Goal: Information Seeking & Learning: Learn about a topic

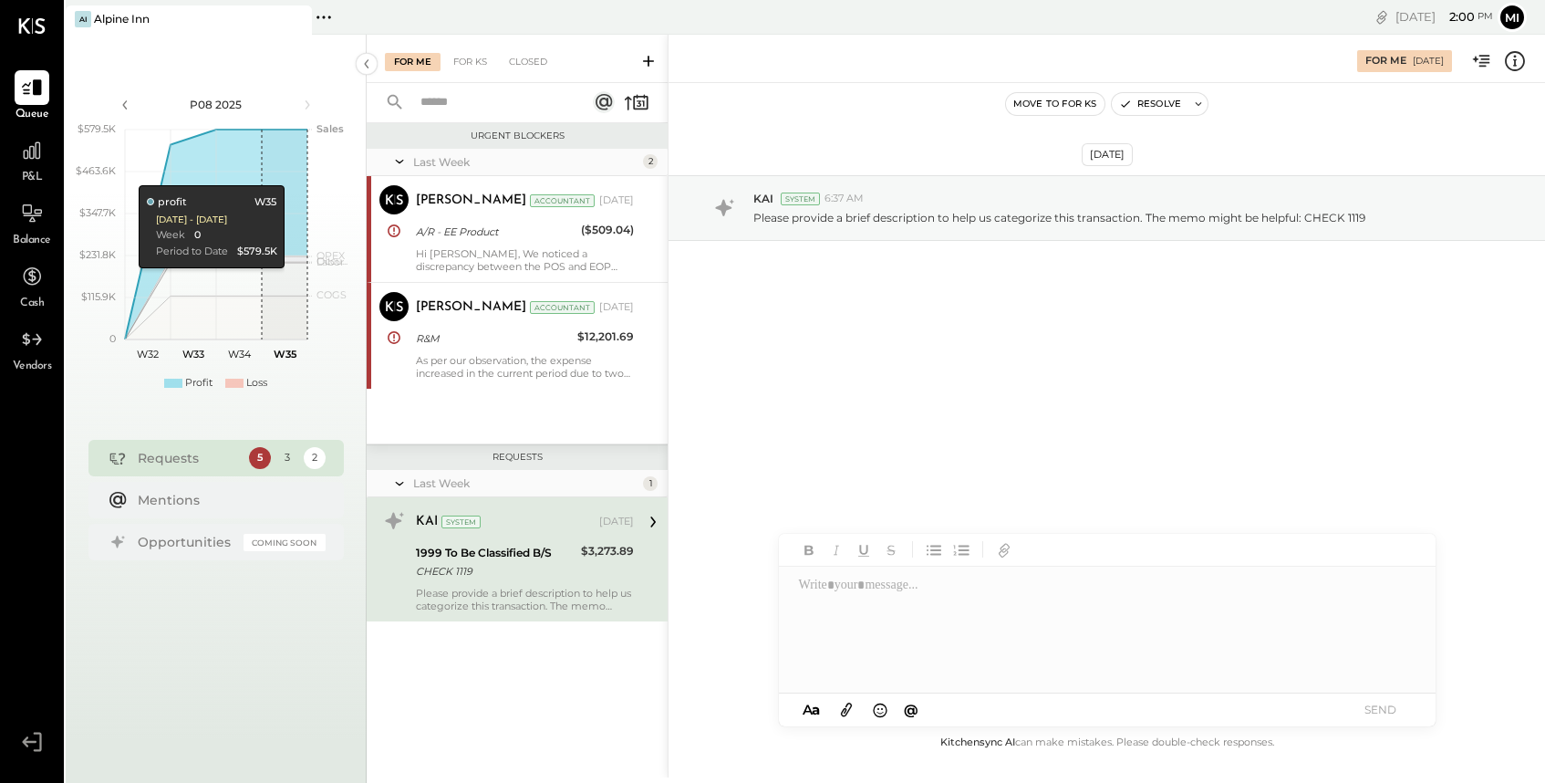
scroll to position [1, 0]
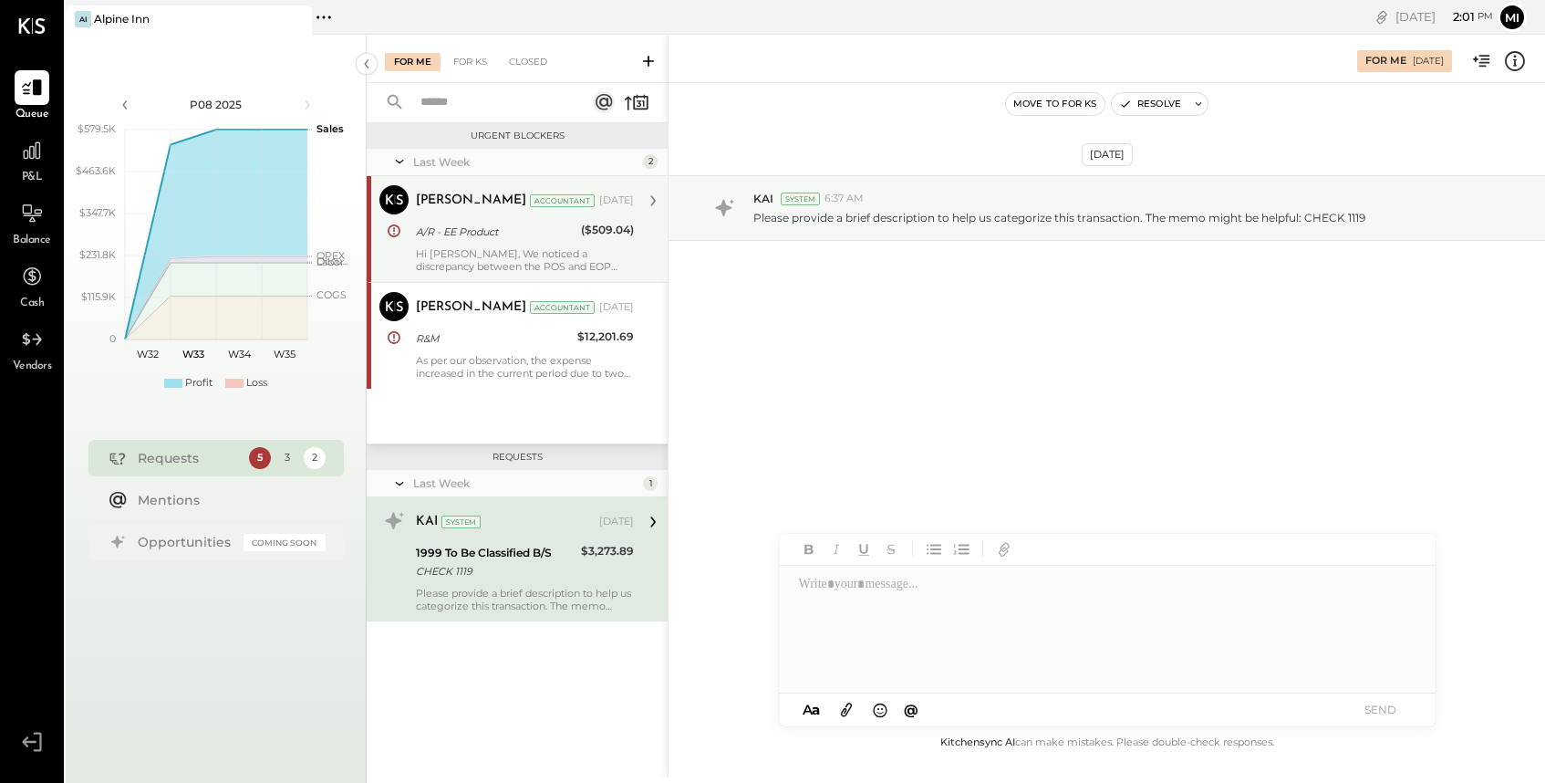
click at [557, 258] on div "Hi Michelle, We noticed a discrepancy between the POS and EOP amounts: -POS Tot…" at bounding box center [525, 260] width 218 height 26
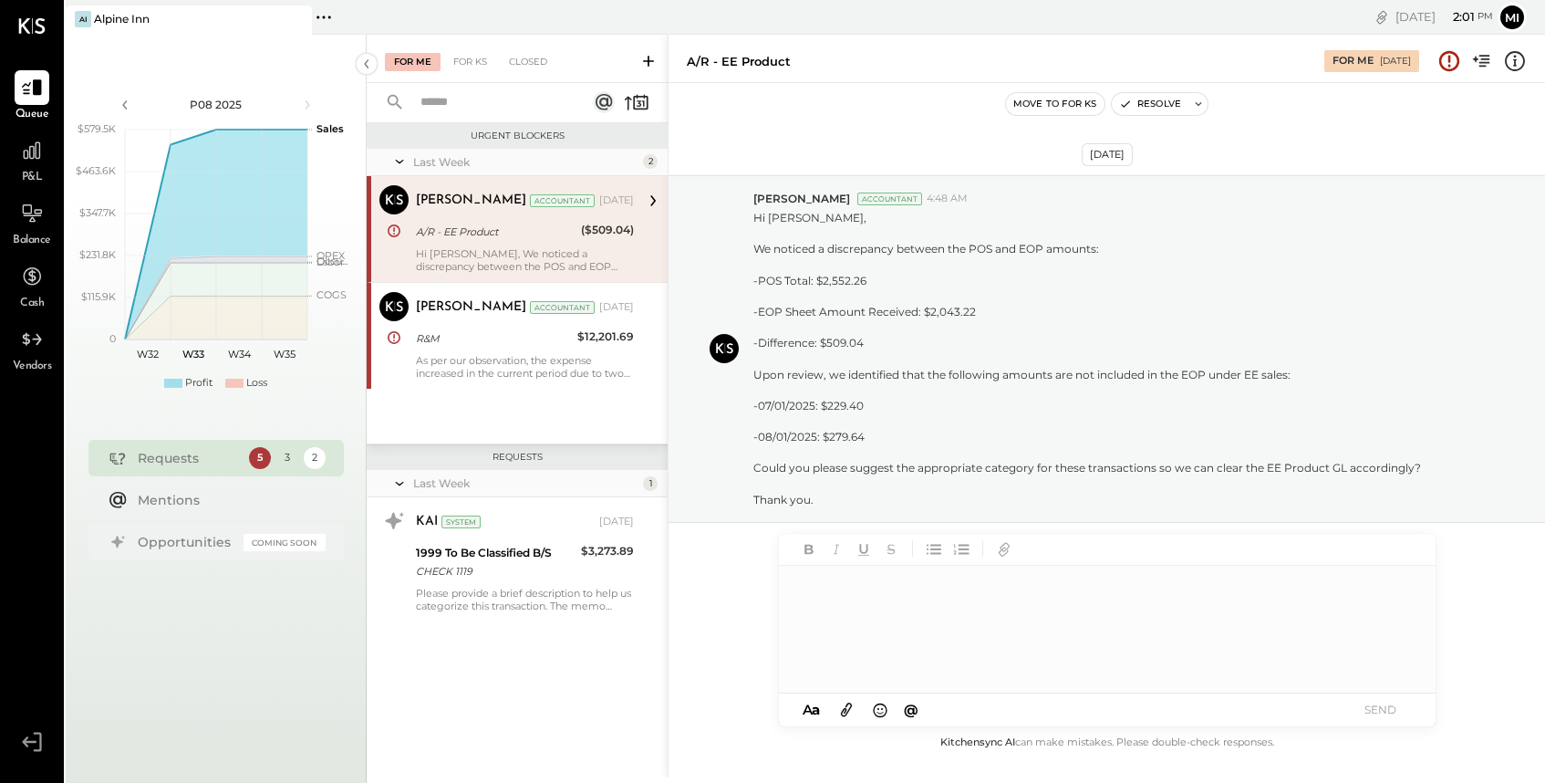
click at [852, 597] on div at bounding box center [1107, 630] width 657 height 128
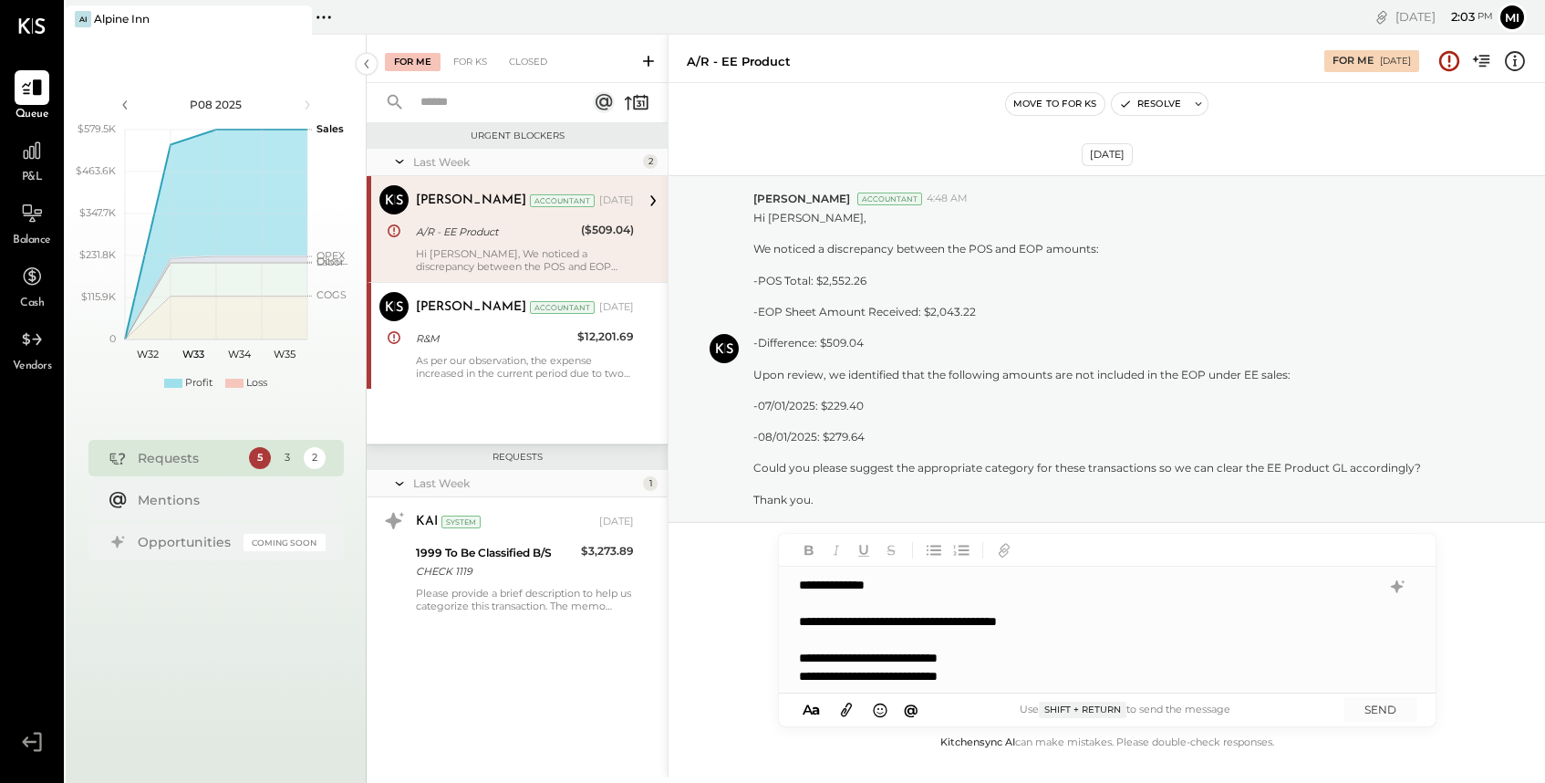
click at [1012, 671] on div "**********" at bounding box center [1089, 676] width 580 height 18
click at [880, 683] on div "**********" at bounding box center [1088, 685] width 578 height 18
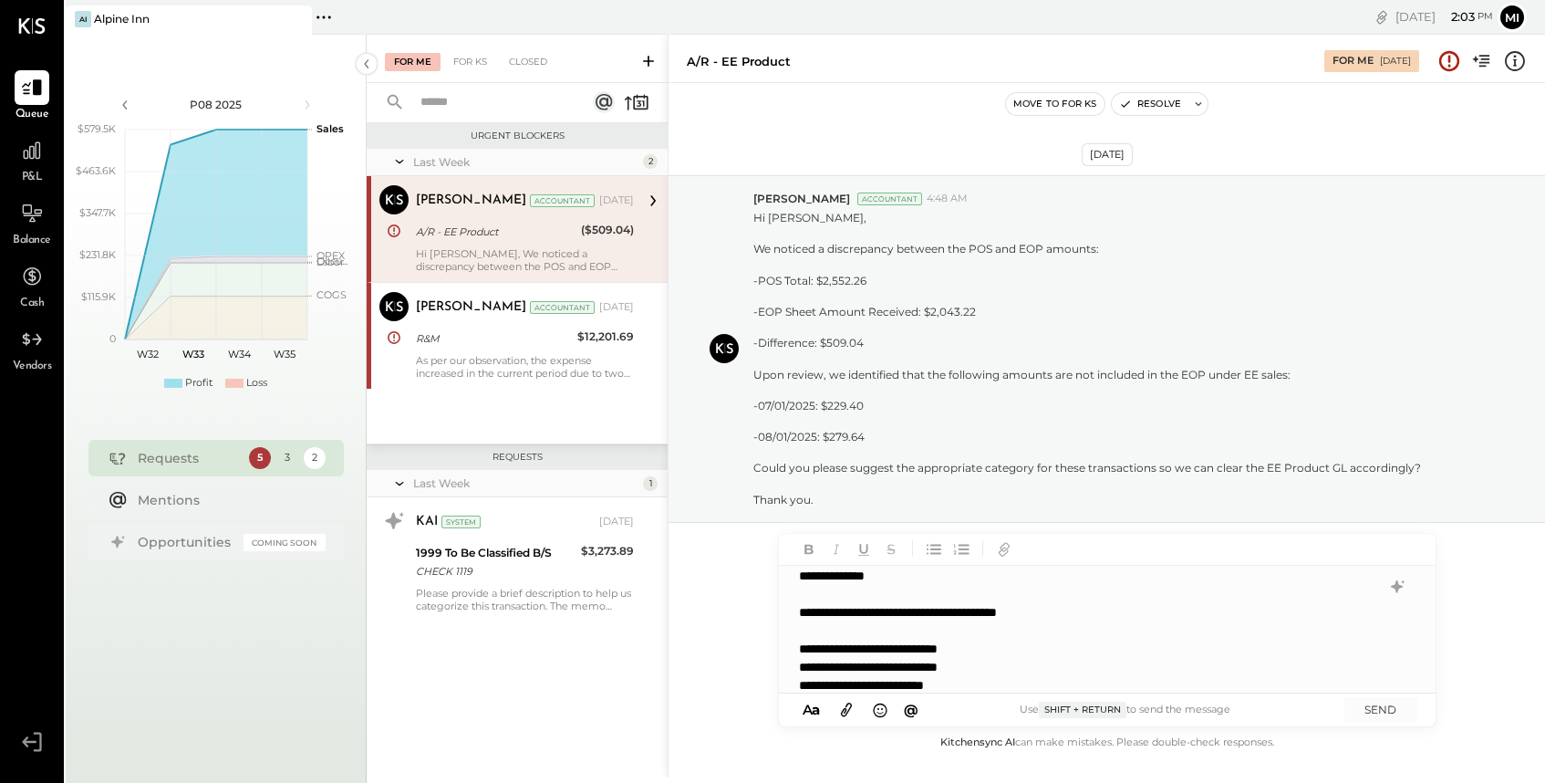
click at [993, 685] on div "**********" at bounding box center [1088, 685] width 578 height 18
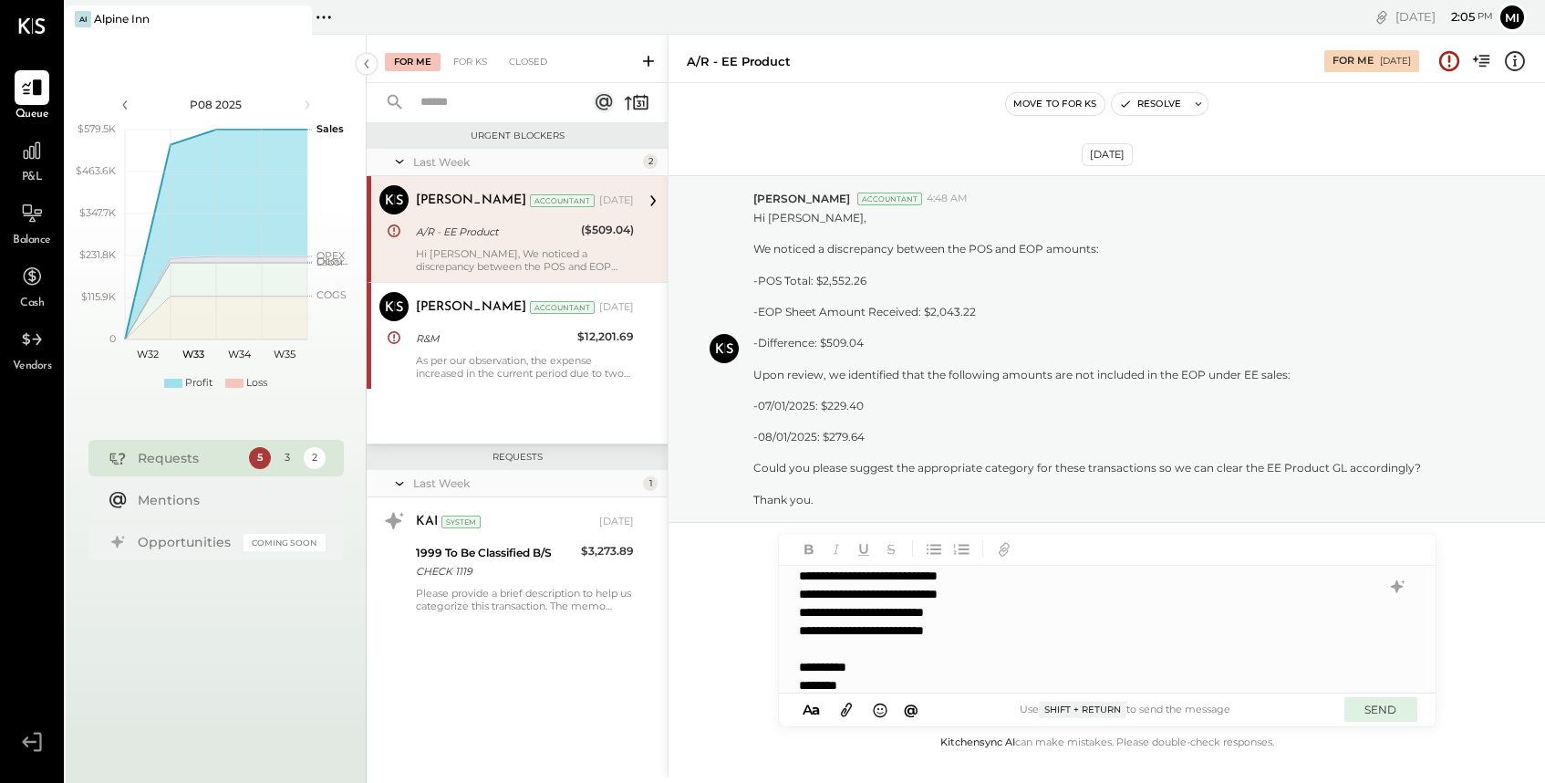
click at [1380, 714] on button "SEND" at bounding box center [1381, 709] width 73 height 25
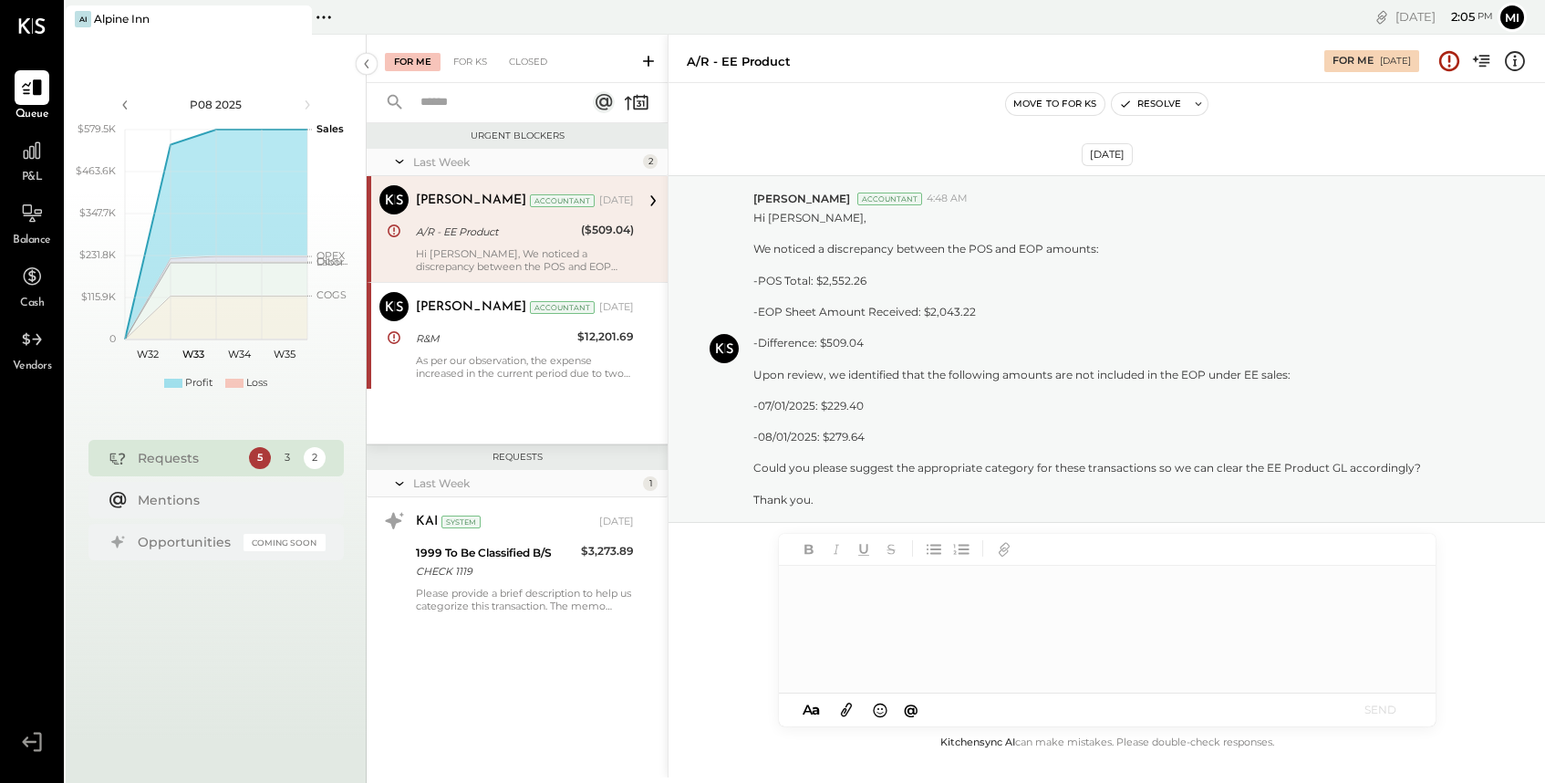
scroll to position [0, 0]
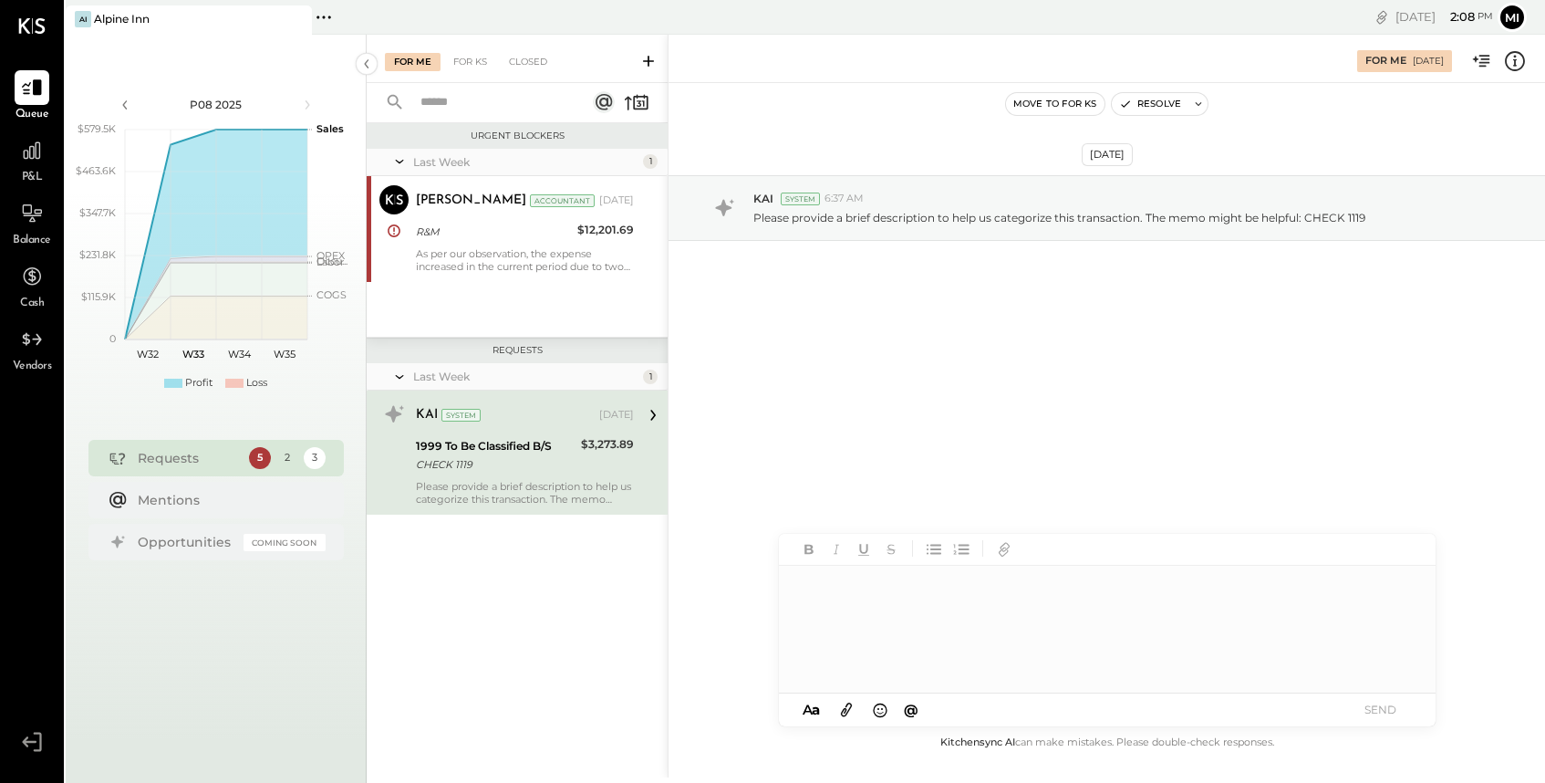
click at [527, 488] on div "Please provide a brief description to help us categorize this transaction. The …" at bounding box center [525, 493] width 218 height 26
click at [531, 464] on div "CHECK 1119" at bounding box center [496, 464] width 160 height 18
click at [547, 445] on div "1999 To Be Classified B/S" at bounding box center [496, 446] width 160 height 18
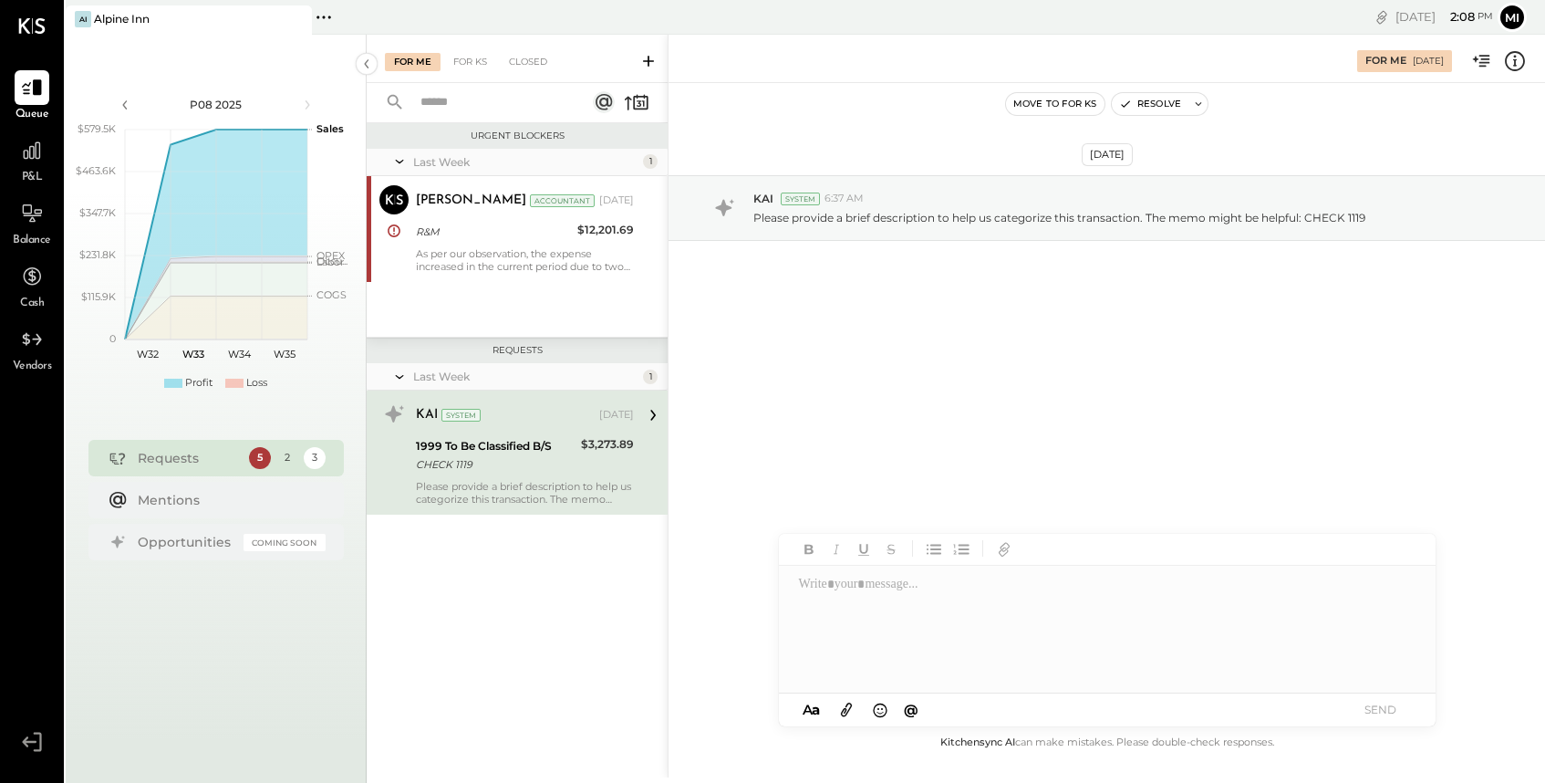
click at [540, 477] on div "KAI System Aug 08, 2025 1999 To Be Classified B/S CHECK 1119 $3,273.89 Please p…" at bounding box center [525, 453] width 218 height 106
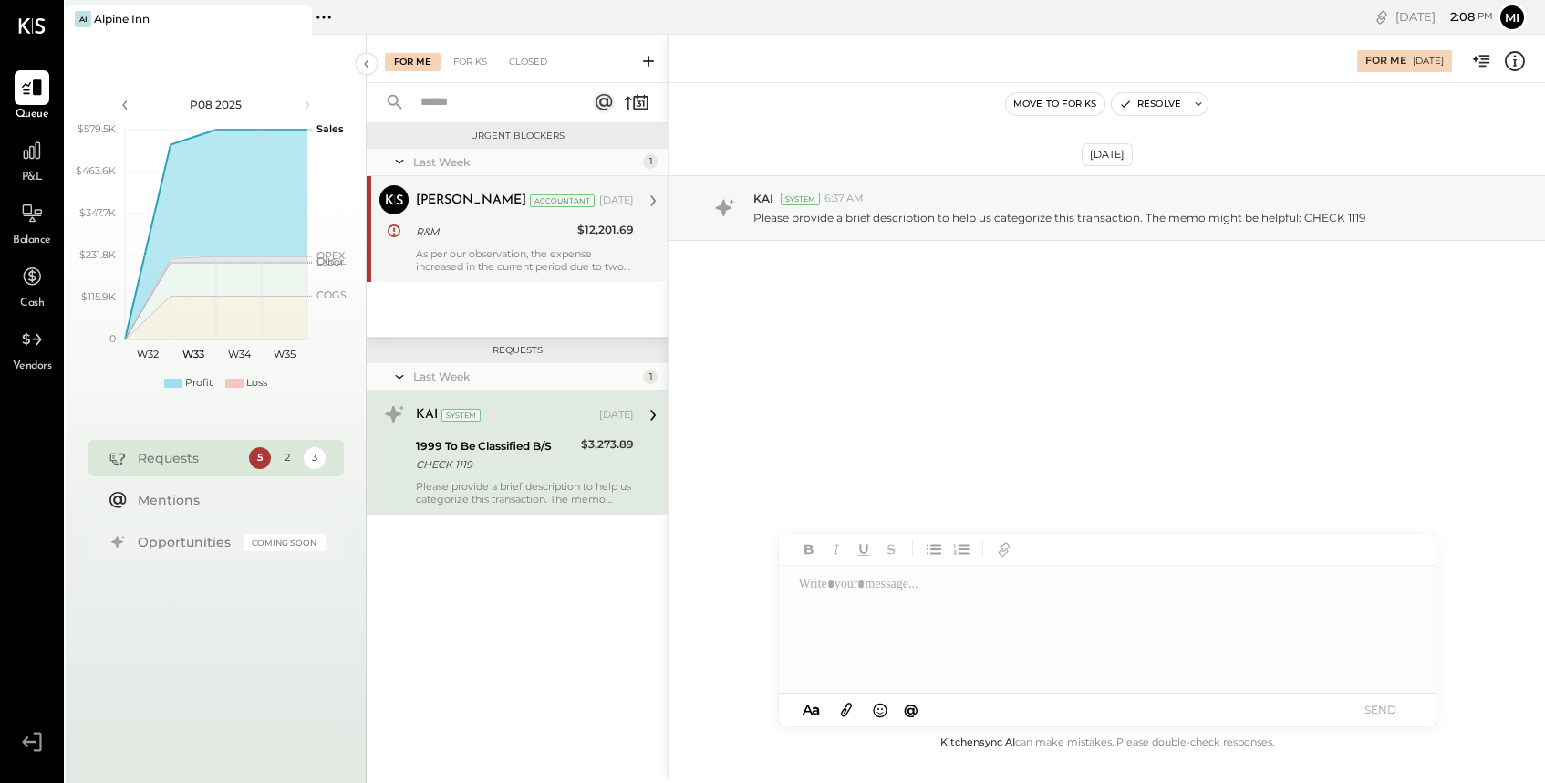
click at [558, 266] on div "As per our observation, the expense increased in the current period due to two …" at bounding box center [525, 260] width 218 height 26
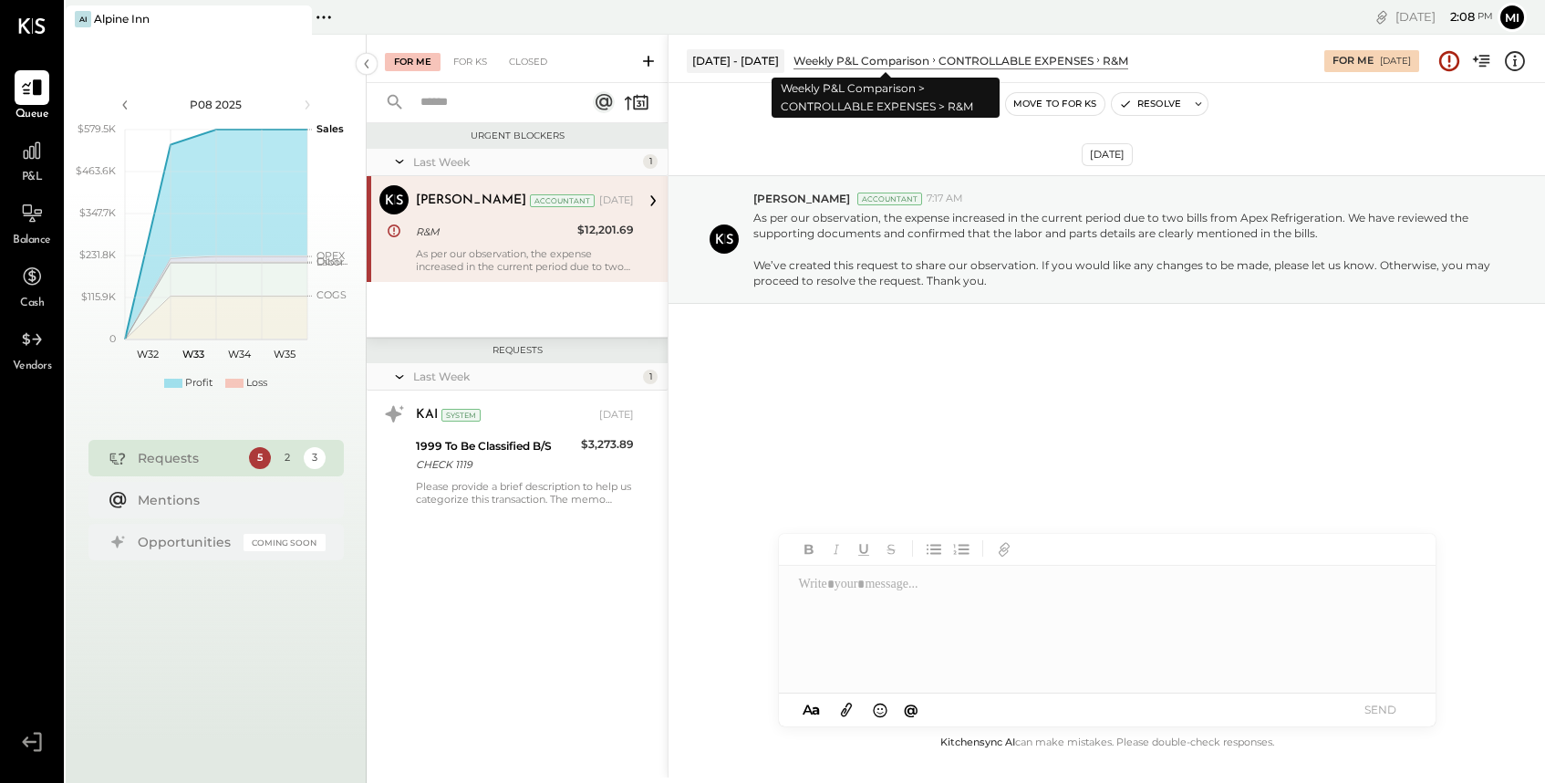
click at [930, 57] on div "Weekly P&L Comparison" at bounding box center [862, 61] width 136 height 16
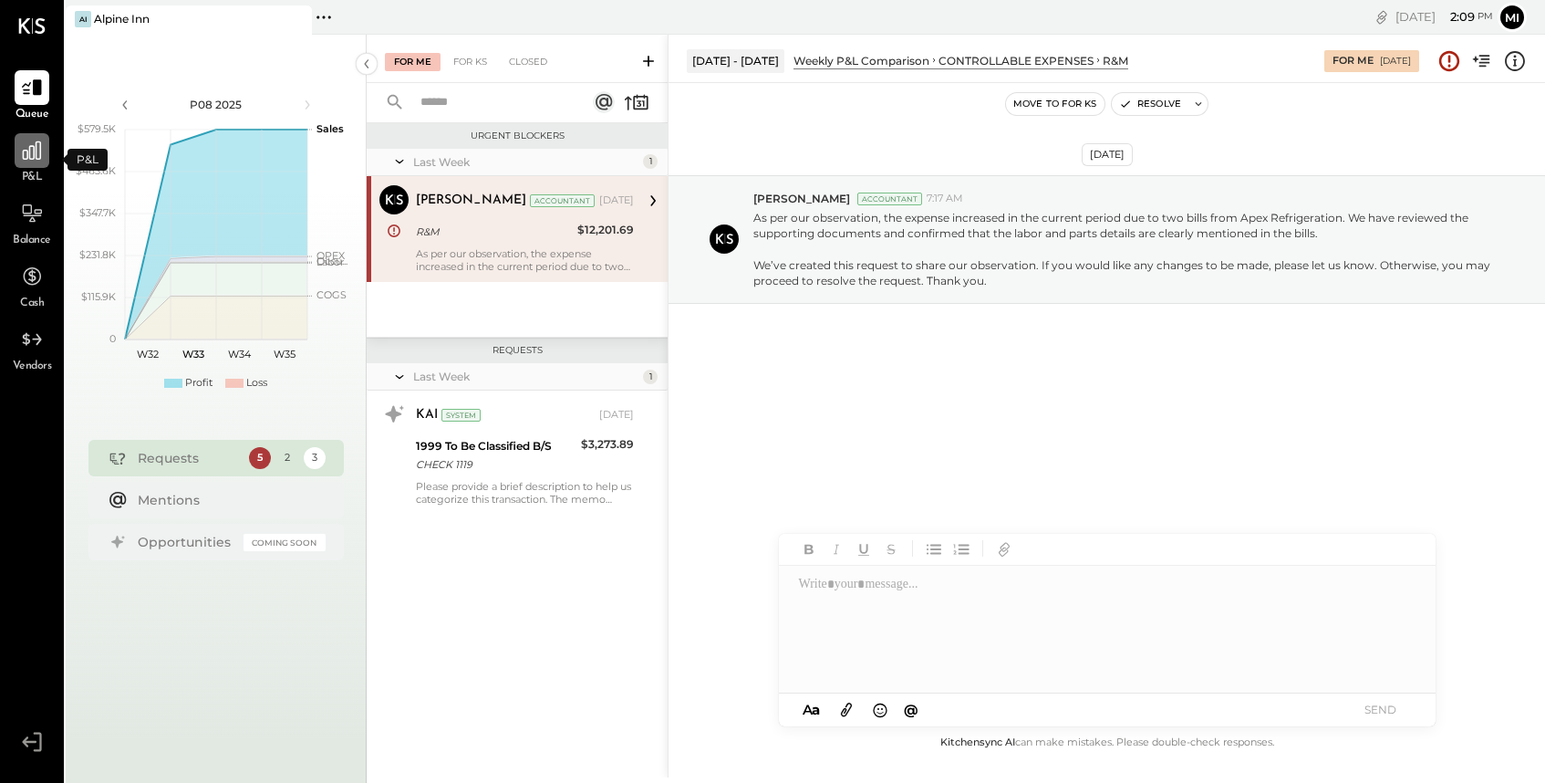
click at [27, 153] on icon at bounding box center [32, 150] width 18 height 18
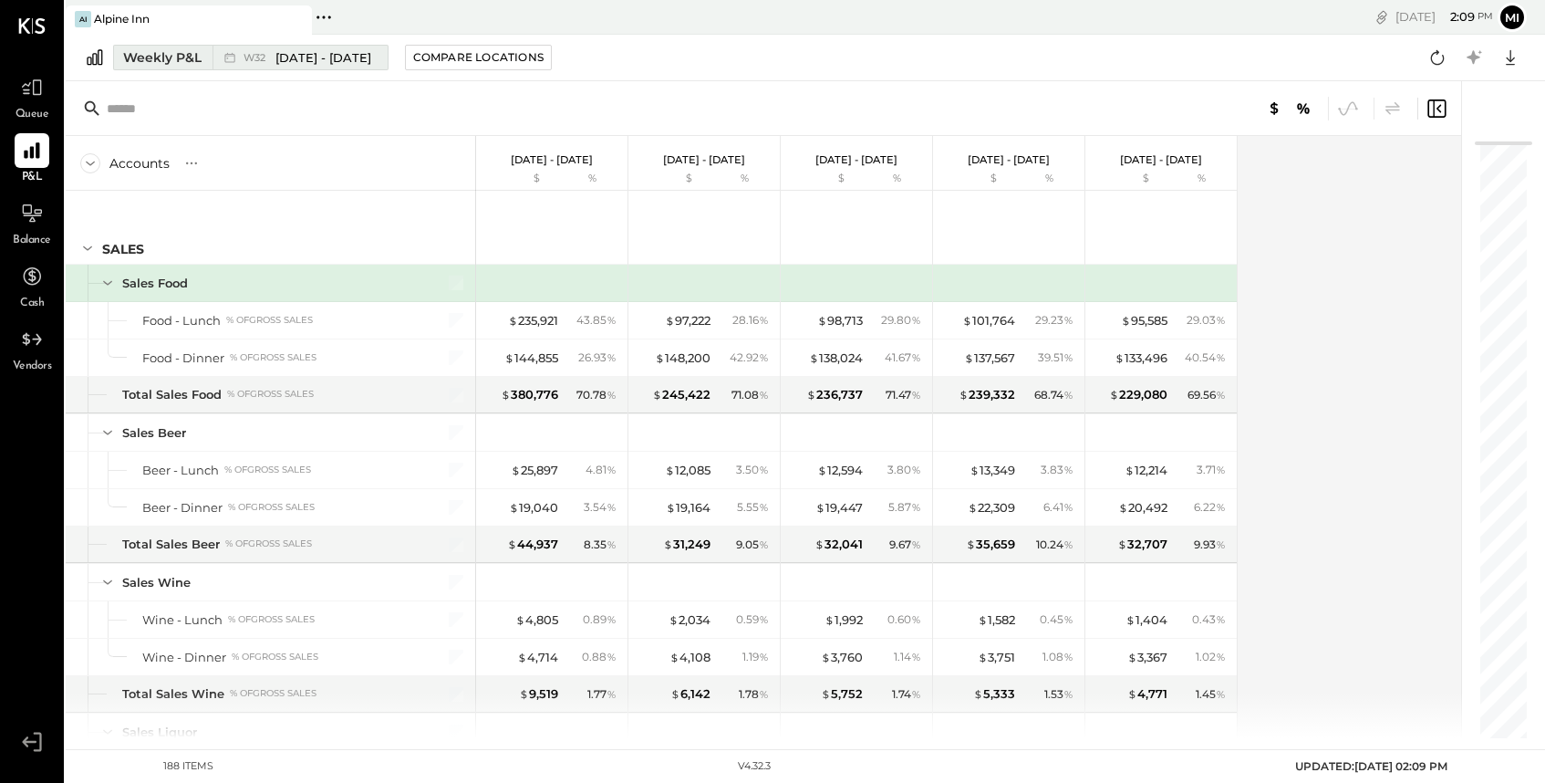
click at [184, 47] on button "Weekly P&L W32 Aug 4 - 10, 2025" at bounding box center [251, 58] width 276 height 26
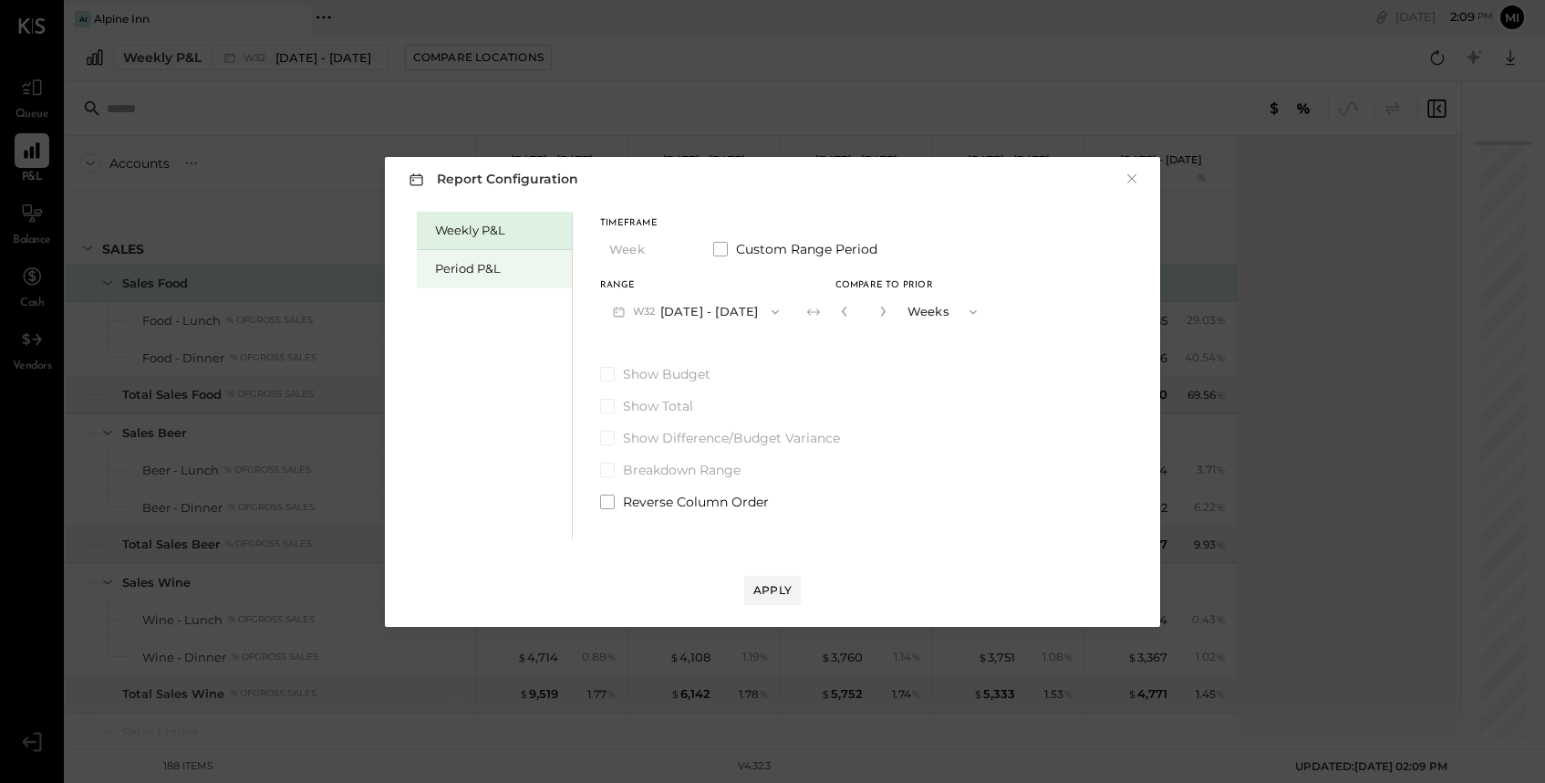
click at [484, 256] on div "Period P&L" at bounding box center [494, 269] width 155 height 38
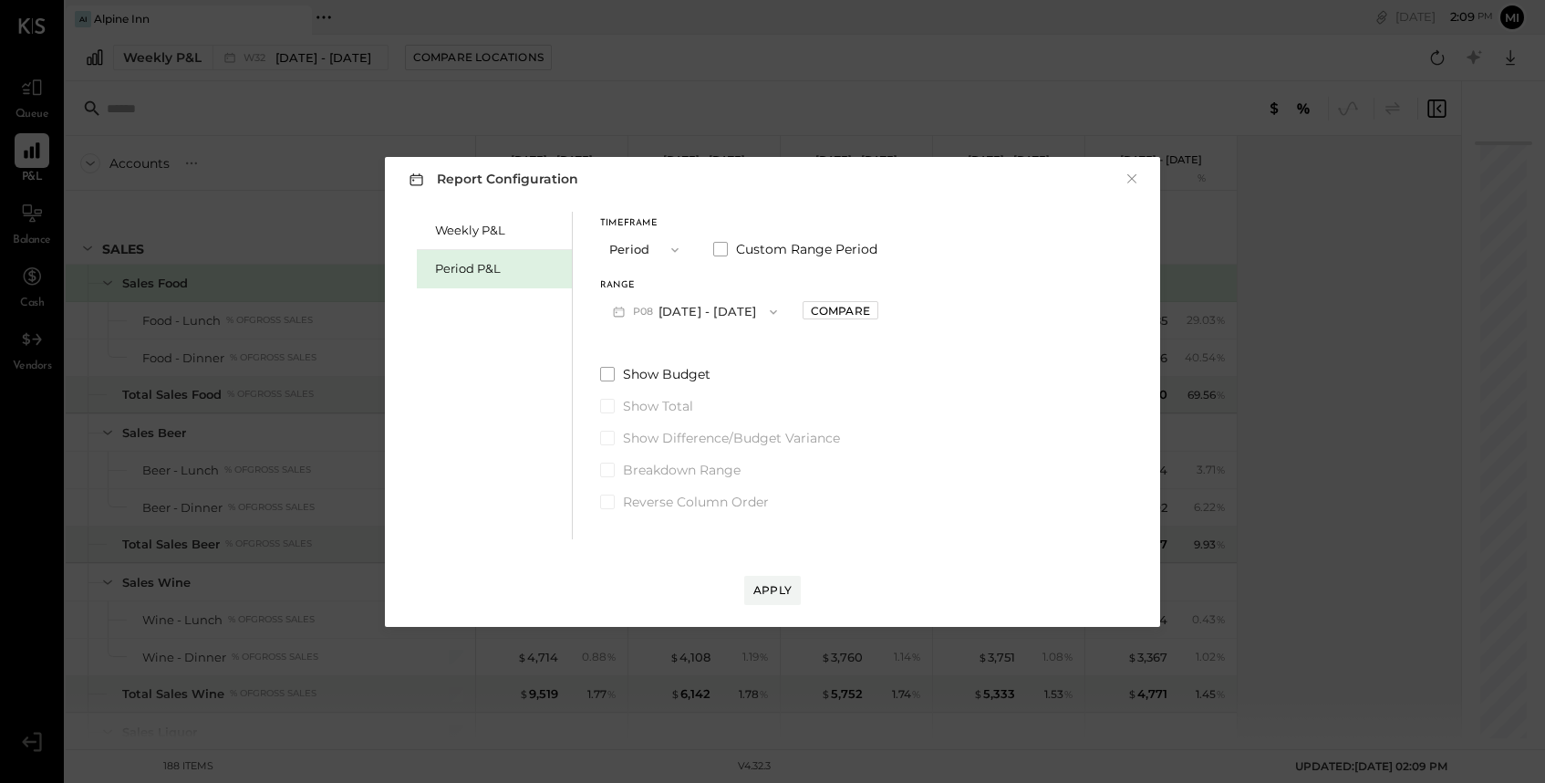
click at [734, 311] on button "P08 Aug 4 - 31, 2025" at bounding box center [695, 312] width 190 height 34
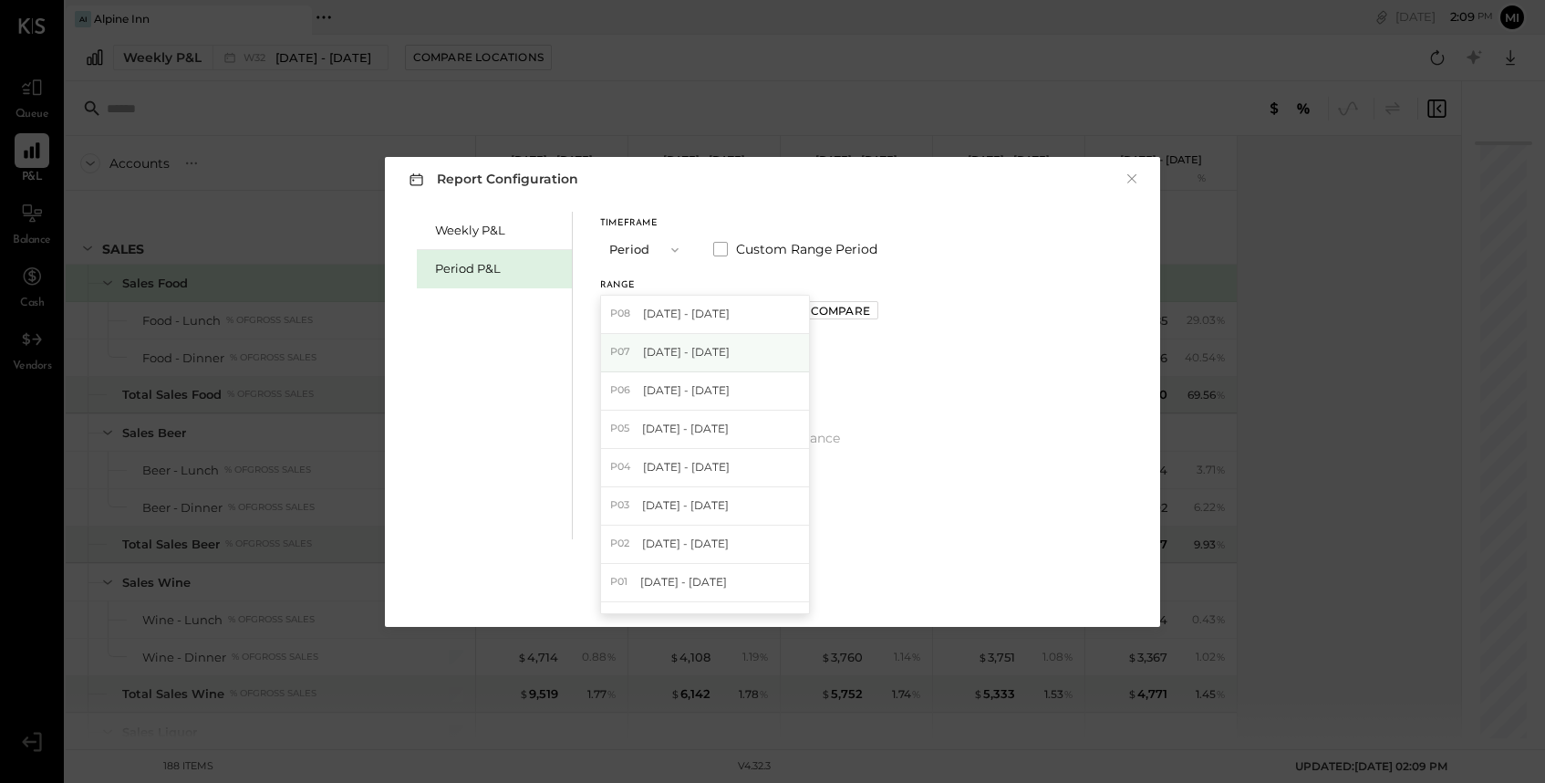
click at [713, 354] on span "[DATE] - [DATE]" at bounding box center [686, 352] width 87 height 16
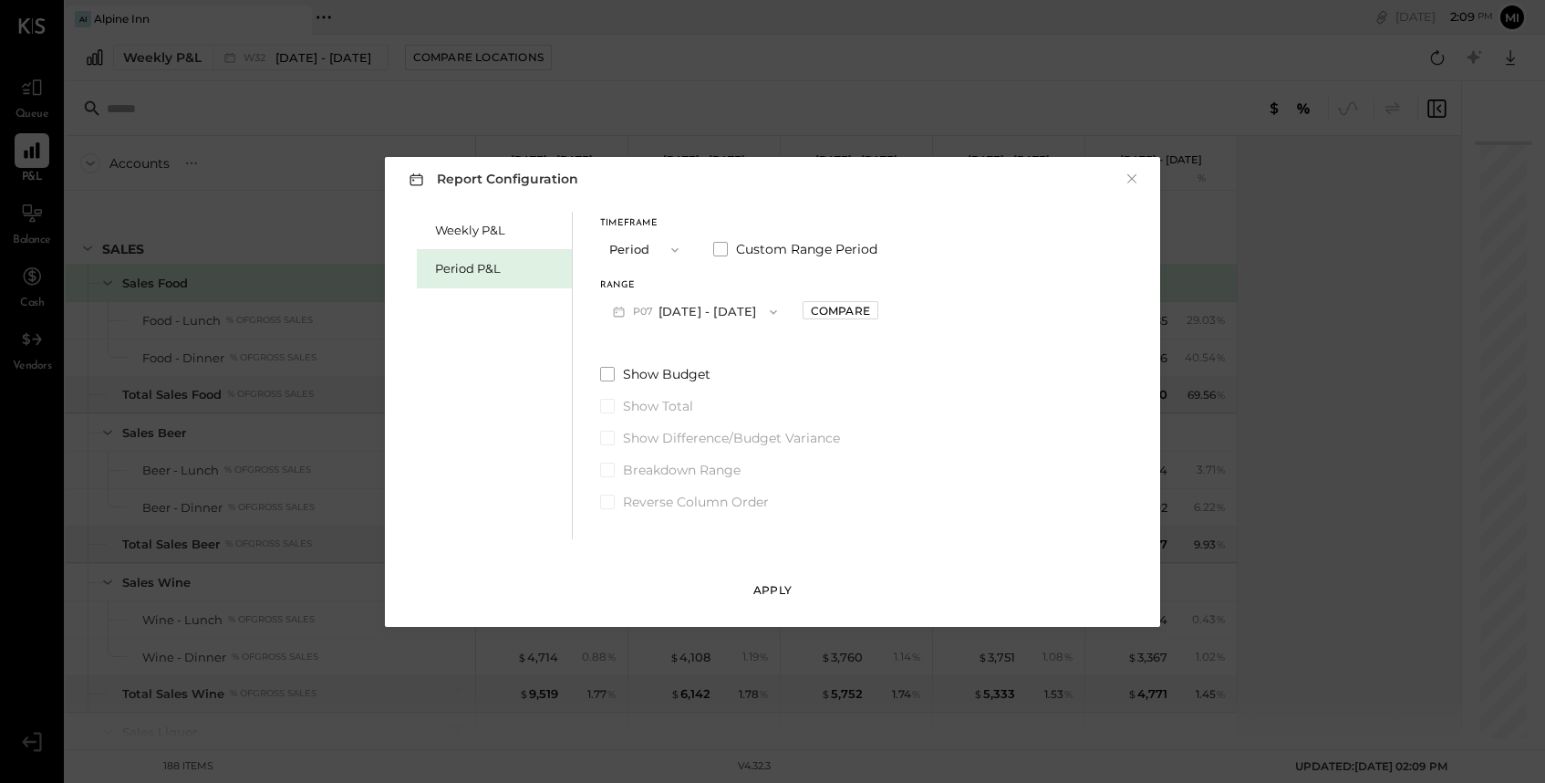
click at [778, 579] on button "Apply" at bounding box center [772, 590] width 57 height 29
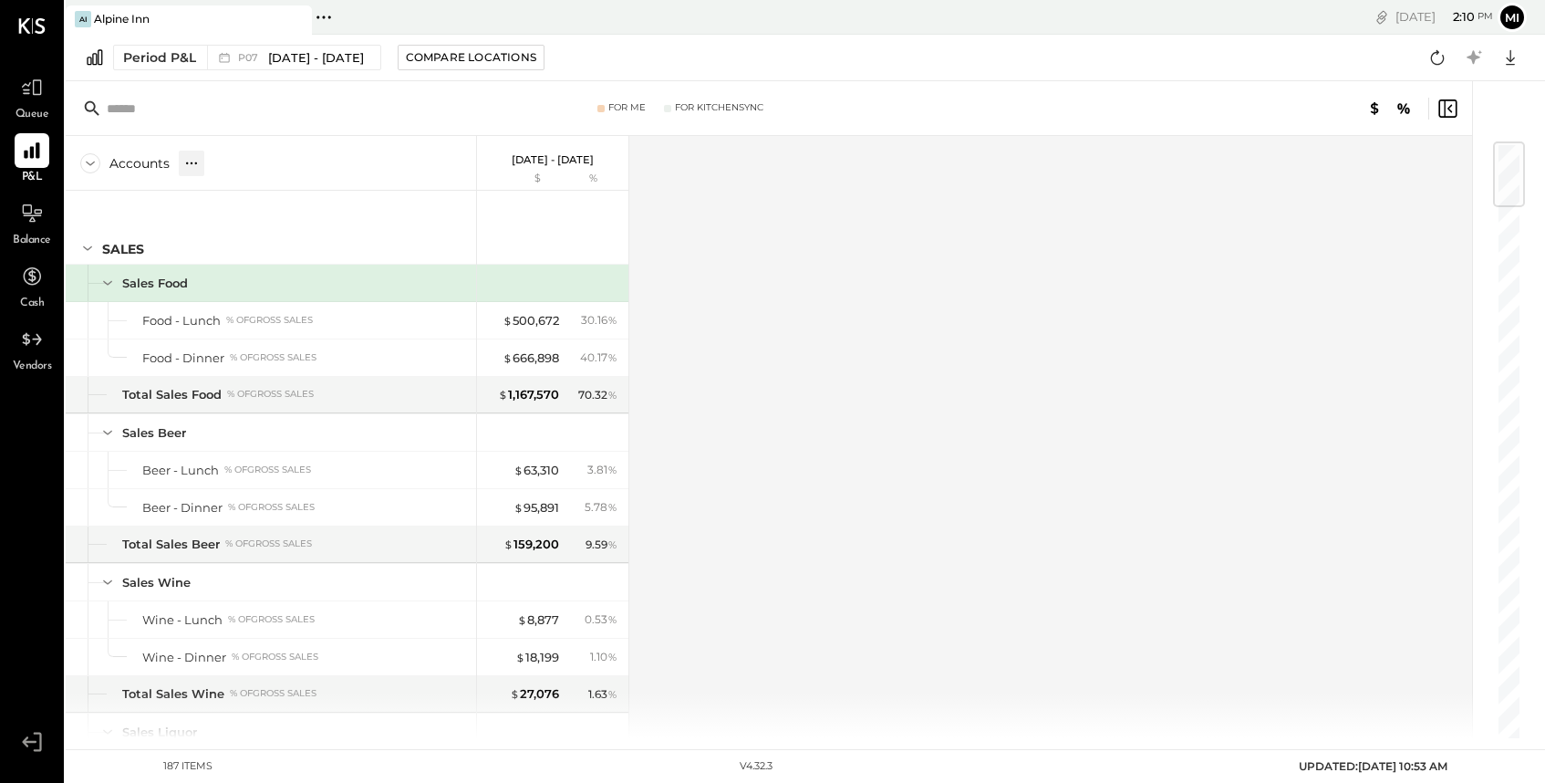
click at [182, 160] on div at bounding box center [192, 164] width 26 height 26
click at [148, 164] on div "Accounts" at bounding box center [139, 163] width 60 height 18
click at [145, 112] on input "text" at bounding box center [250, 108] width 287 height 33
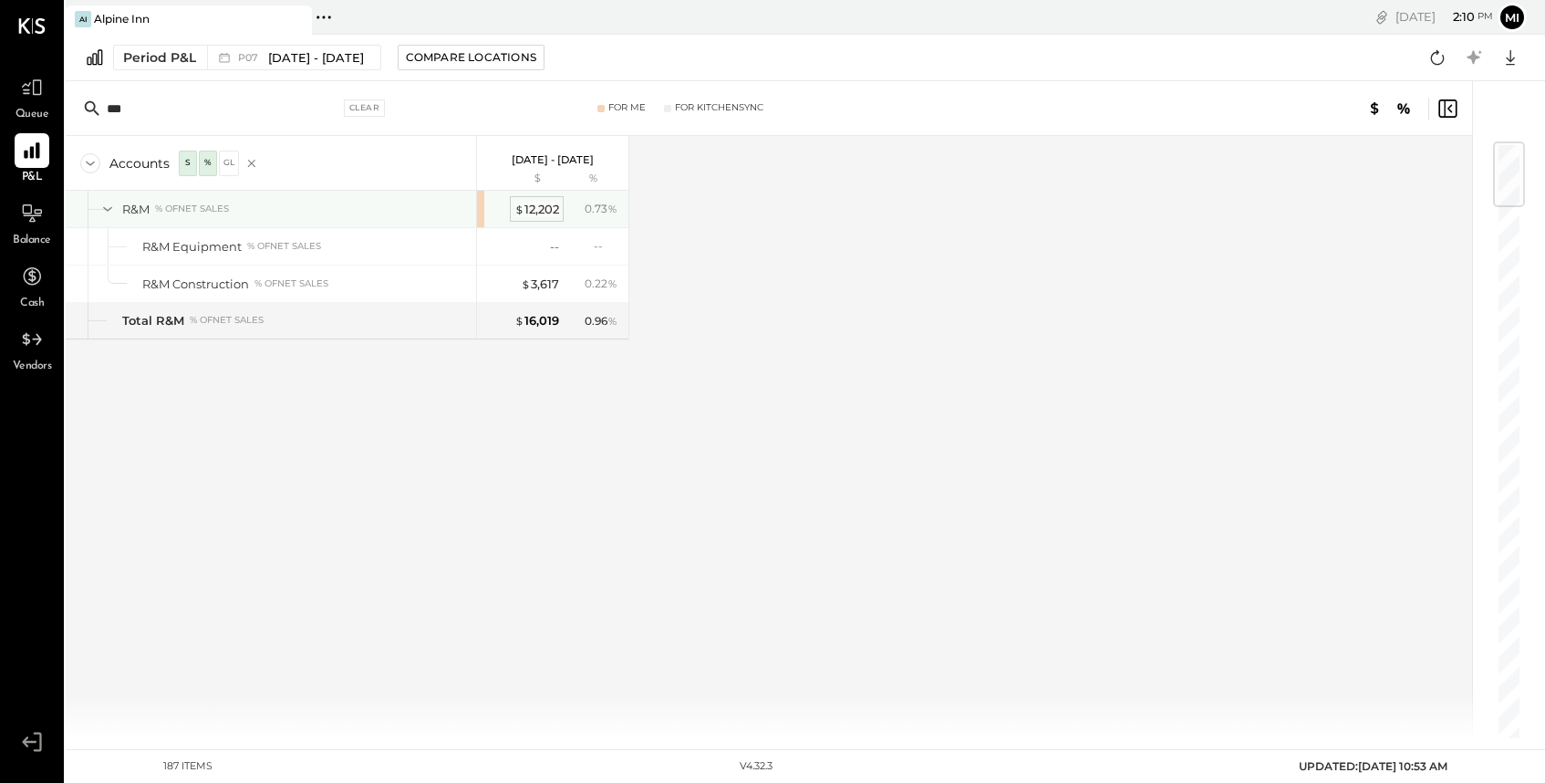
type input "***"
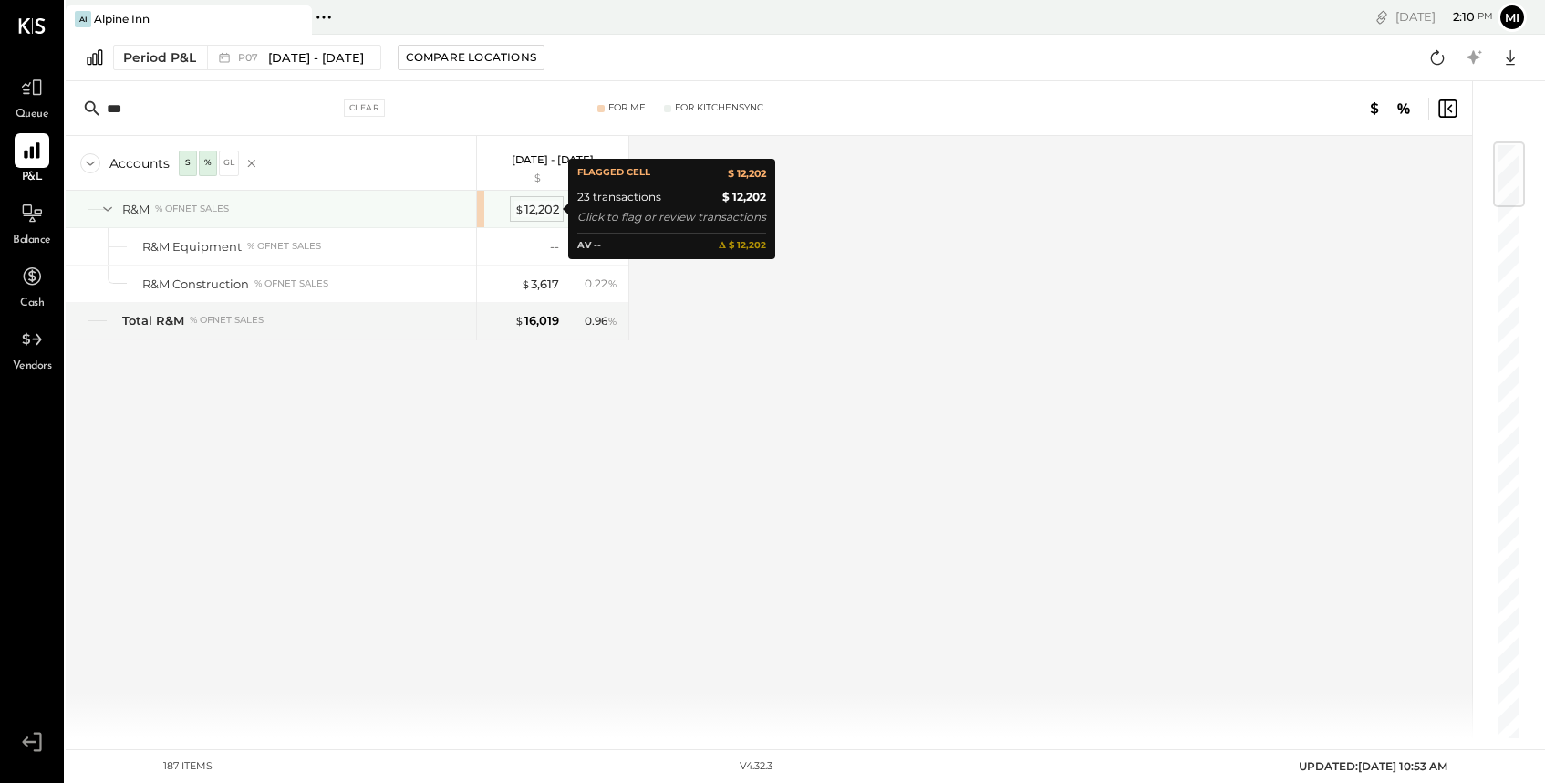
click at [540, 208] on div "$ 12,202" at bounding box center [537, 209] width 45 height 17
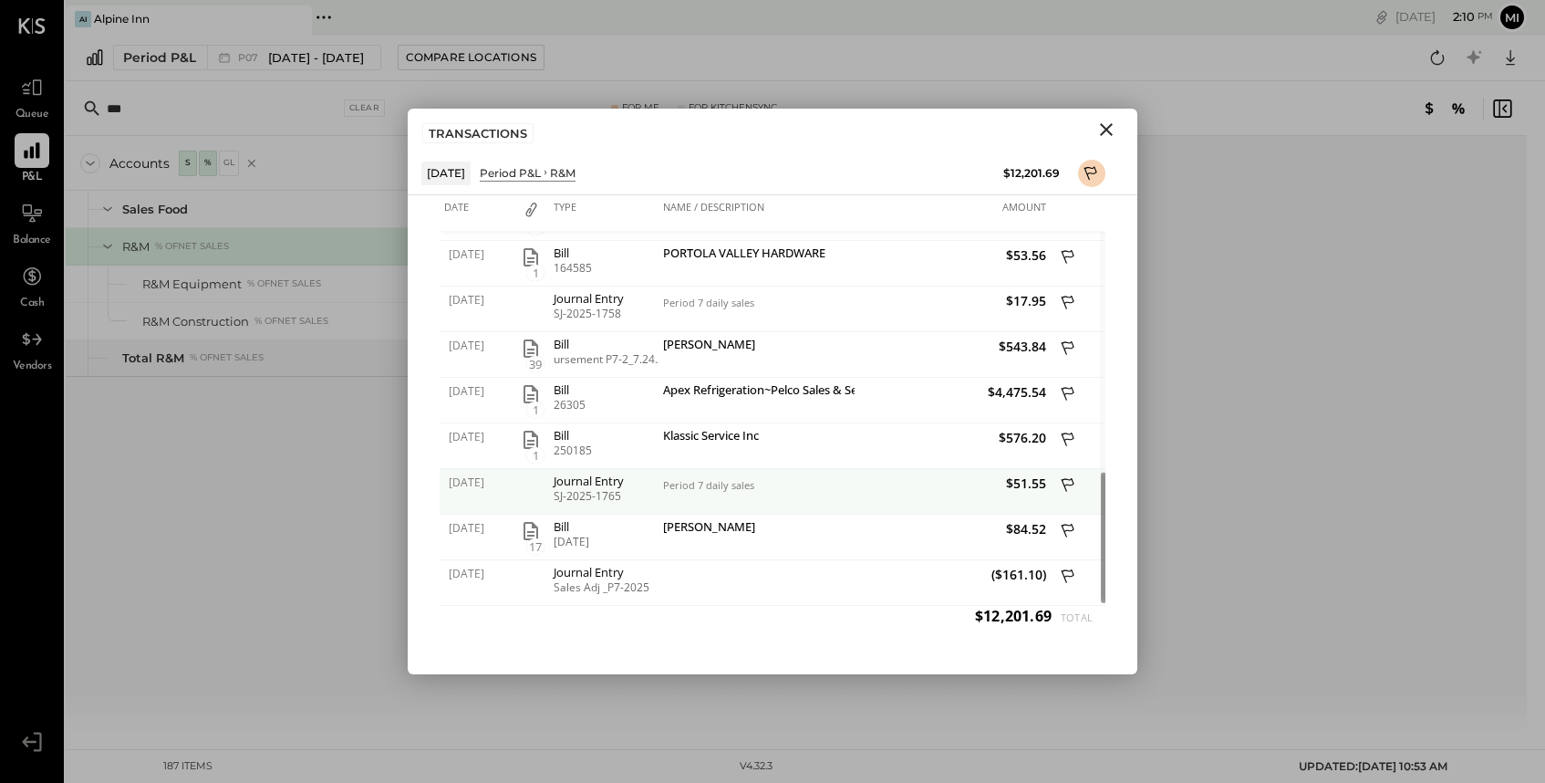
click at [1069, 483] on icon at bounding box center [1069, 486] width 16 height 23
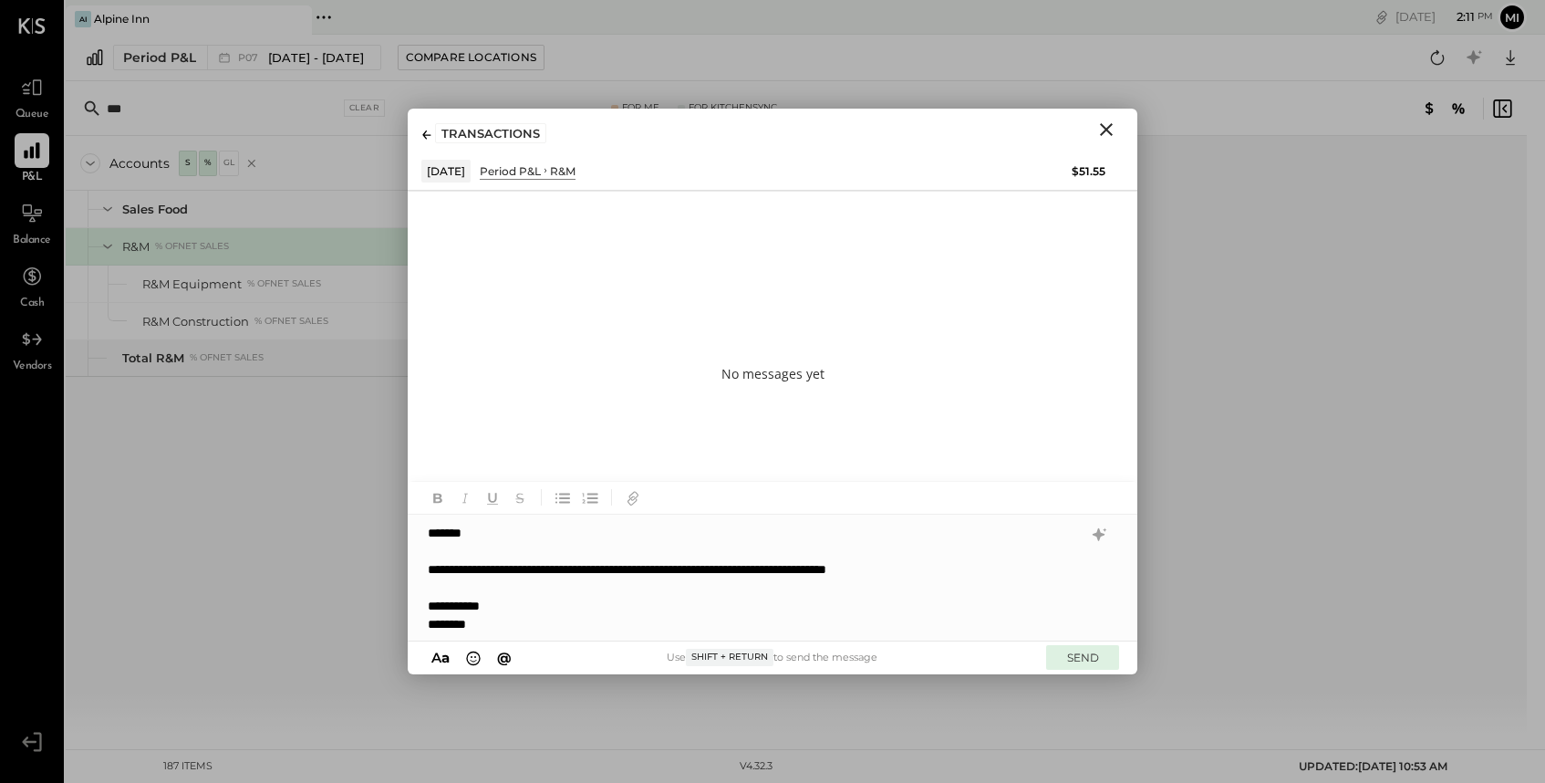
click at [1082, 654] on button "SEND" at bounding box center [1082, 657] width 73 height 25
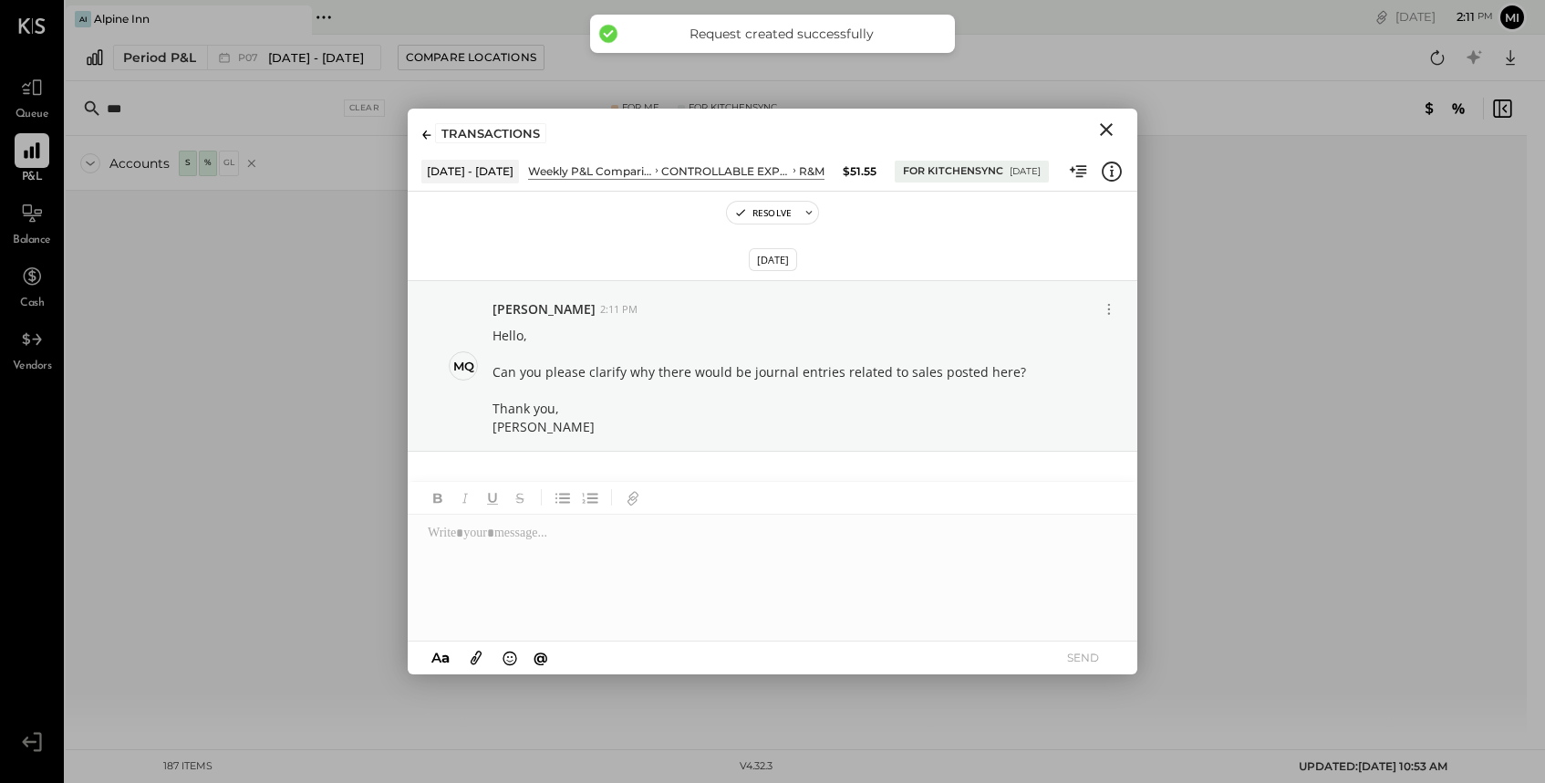
click at [1108, 130] on icon "Close" at bounding box center [1106, 129] width 13 height 13
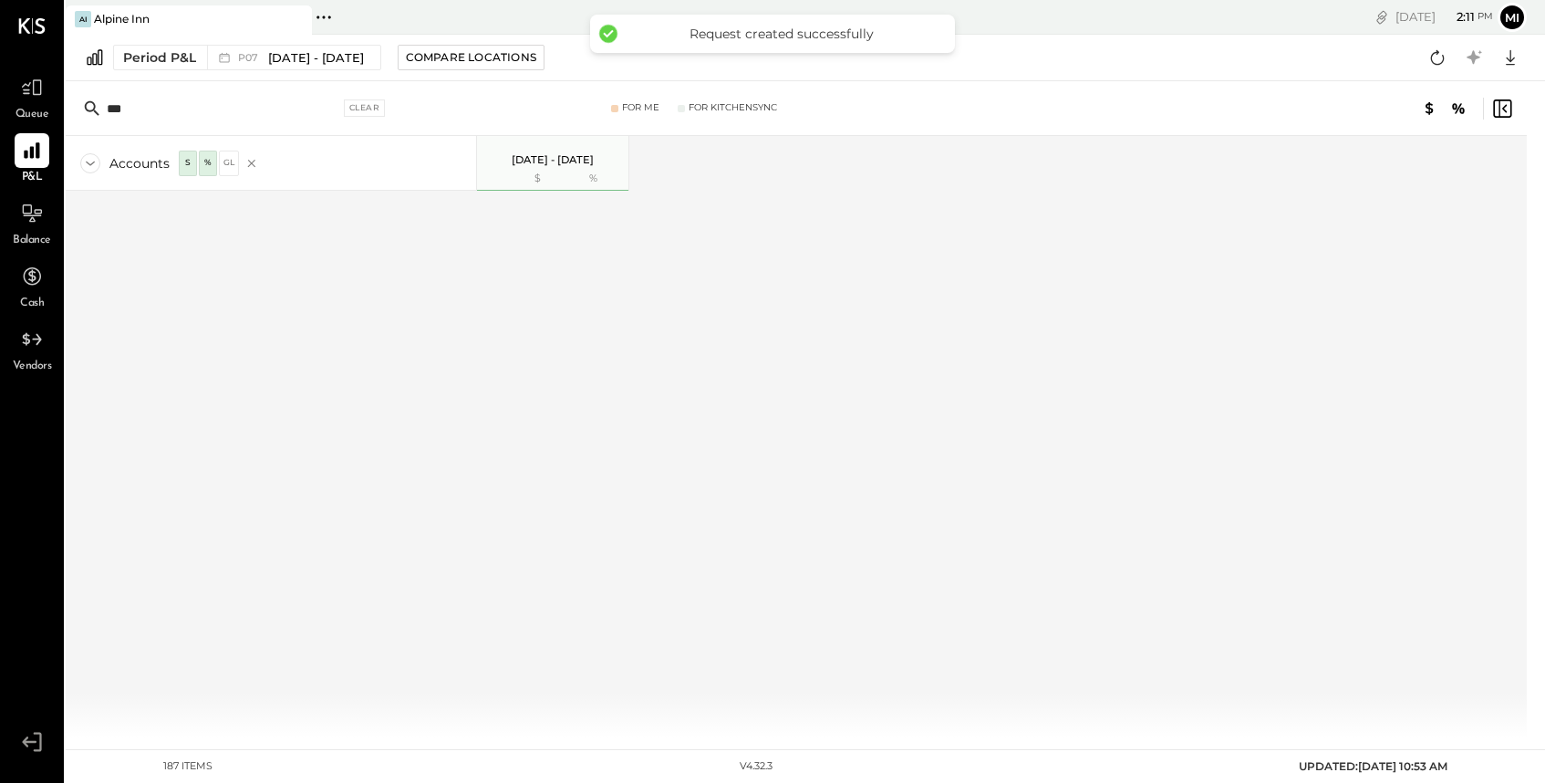
click at [185, 103] on input "***" at bounding box center [223, 108] width 233 height 33
click at [360, 108] on div "Clear" at bounding box center [365, 107] width 42 height 17
click at [208, 100] on input "text" at bounding box center [250, 108] width 287 height 33
click at [265, 110] on input "***" at bounding box center [223, 108] width 233 height 33
type input "*"
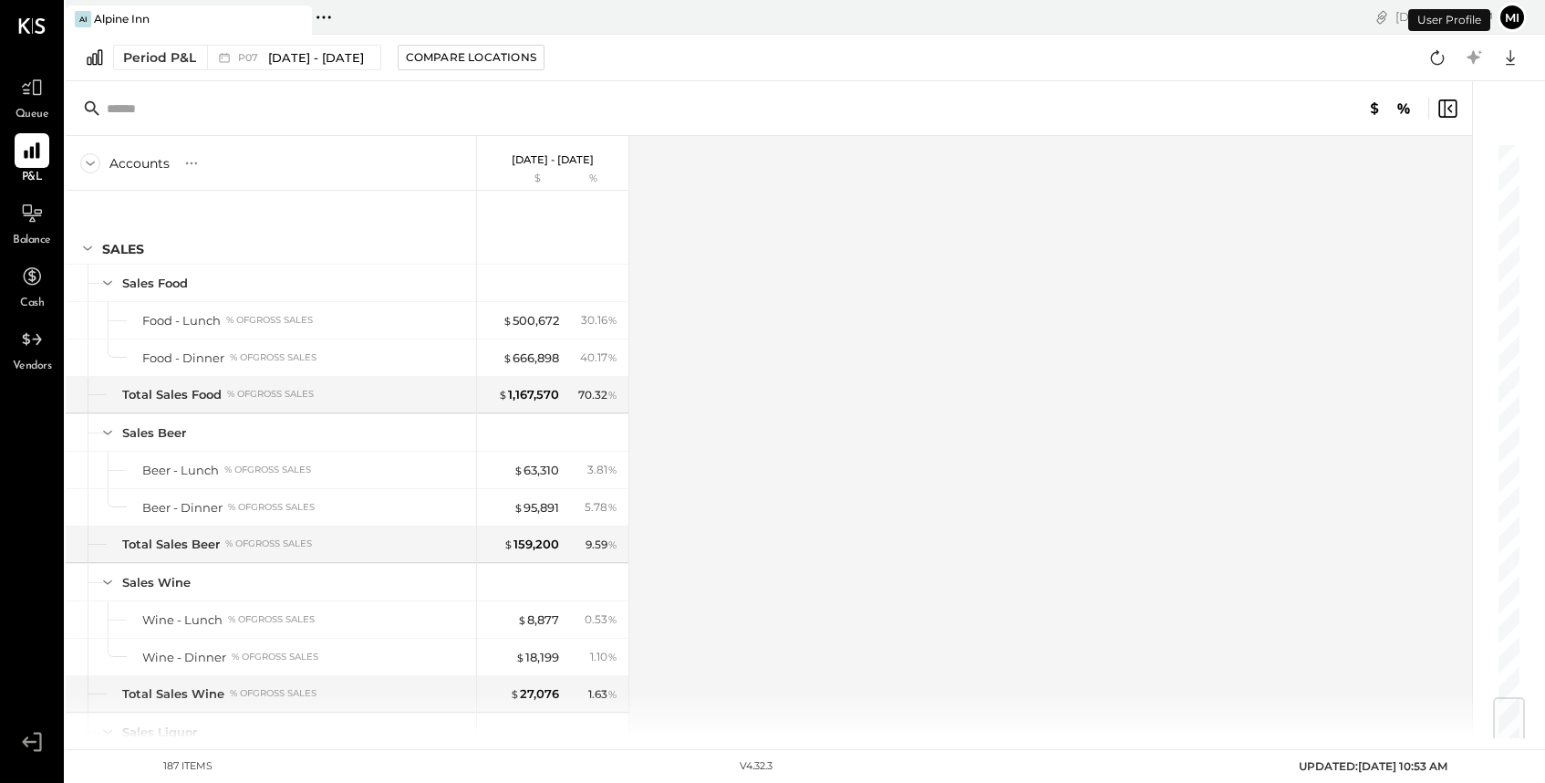
scroll to position [4660, 0]
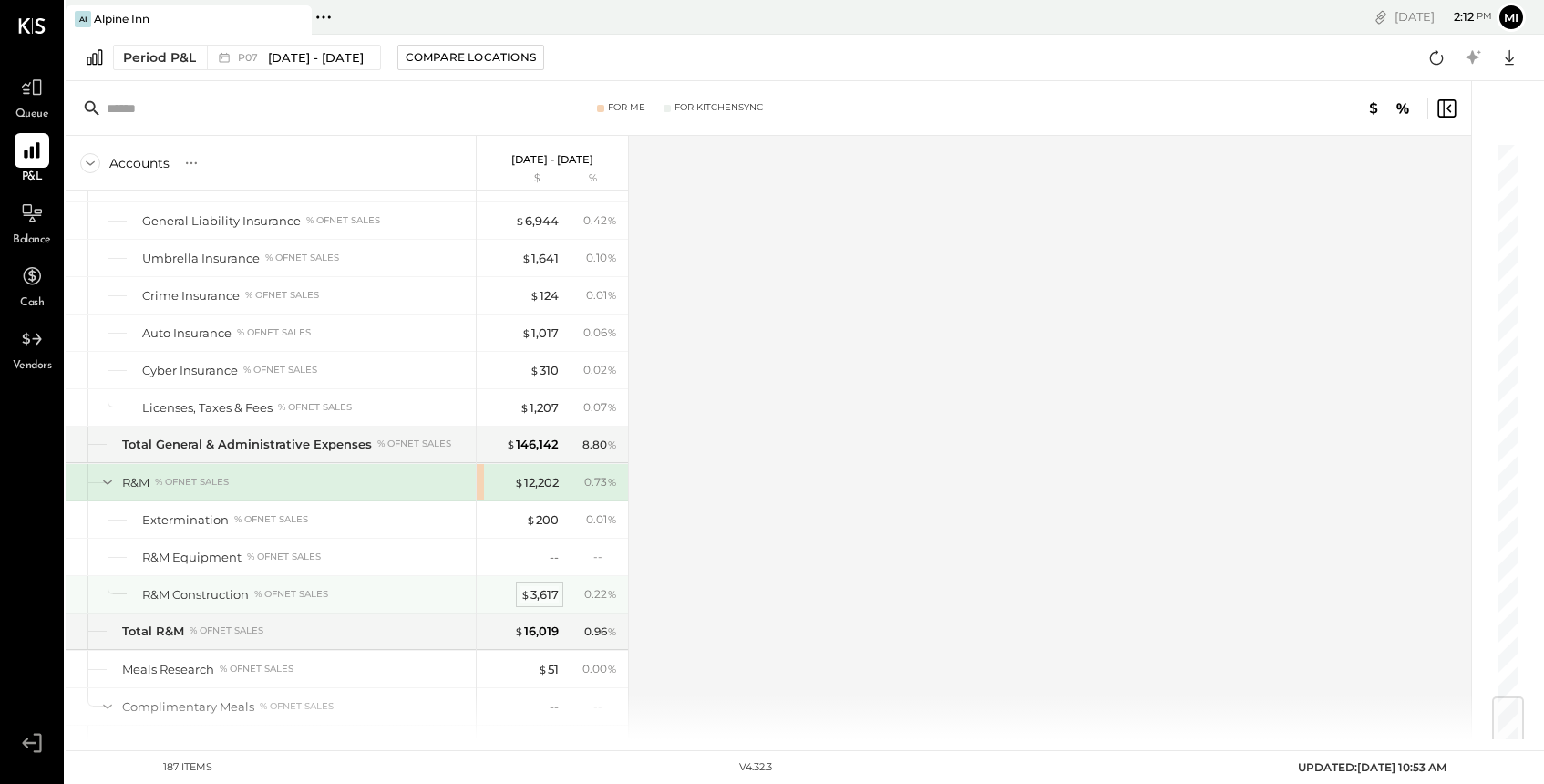
click at [549, 596] on div "$ 3,617" at bounding box center [540, 594] width 38 height 17
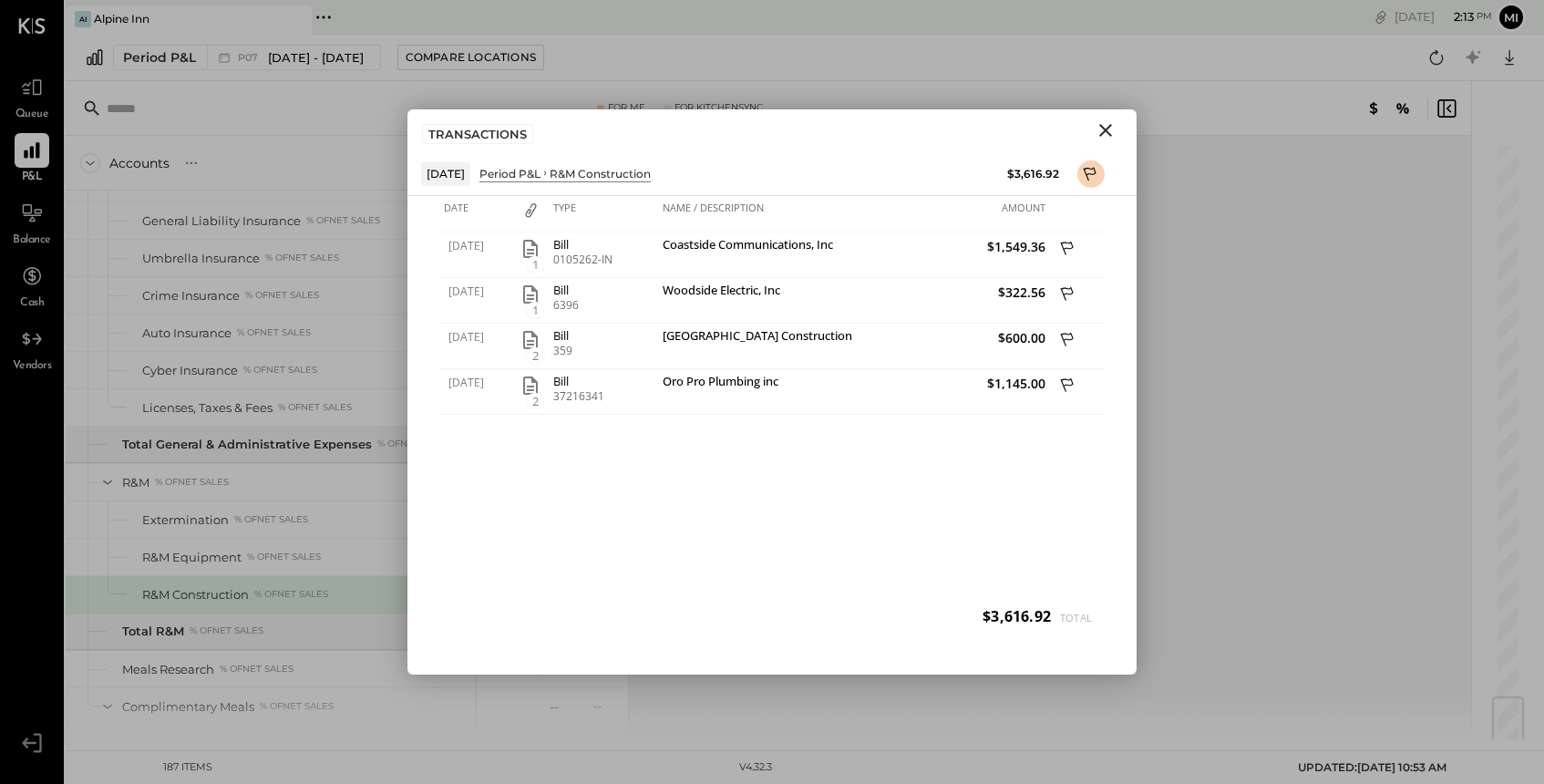
click at [1106, 130] on icon "Close" at bounding box center [1105, 130] width 13 height 13
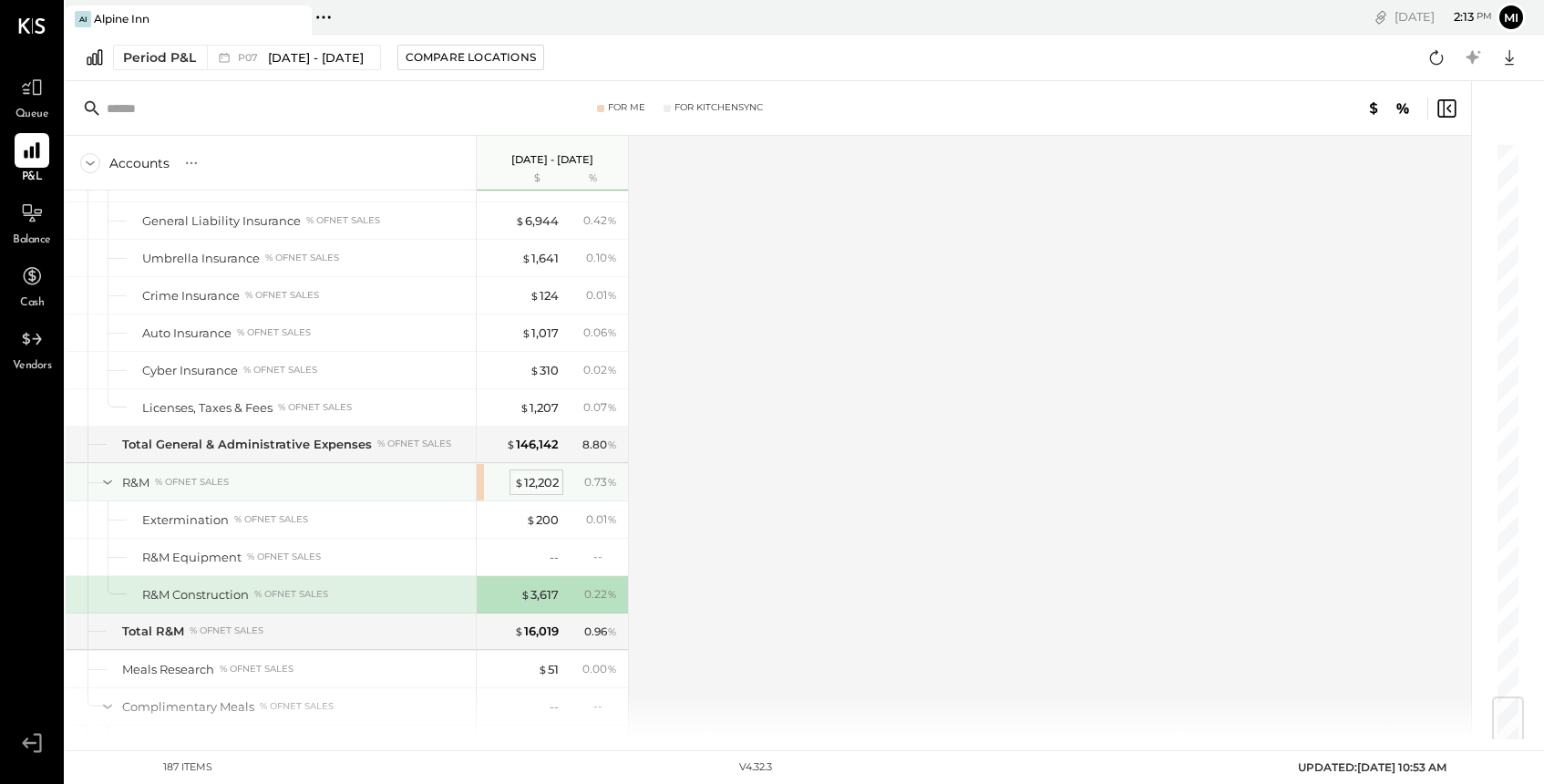
click at [531, 483] on div "$ 12,202" at bounding box center [537, 481] width 45 height 17
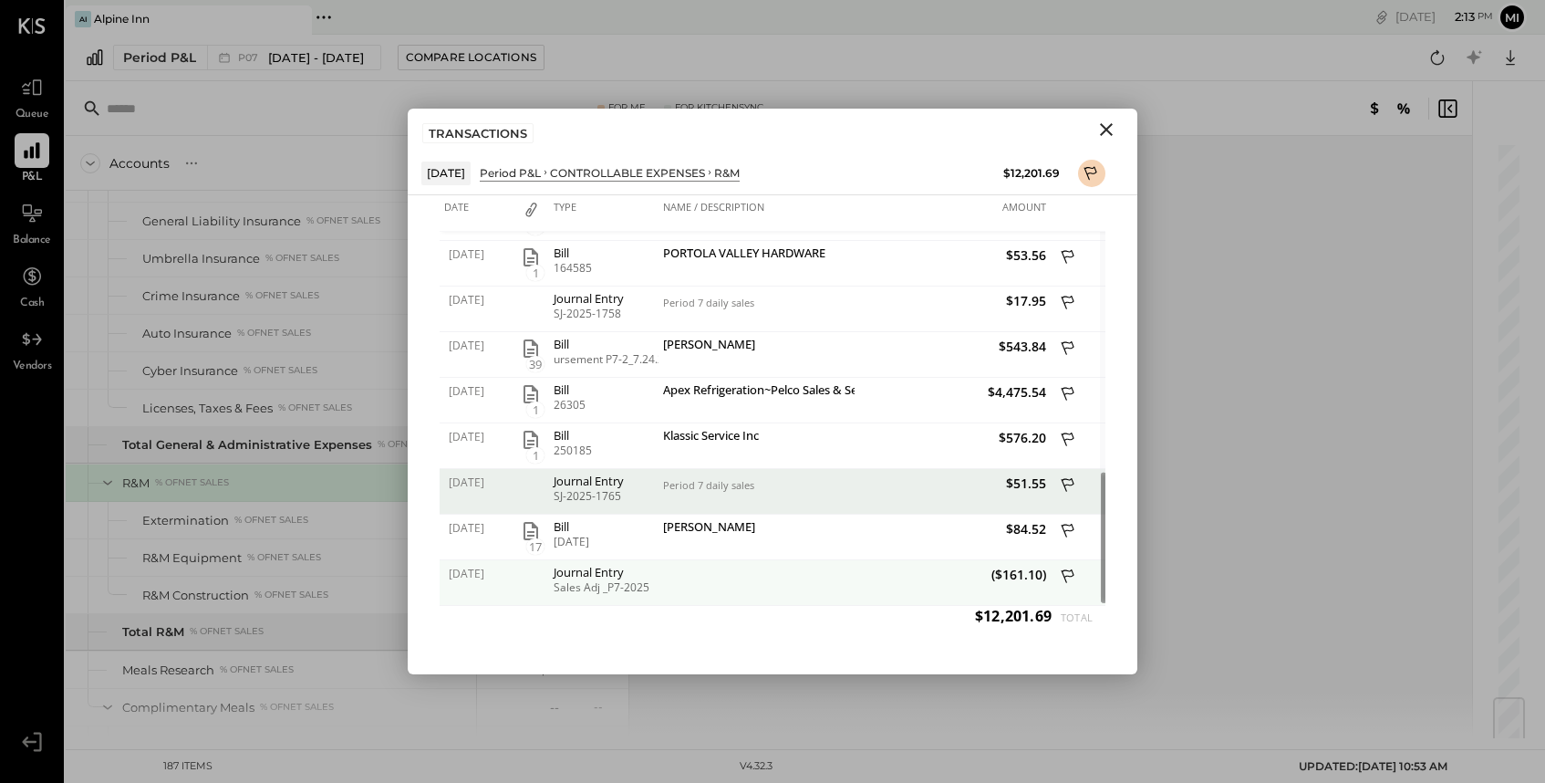
click at [846, 588] on div at bounding box center [757, 583] width 196 height 46
click at [840, 469] on div "Period 7 daily sales" at bounding box center [757, 492] width 196 height 46
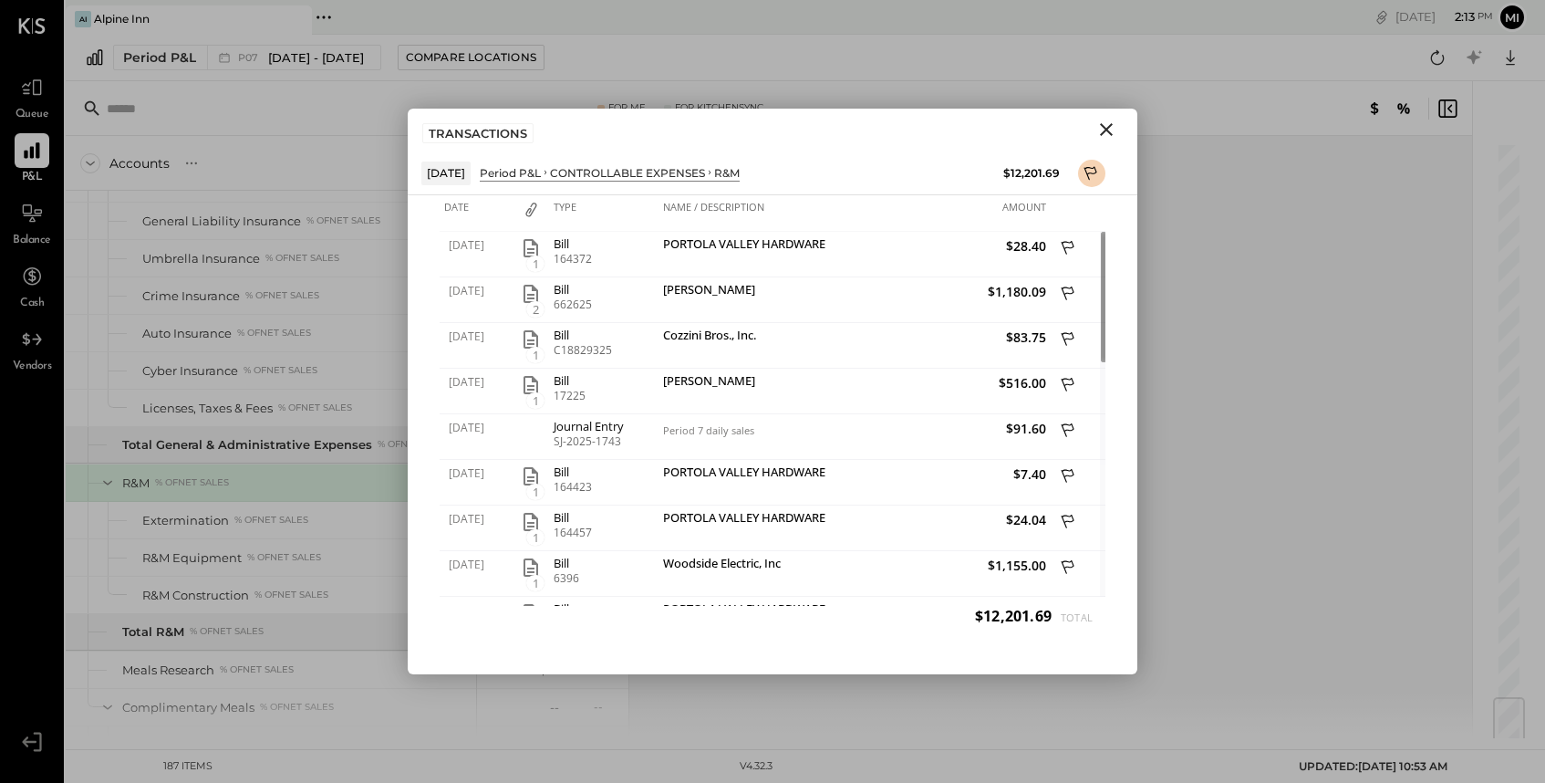
click at [1108, 127] on icon "Close" at bounding box center [1106, 129] width 13 height 13
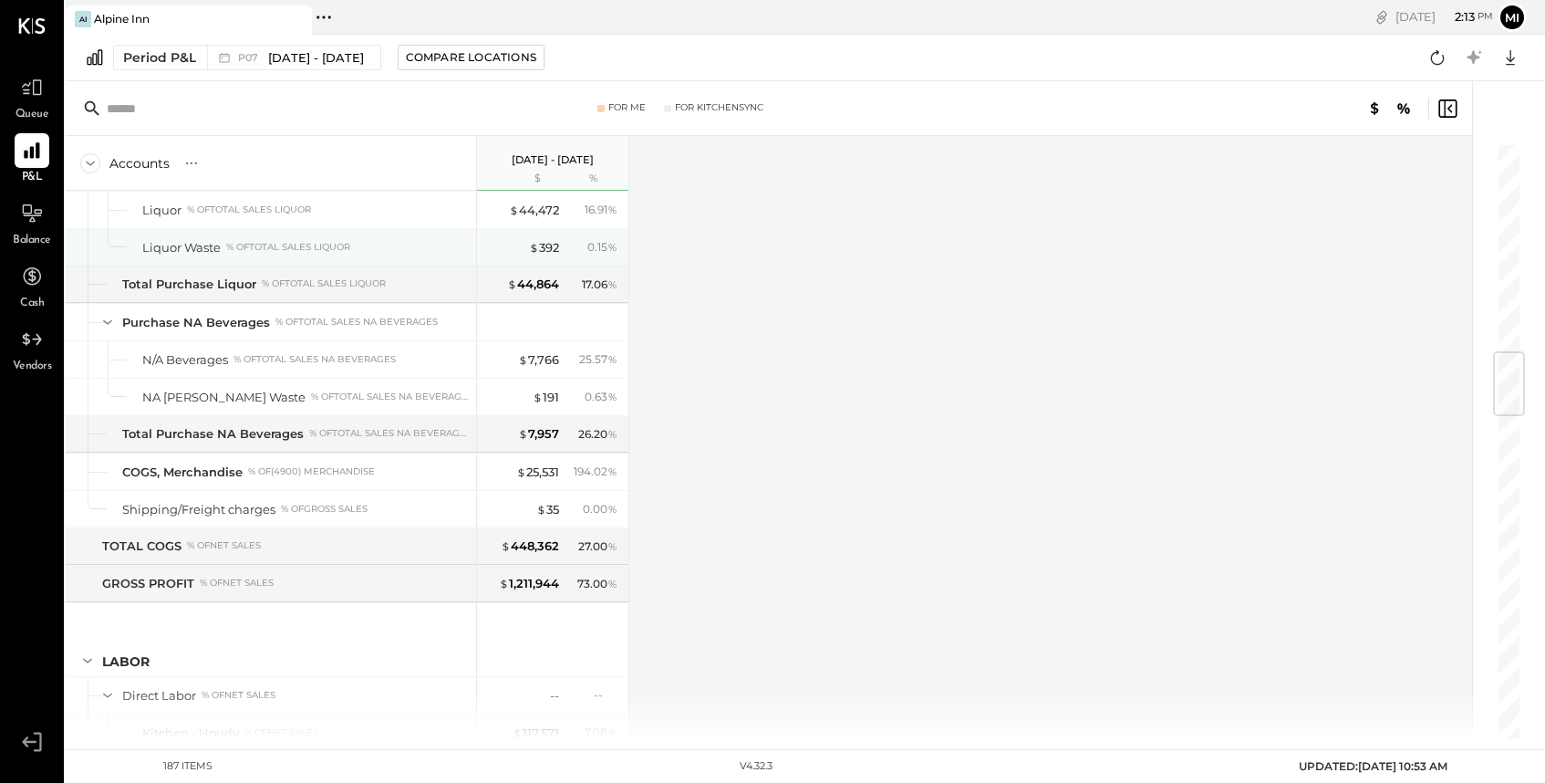
scroll to position [1773, 0]
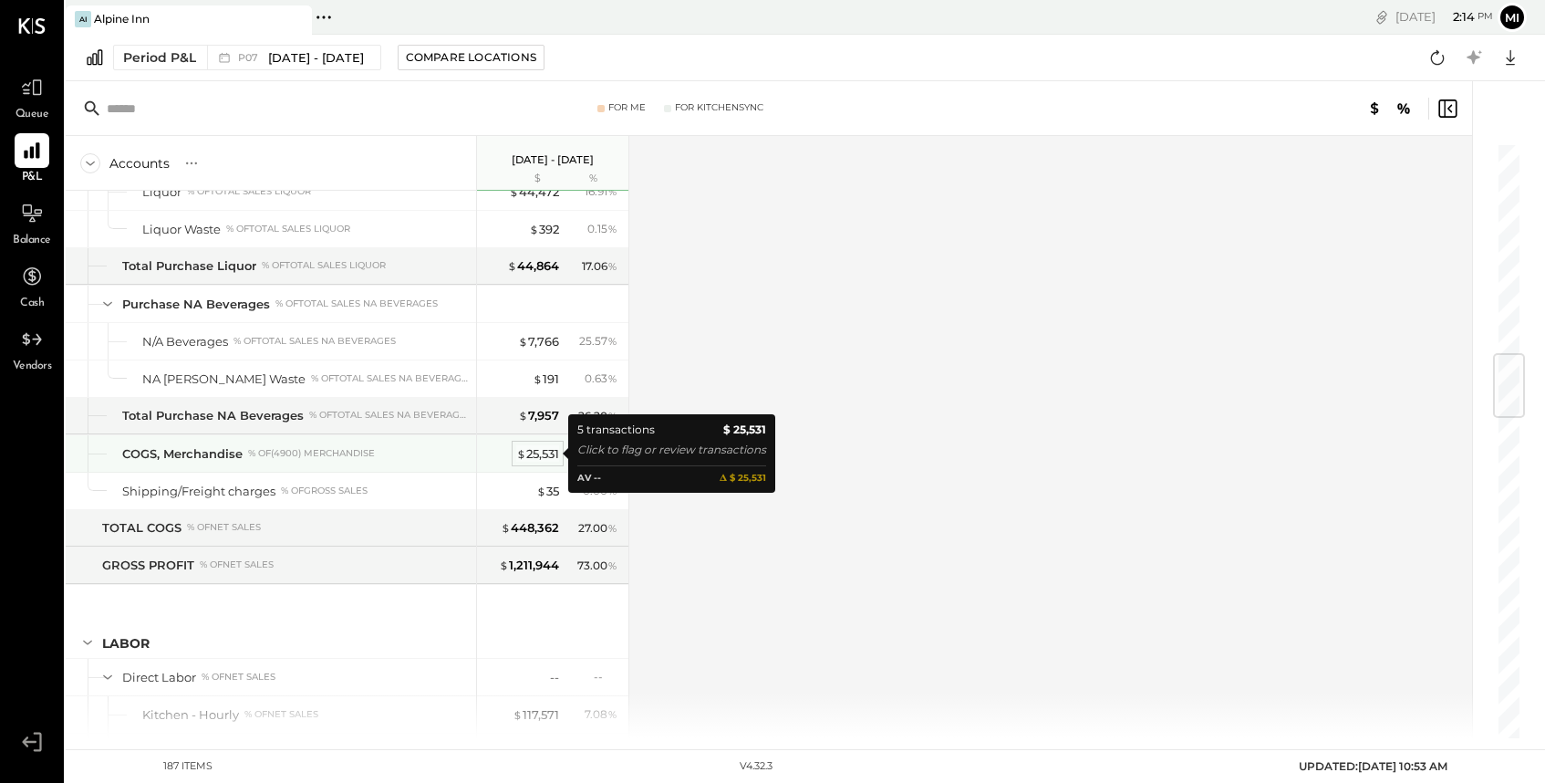
click at [536, 453] on div "$ 25,531" at bounding box center [537, 453] width 43 height 17
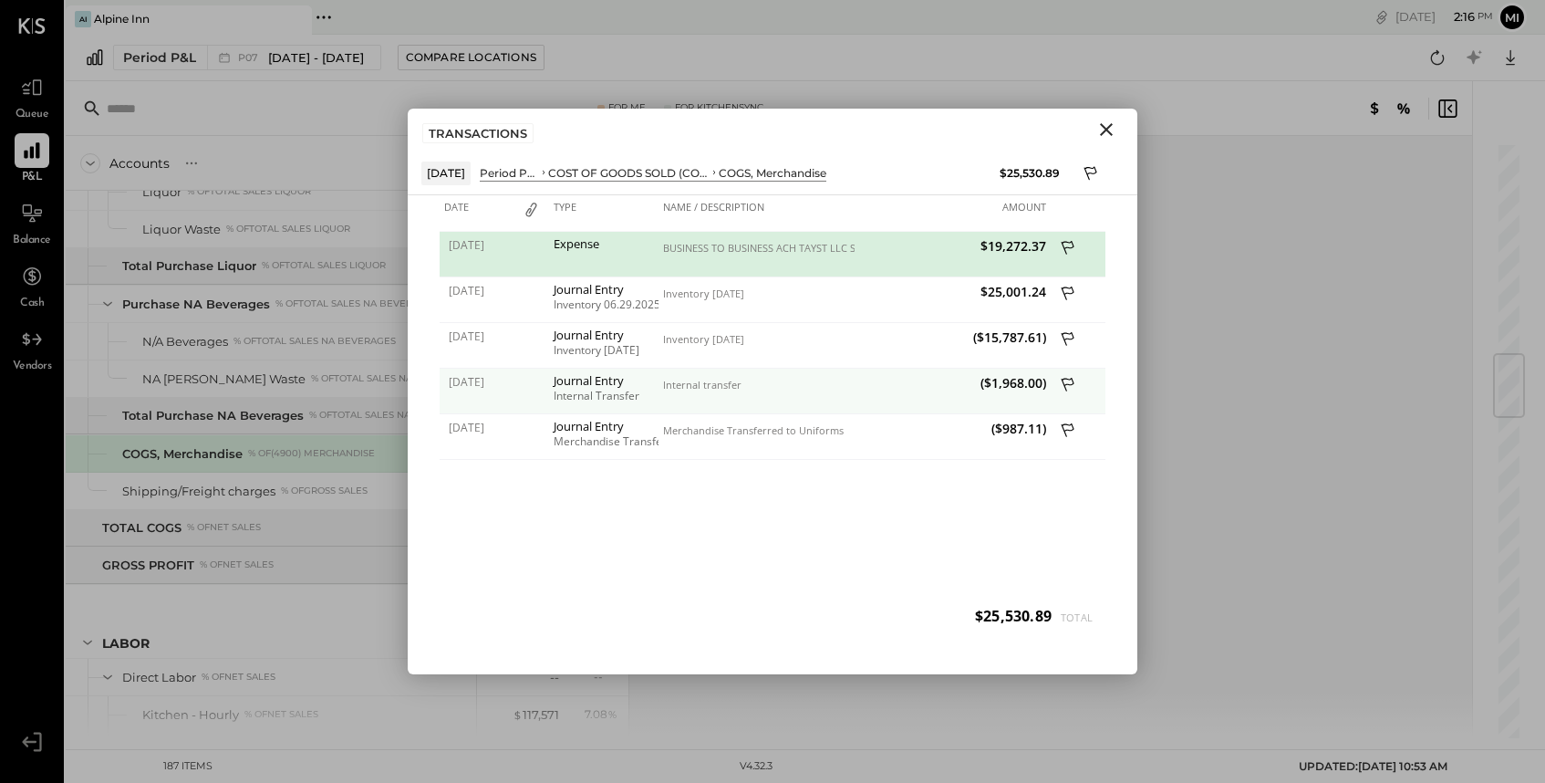
click at [1067, 382] on icon at bounding box center [1069, 386] width 16 height 23
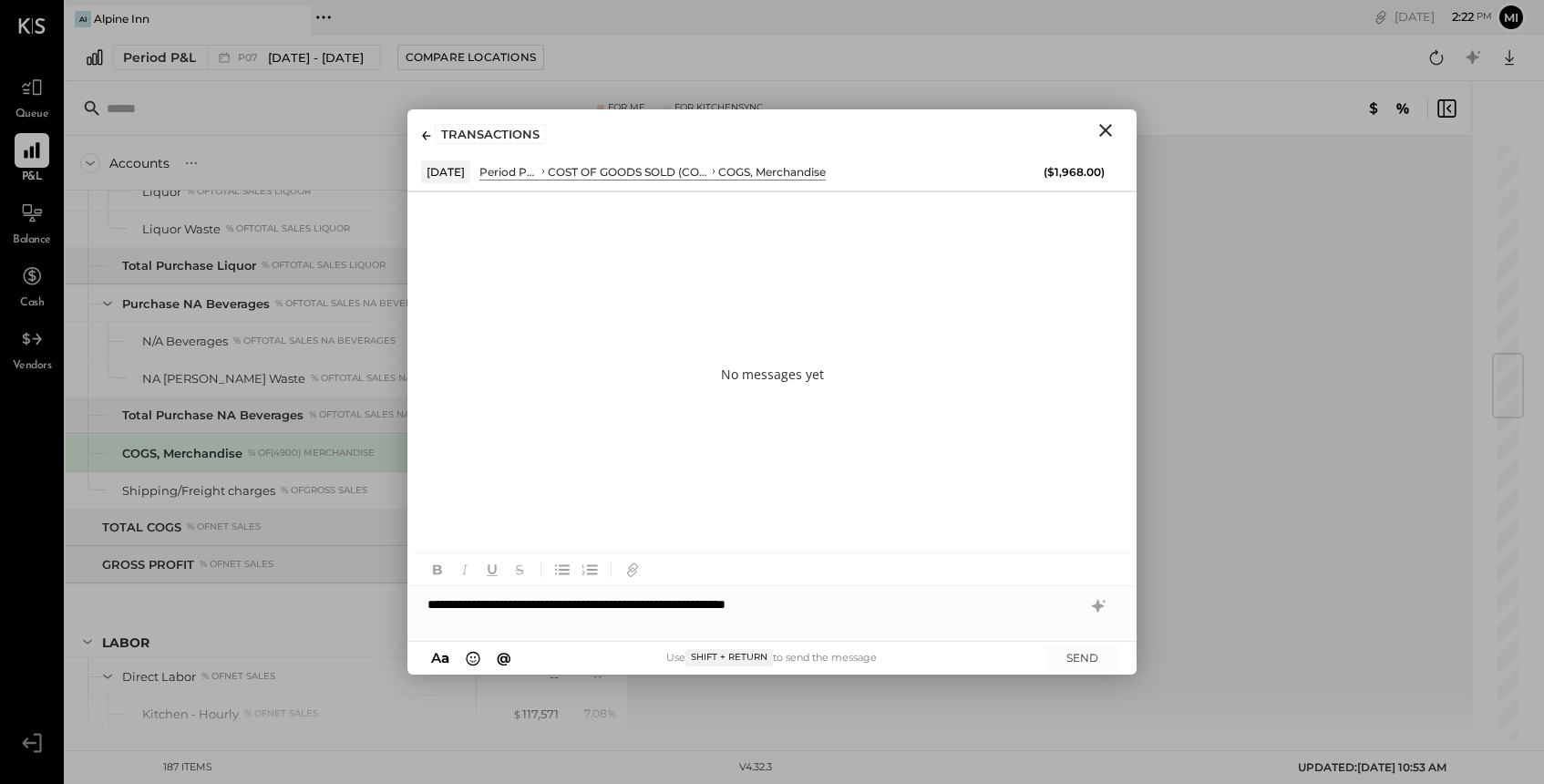
click at [1100, 128] on icon "Close" at bounding box center [1106, 131] width 22 height 22
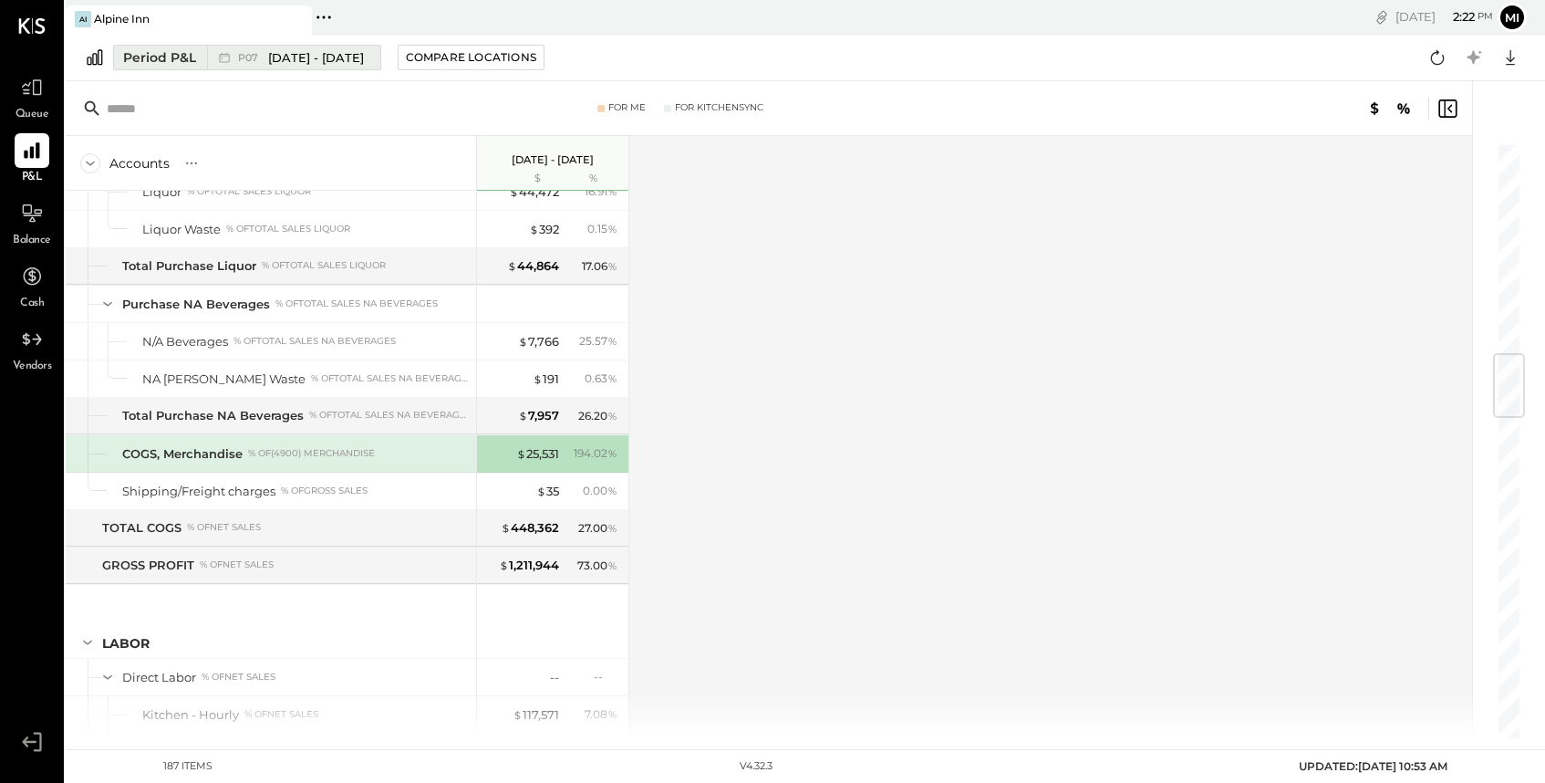
click at [170, 56] on div "Period P&L" at bounding box center [159, 57] width 73 height 18
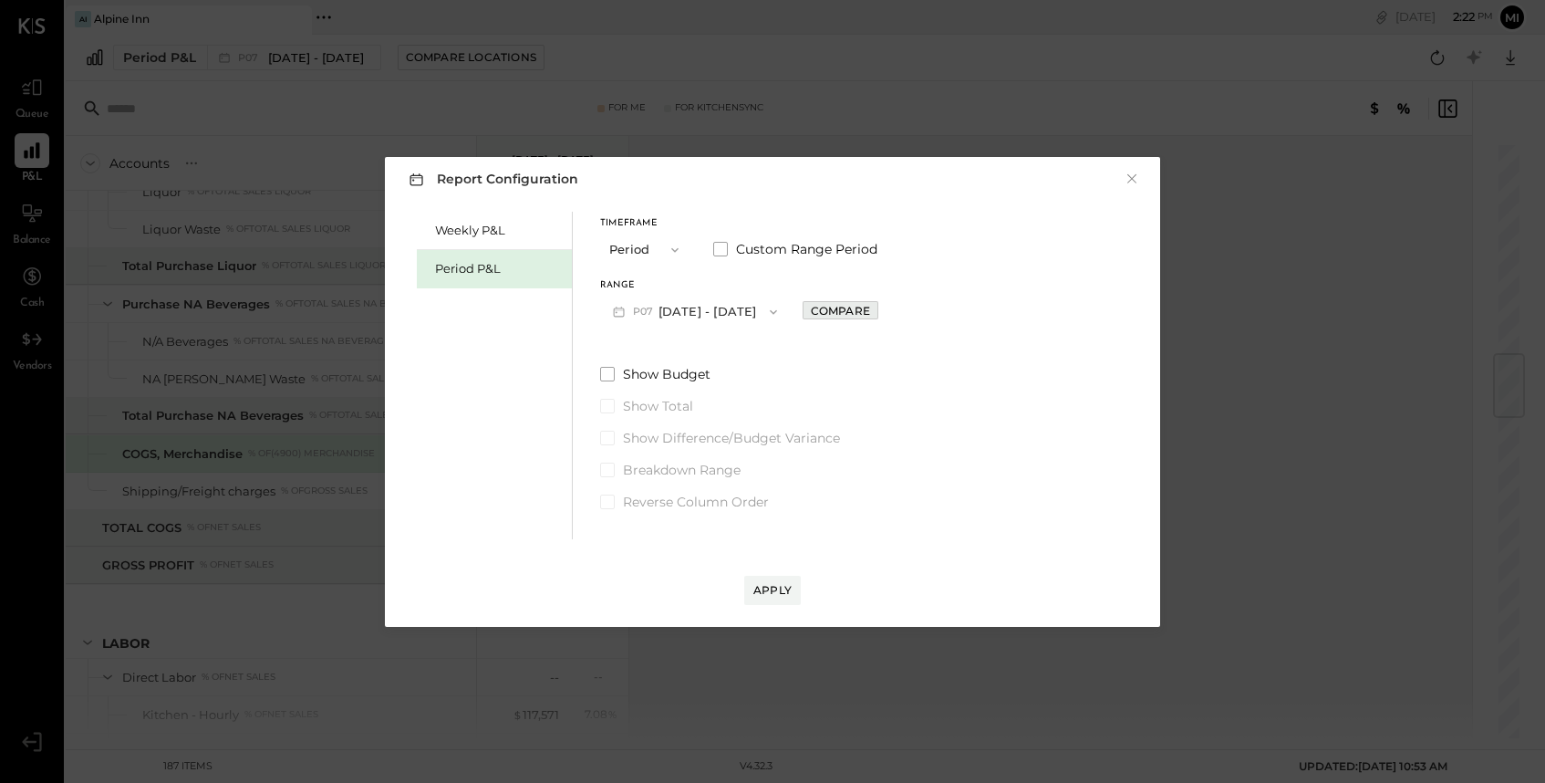
click at [859, 310] on div "Compare" at bounding box center [840, 311] width 59 height 16
click at [889, 317] on button "button" at bounding box center [881, 311] width 15 height 20
type input "*"
click at [764, 597] on div "Apply" at bounding box center [773, 590] width 38 height 16
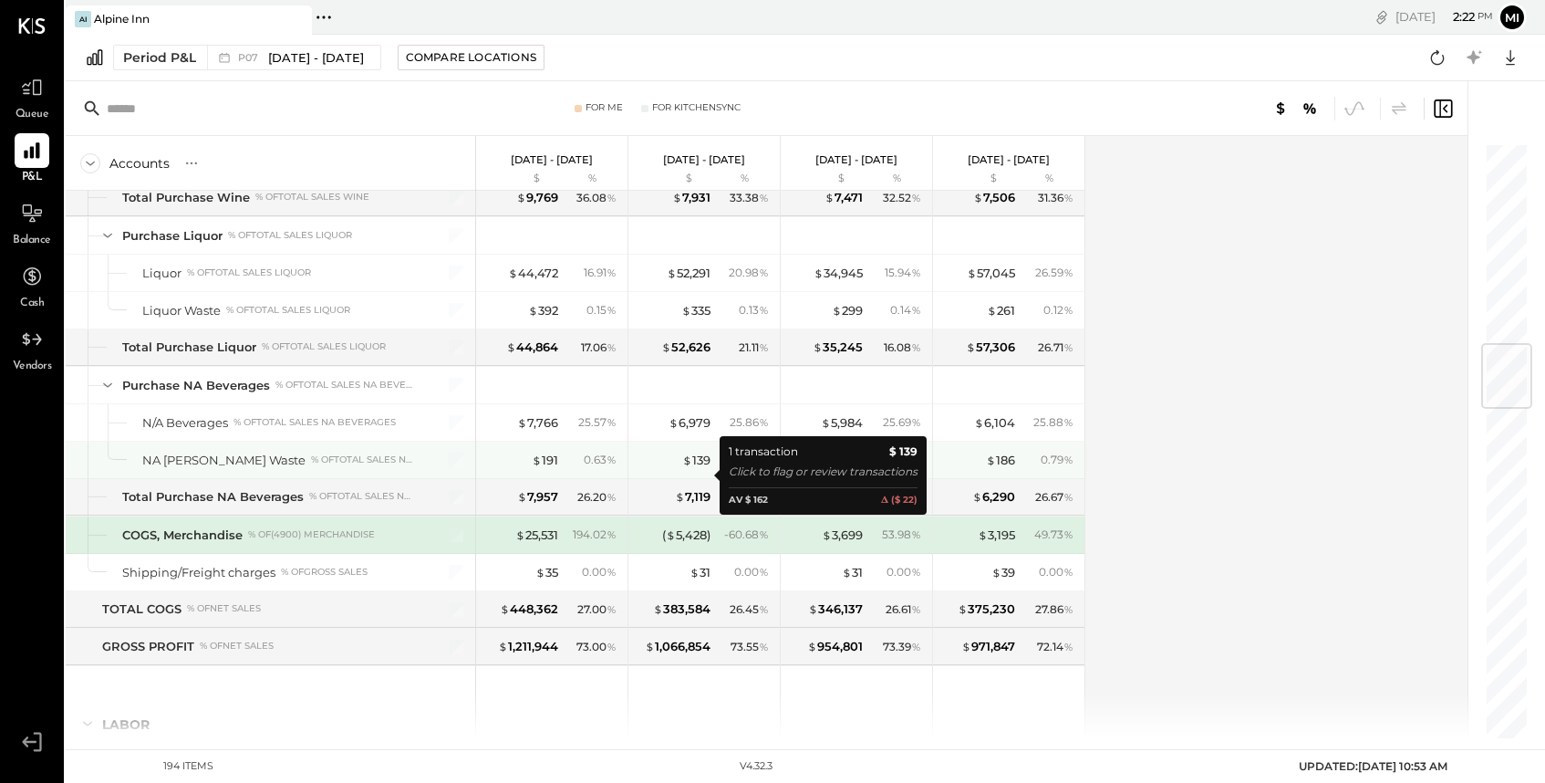
scroll to position [1694, 0]
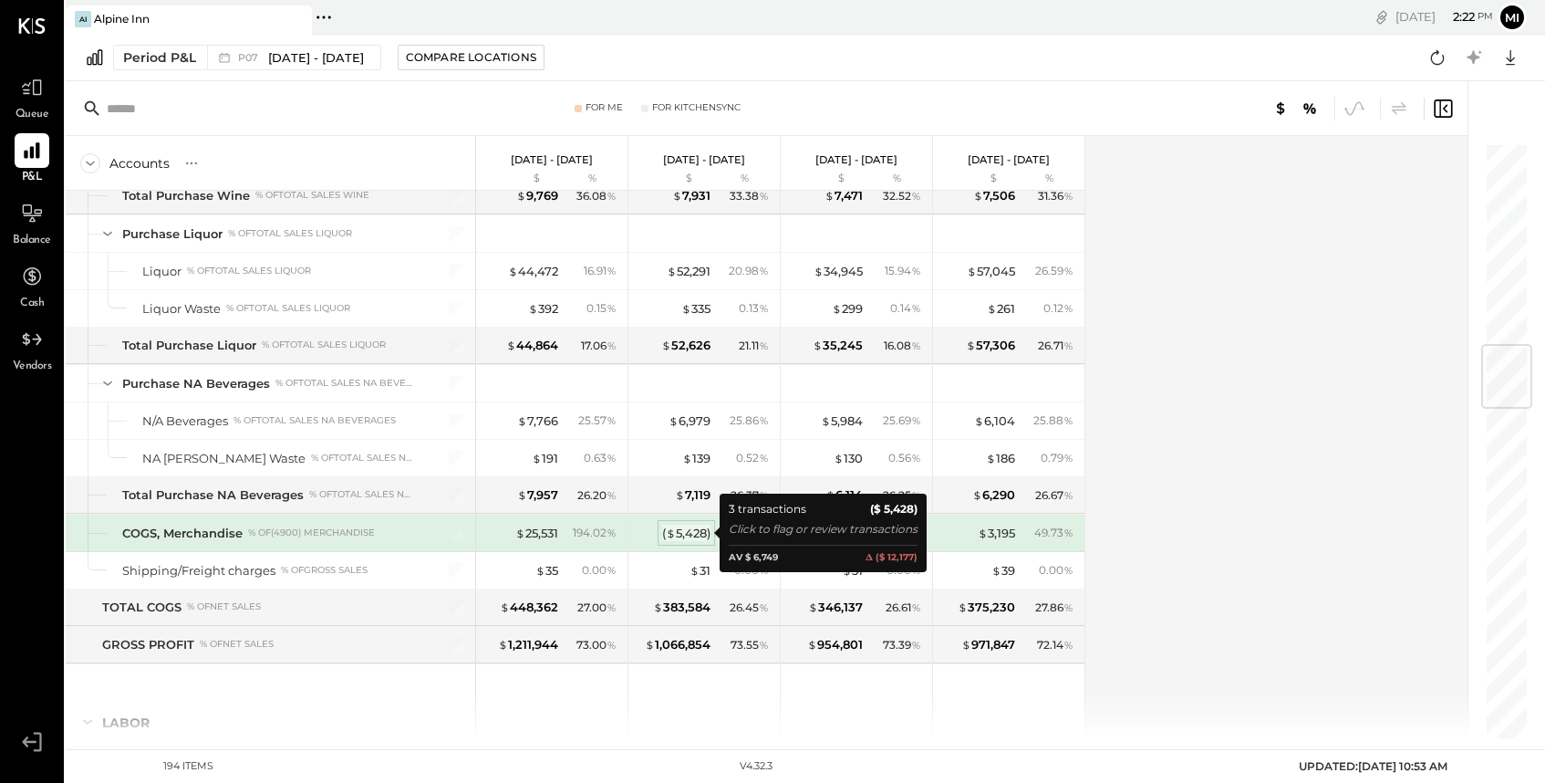
click at [684, 530] on div "( $ 5,428 )" at bounding box center [686, 533] width 48 height 17
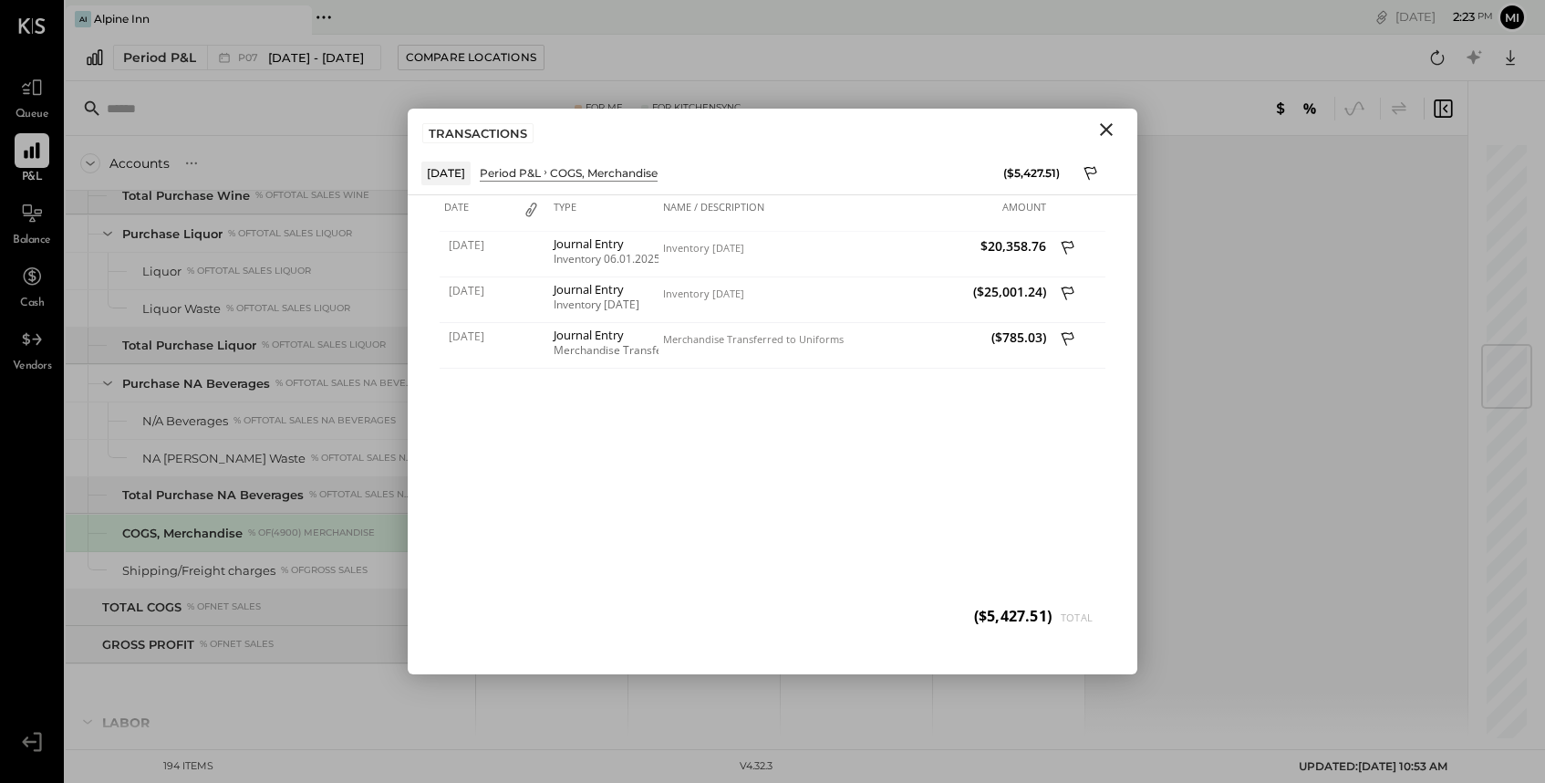
click at [1108, 131] on icon "Close" at bounding box center [1106, 129] width 13 height 13
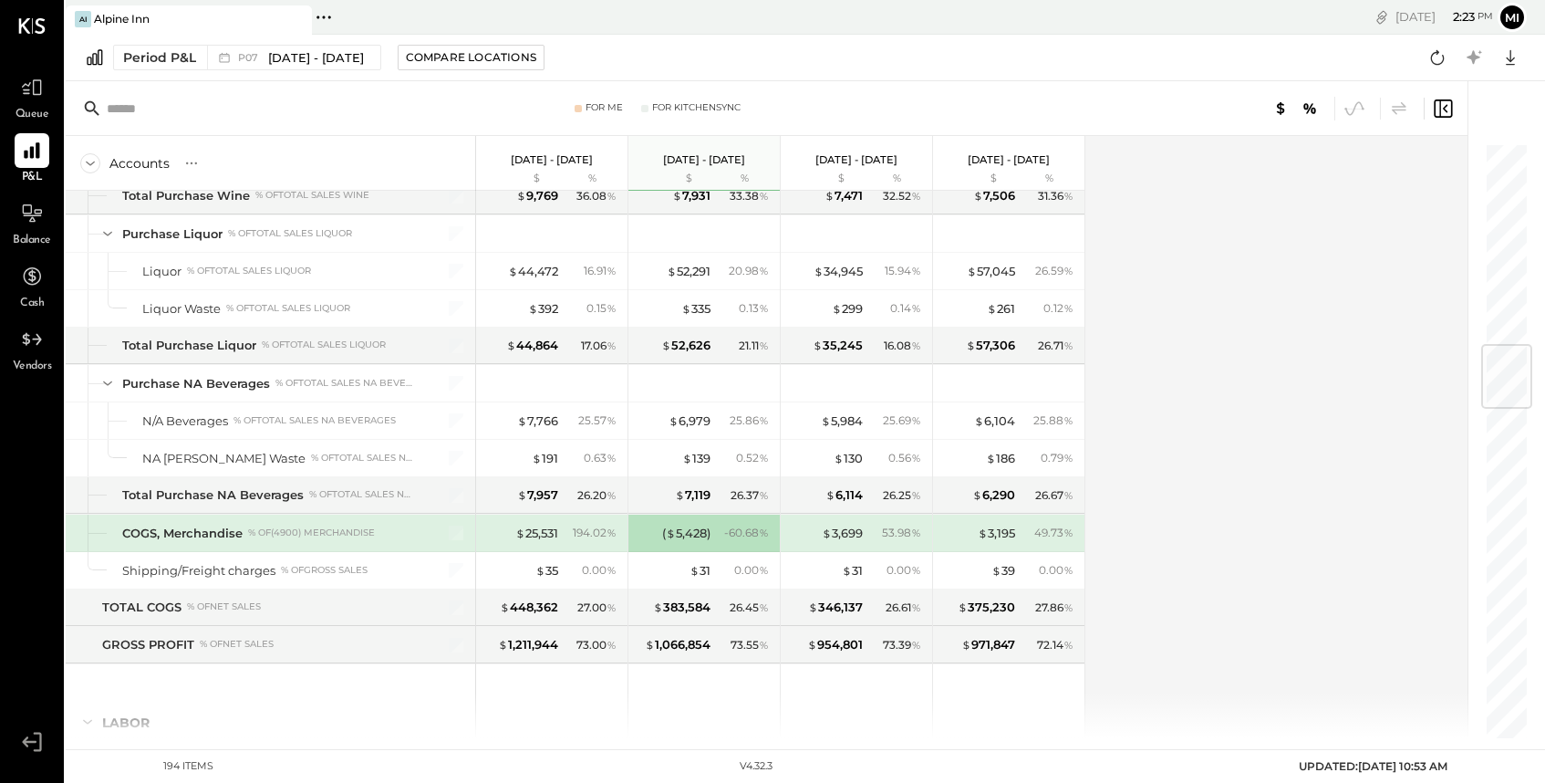
click at [727, 533] on div "- 60.68 %" at bounding box center [746, 533] width 45 height 16
click at [693, 534] on div "( $ 5,428 )" at bounding box center [686, 533] width 48 height 17
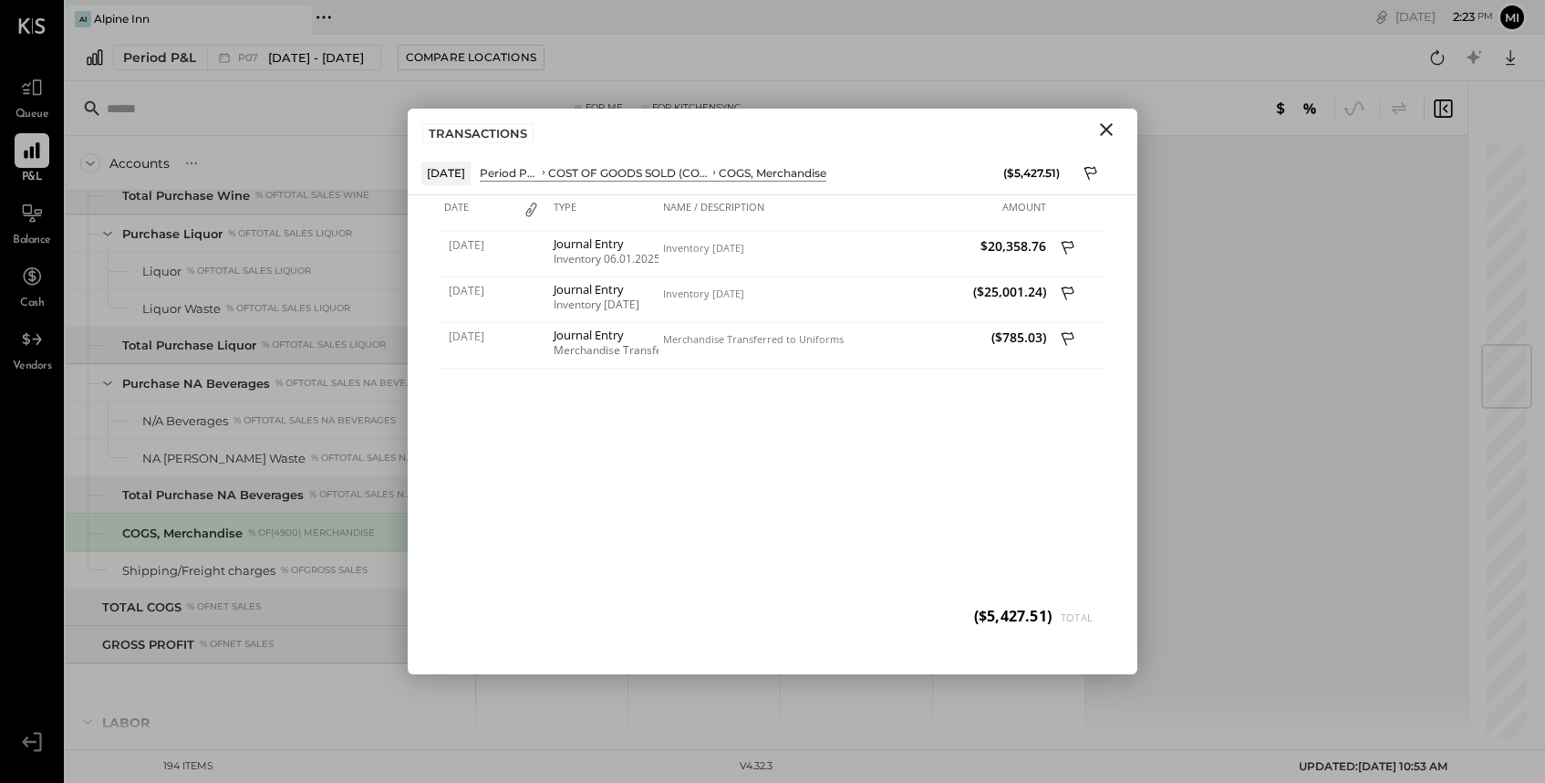
click at [1107, 130] on icon "Close" at bounding box center [1106, 129] width 13 height 13
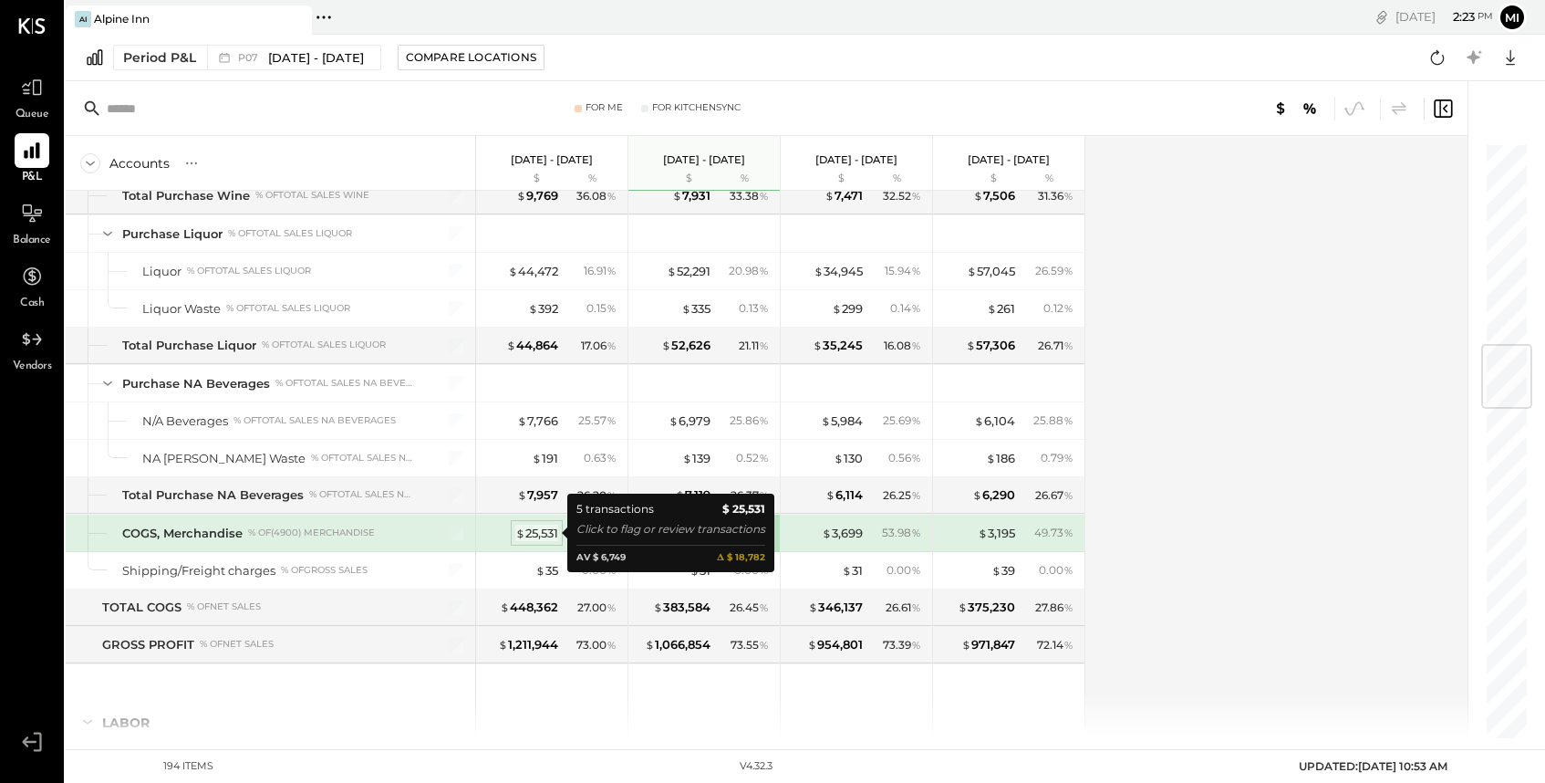
click at [530, 531] on div "$ 25,531" at bounding box center [536, 533] width 43 height 17
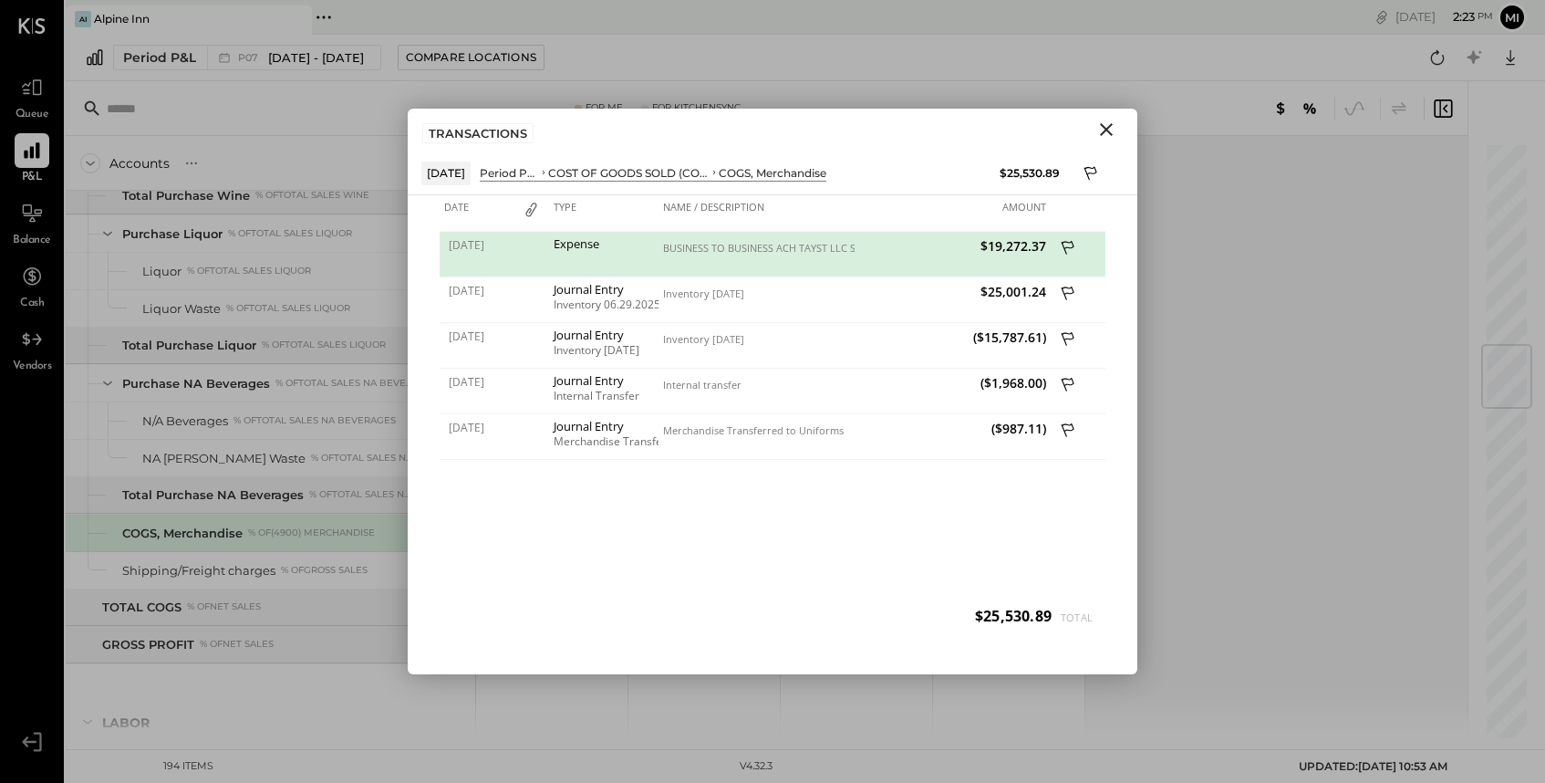
click at [1111, 123] on icon "Close" at bounding box center [1106, 129] width 13 height 13
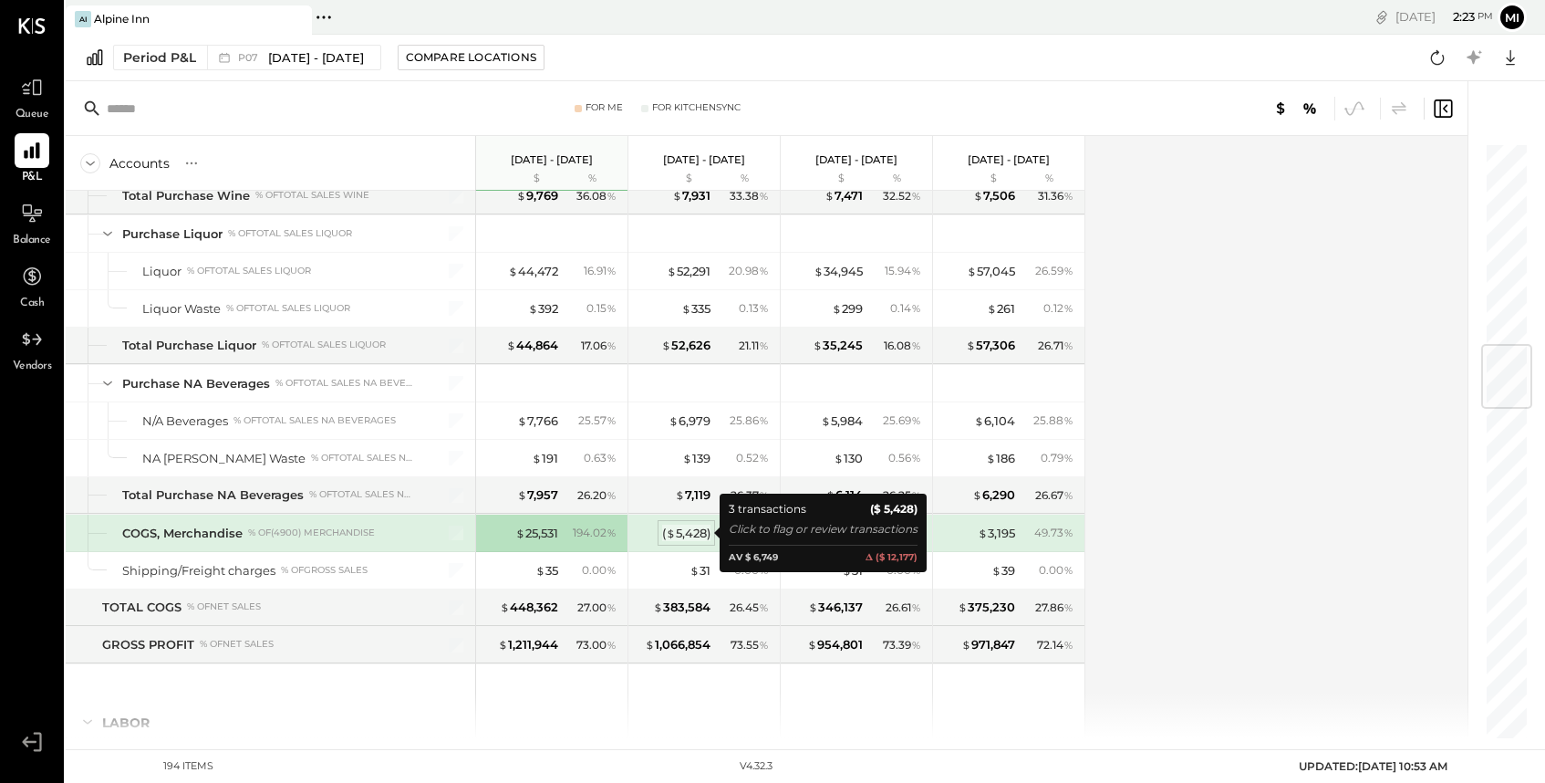
click at [677, 529] on div "( $ 5,428 )" at bounding box center [686, 533] width 48 height 17
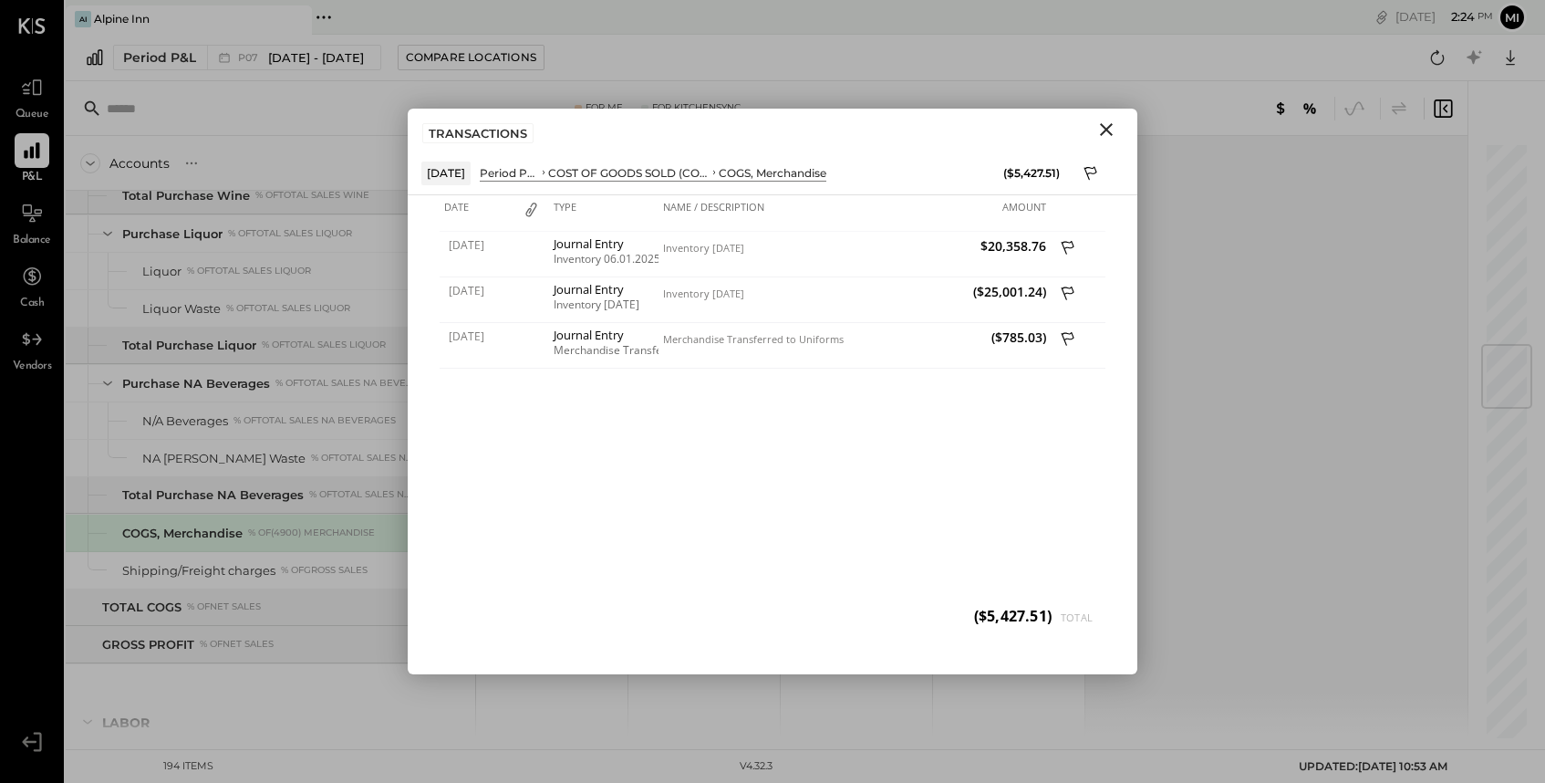
click at [1103, 133] on icon "Close" at bounding box center [1106, 129] width 13 height 13
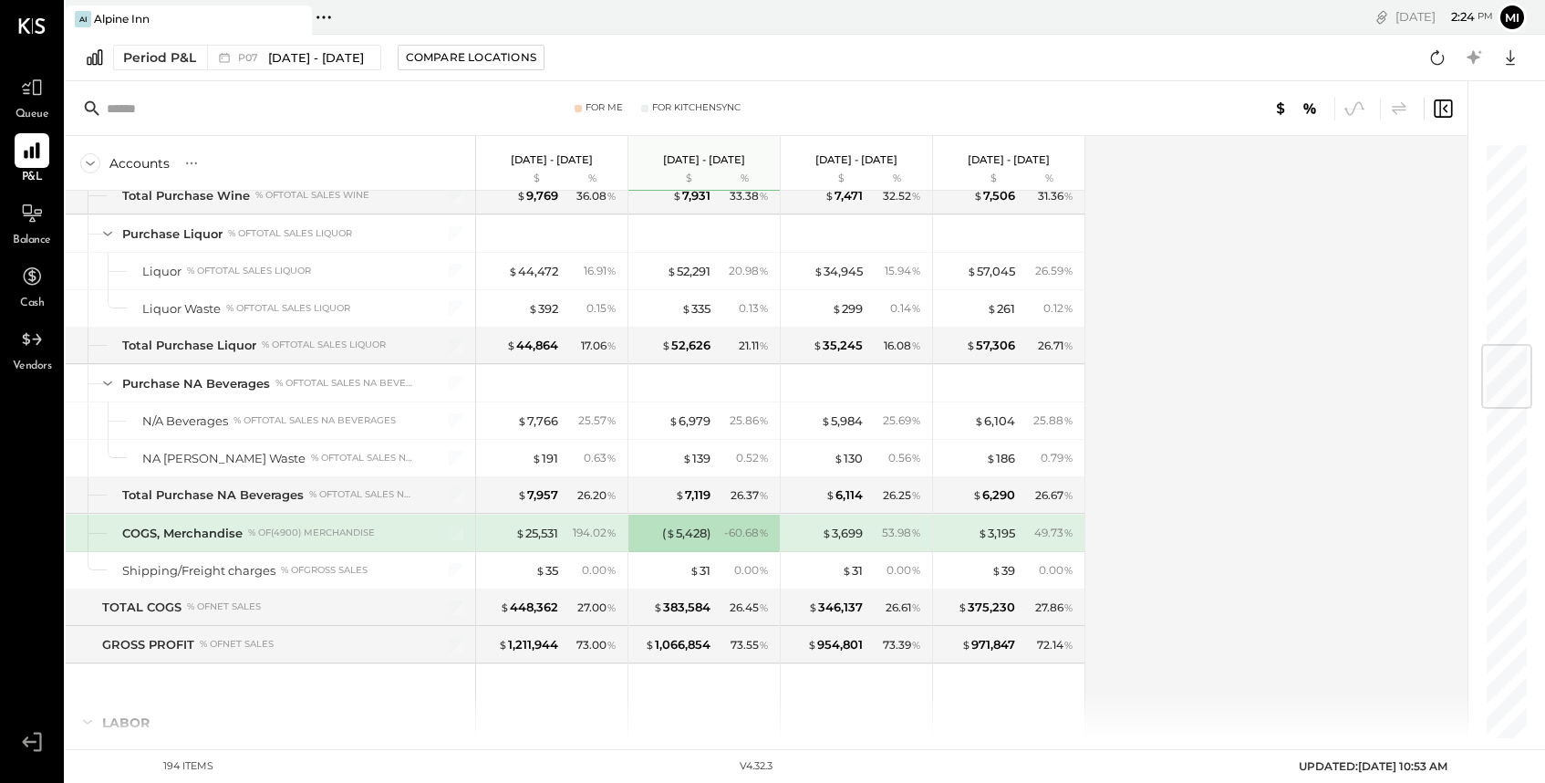
click at [527, 524] on div "$ 25,531 194.02 %" at bounding box center [553, 533] width 137 height 36
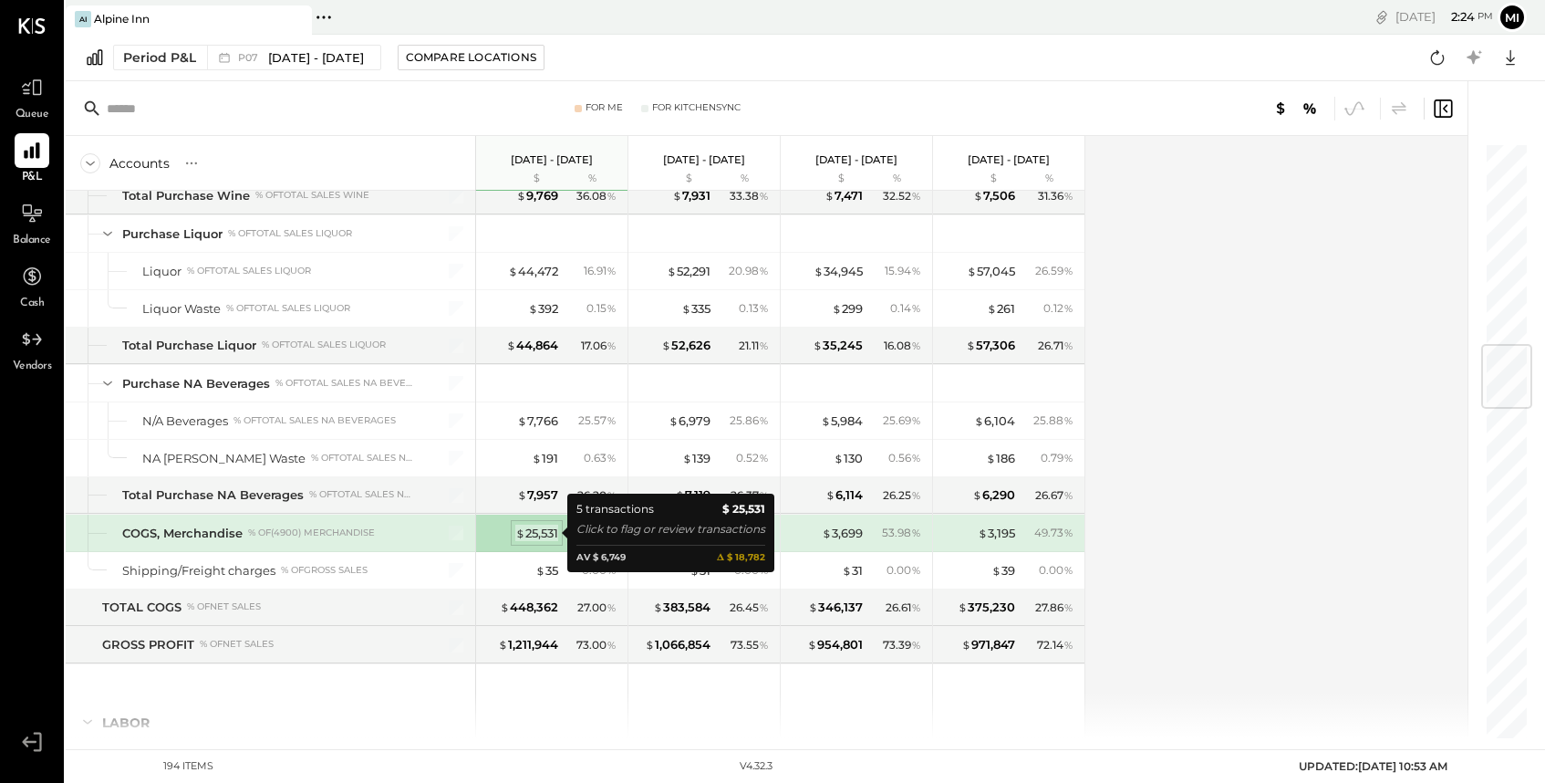
click at [528, 532] on div "$ 25,531" at bounding box center [536, 533] width 43 height 17
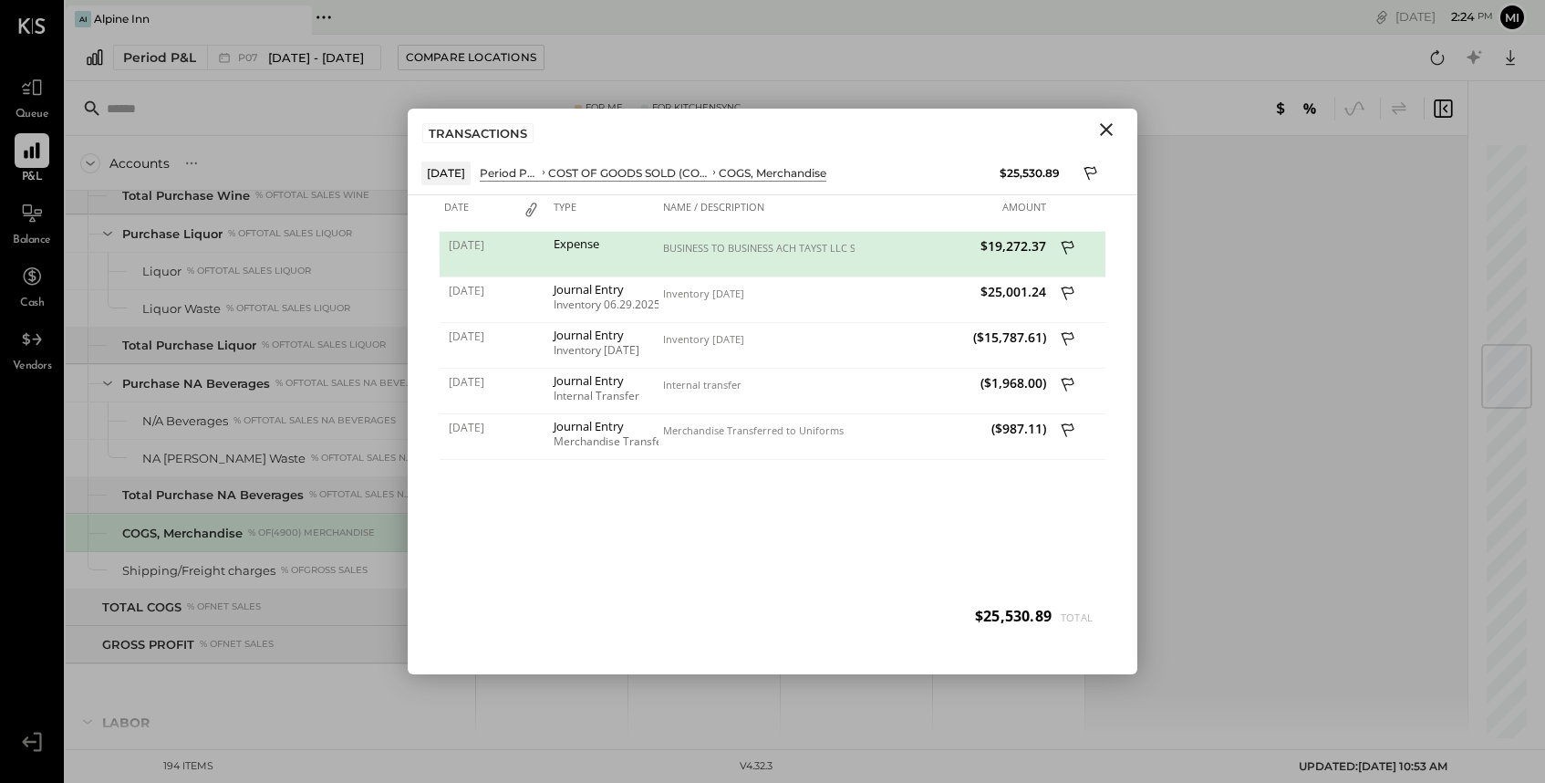
click at [1105, 132] on icon "Close" at bounding box center [1107, 130] width 22 height 22
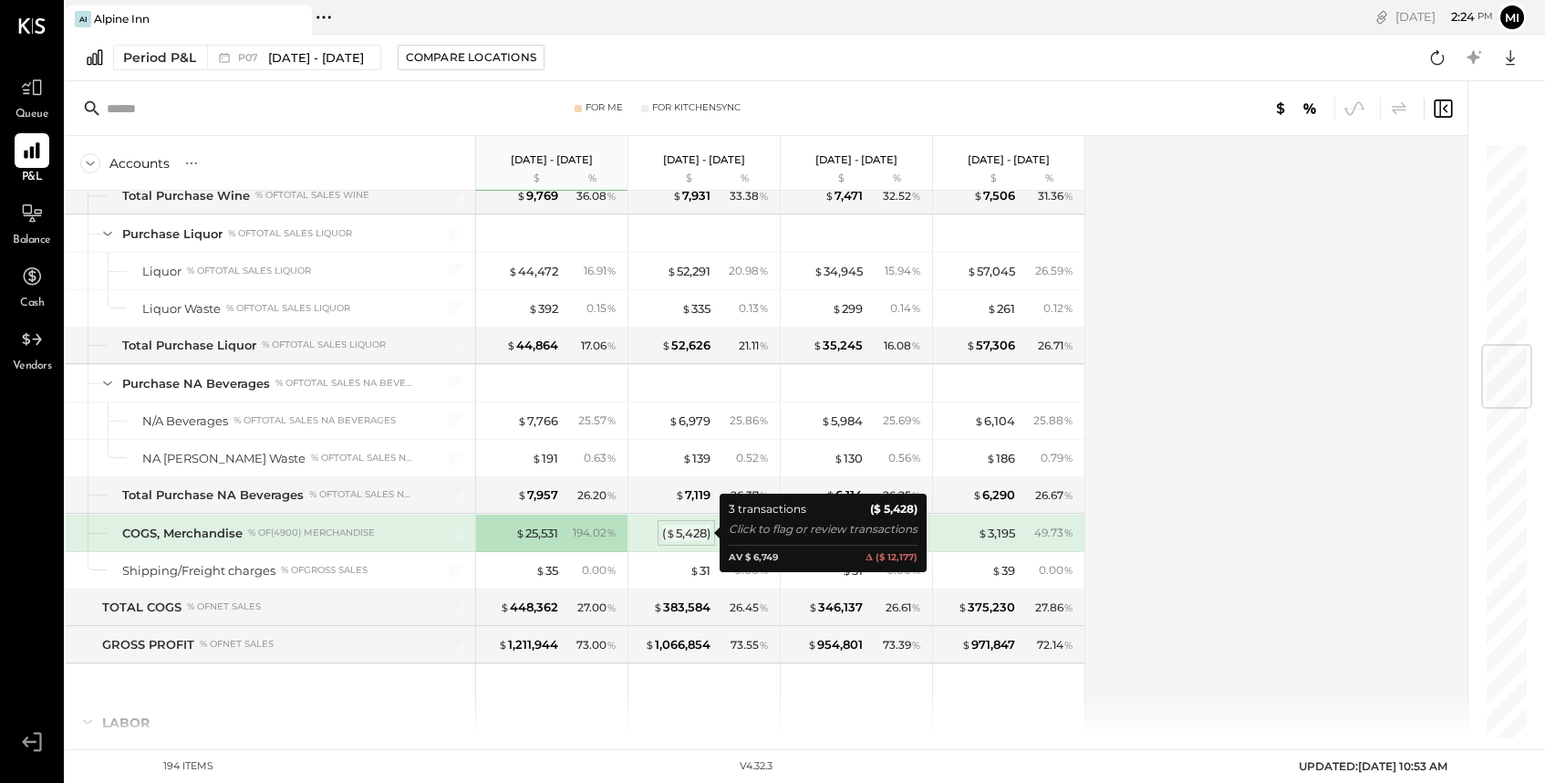
click at [671, 533] on span "$" at bounding box center [671, 532] width 10 height 15
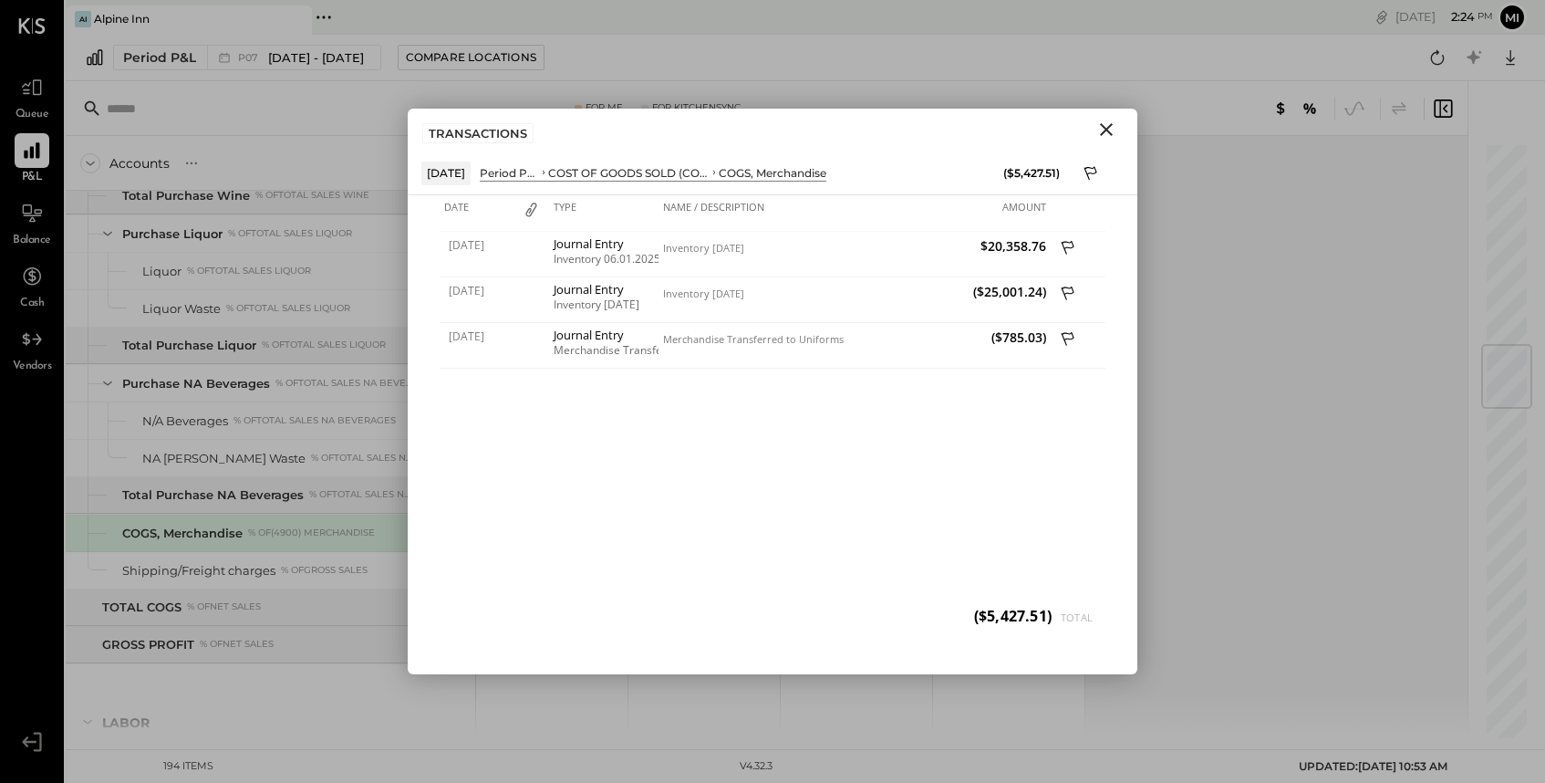
click at [1107, 137] on icon "Close" at bounding box center [1107, 130] width 22 height 22
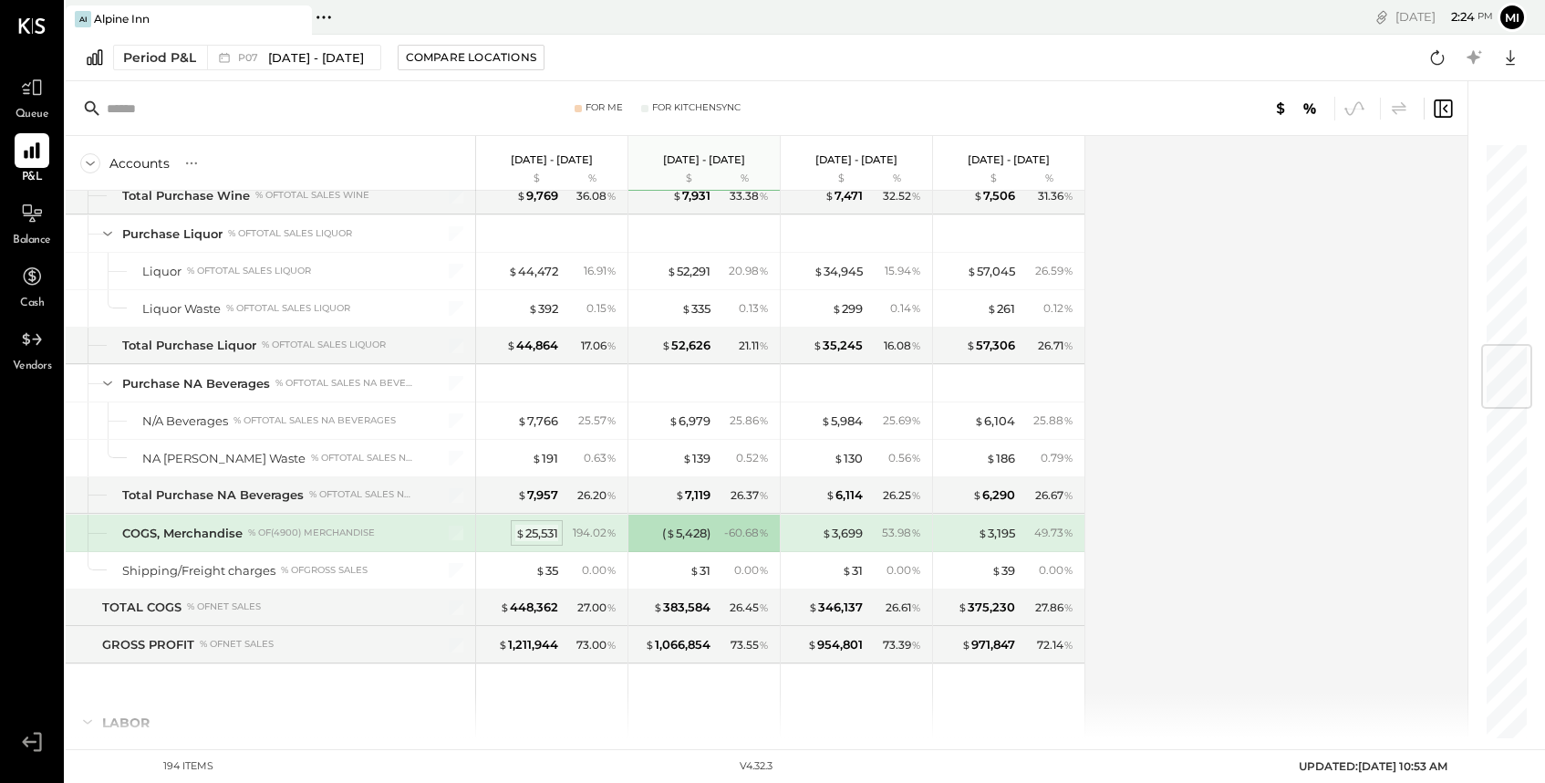
click at [527, 528] on div "$ 25,531" at bounding box center [536, 533] width 43 height 17
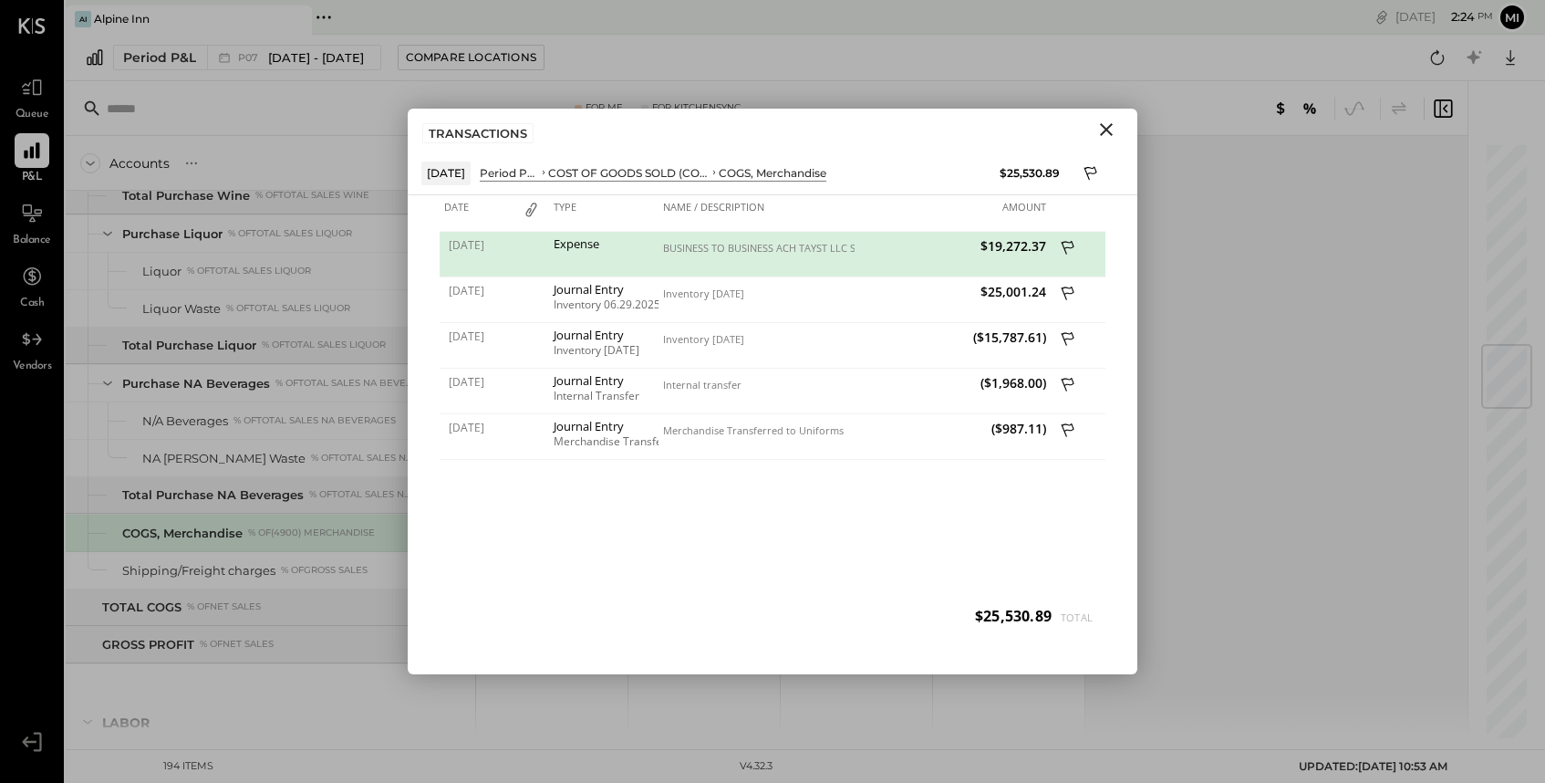
click at [1107, 124] on icon "Close" at bounding box center [1107, 130] width 22 height 22
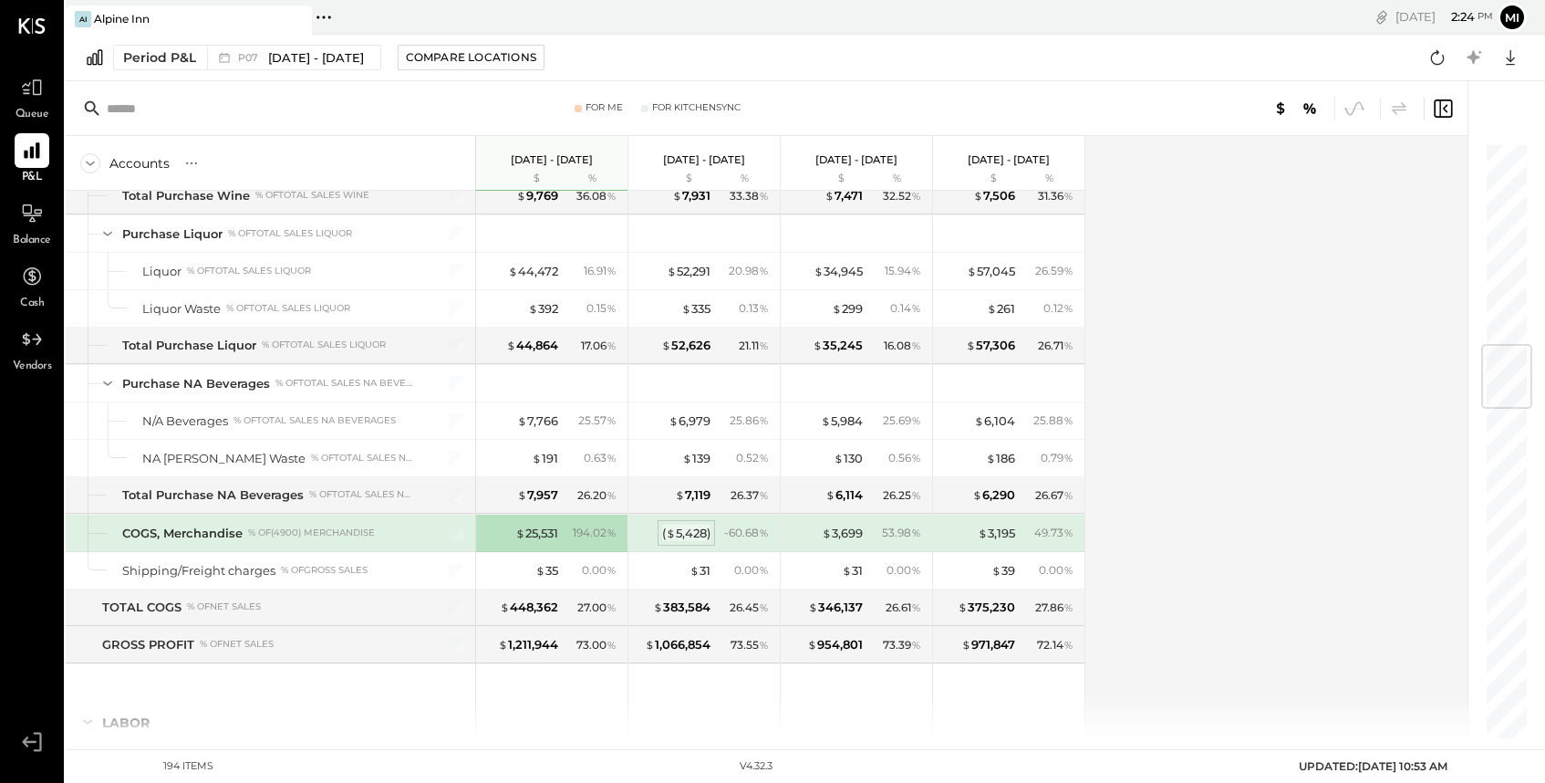
click at [673, 525] on span "$" at bounding box center [671, 532] width 10 height 15
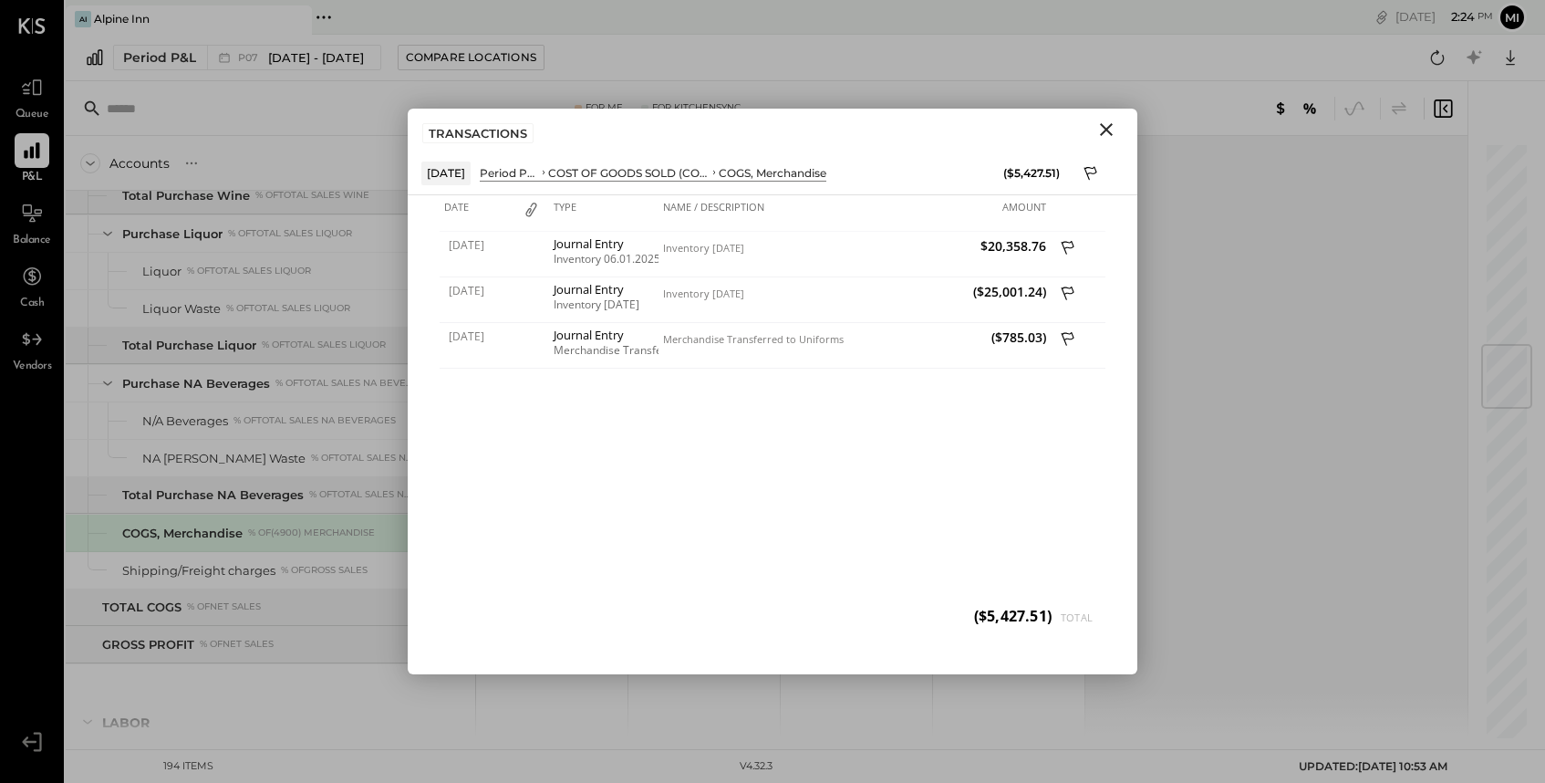
click at [1102, 133] on icon "Close" at bounding box center [1106, 129] width 13 height 13
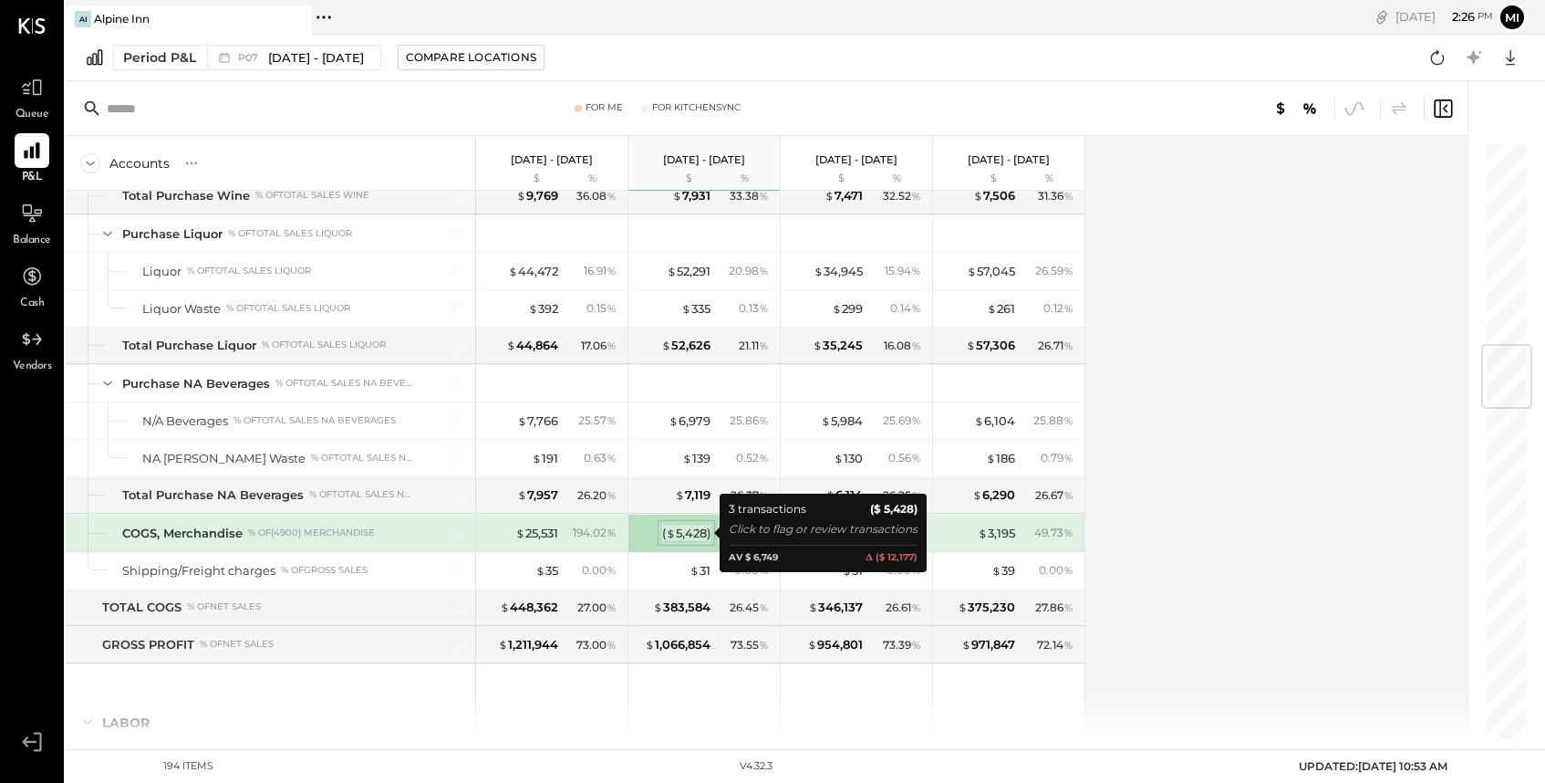
click at [681, 529] on div "( $ 5,428 )" at bounding box center [686, 533] width 48 height 17
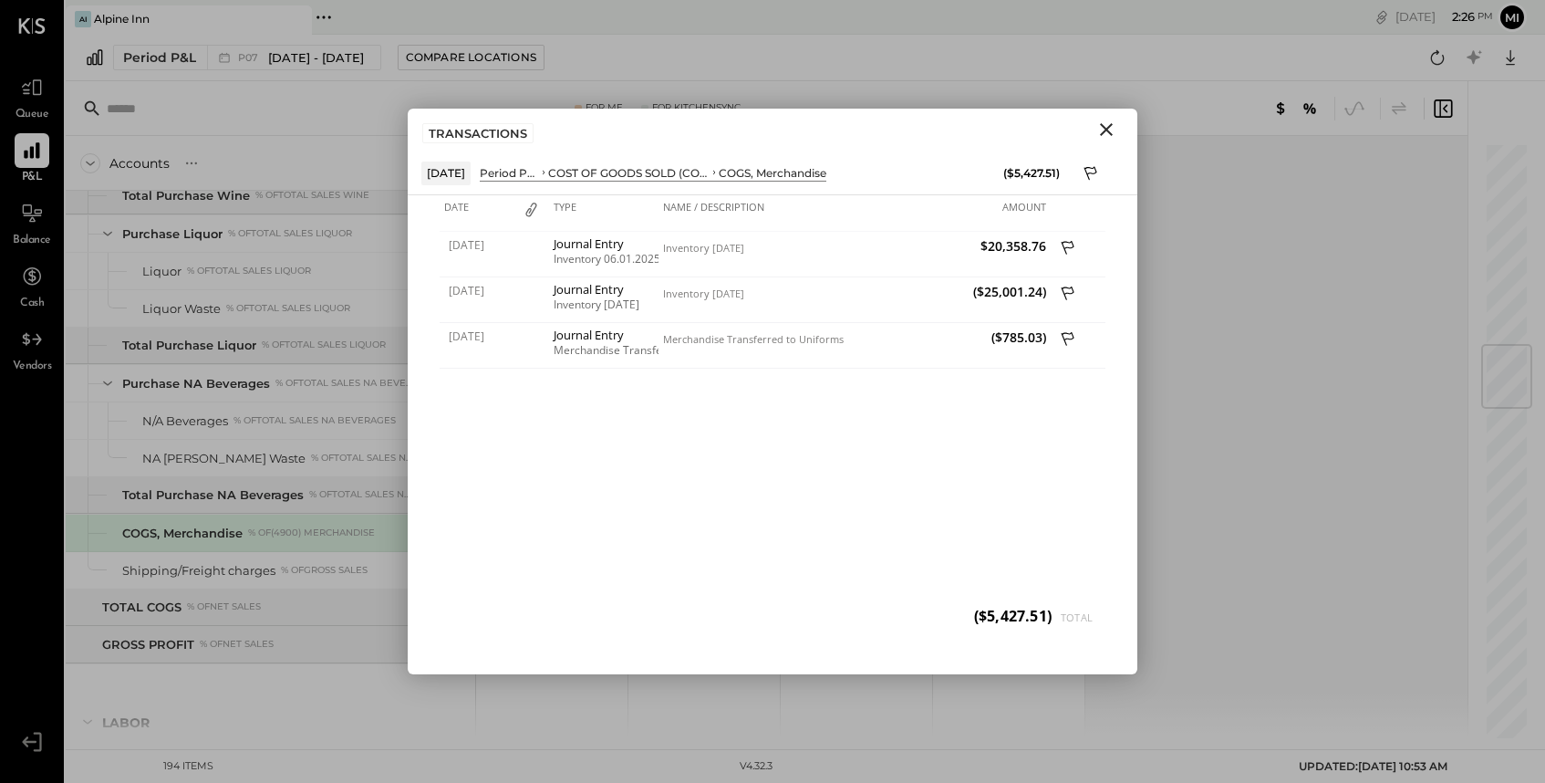
click at [1105, 130] on icon "Close" at bounding box center [1106, 129] width 13 height 13
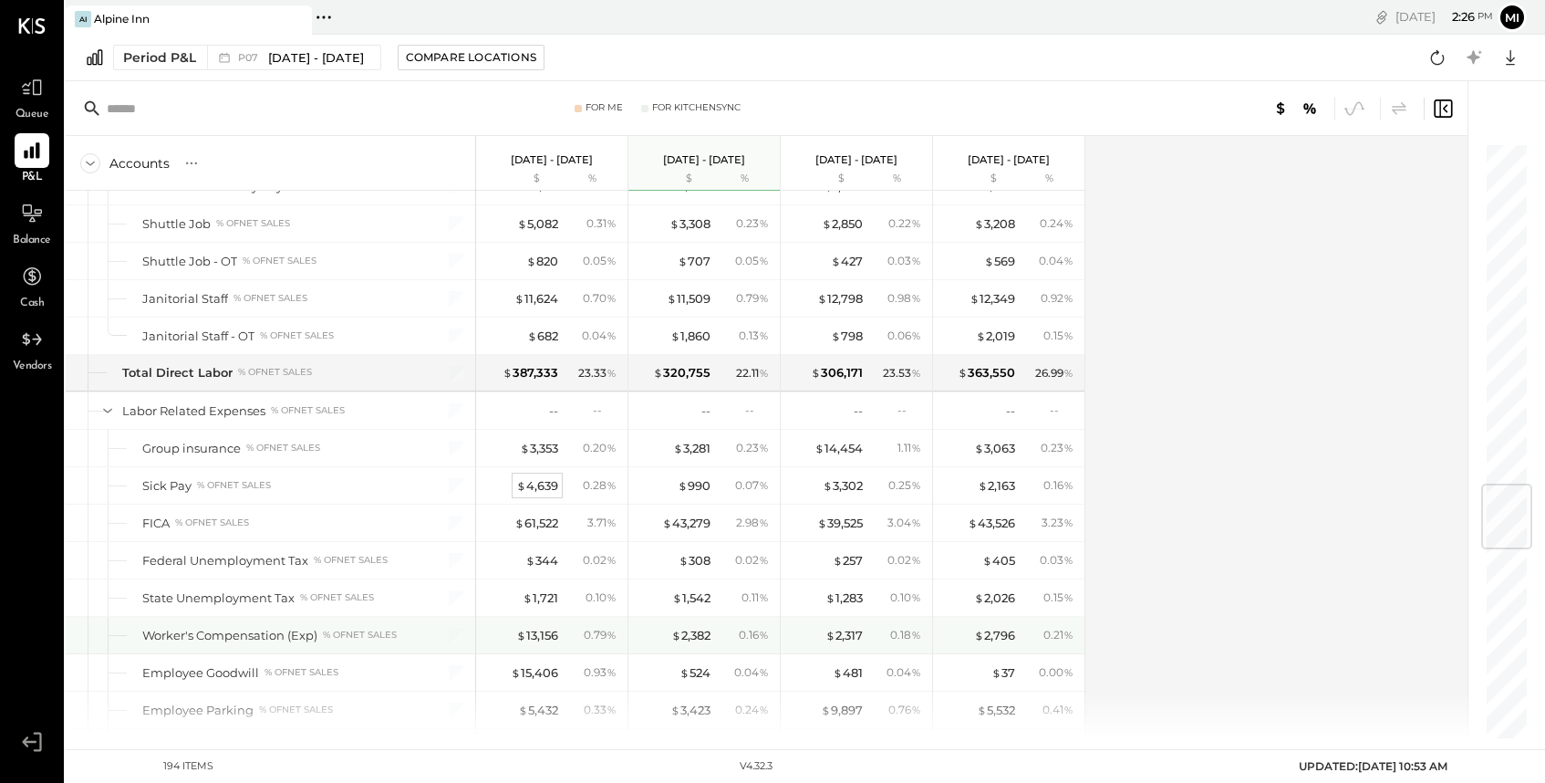
scroll to position [2869, 0]
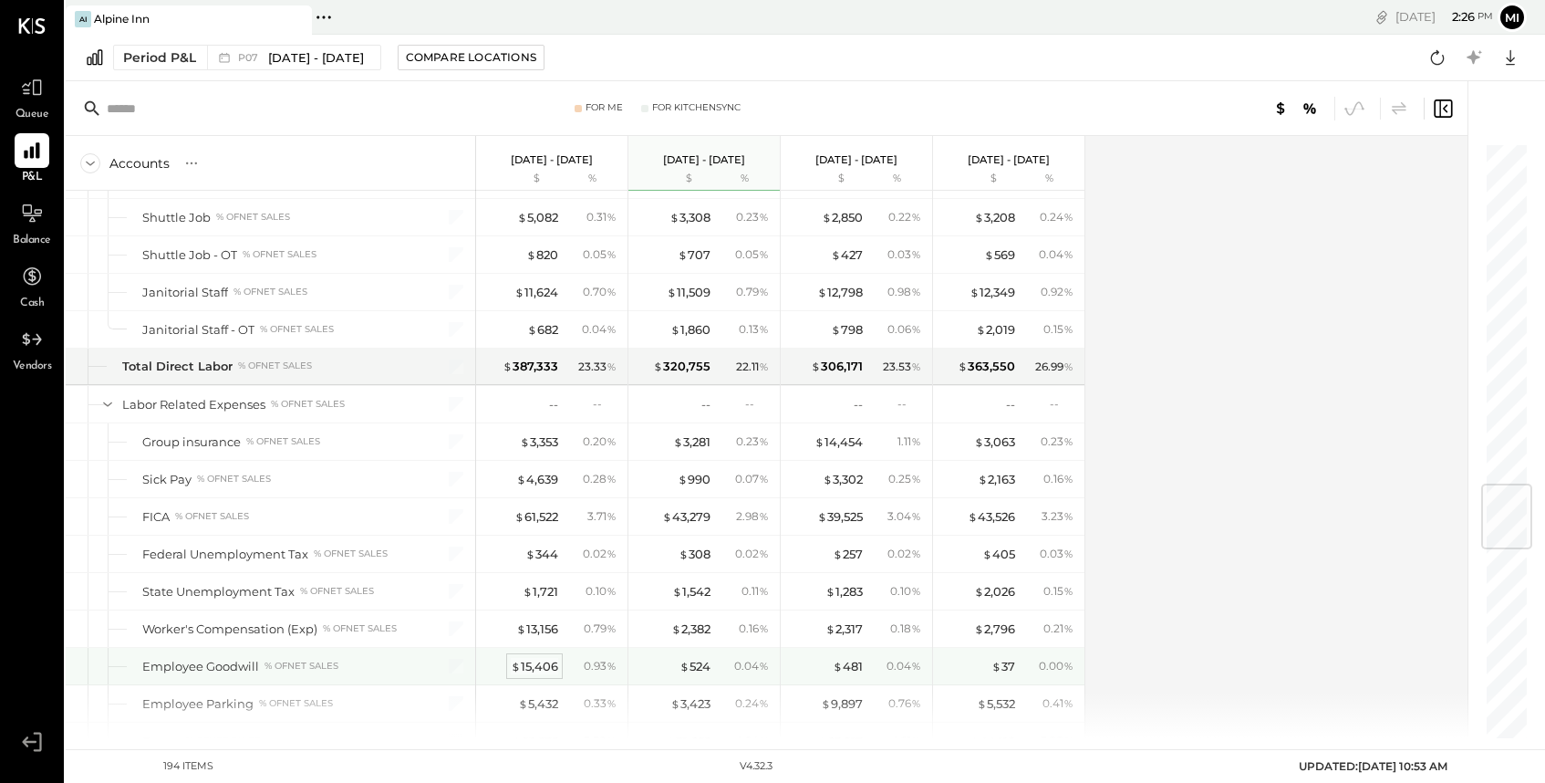
click at [540, 668] on div "$ 15,406" at bounding box center [534, 666] width 47 height 17
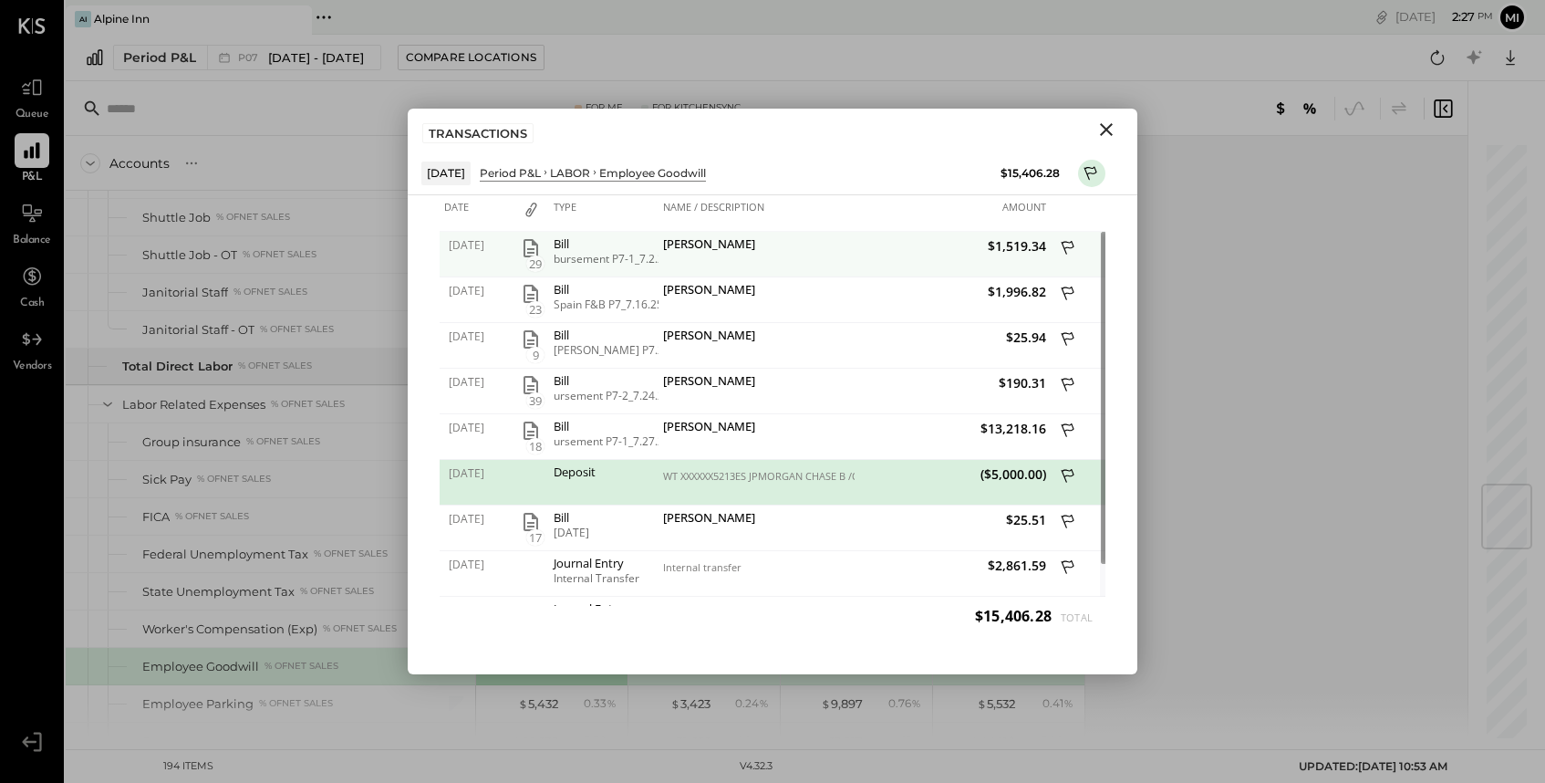
click at [530, 254] on icon "button" at bounding box center [531, 248] width 22 height 22
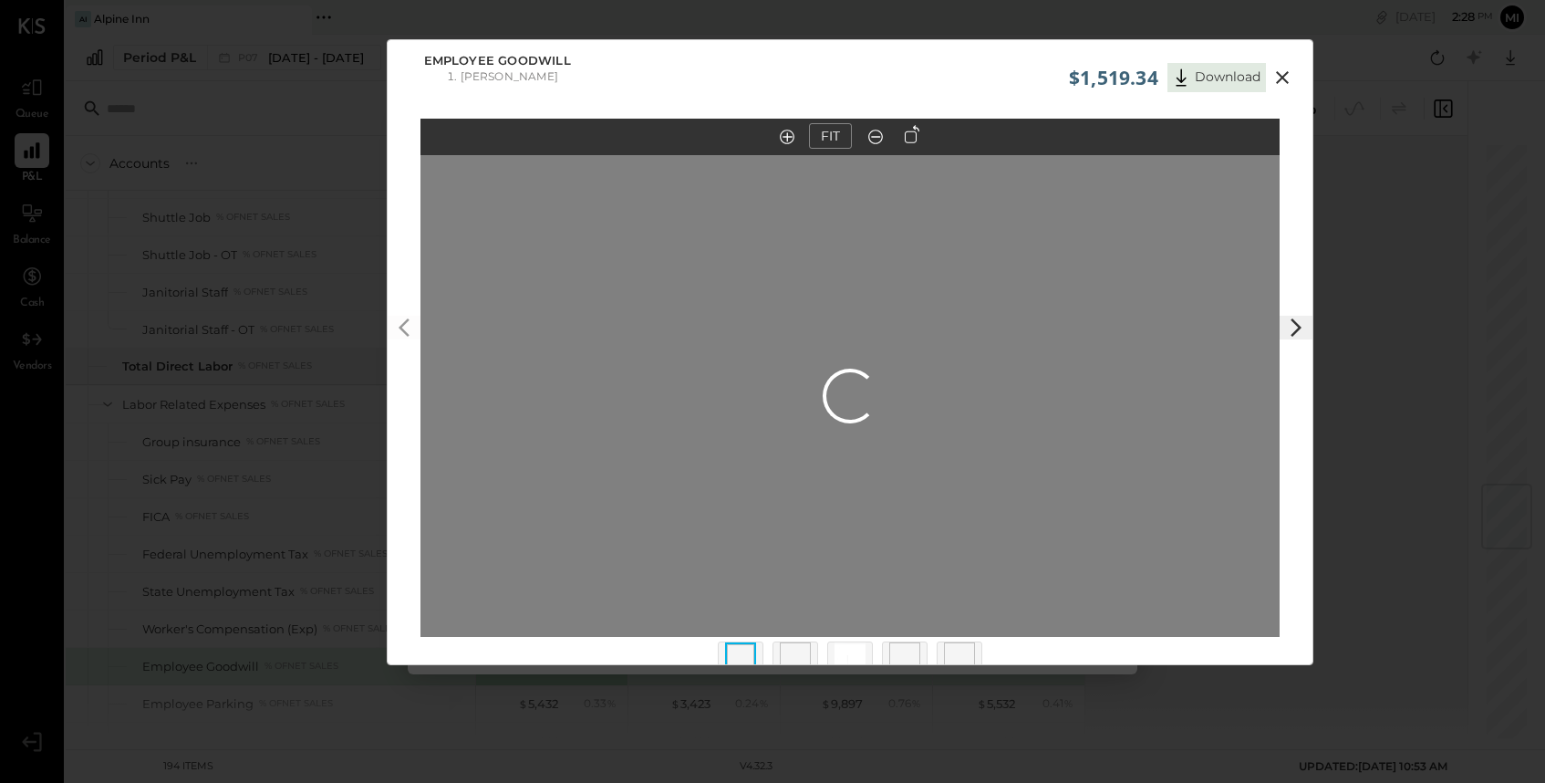
click at [851, 656] on img at bounding box center [850, 662] width 31 height 40
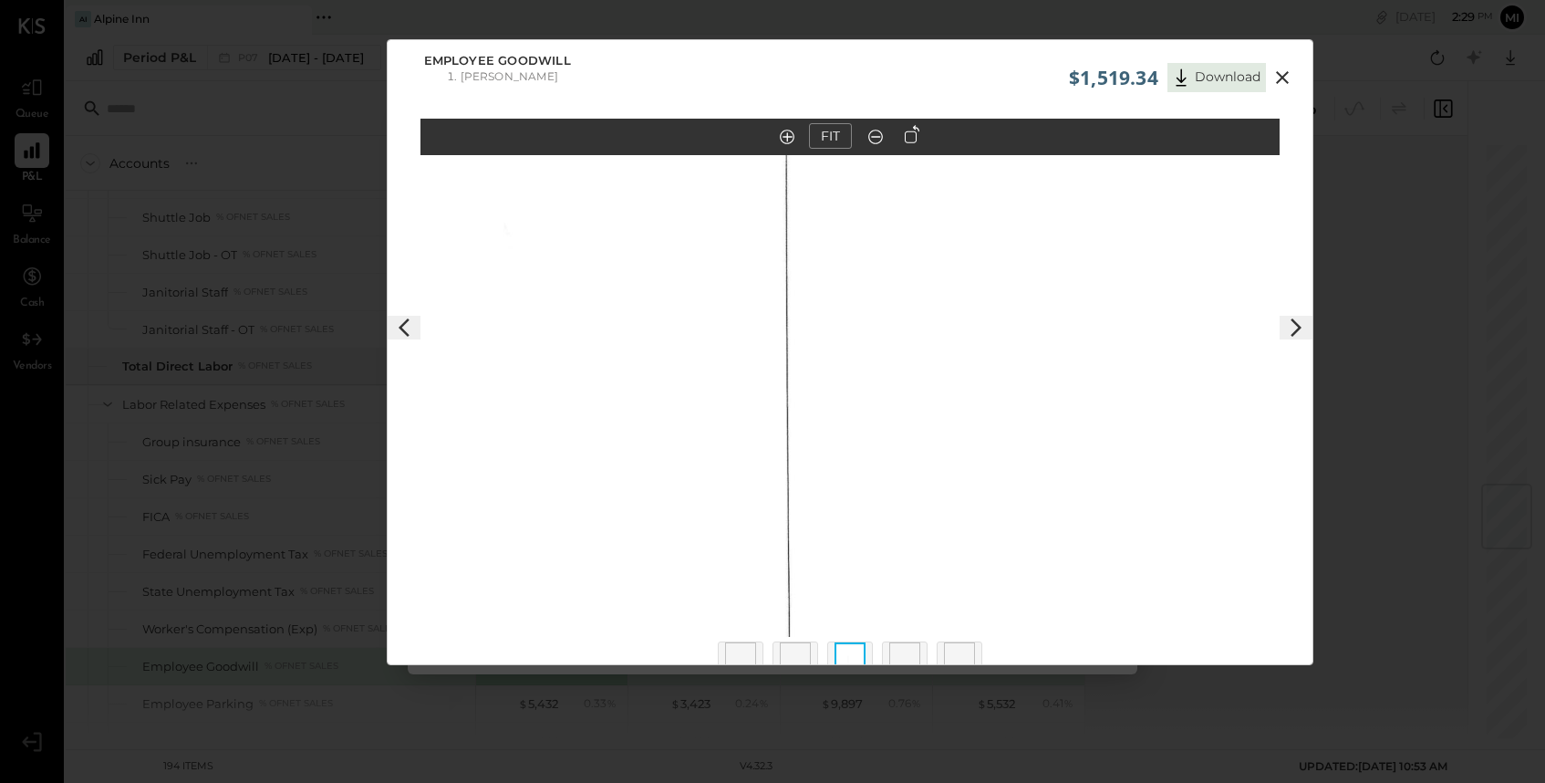
click at [1295, 327] on icon at bounding box center [1296, 328] width 22 height 22
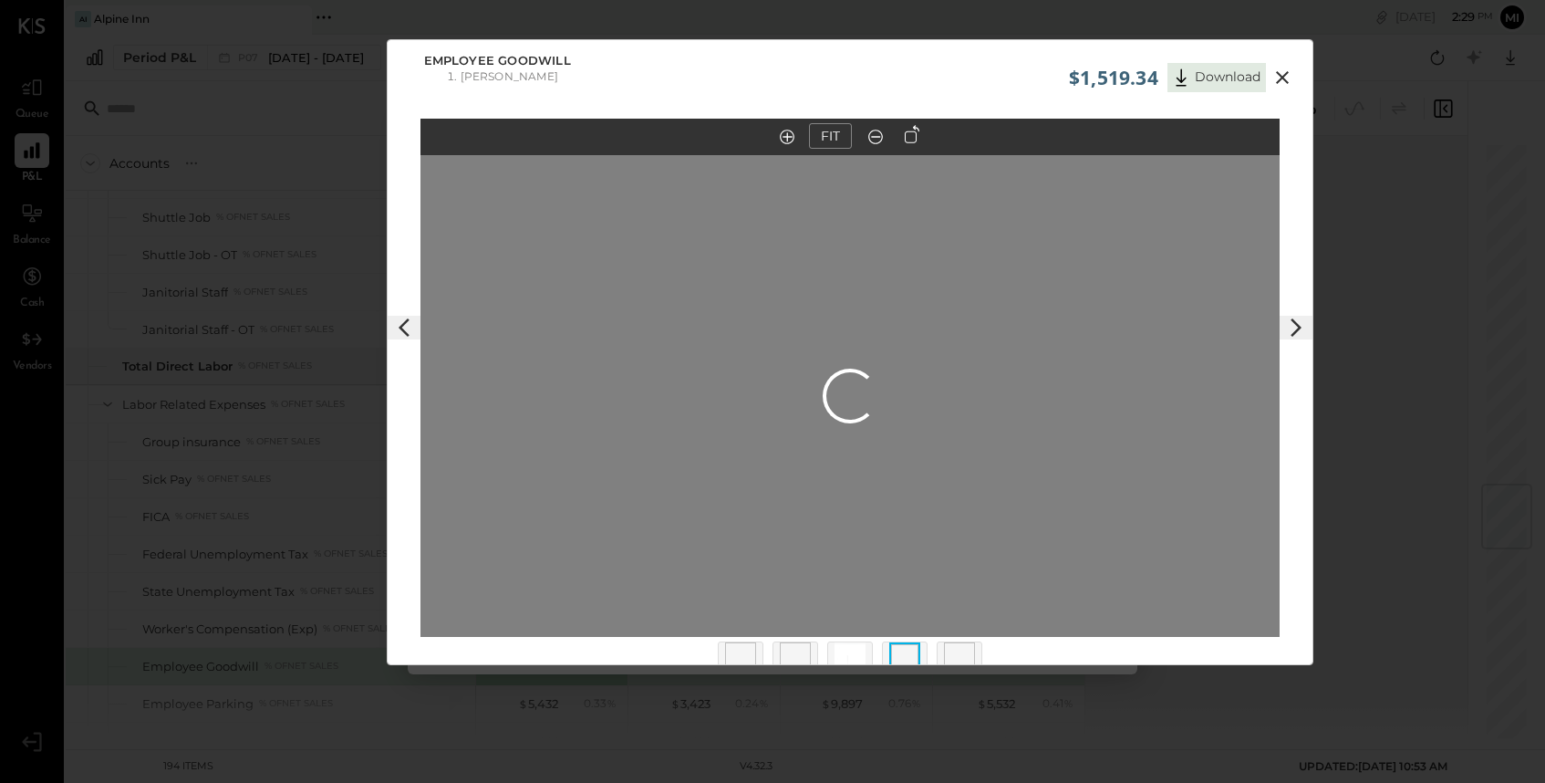
click at [1296, 332] on icon at bounding box center [1296, 328] width 22 height 22
click at [1195, 78] on button "Download" at bounding box center [1217, 77] width 99 height 29
click at [1295, 329] on polygon at bounding box center [1296, 327] width 11 height 18
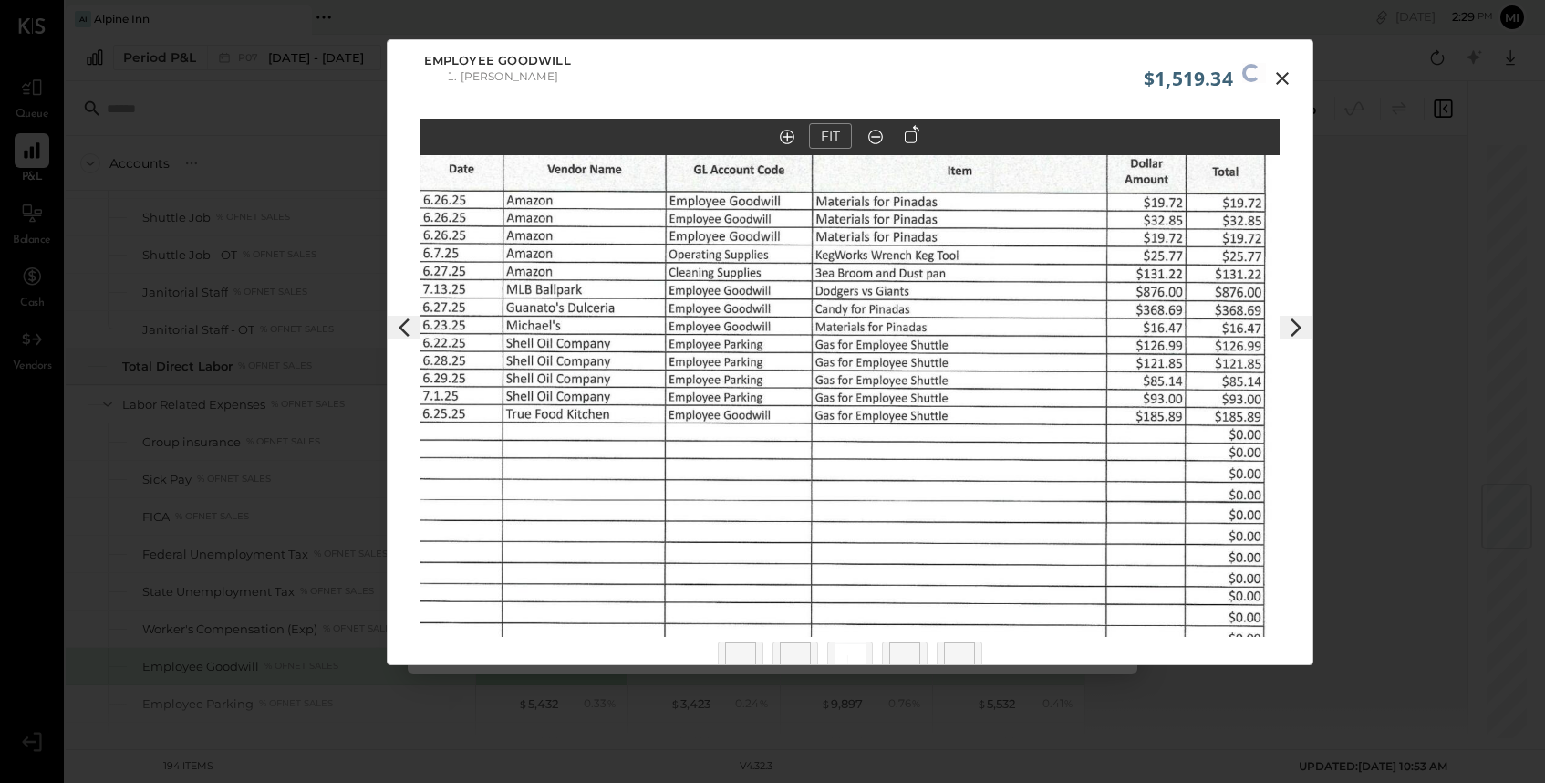
click at [1294, 328] on icon at bounding box center [1296, 328] width 22 height 22
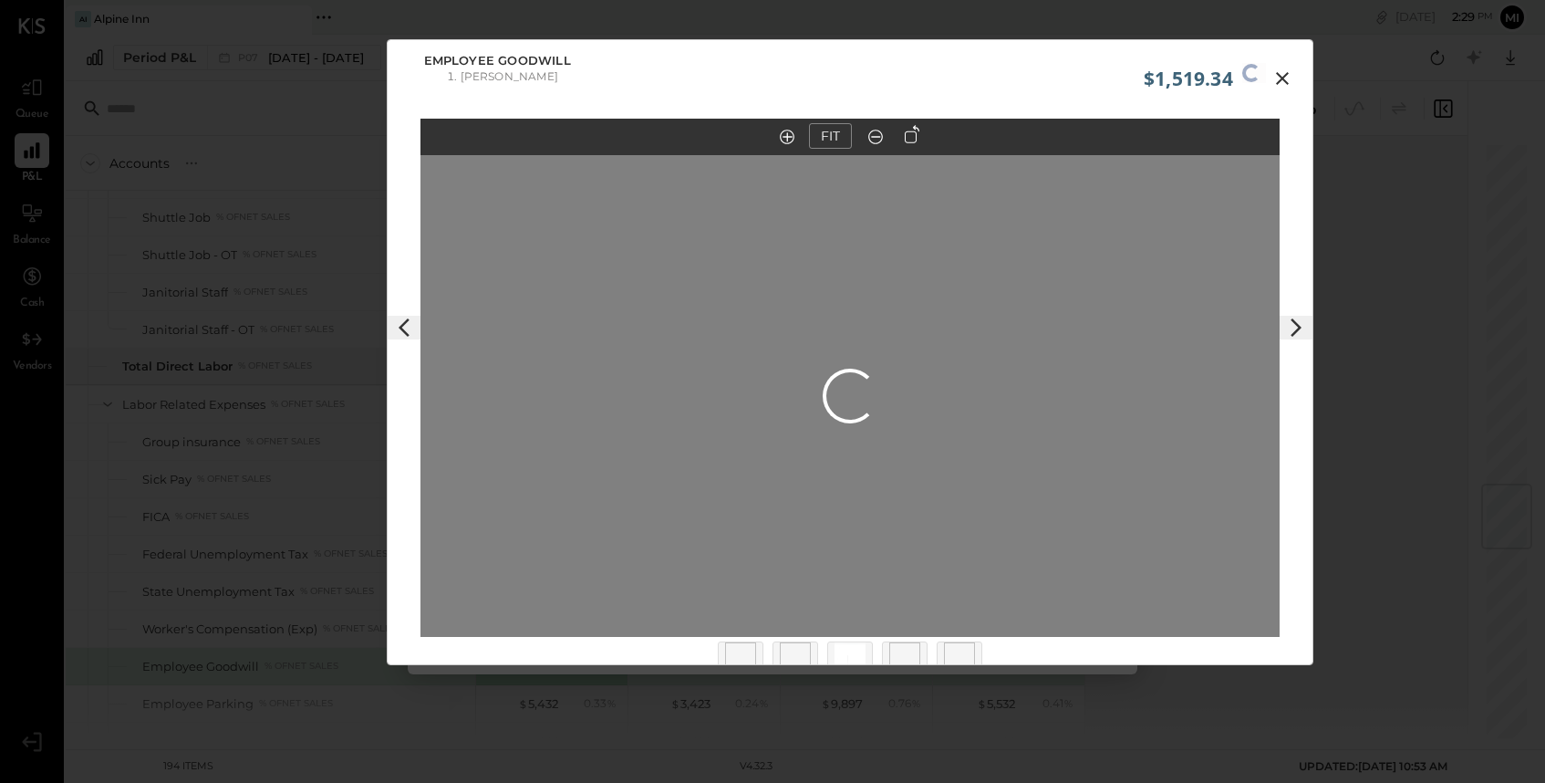
click at [1279, 75] on icon at bounding box center [1283, 79] width 22 height 22
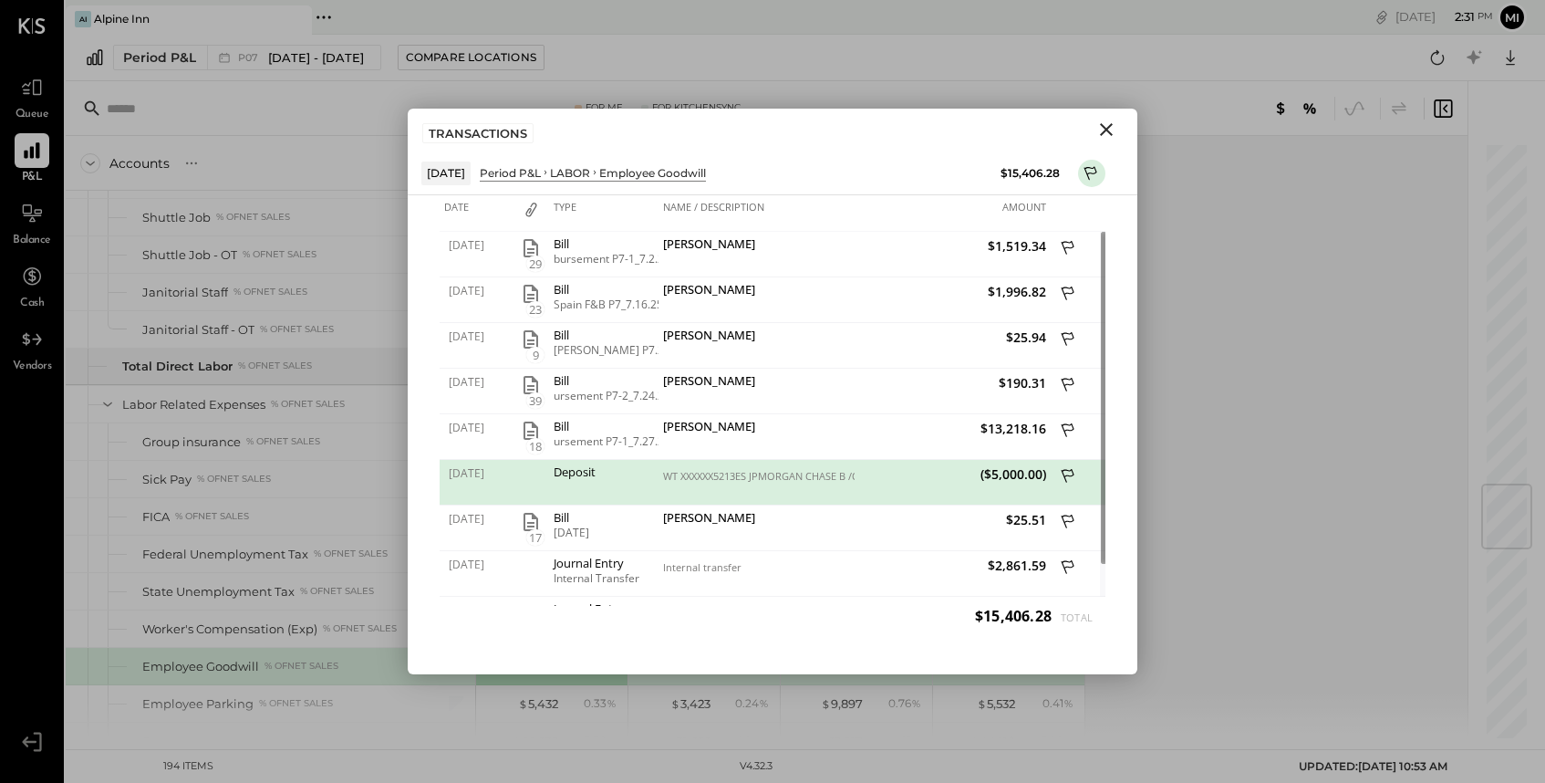
click at [1112, 131] on icon "Close" at bounding box center [1107, 130] width 22 height 22
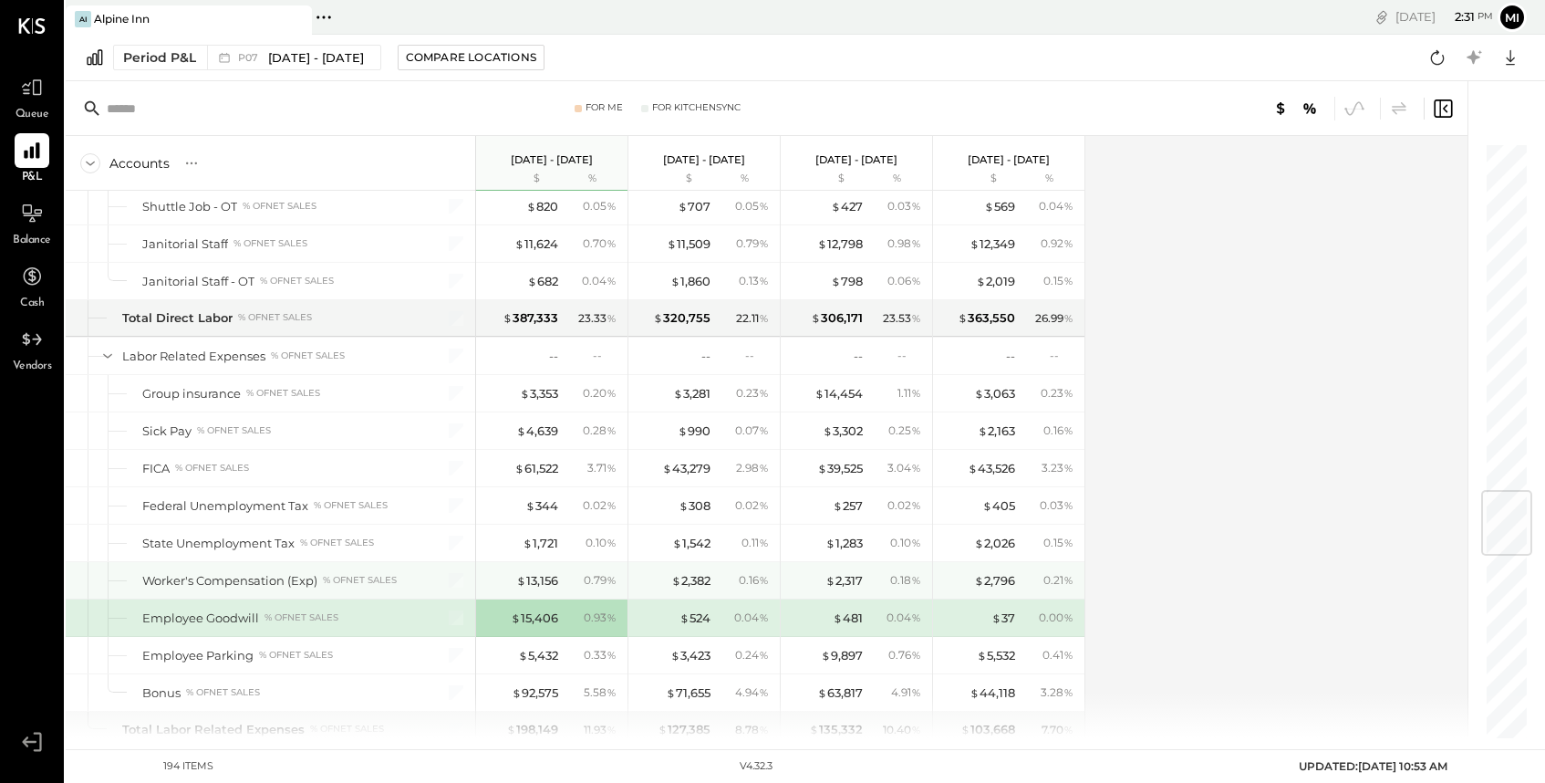
scroll to position [2918, 0]
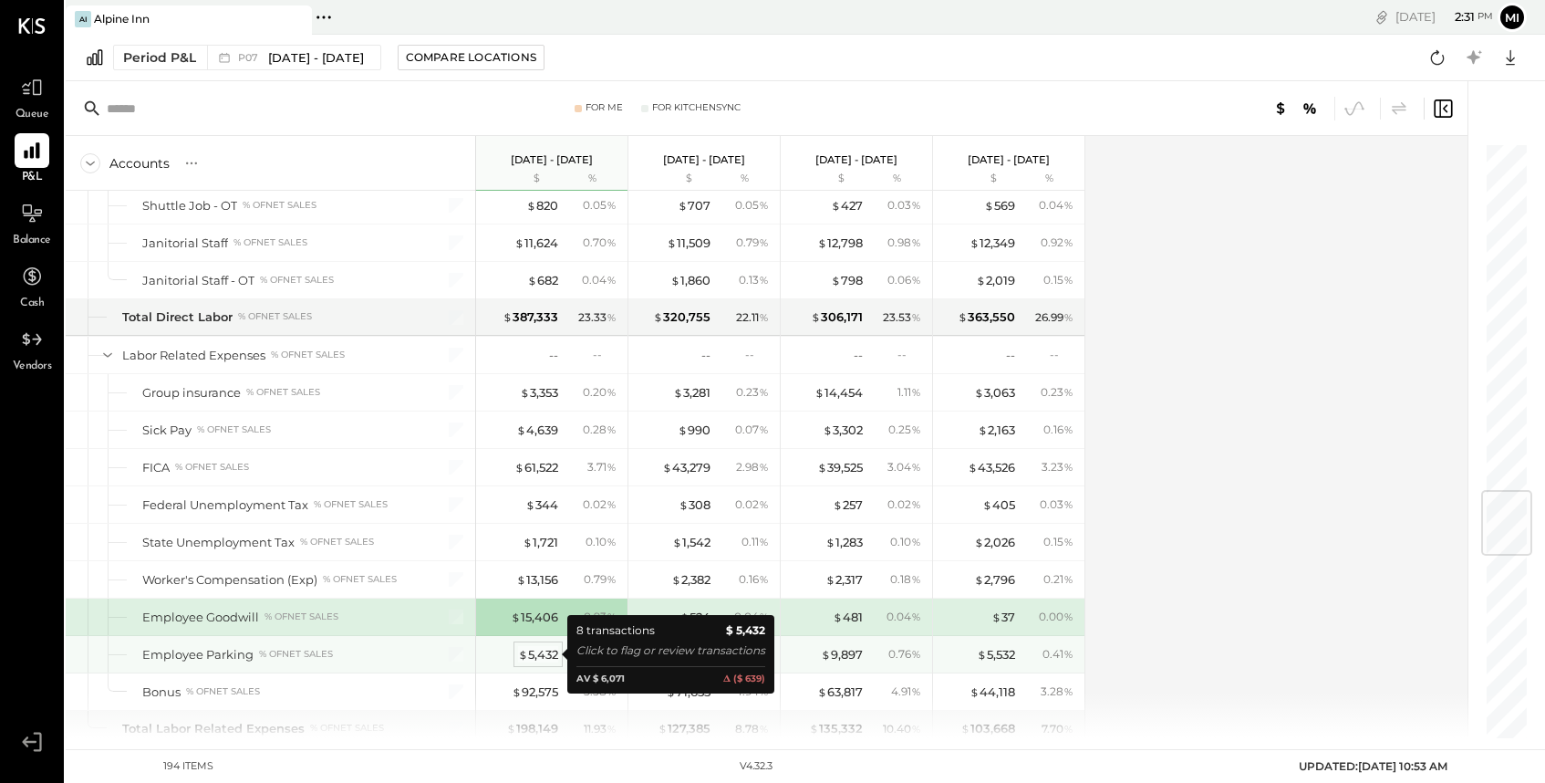
click at [542, 650] on div "$ 5,432" at bounding box center [538, 654] width 40 height 17
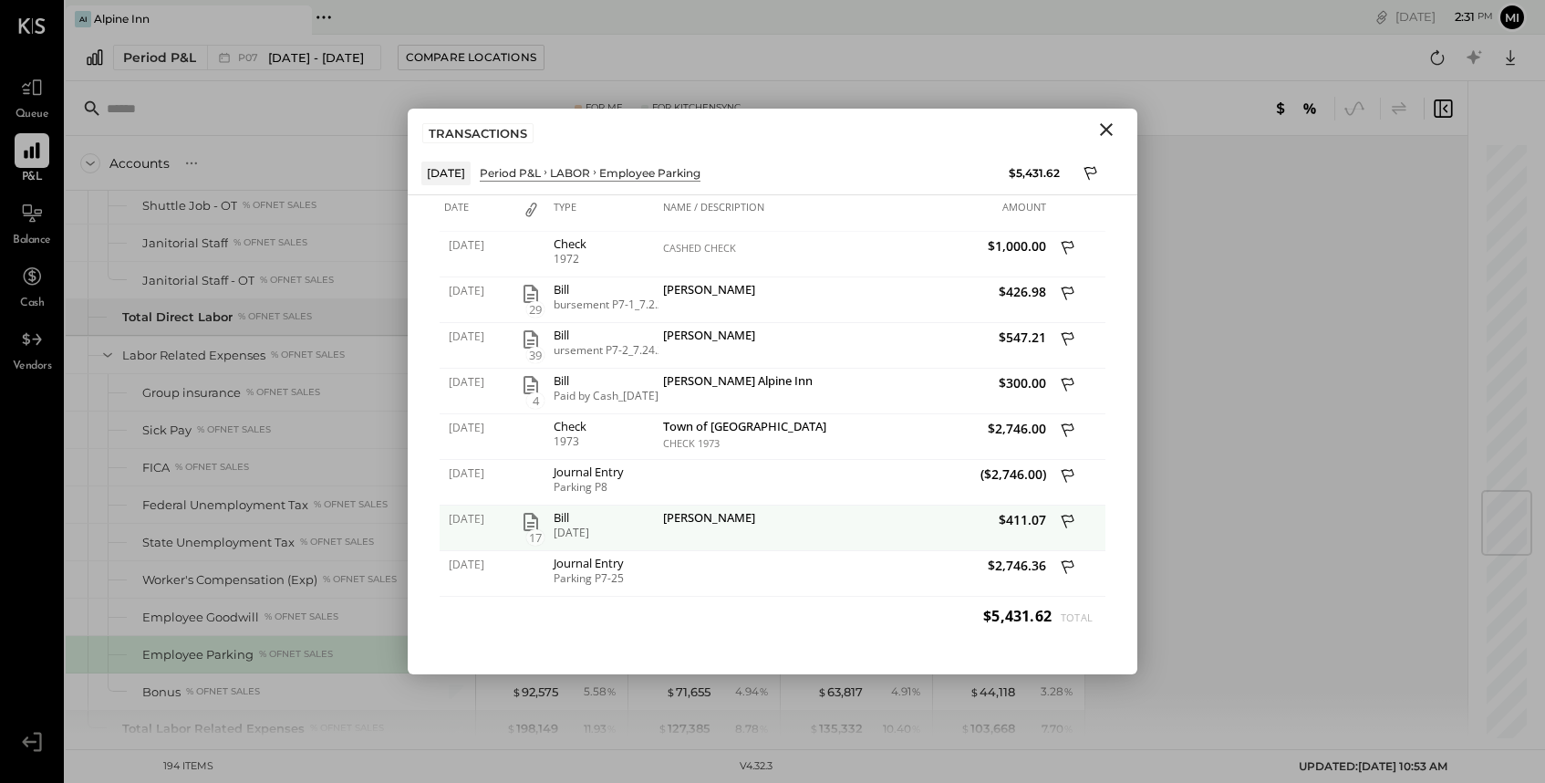
click at [532, 521] on icon "button" at bounding box center [531, 522] width 22 height 22
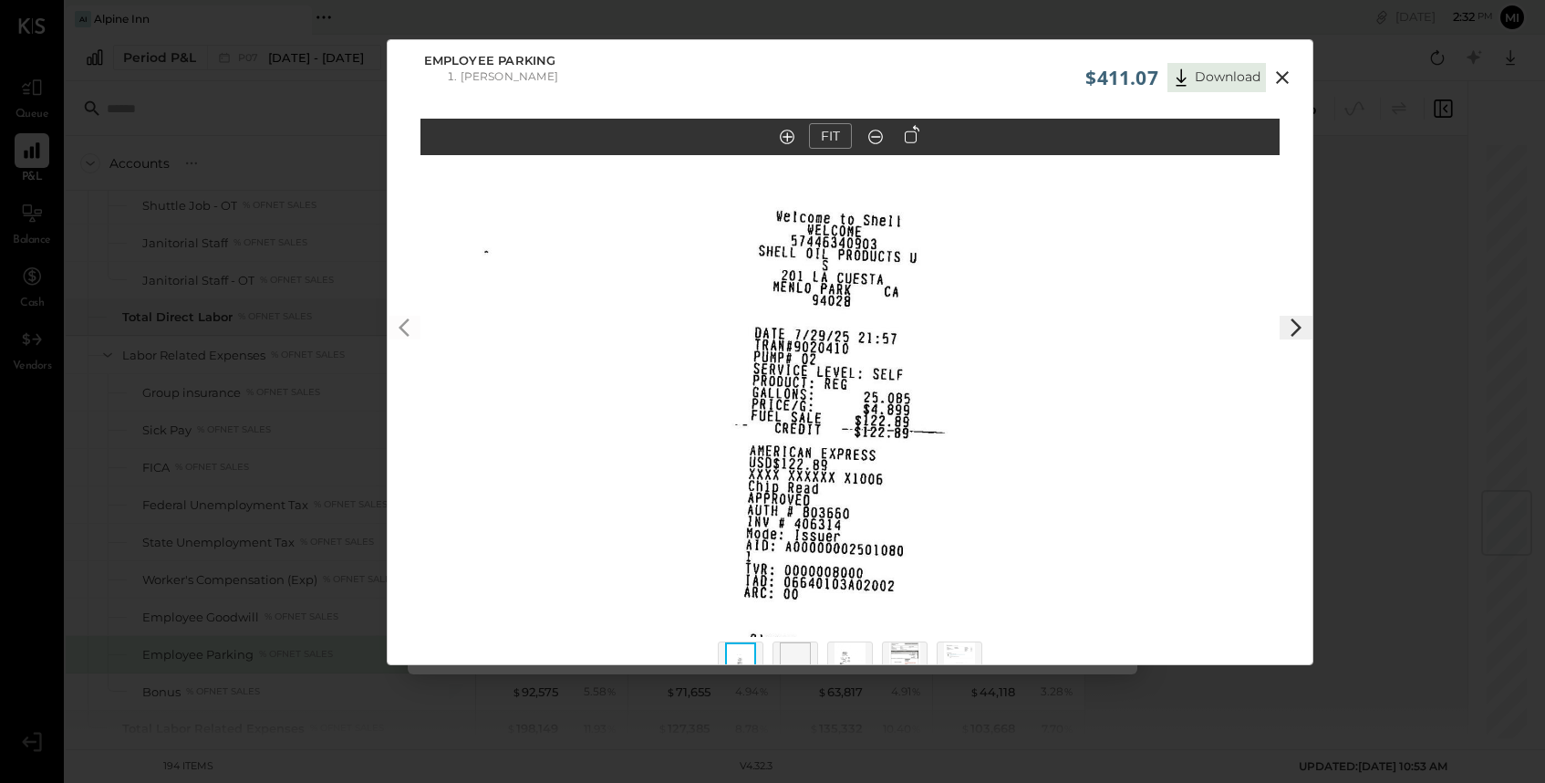
click at [1309, 324] on button at bounding box center [1296, 328] width 33 height 24
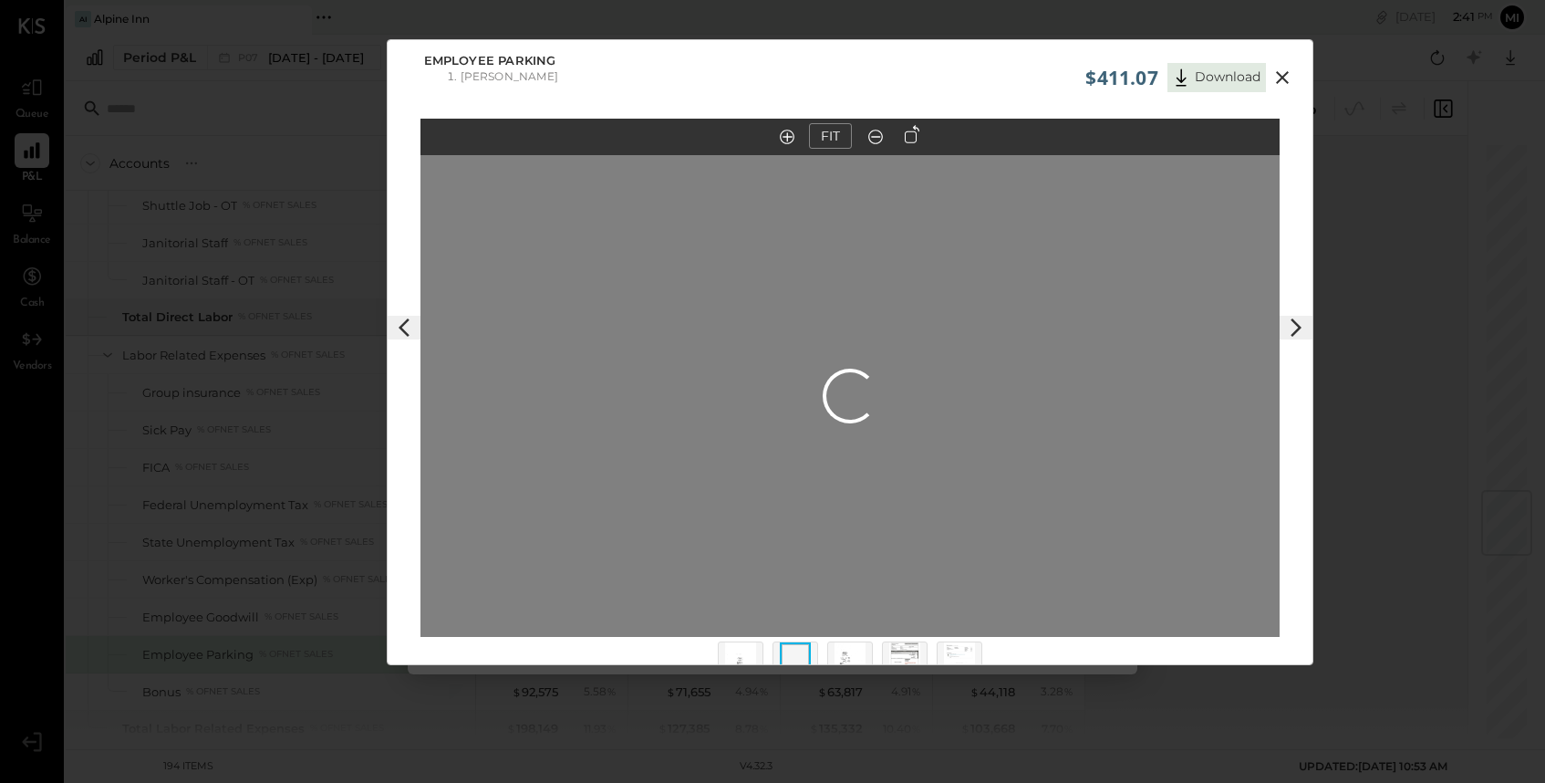
click at [1279, 78] on icon at bounding box center [1282, 77] width 13 height 13
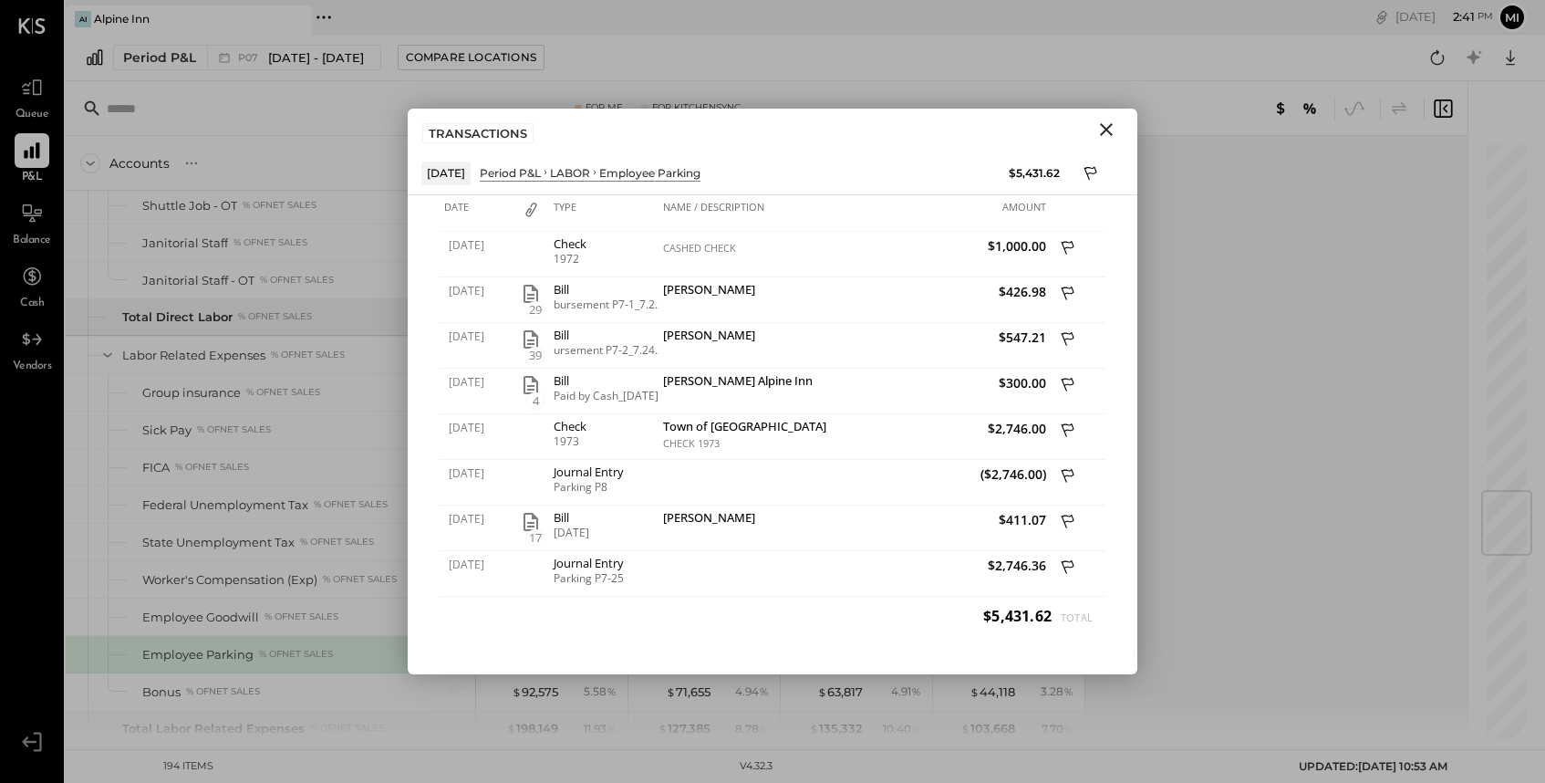
click at [1104, 132] on icon "Close" at bounding box center [1106, 129] width 13 height 13
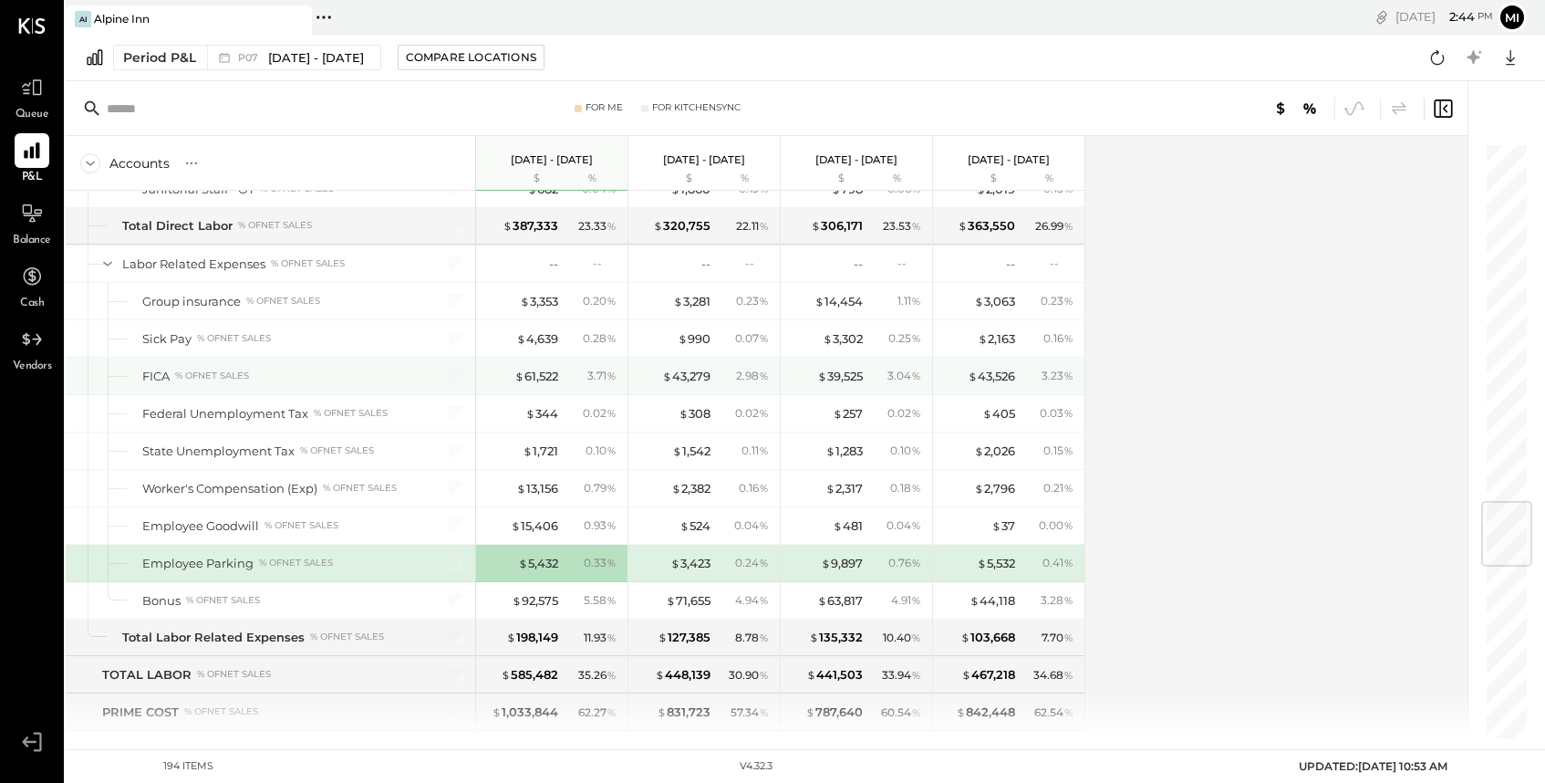
scroll to position [3021, 0]
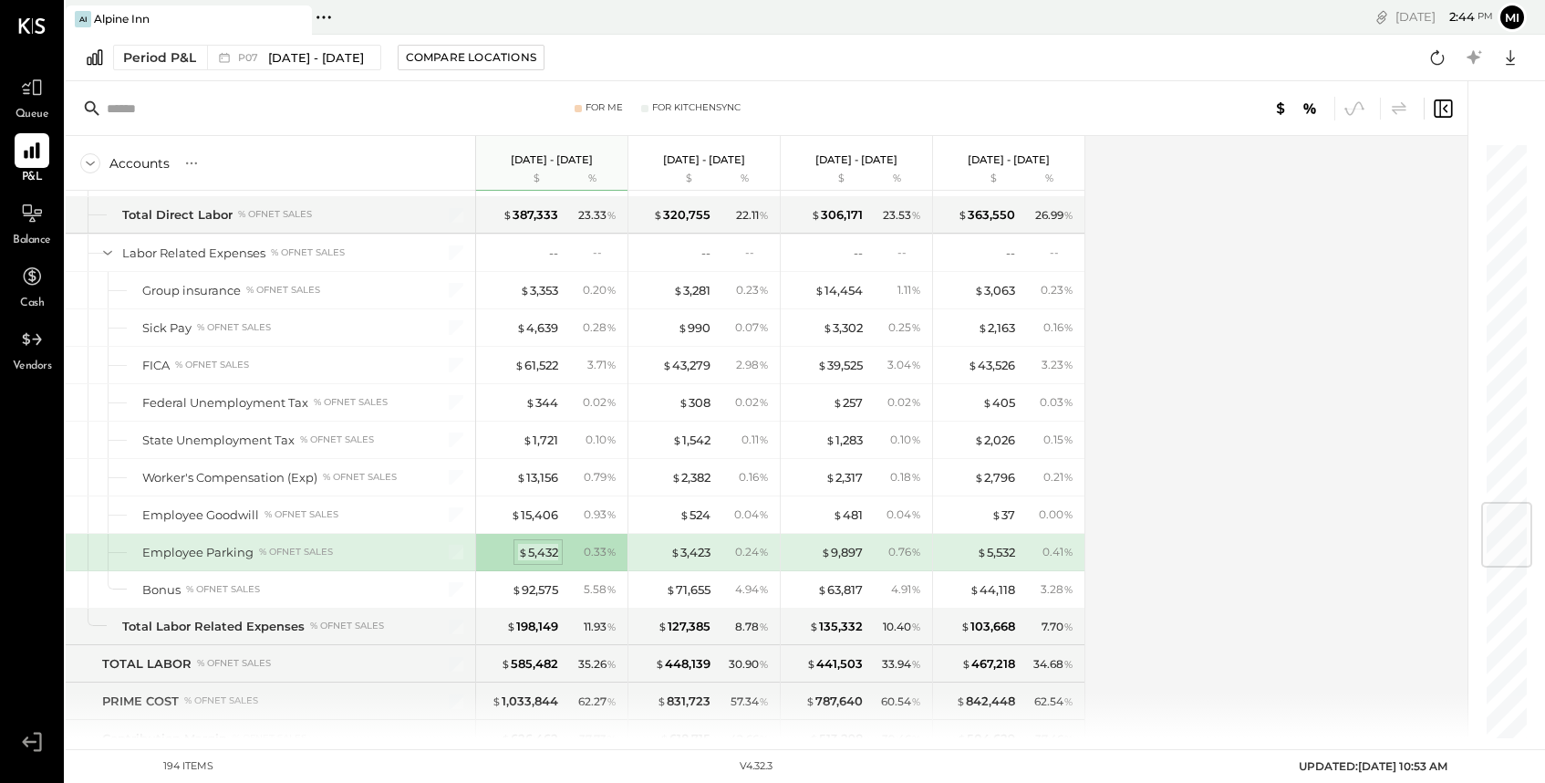
click at [531, 556] on div "$ 5,432" at bounding box center [538, 552] width 40 height 17
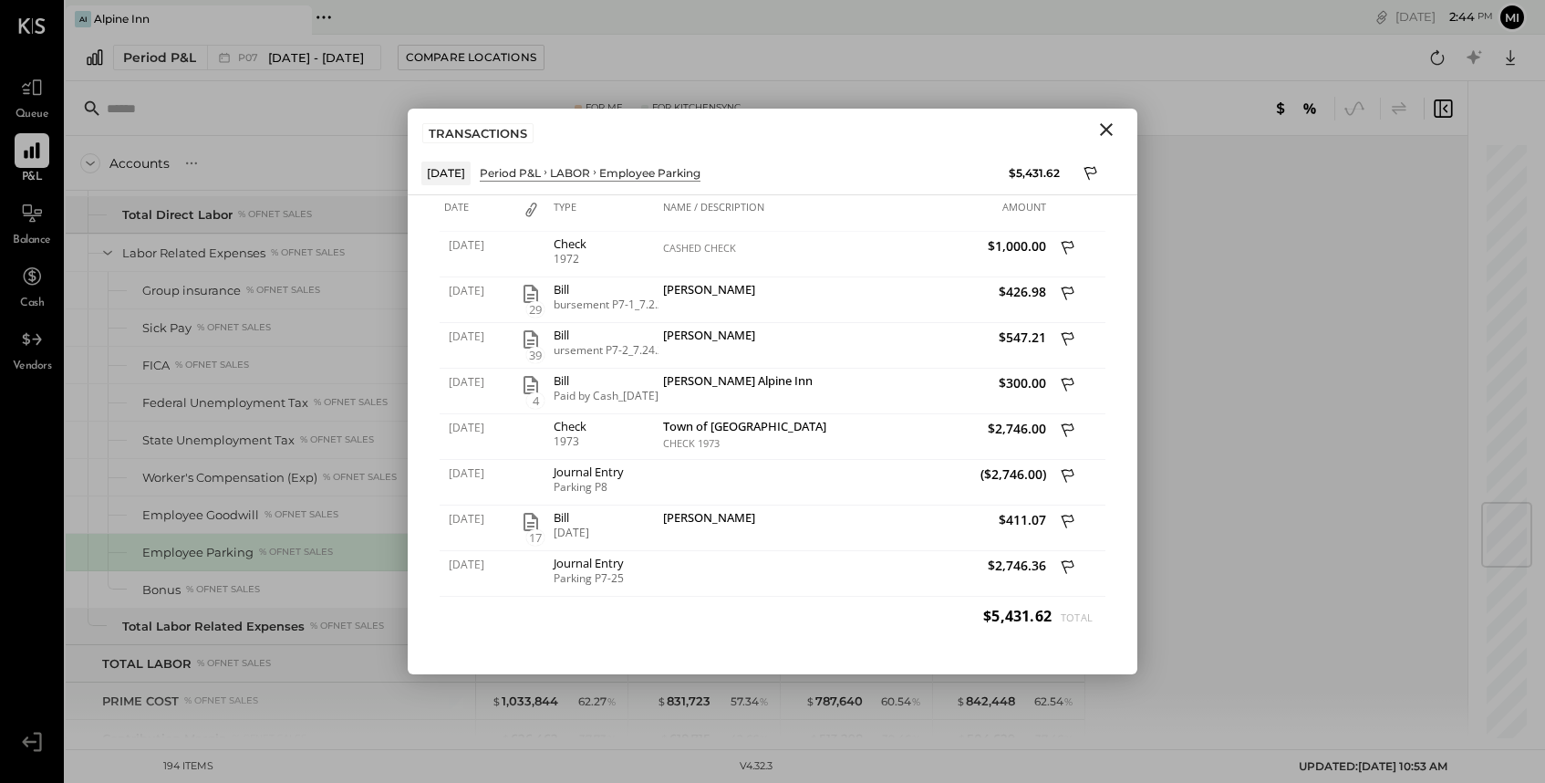
click at [1107, 127] on icon "Close" at bounding box center [1107, 130] width 22 height 22
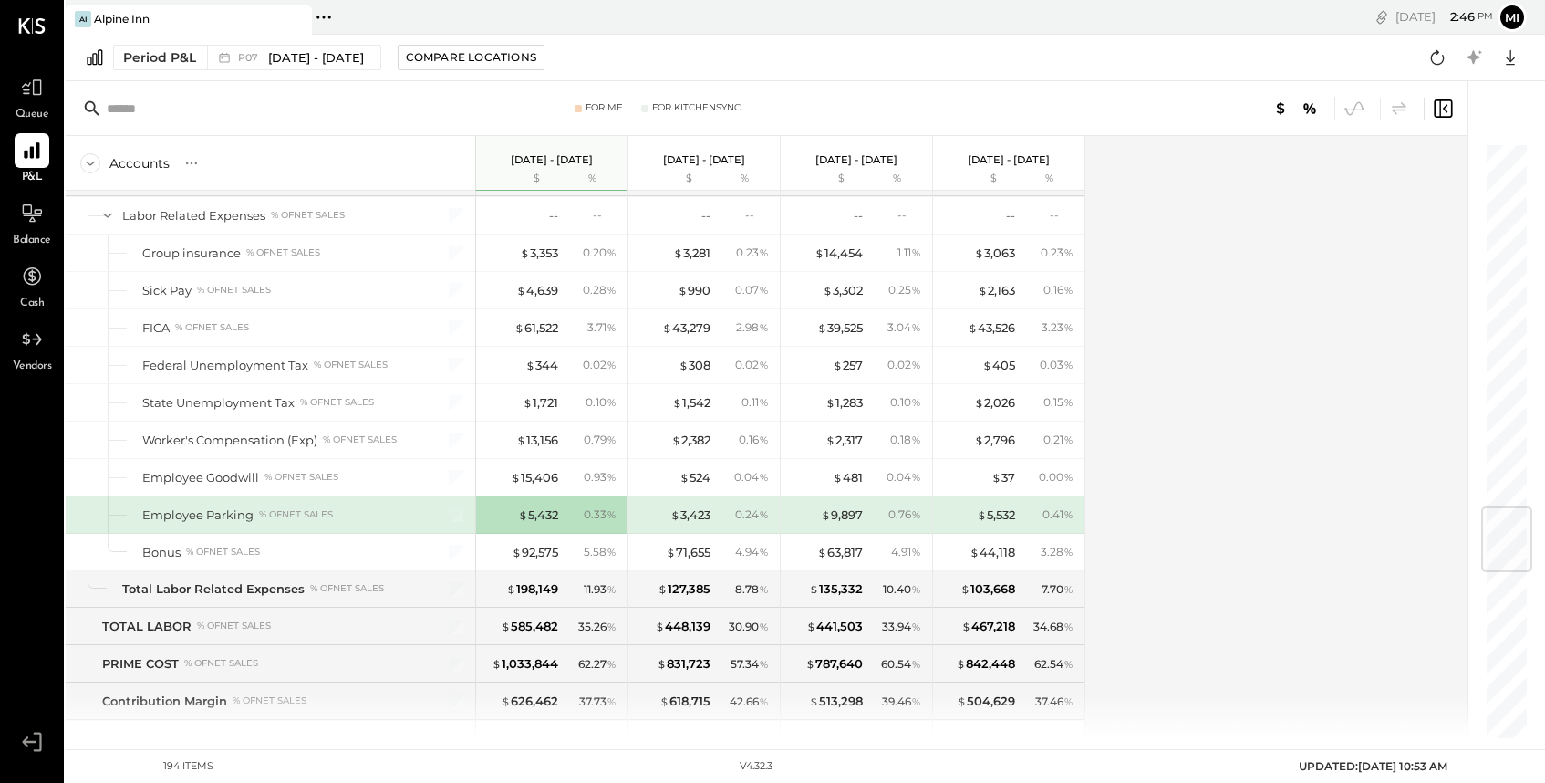
scroll to position [3059, 0]
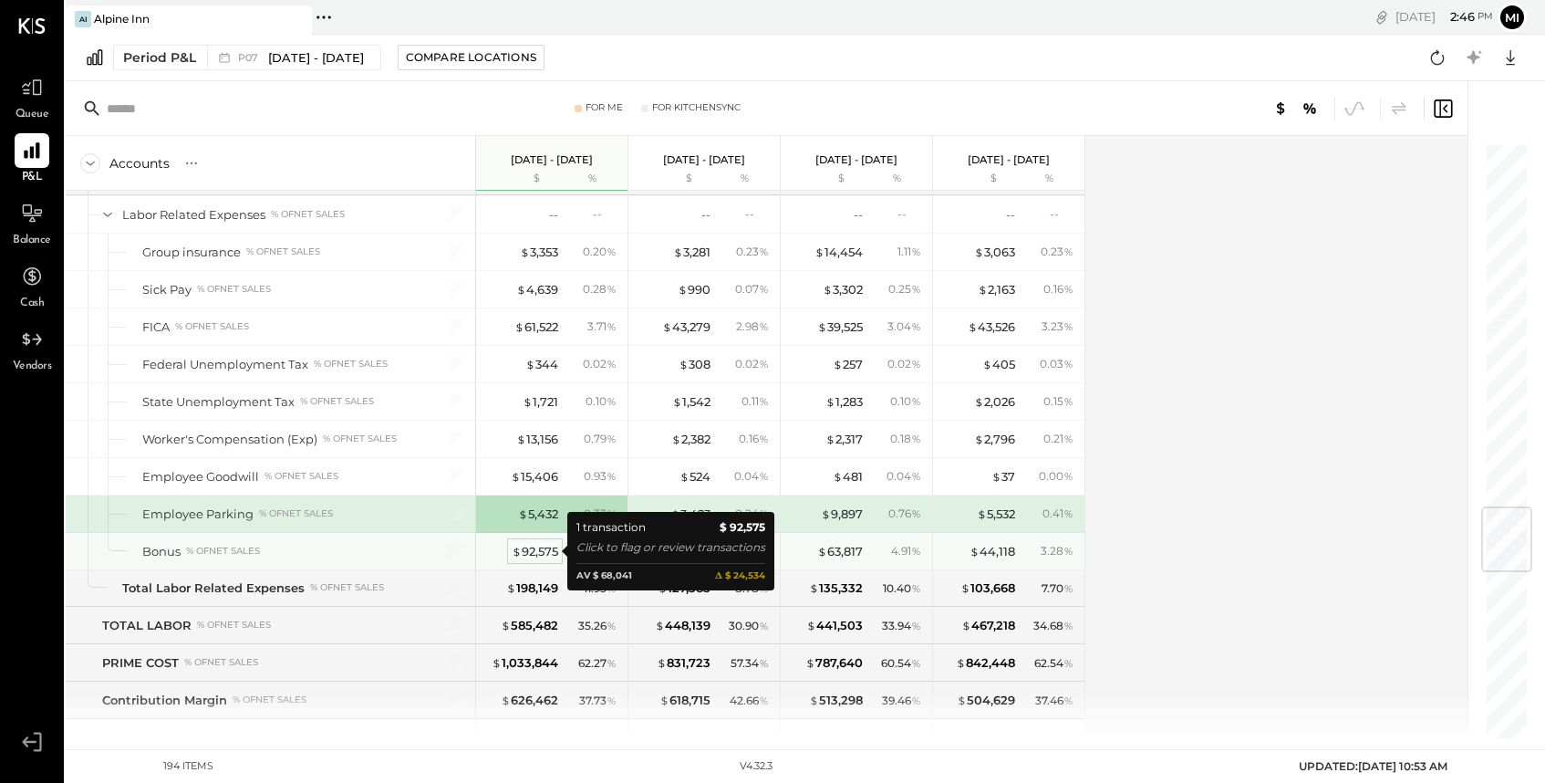
click at [528, 546] on div "$ 92,575" at bounding box center [535, 551] width 47 height 17
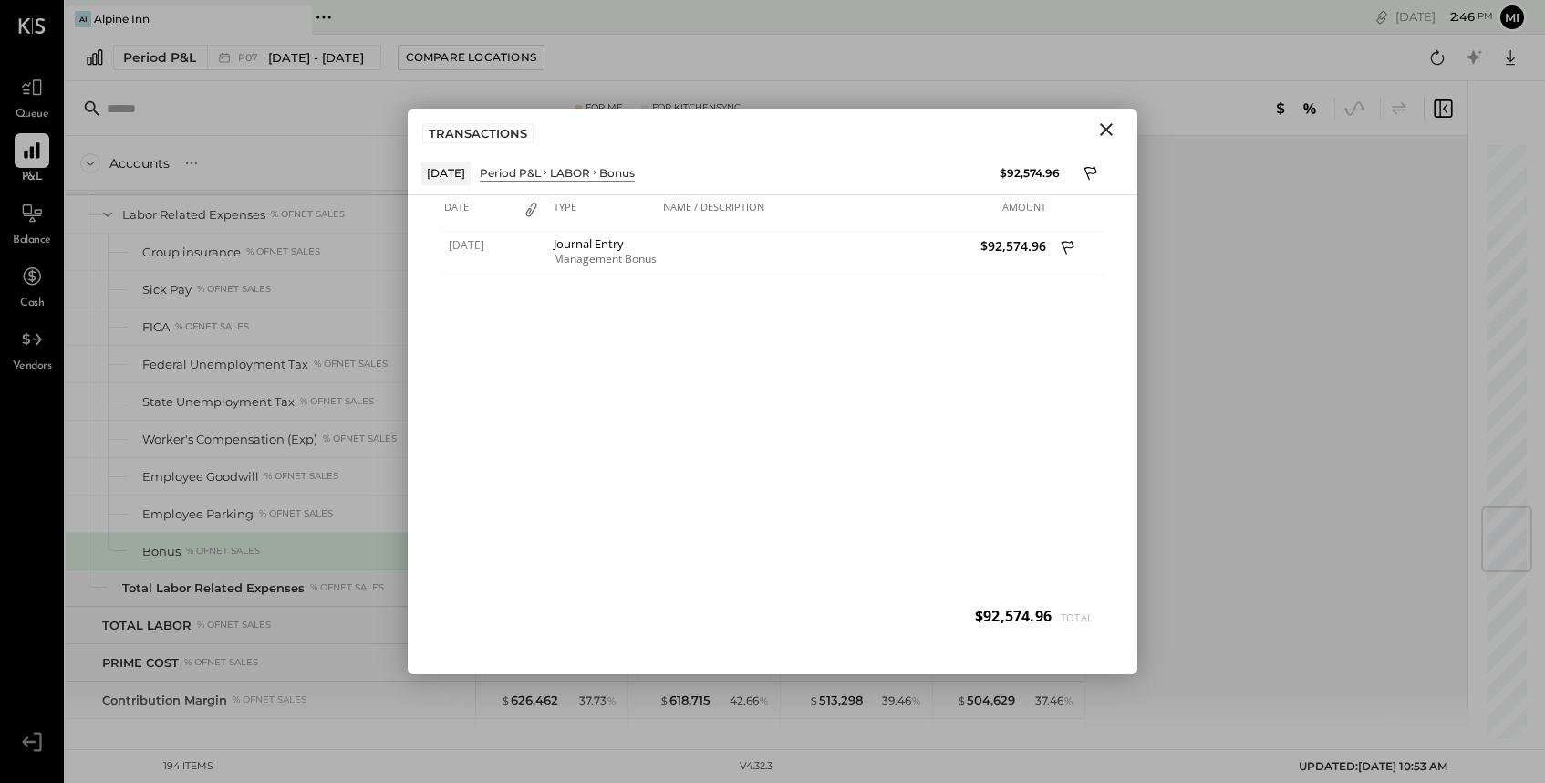
click at [1099, 129] on icon "Close" at bounding box center [1107, 130] width 22 height 22
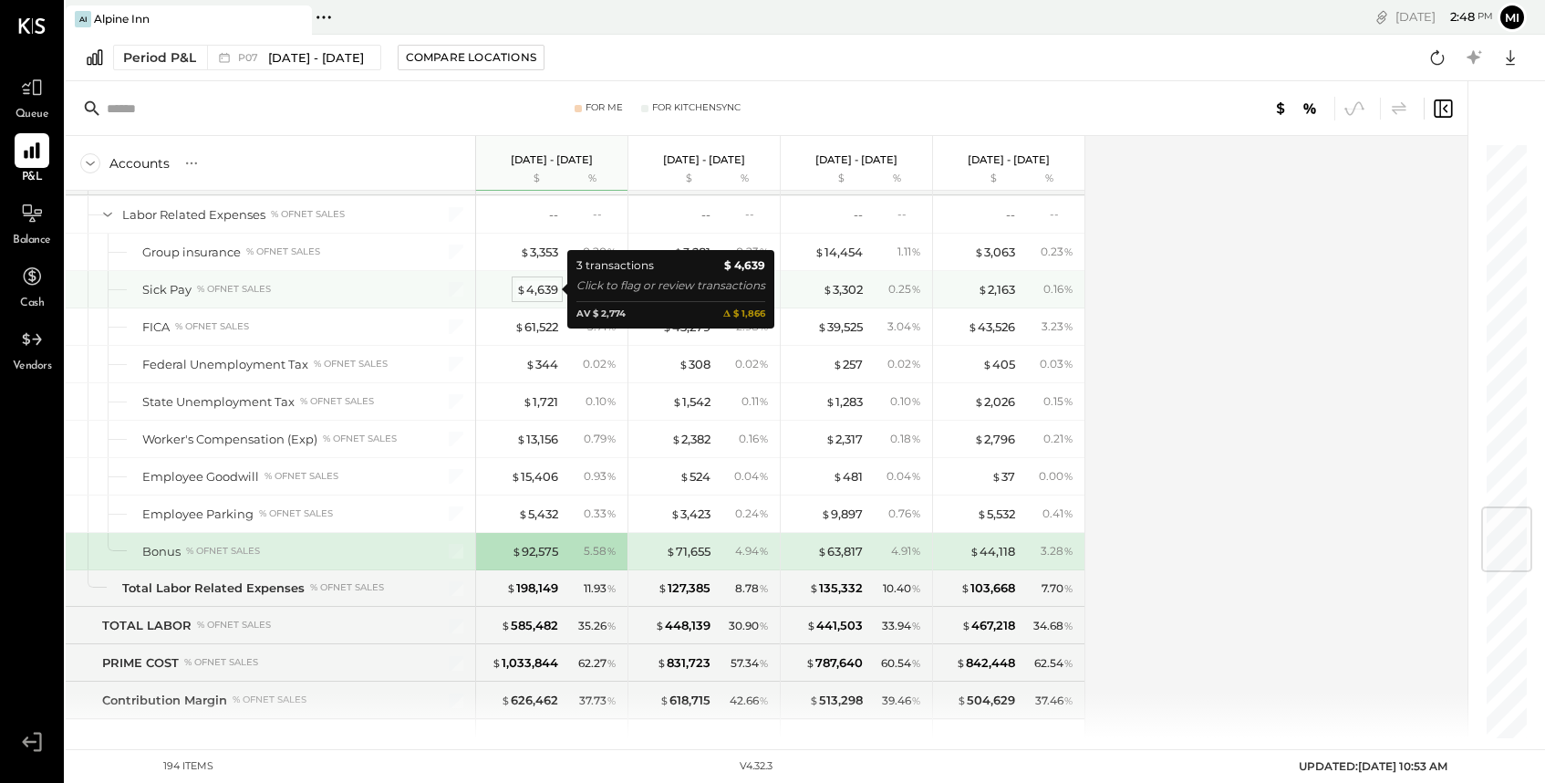
click at [542, 290] on div "$ 4,639" at bounding box center [537, 289] width 42 height 17
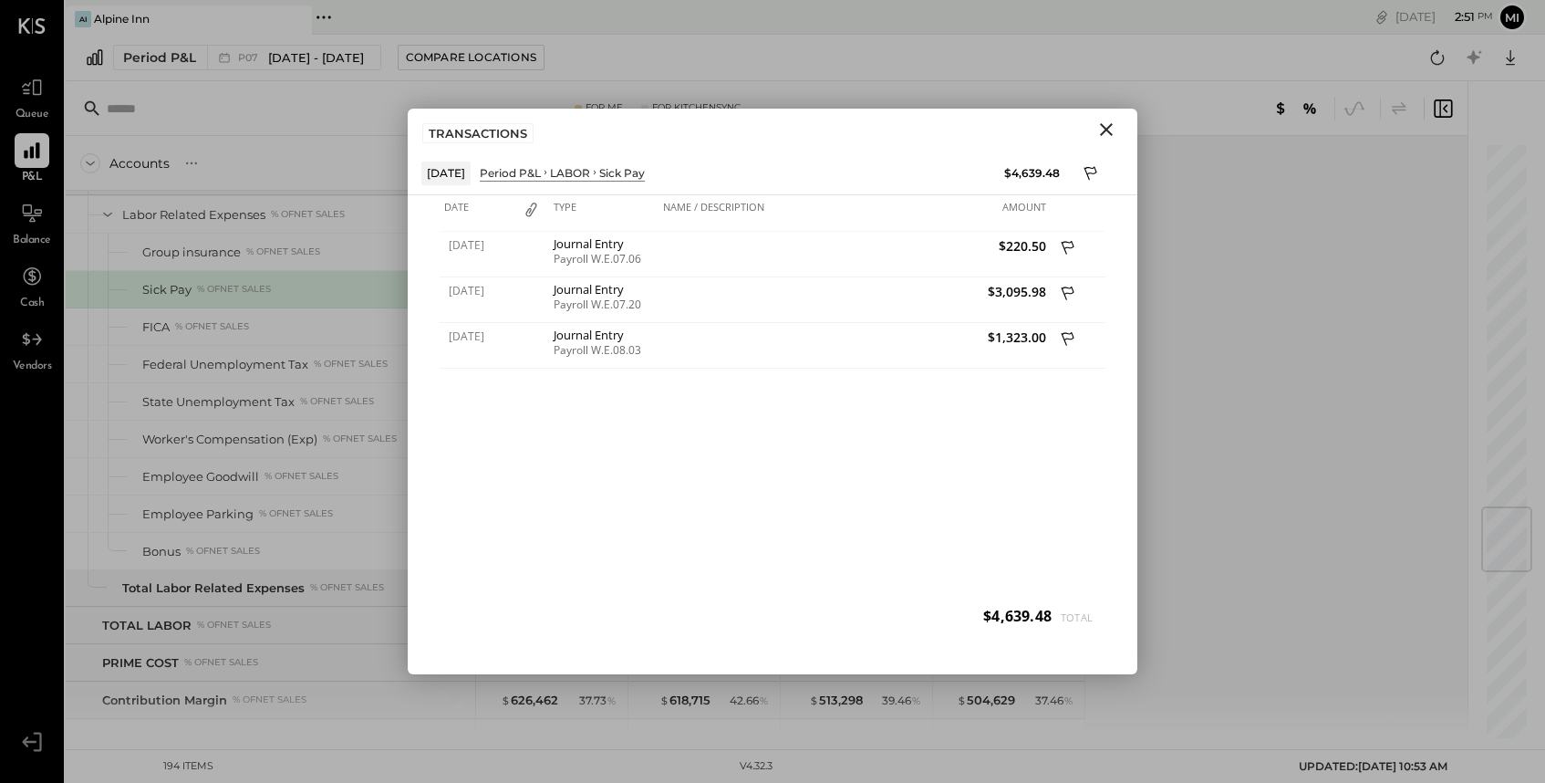
click at [1107, 129] on icon "Close" at bounding box center [1106, 129] width 13 height 13
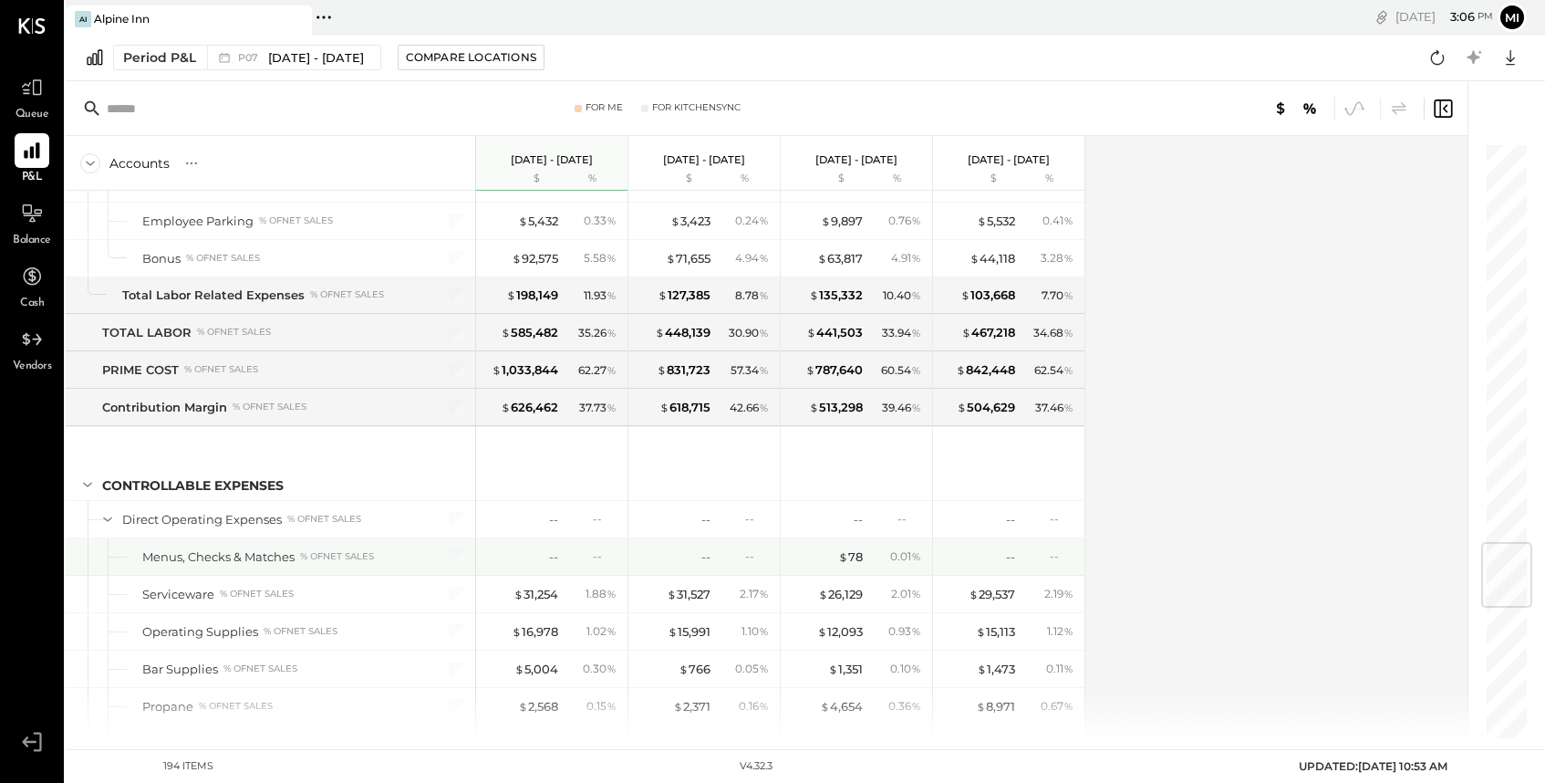
scroll to position [3357, 0]
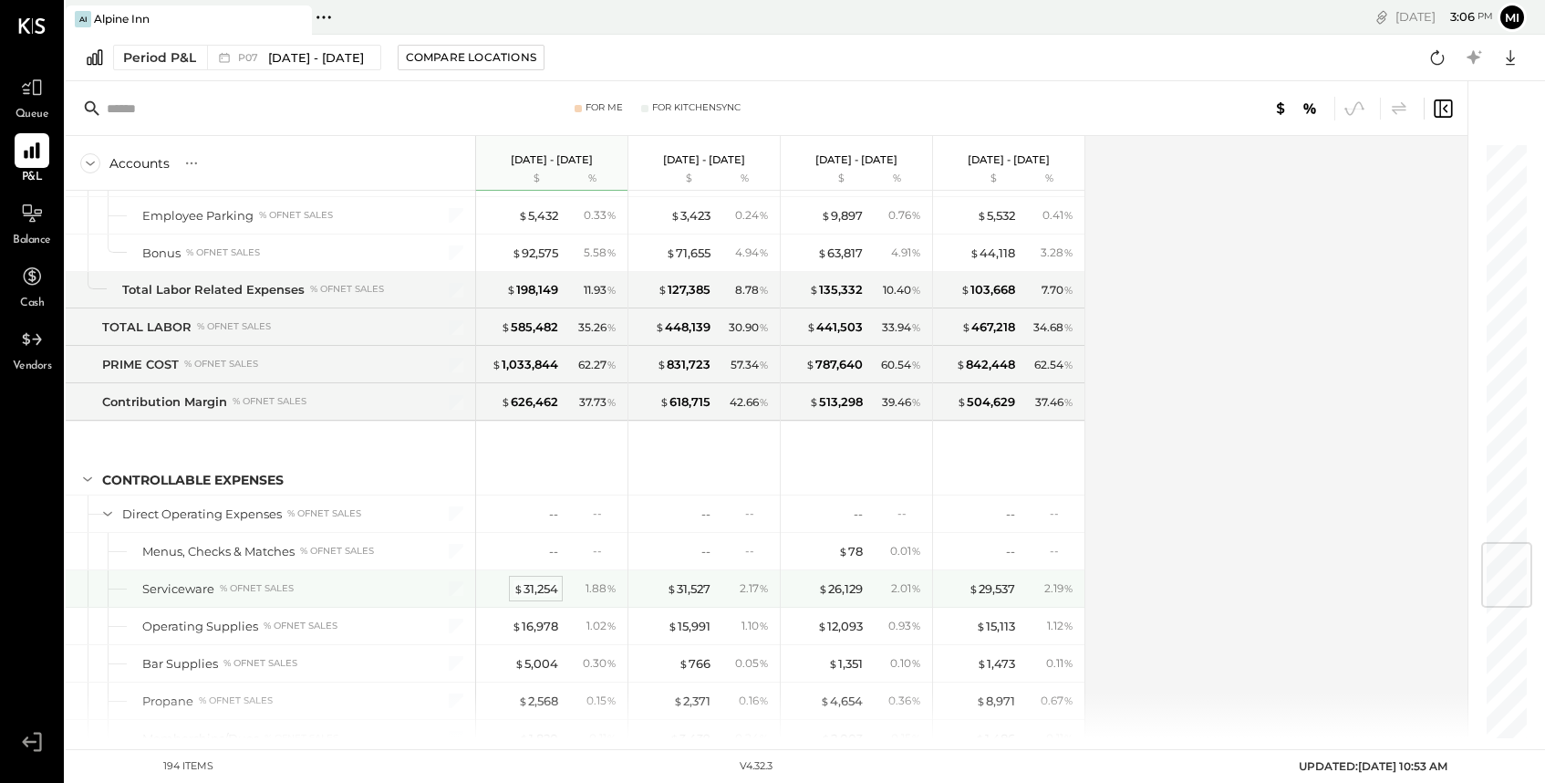
click at [536, 590] on div "$ 31,254" at bounding box center [536, 588] width 45 height 17
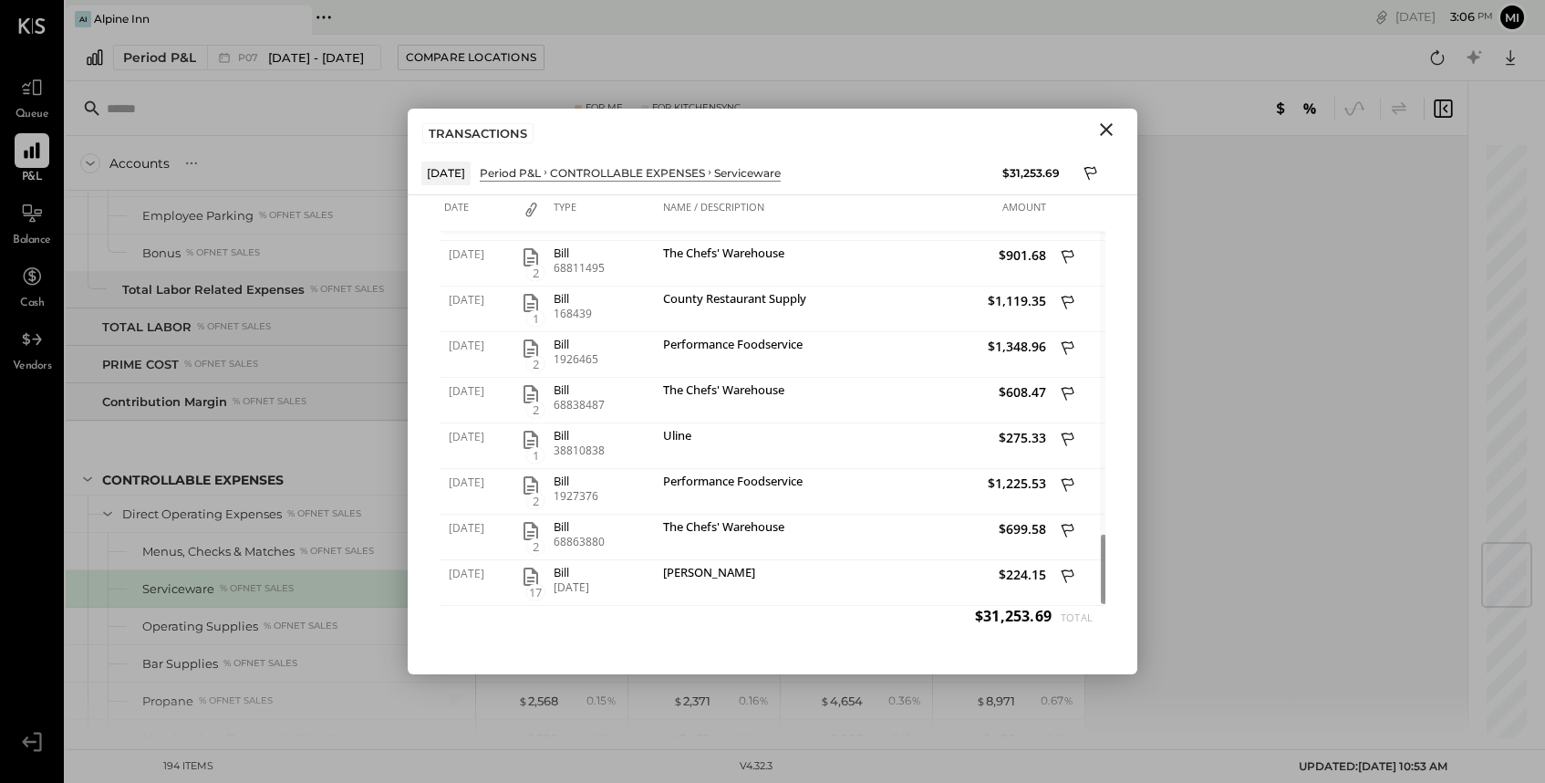
click at [1104, 131] on icon "Close" at bounding box center [1106, 129] width 13 height 13
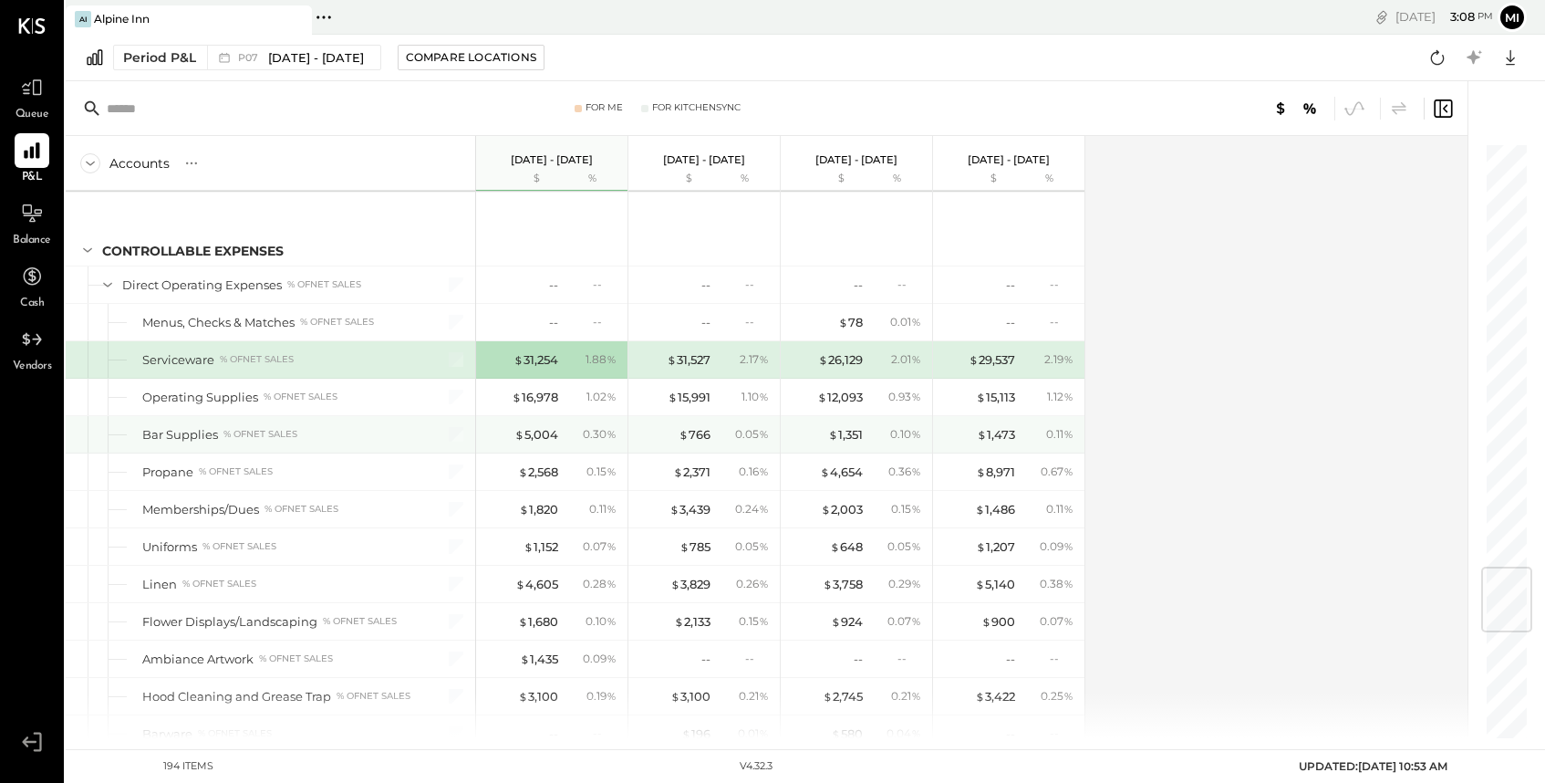
scroll to position [3681, 0]
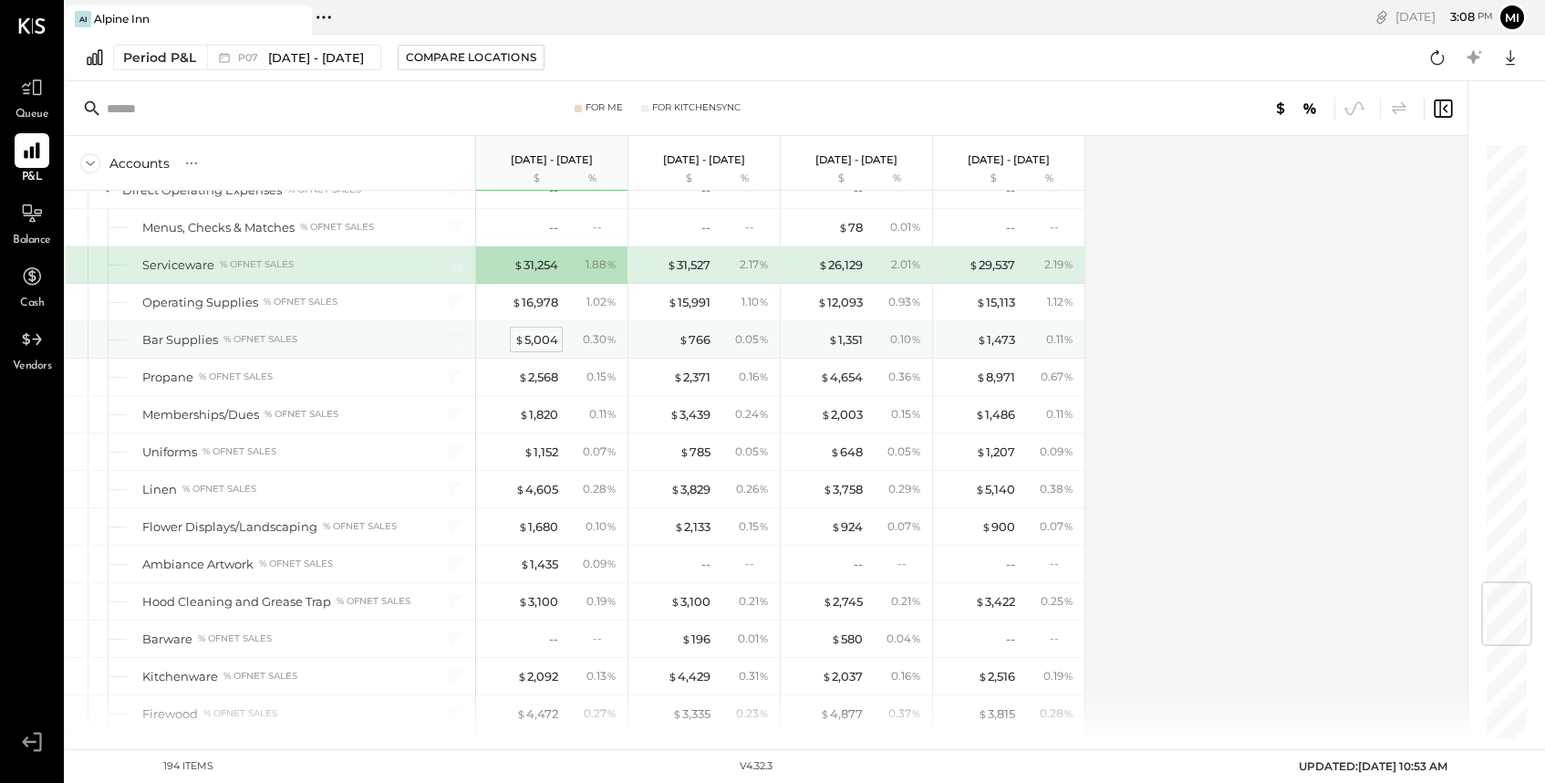
click at [540, 338] on div "$ 5,004" at bounding box center [537, 339] width 44 height 17
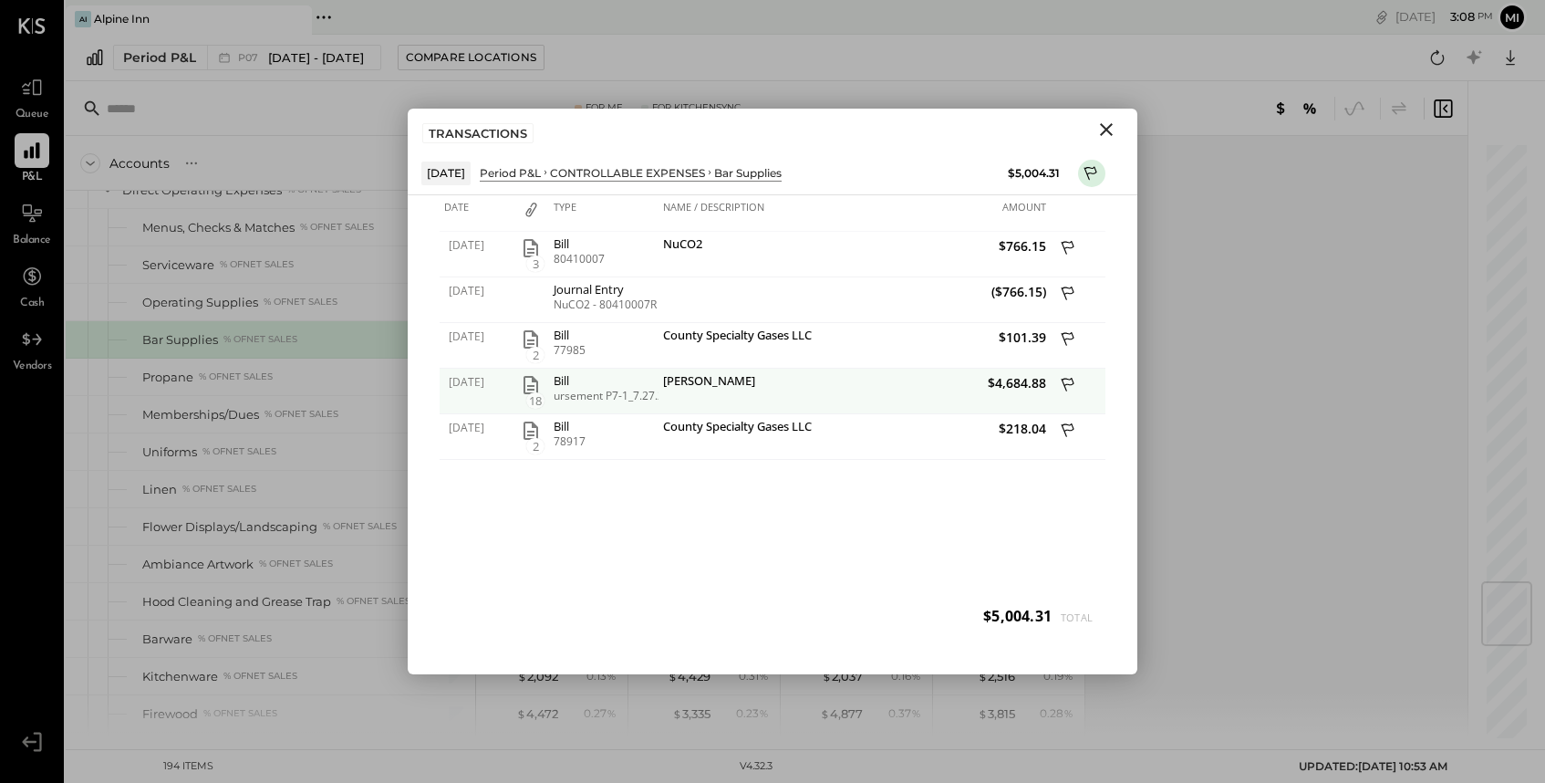
click at [529, 393] on span "18" at bounding box center [535, 400] width 18 height 16
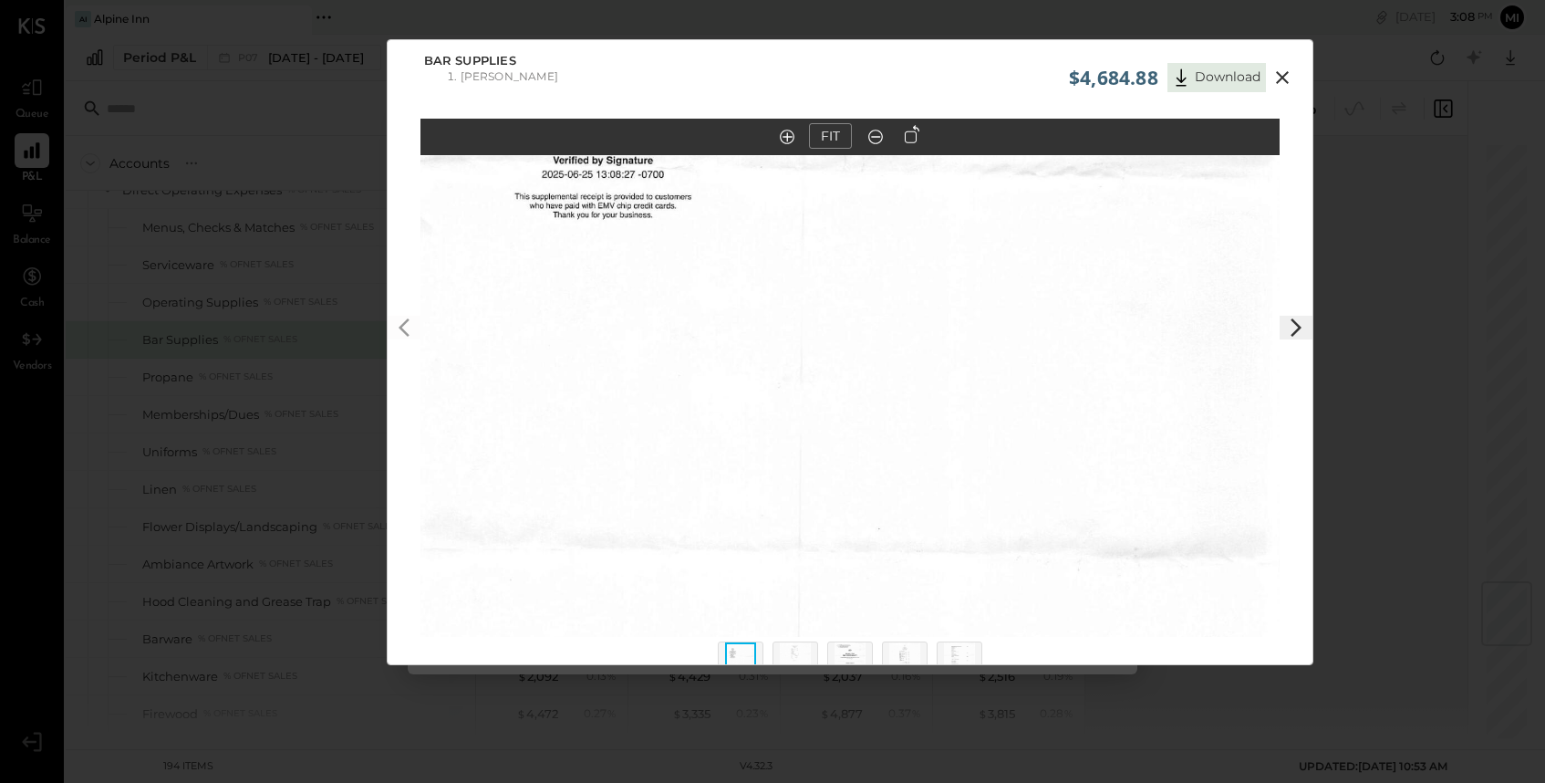
click at [1289, 331] on icon at bounding box center [1296, 328] width 22 height 22
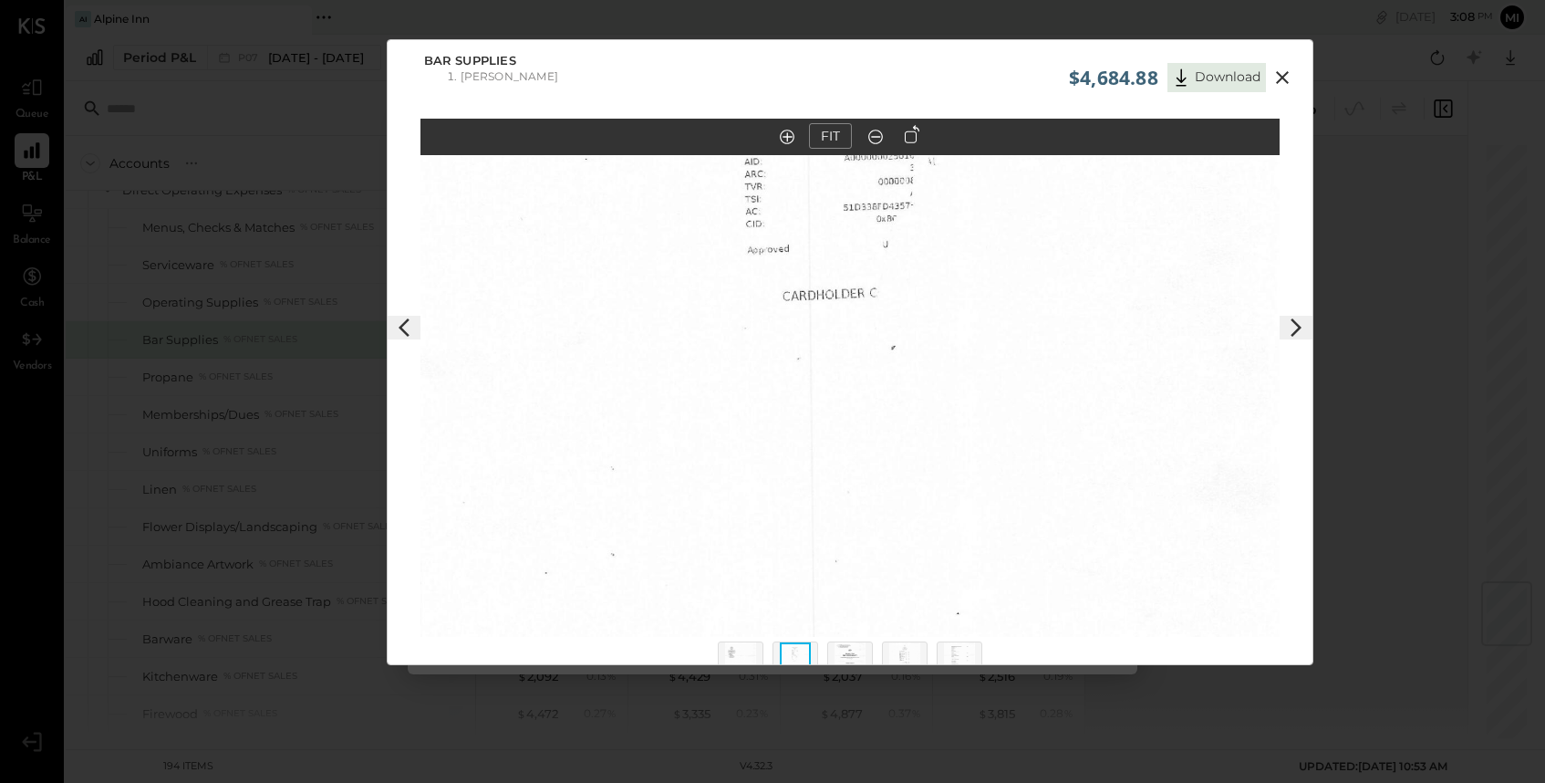
click at [1290, 331] on icon at bounding box center [1296, 328] width 22 height 22
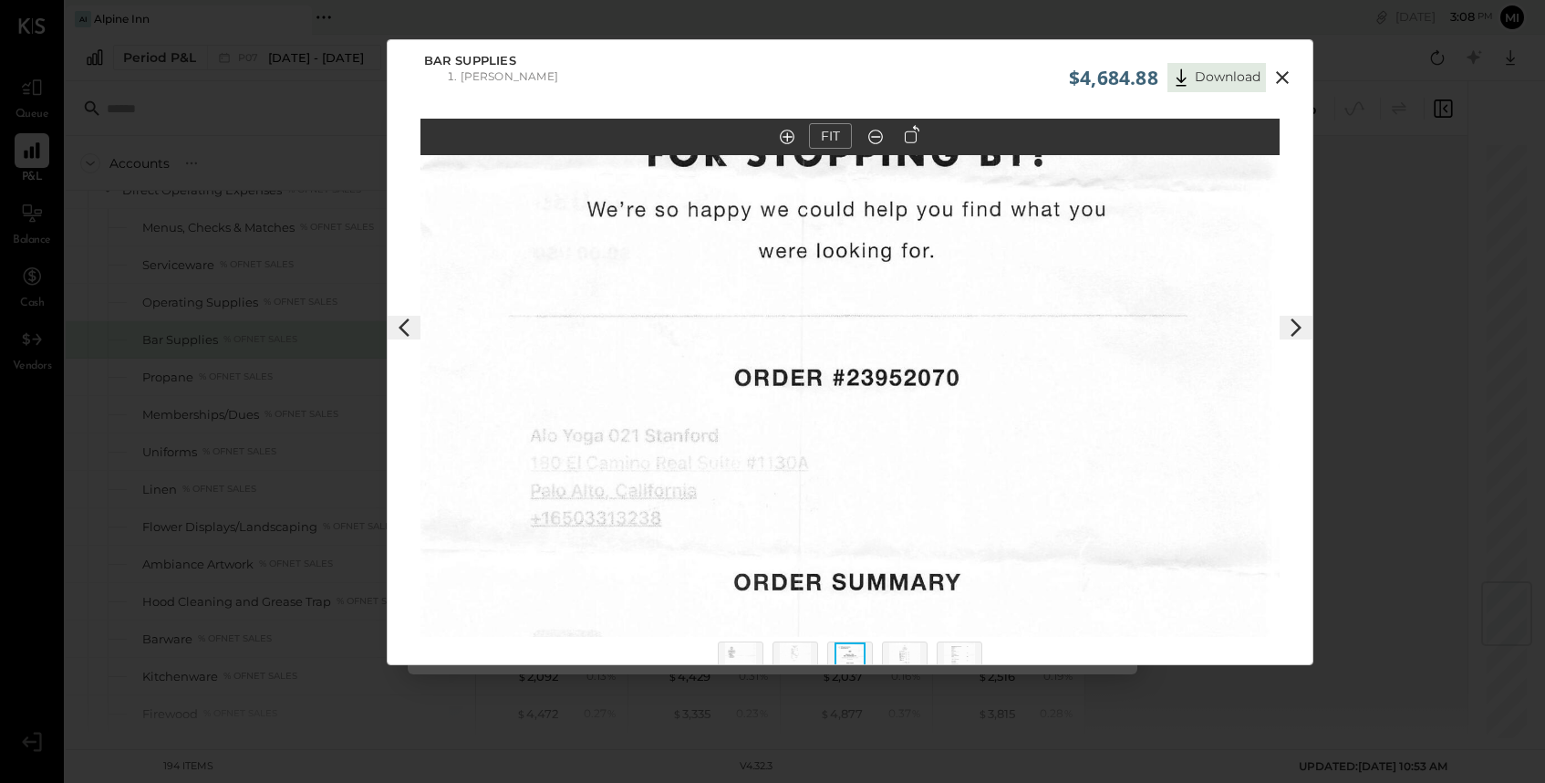
click at [1290, 331] on icon at bounding box center [1296, 328] width 22 height 22
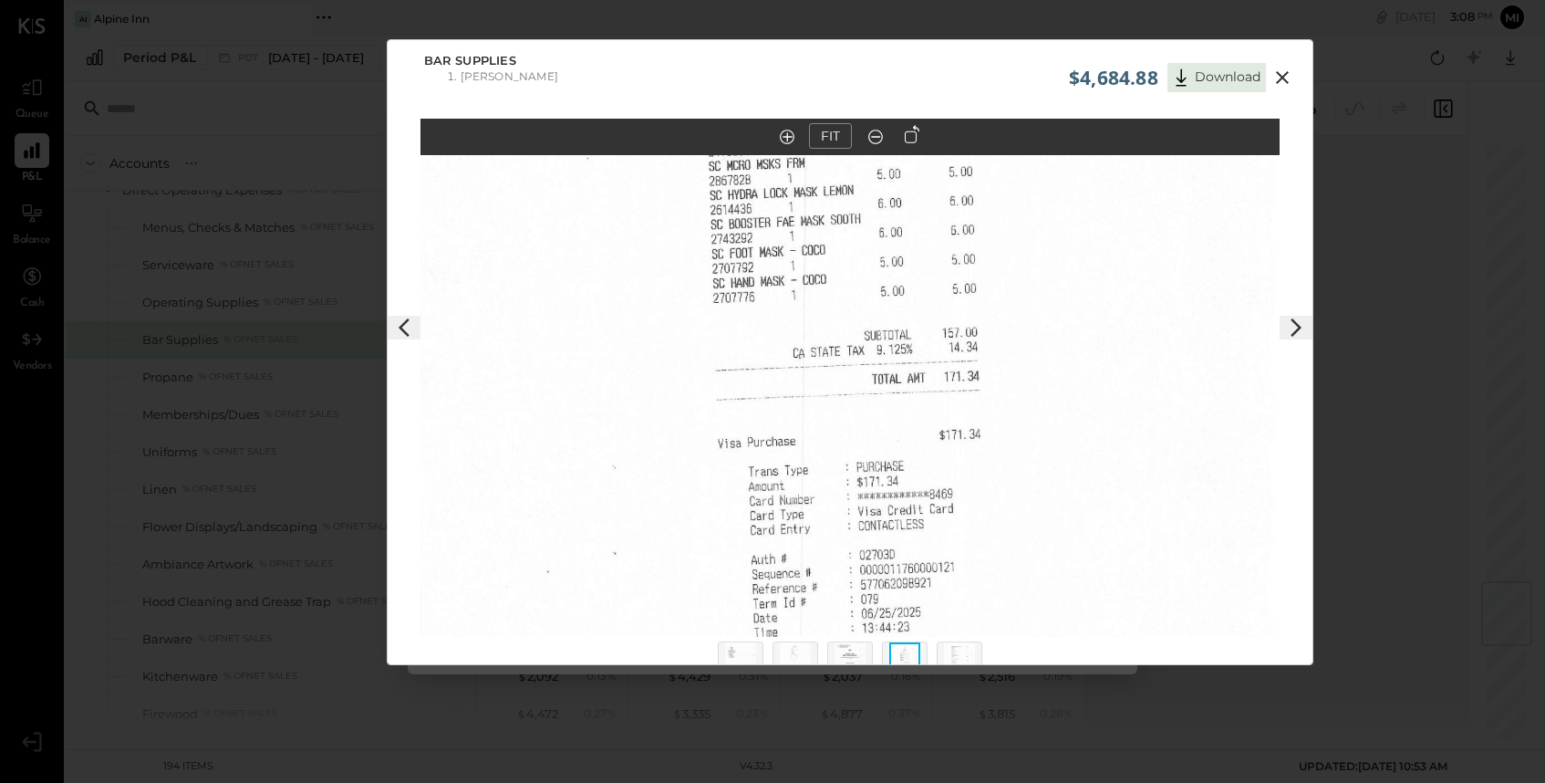
click at [1290, 330] on icon at bounding box center [1296, 328] width 22 height 22
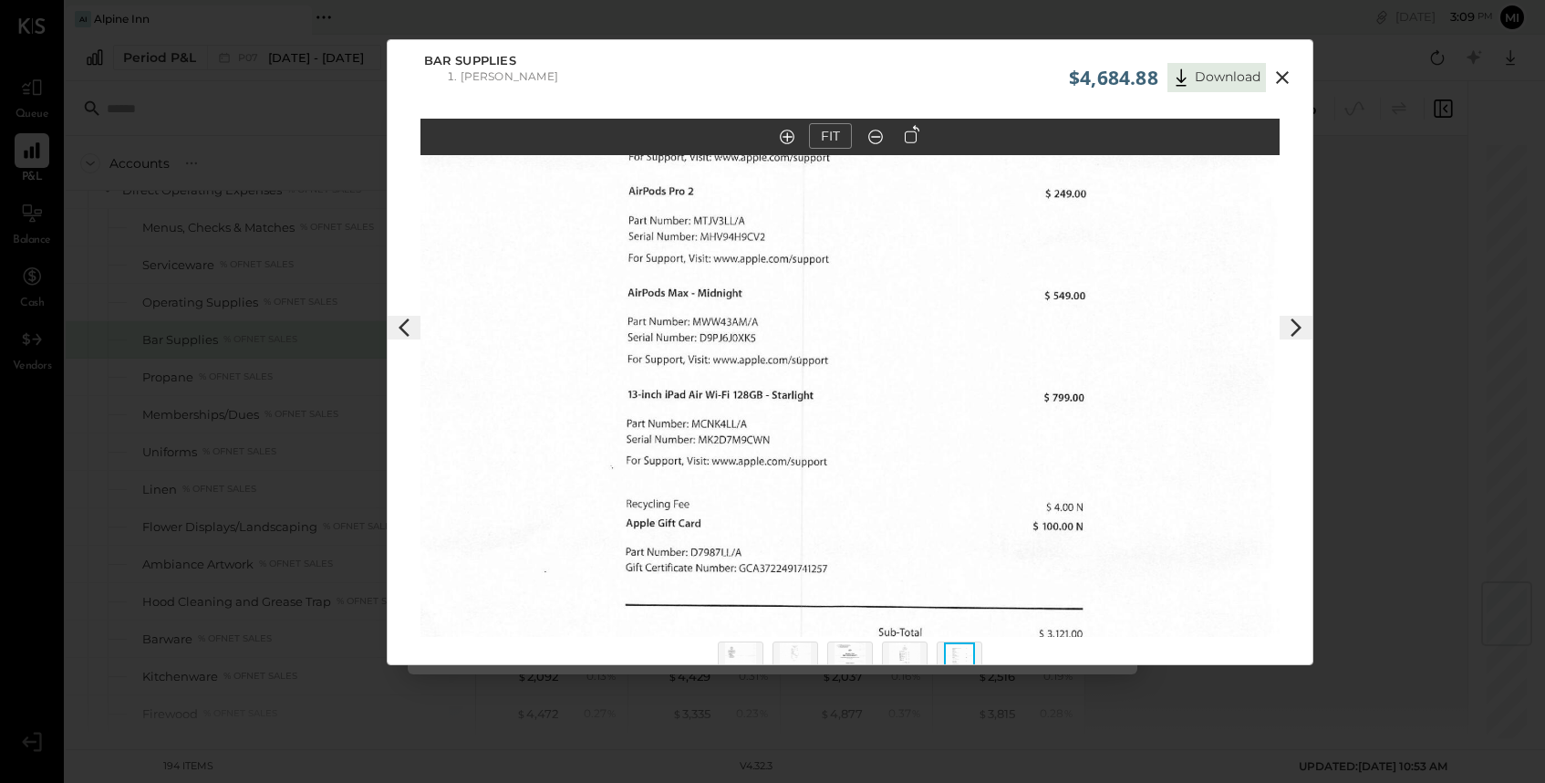
click at [1290, 330] on icon at bounding box center [1296, 328] width 22 height 22
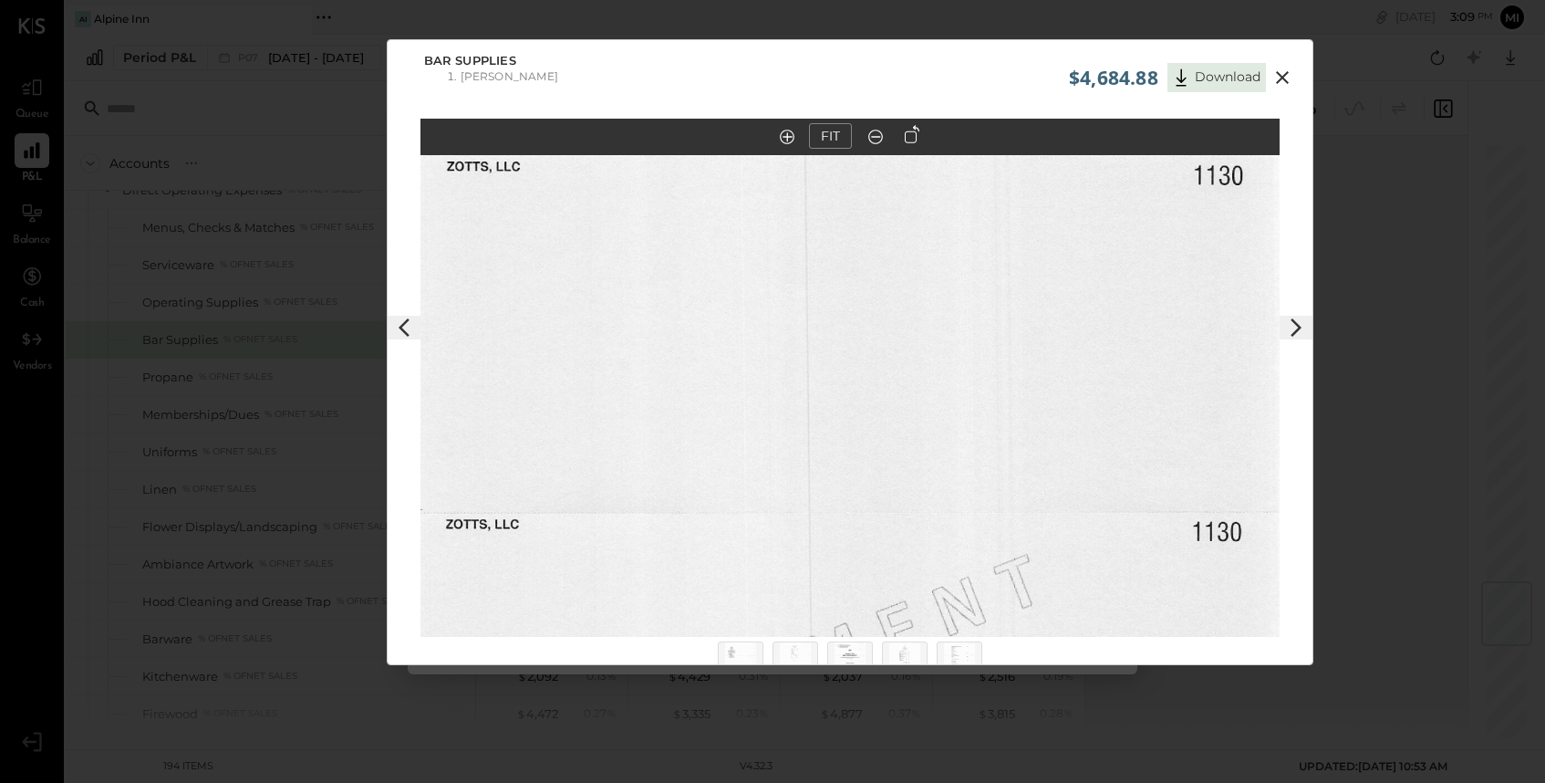
click at [1291, 331] on icon at bounding box center [1296, 328] width 22 height 22
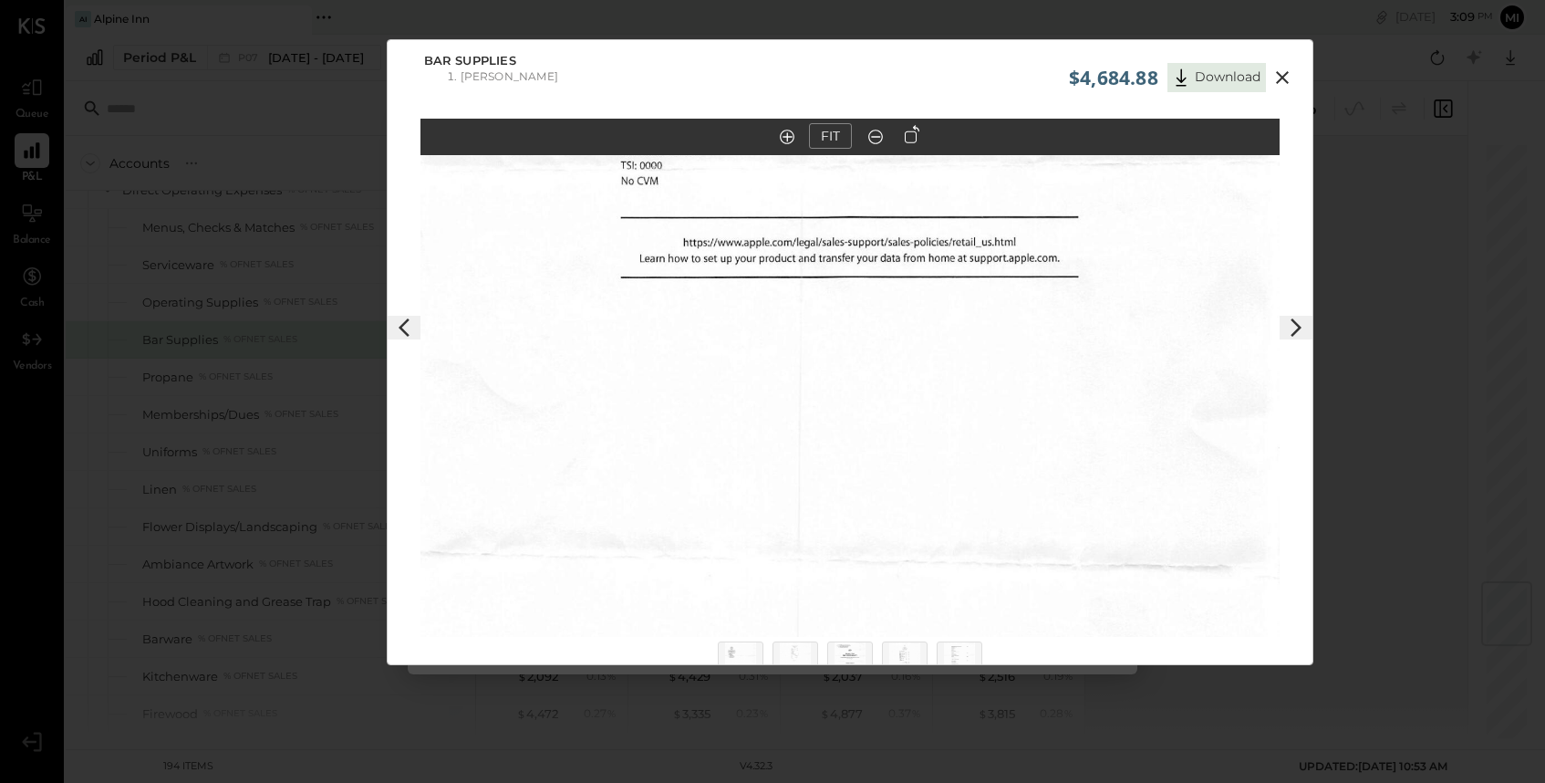
click at [1291, 331] on icon at bounding box center [1296, 328] width 22 height 22
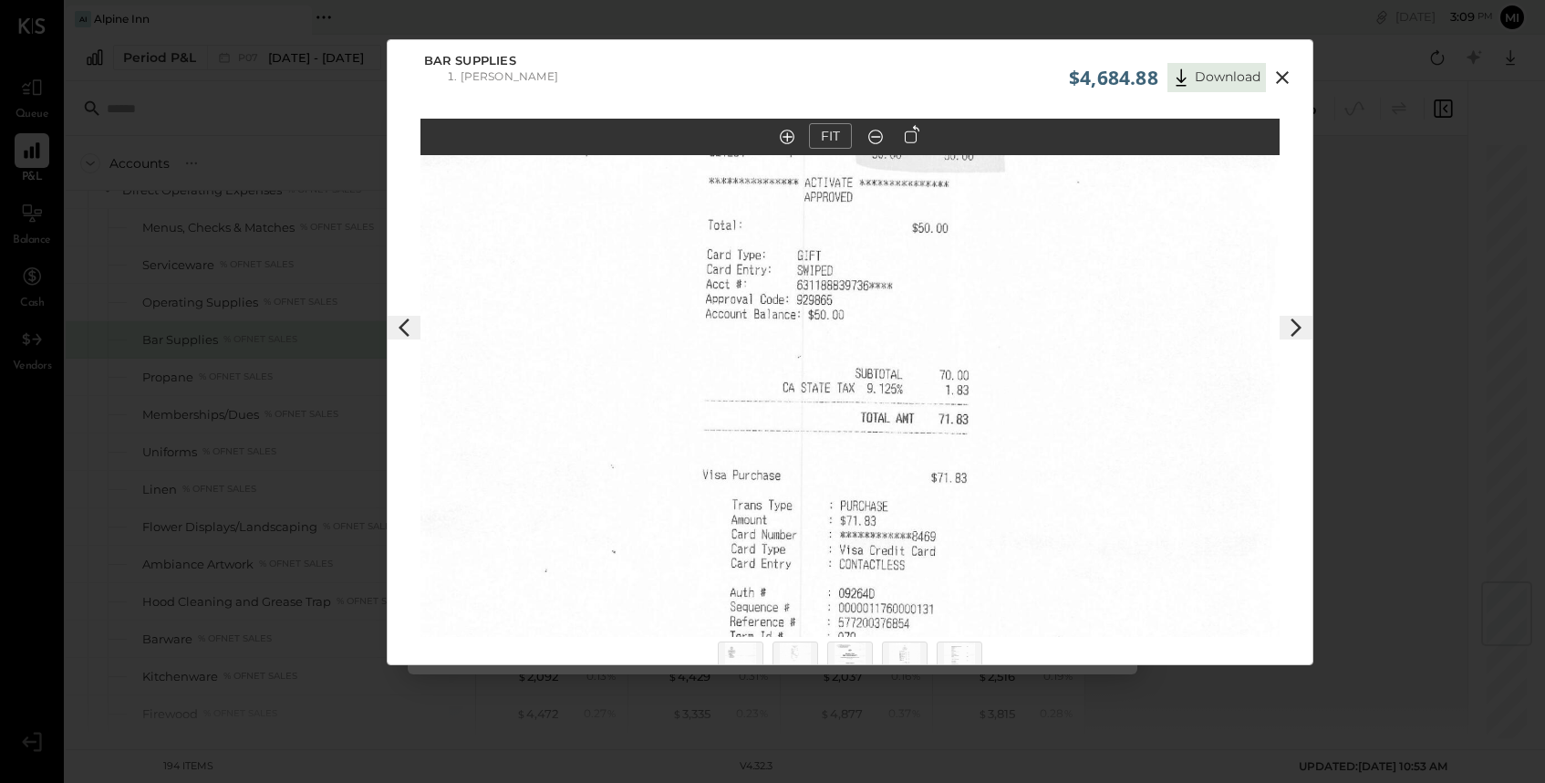
click at [1291, 332] on icon at bounding box center [1296, 328] width 22 height 22
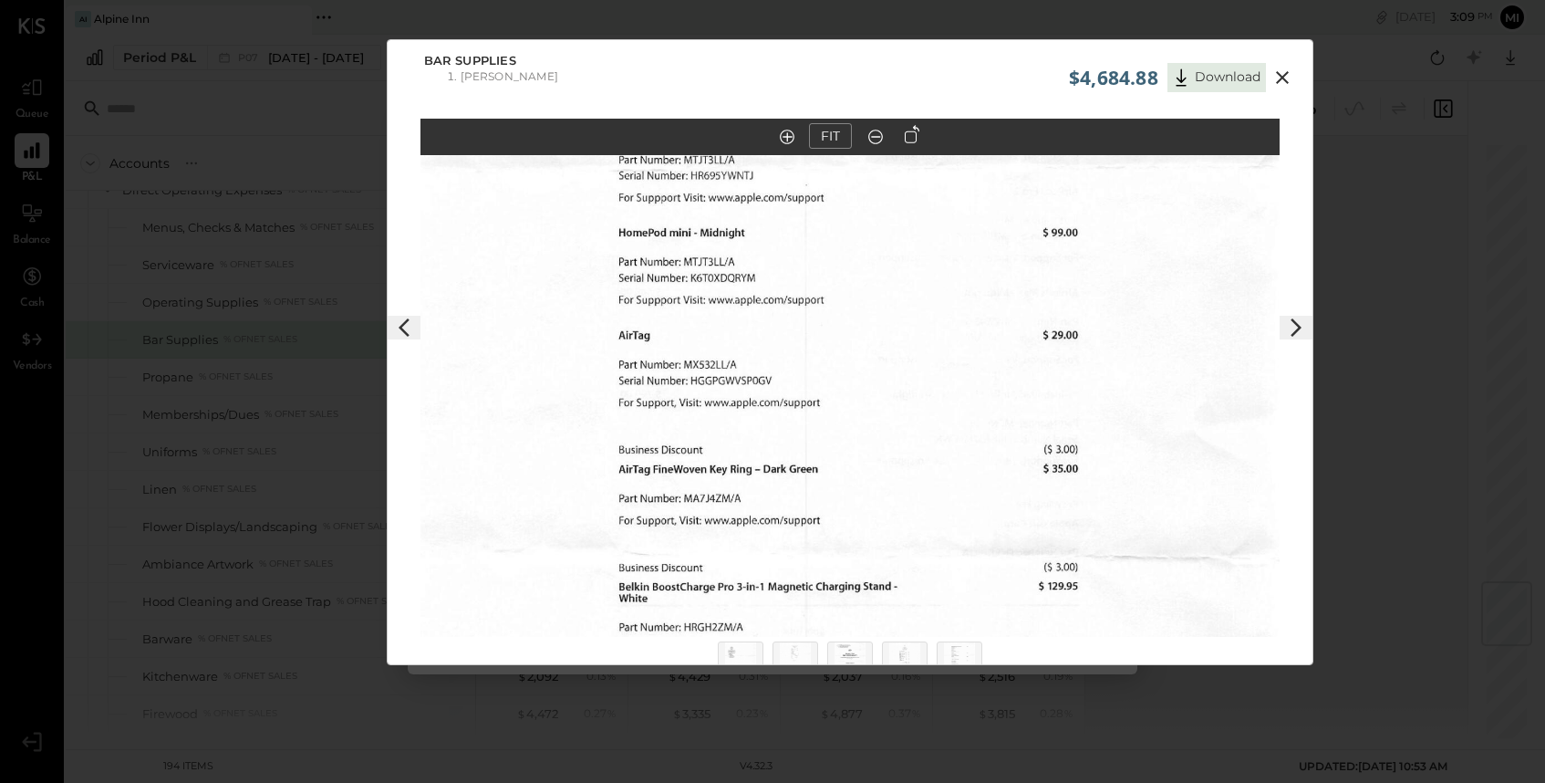
click at [1291, 332] on icon at bounding box center [1296, 328] width 22 height 22
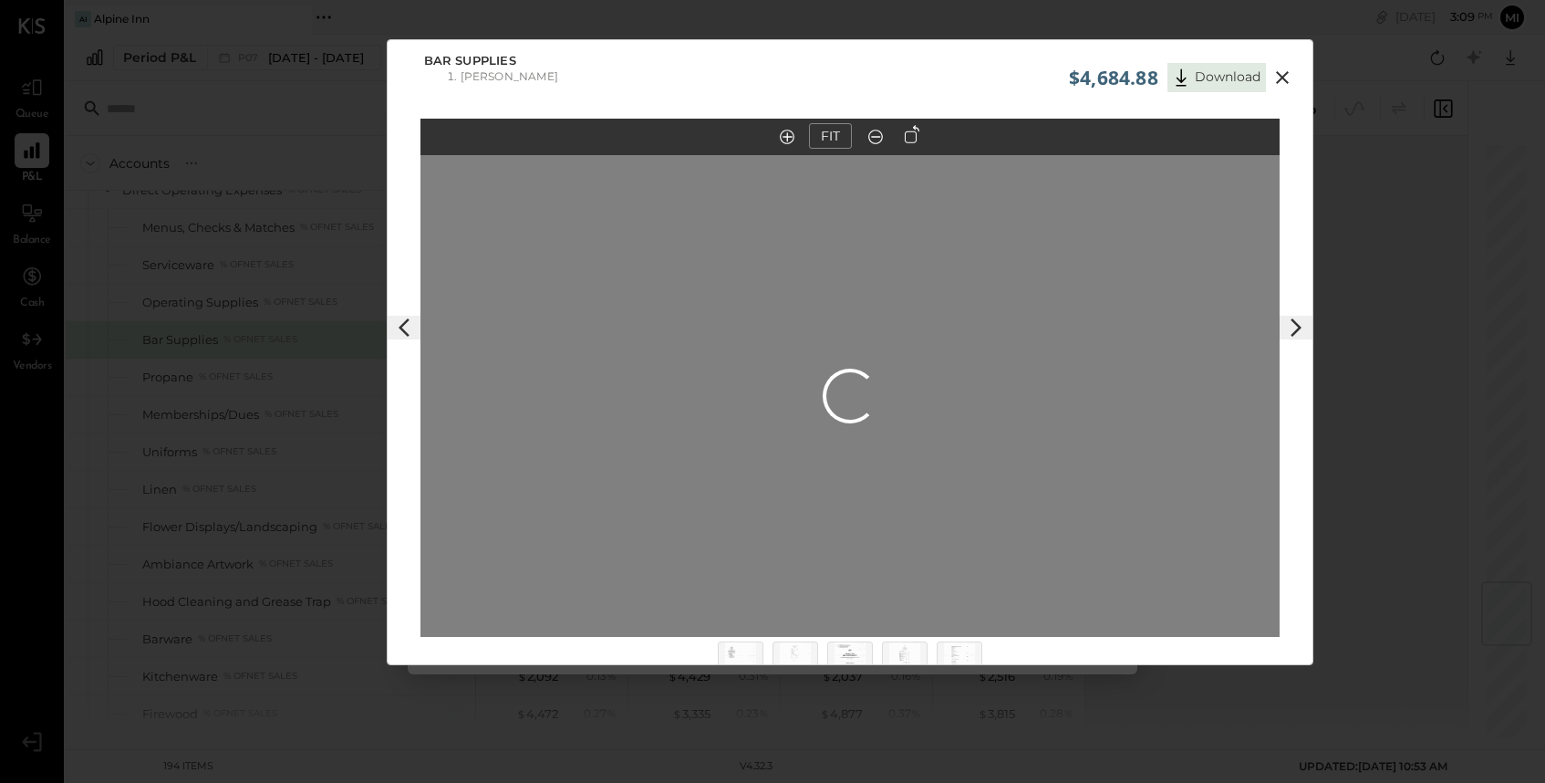
click at [1291, 332] on icon at bounding box center [1296, 328] width 22 height 22
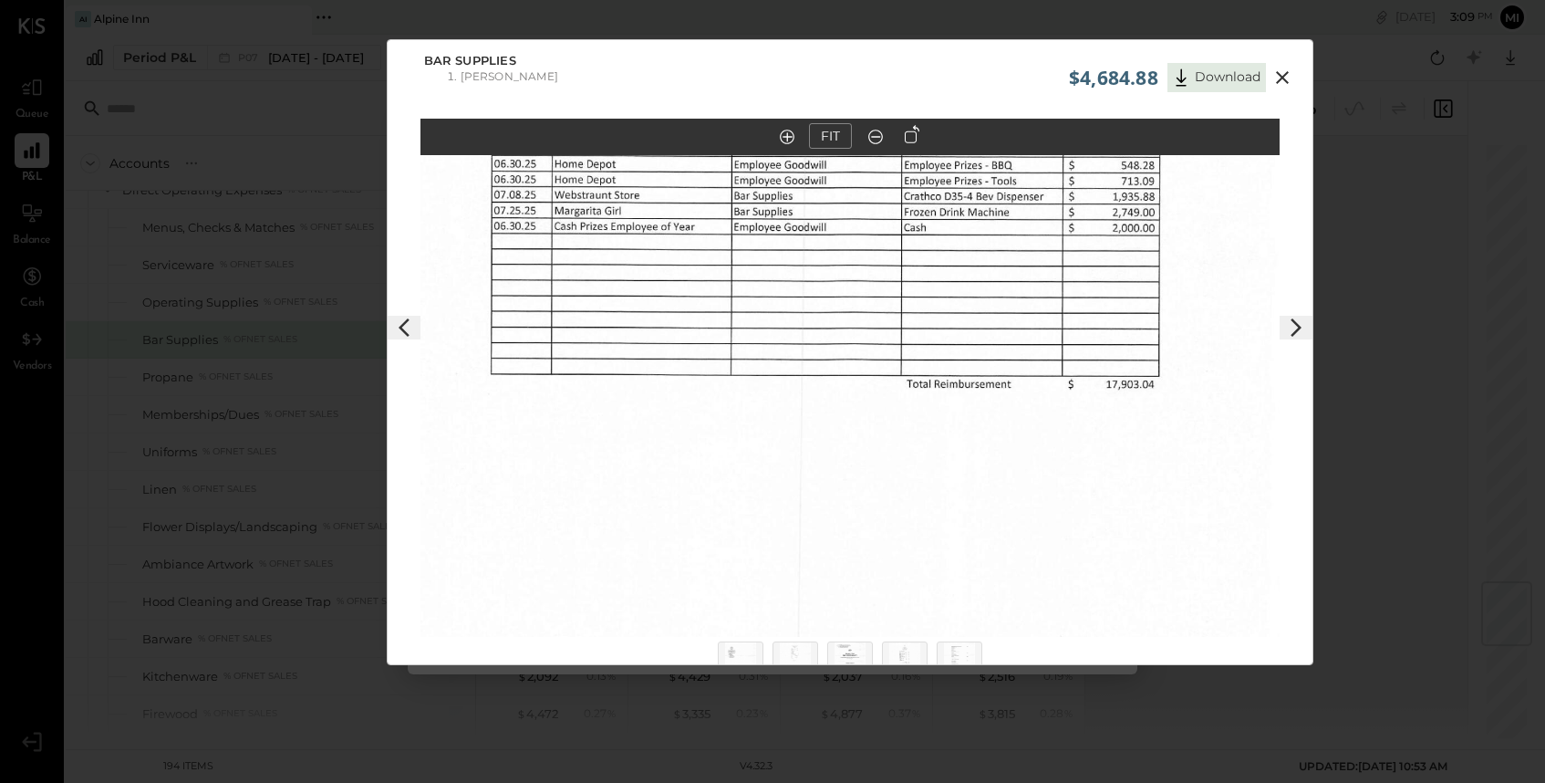
click at [1277, 80] on icon at bounding box center [1282, 77] width 13 height 13
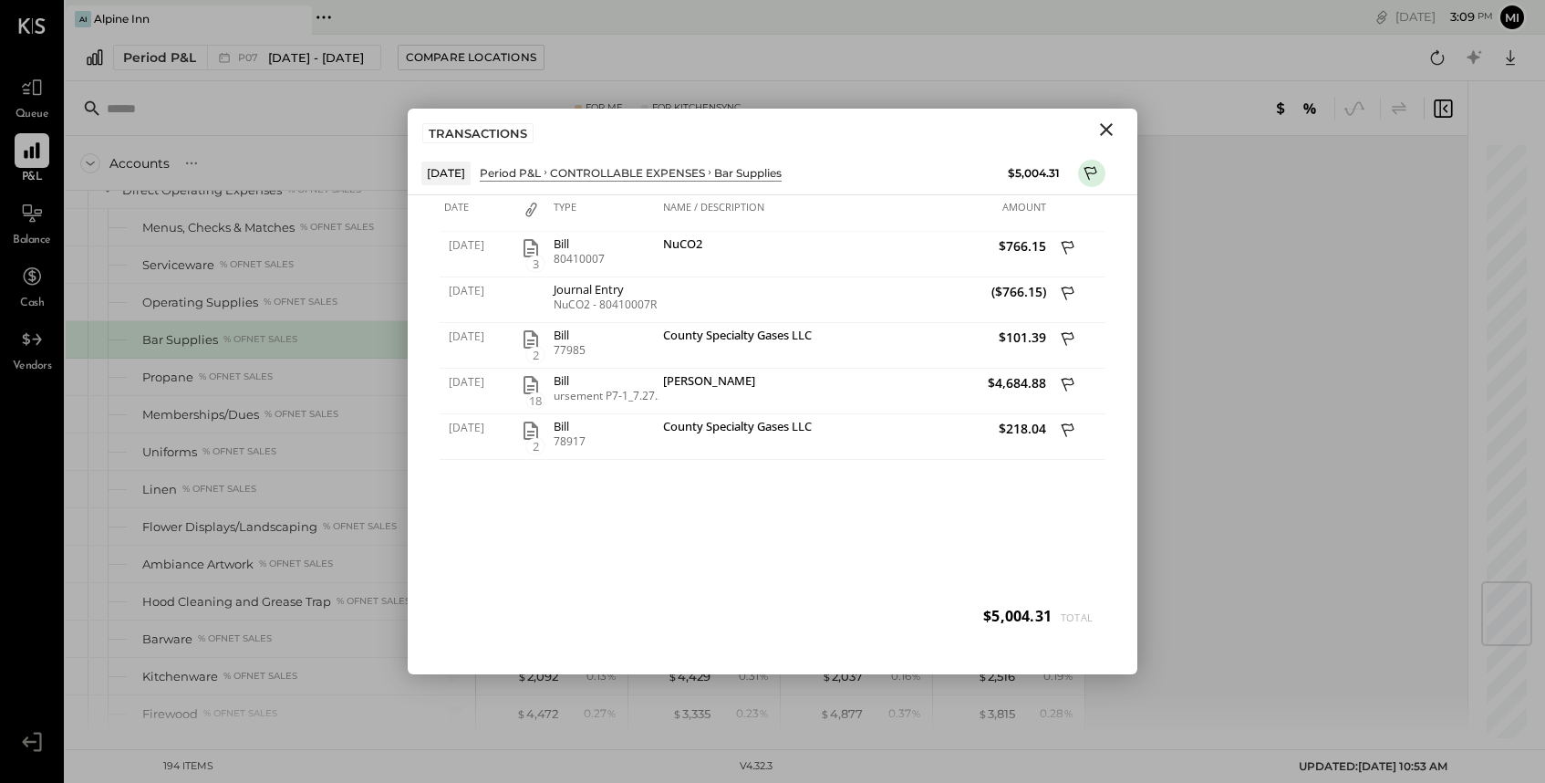
click at [1106, 123] on icon "Close" at bounding box center [1107, 130] width 22 height 22
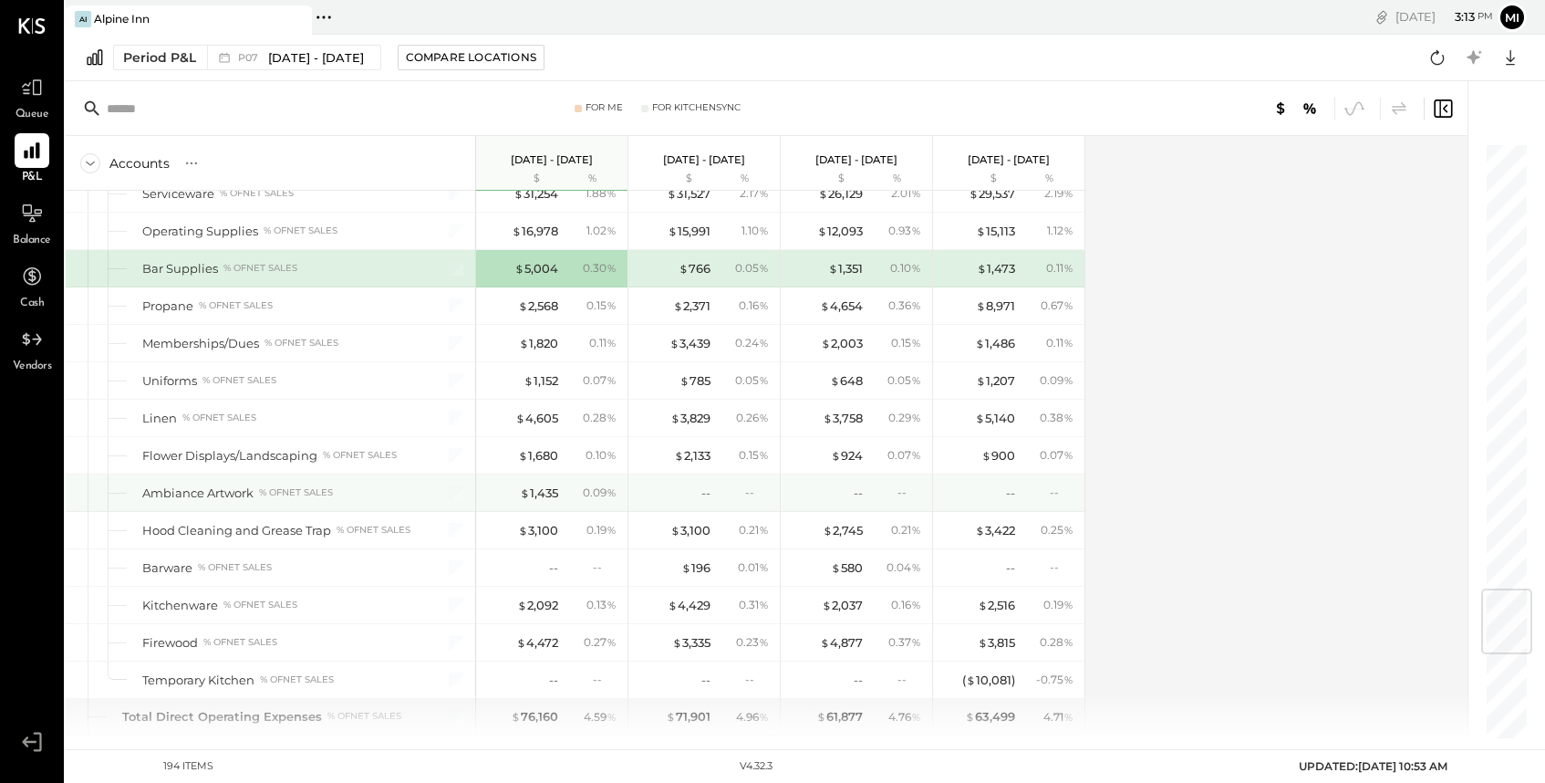
scroll to position [3754, 0]
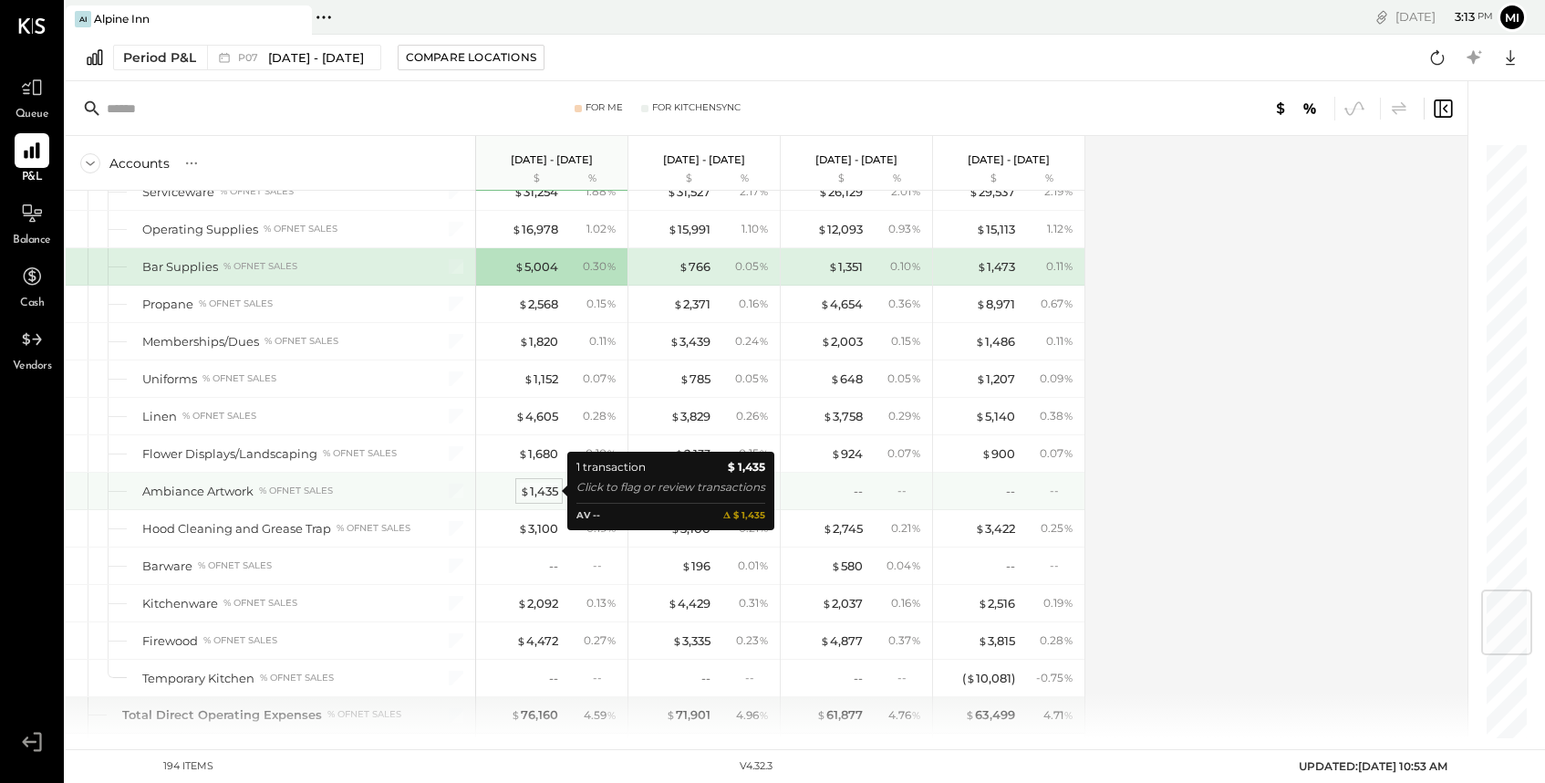
click at [538, 489] on div "$ 1,435" at bounding box center [539, 491] width 38 height 17
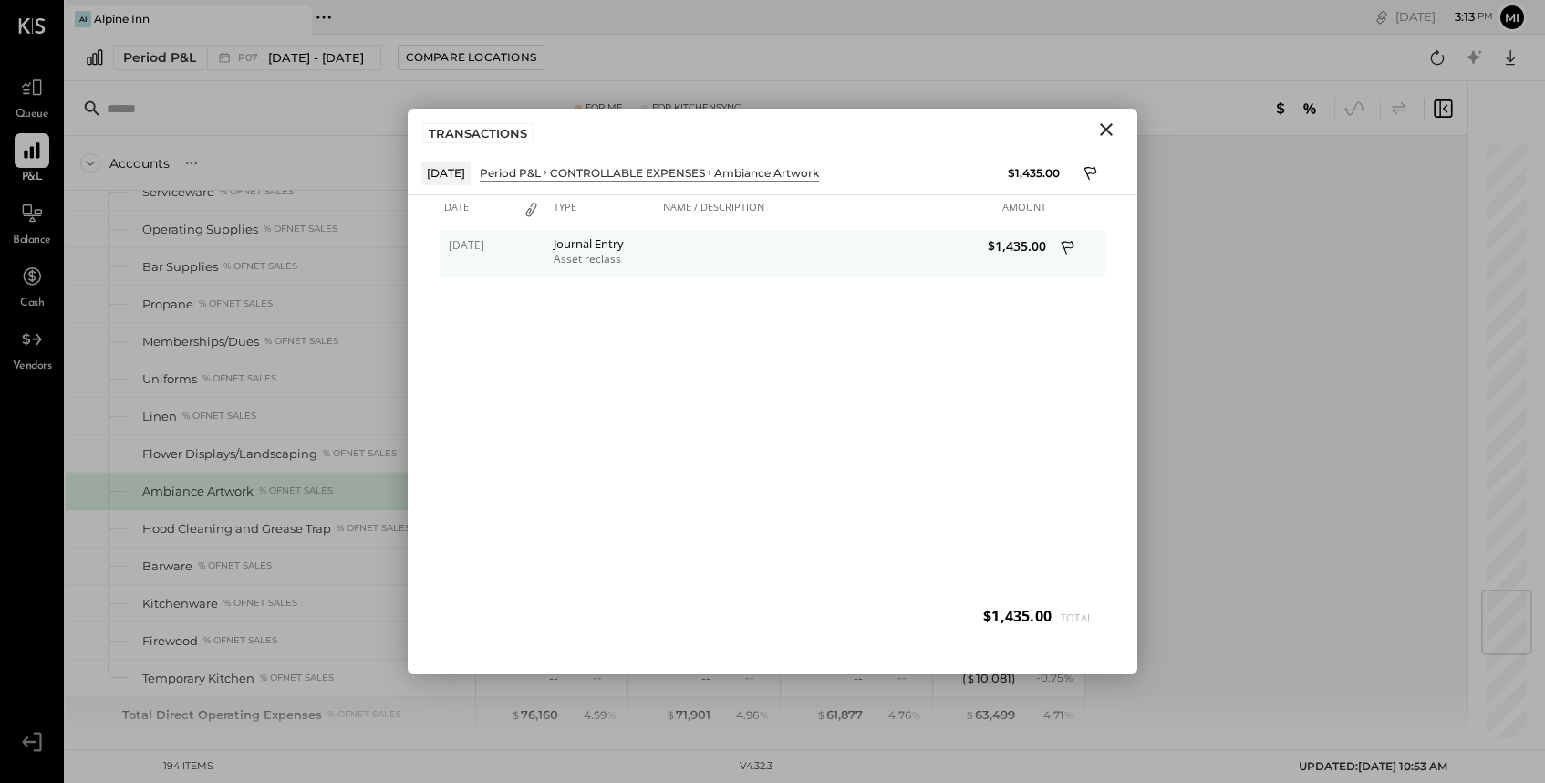
click at [593, 260] on div "Asset reclass" at bounding box center [604, 259] width 100 height 13
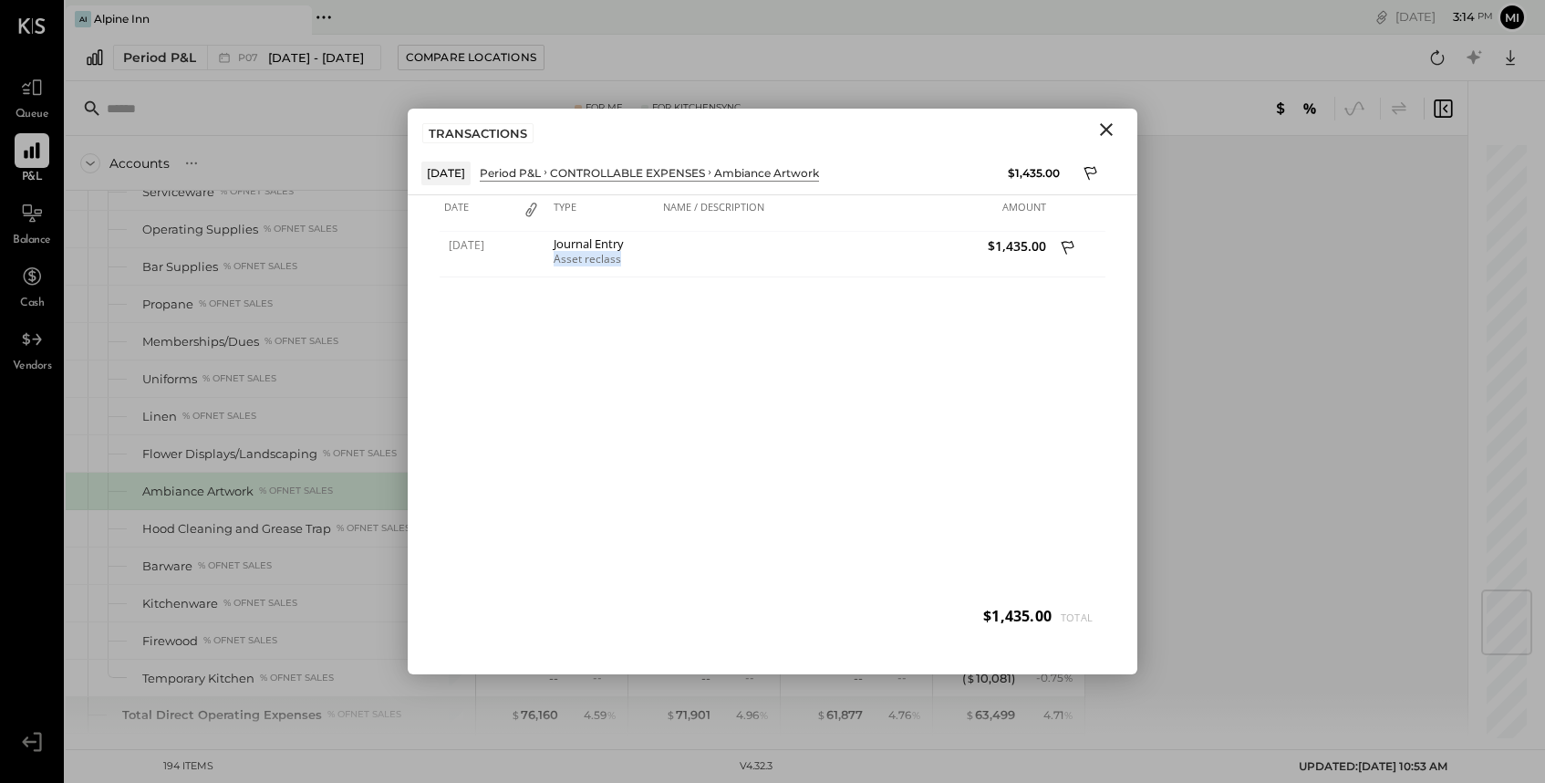
click at [1103, 123] on icon "Close" at bounding box center [1107, 130] width 22 height 22
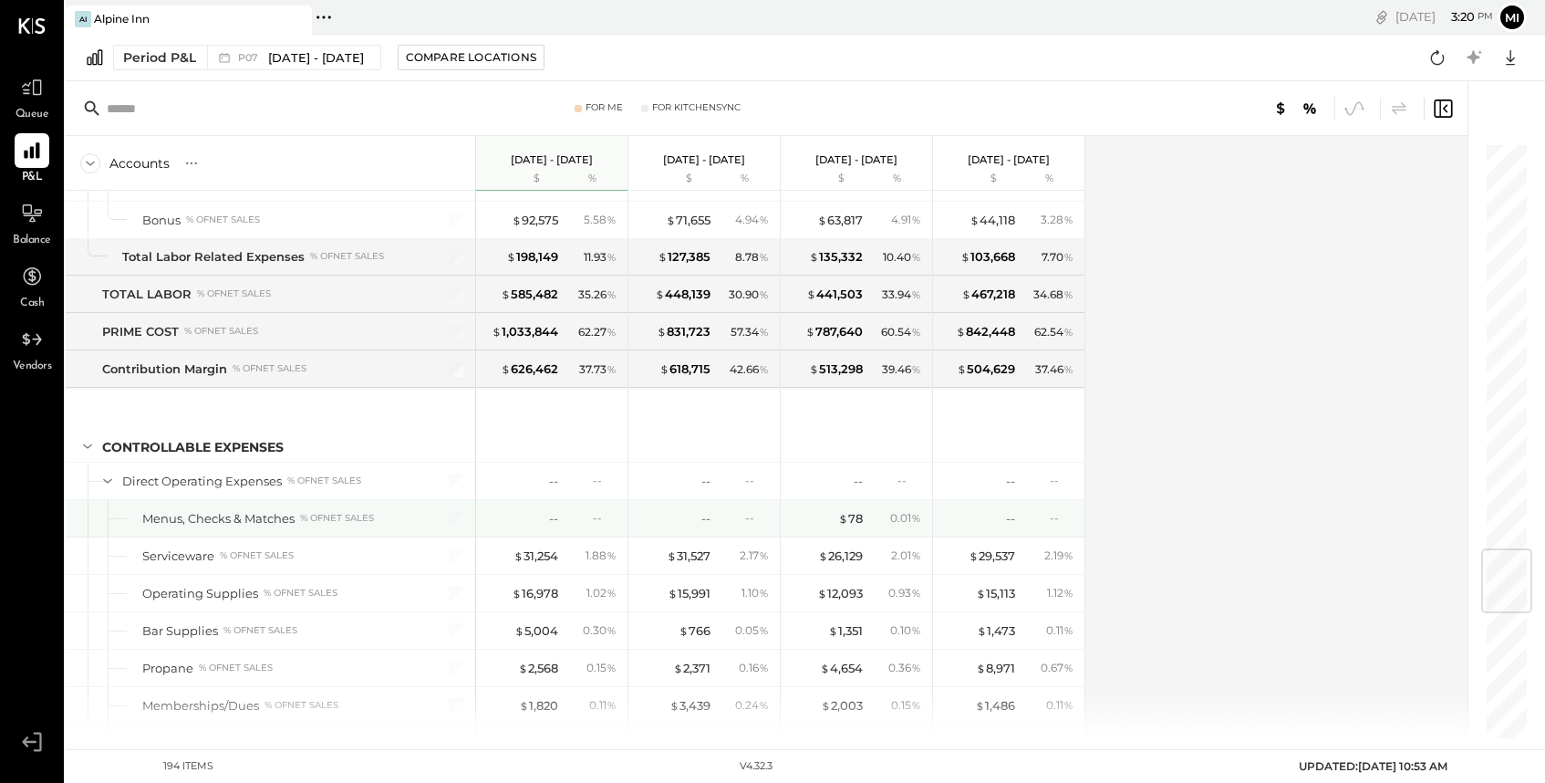
scroll to position [3405, 0]
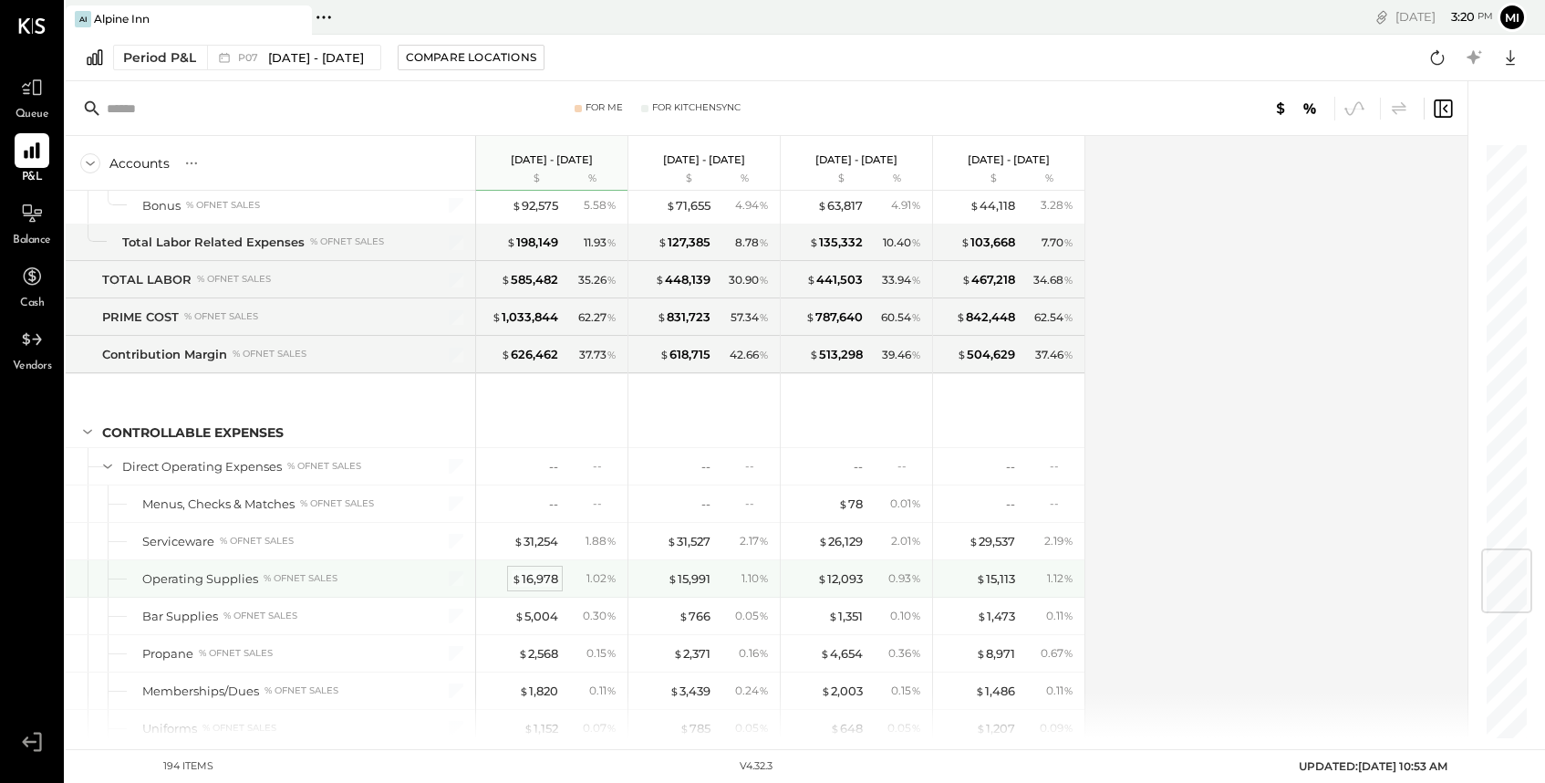
click at [544, 578] on div "$ 16,978" at bounding box center [535, 578] width 47 height 17
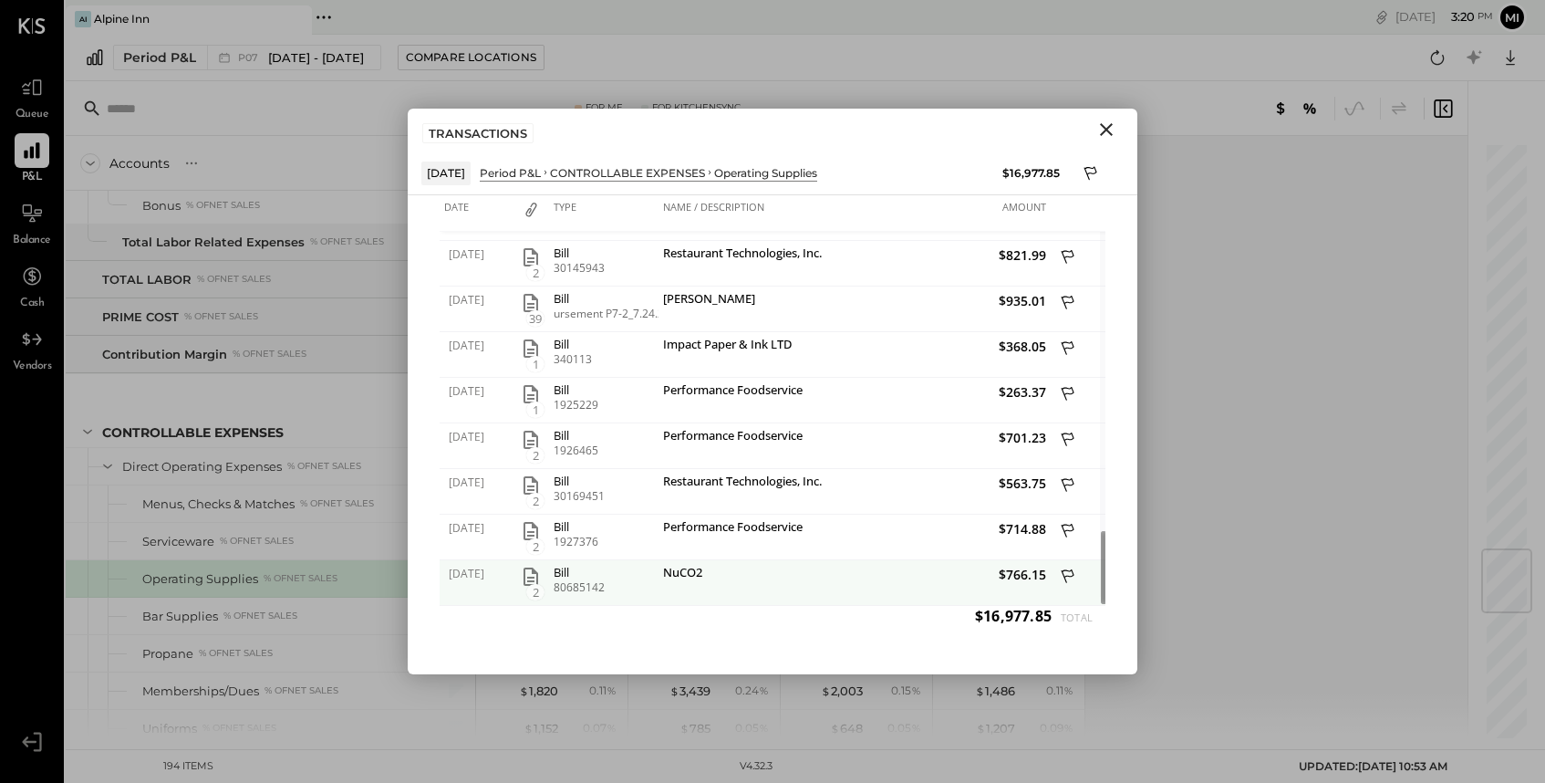
click at [1070, 571] on icon at bounding box center [1069, 578] width 16 height 23
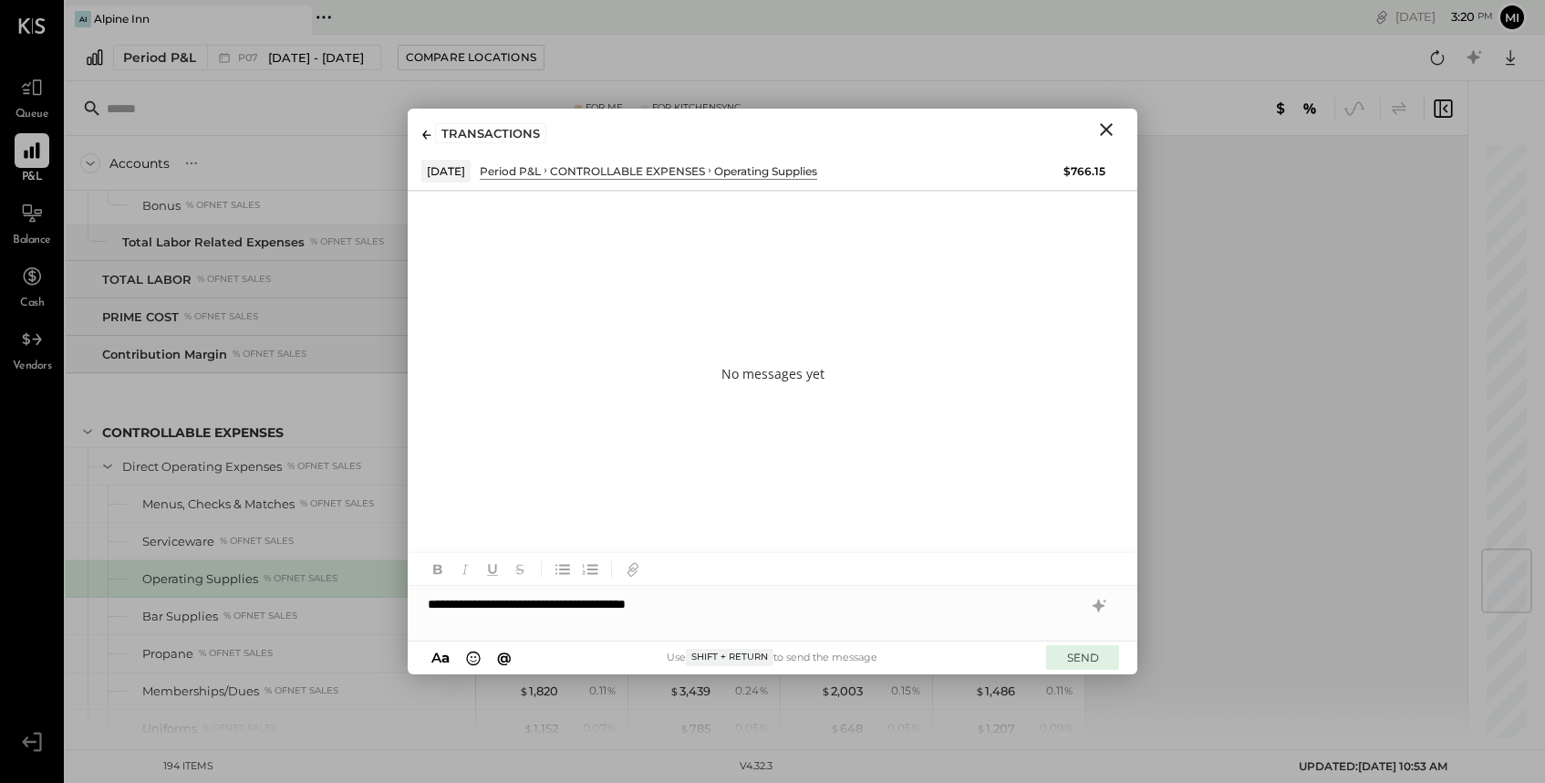
click at [1084, 655] on button "SEND" at bounding box center [1082, 657] width 73 height 25
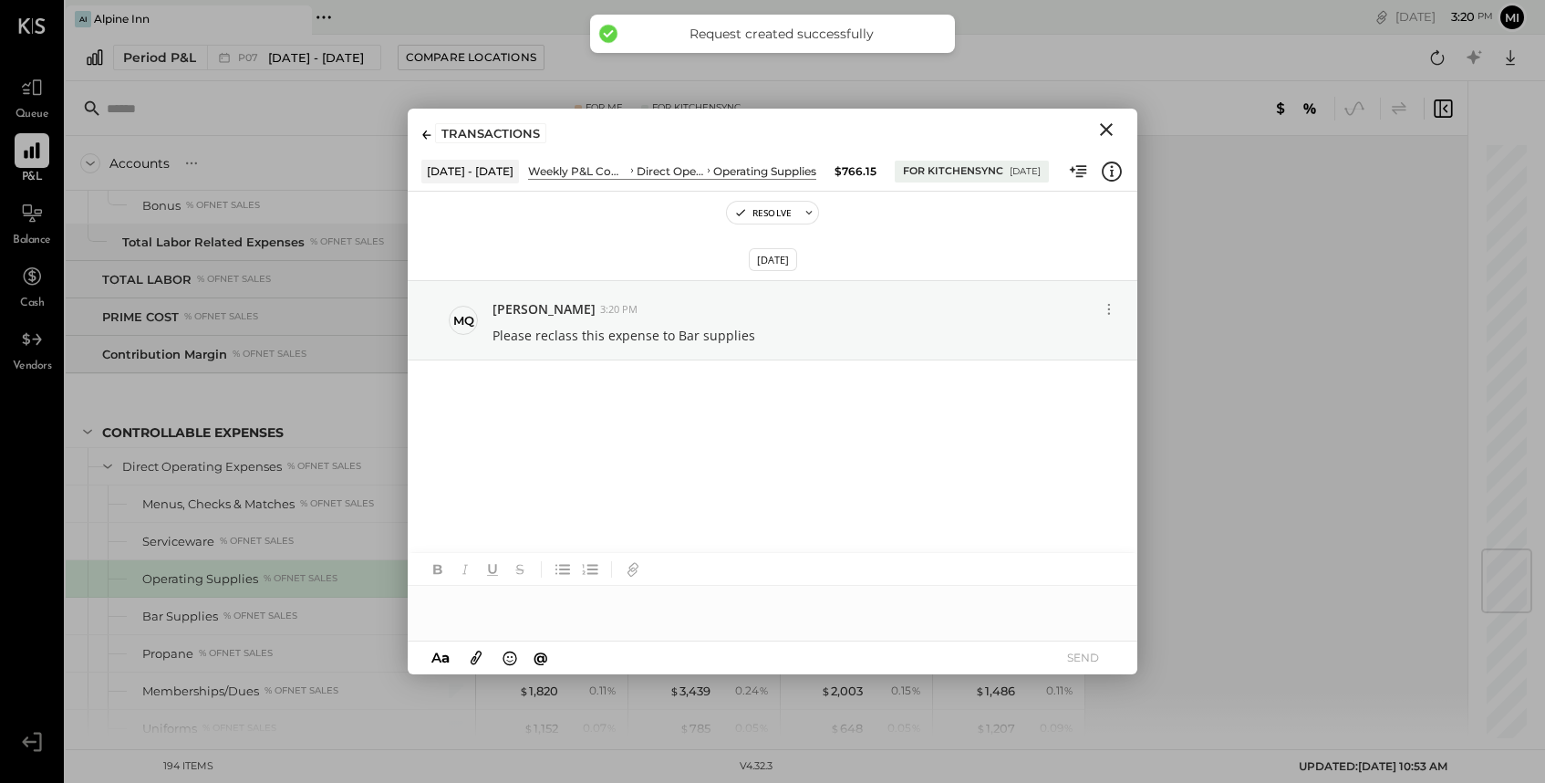
click at [1107, 131] on icon "Close" at bounding box center [1106, 129] width 13 height 13
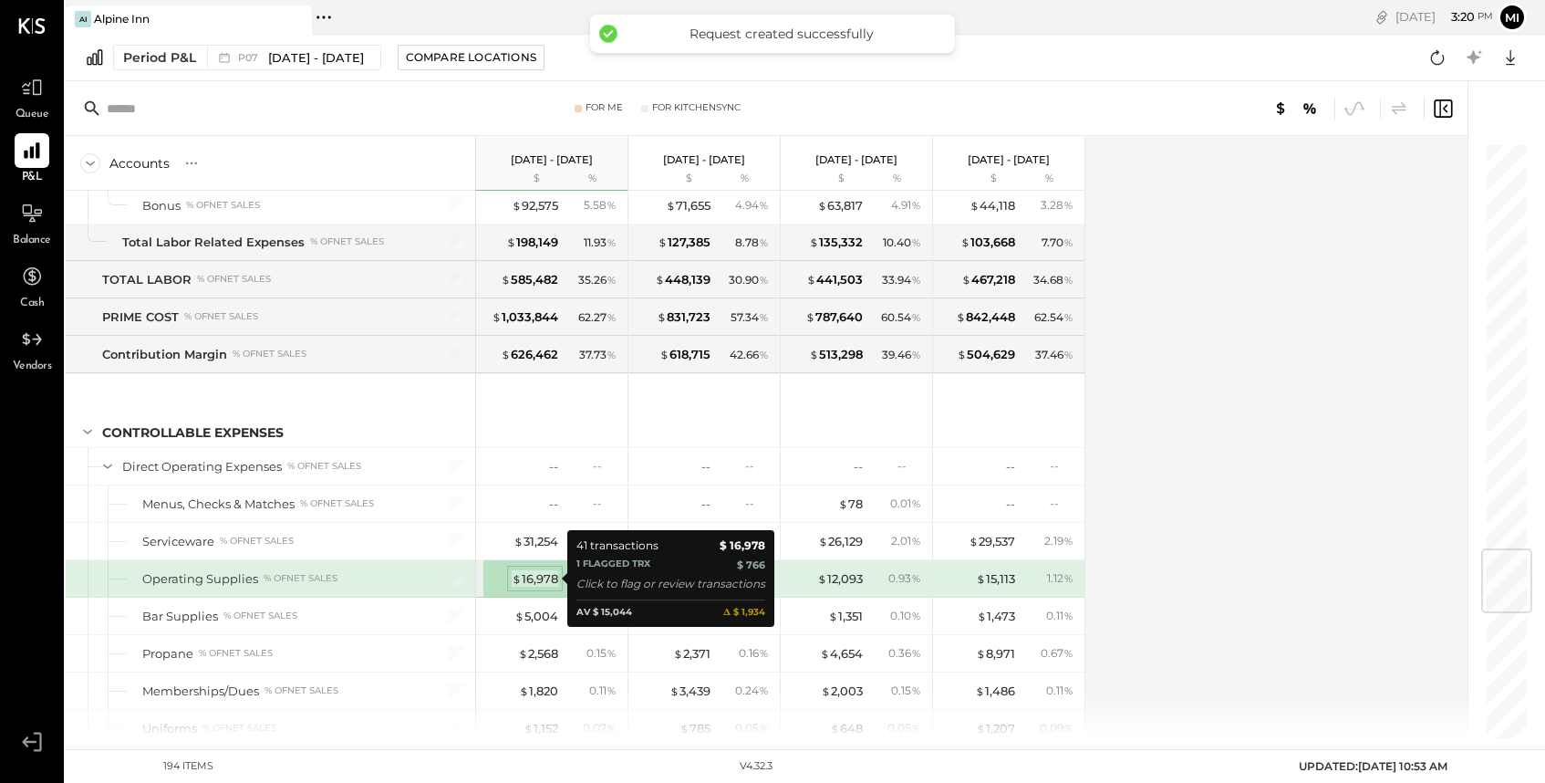
click at [536, 577] on div "$ 16,978" at bounding box center [535, 578] width 47 height 17
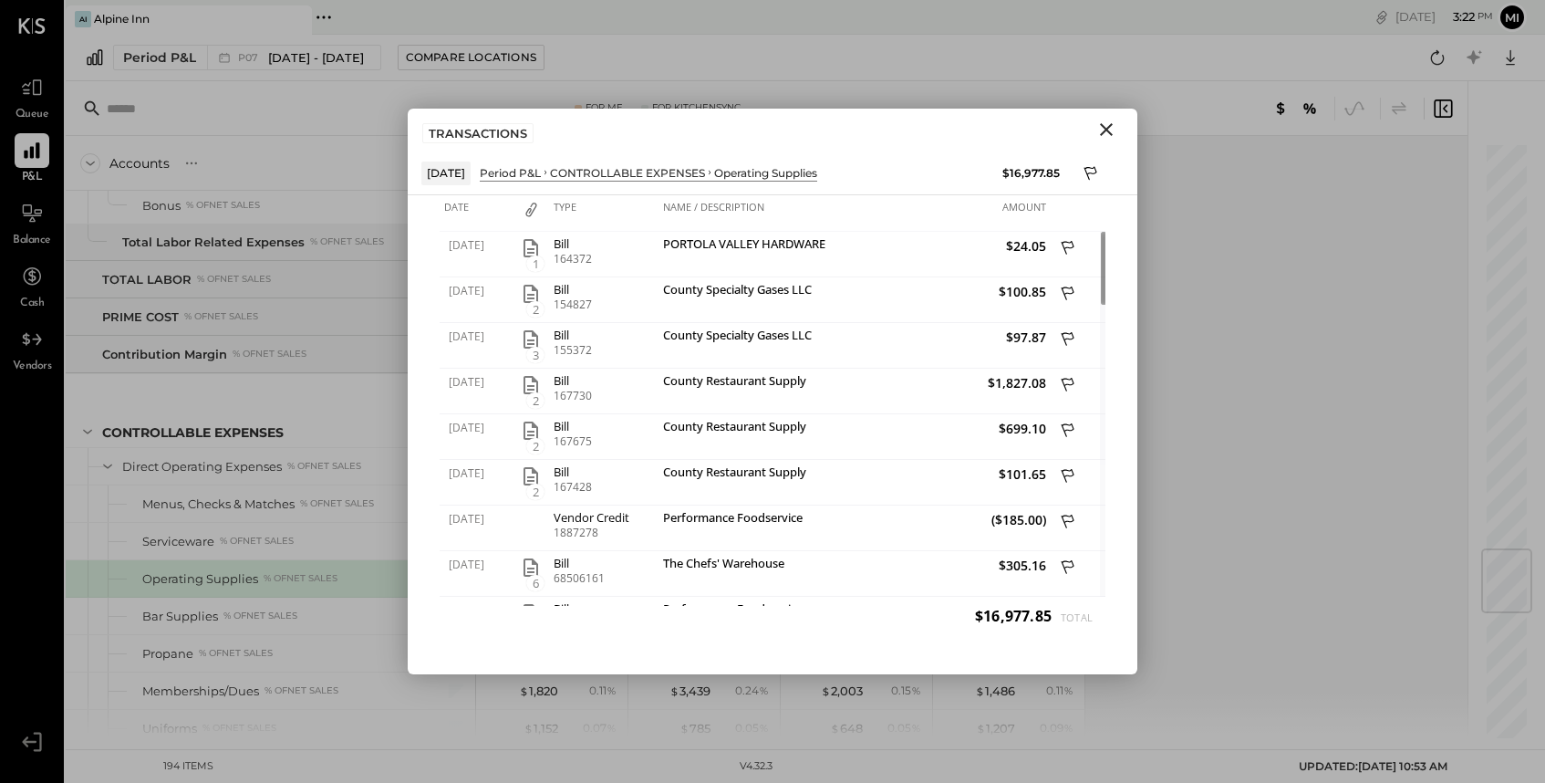
click at [1103, 129] on icon "Close" at bounding box center [1107, 130] width 22 height 22
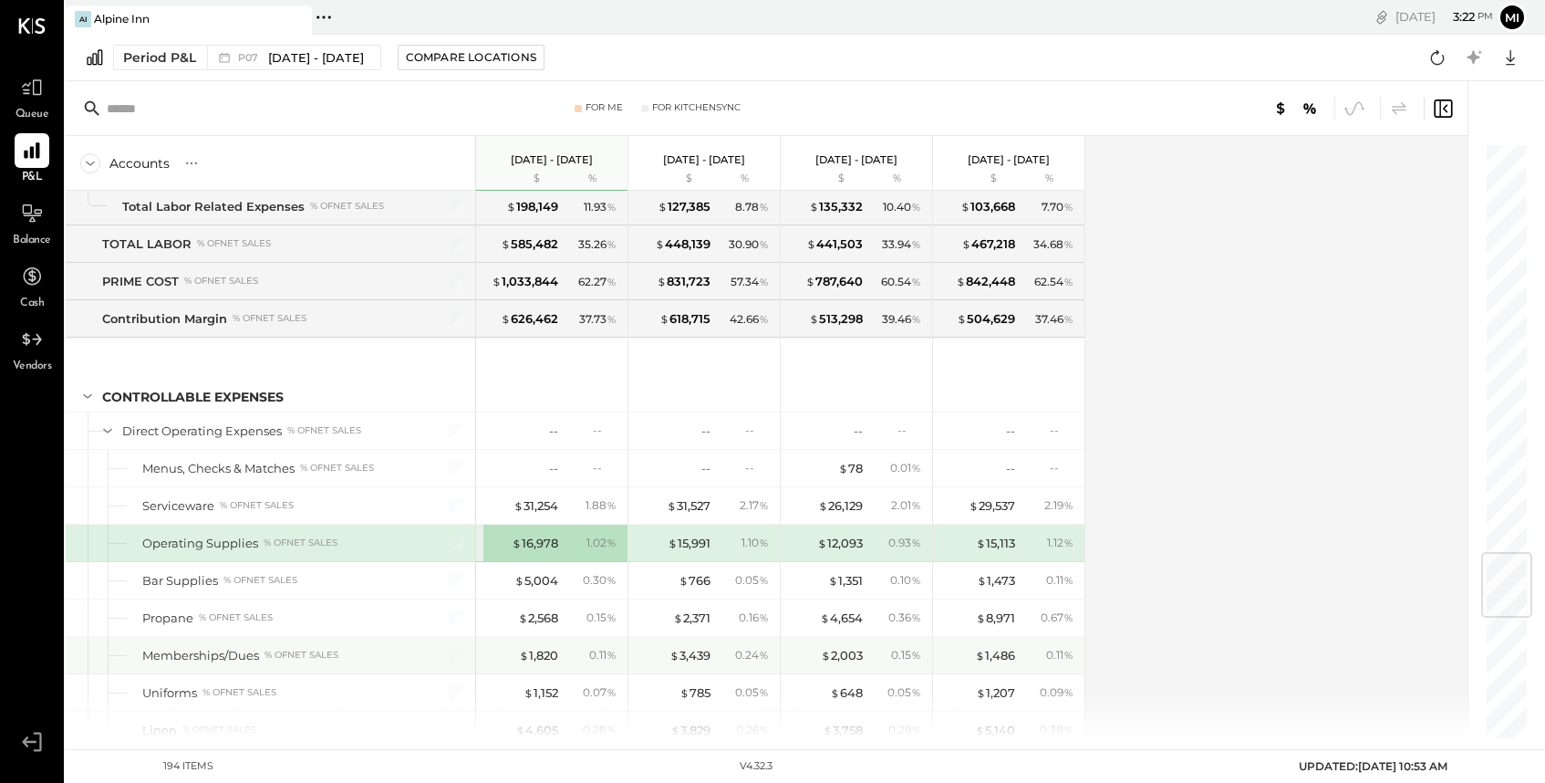
scroll to position [3446, 0]
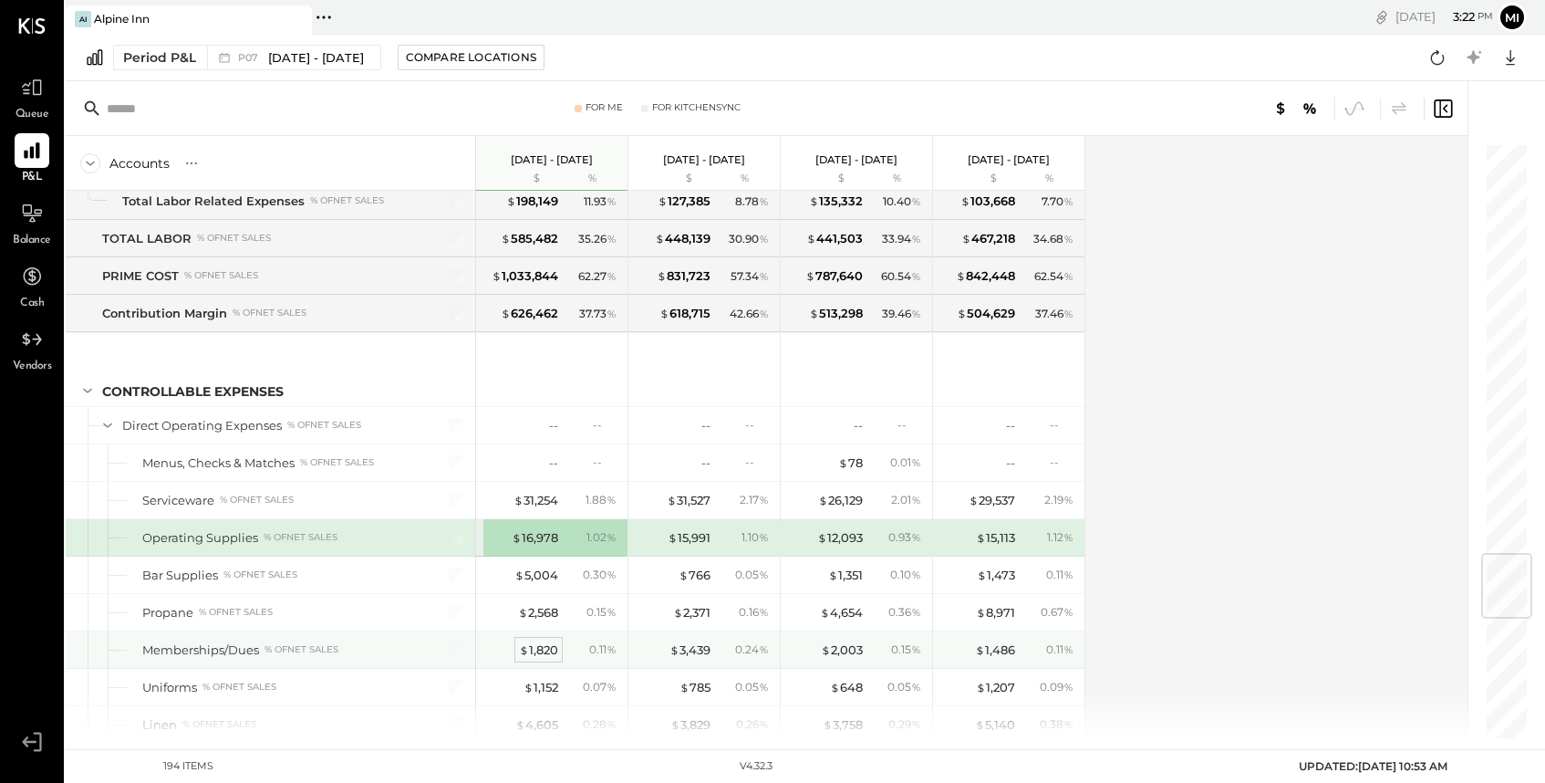
click at [541, 649] on div "$ 1,820" at bounding box center [538, 649] width 39 height 17
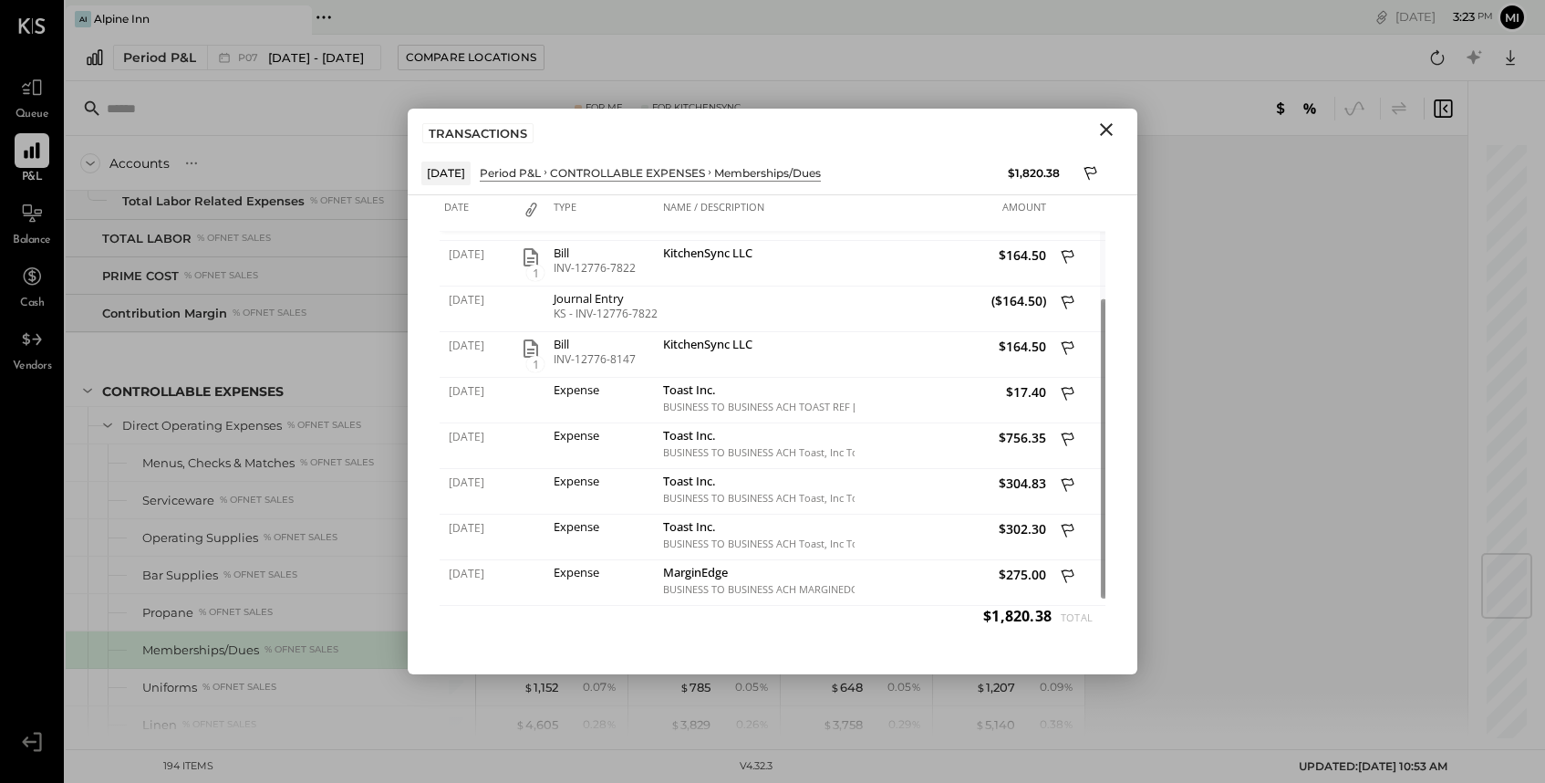
click at [1105, 130] on icon "Close" at bounding box center [1107, 130] width 22 height 22
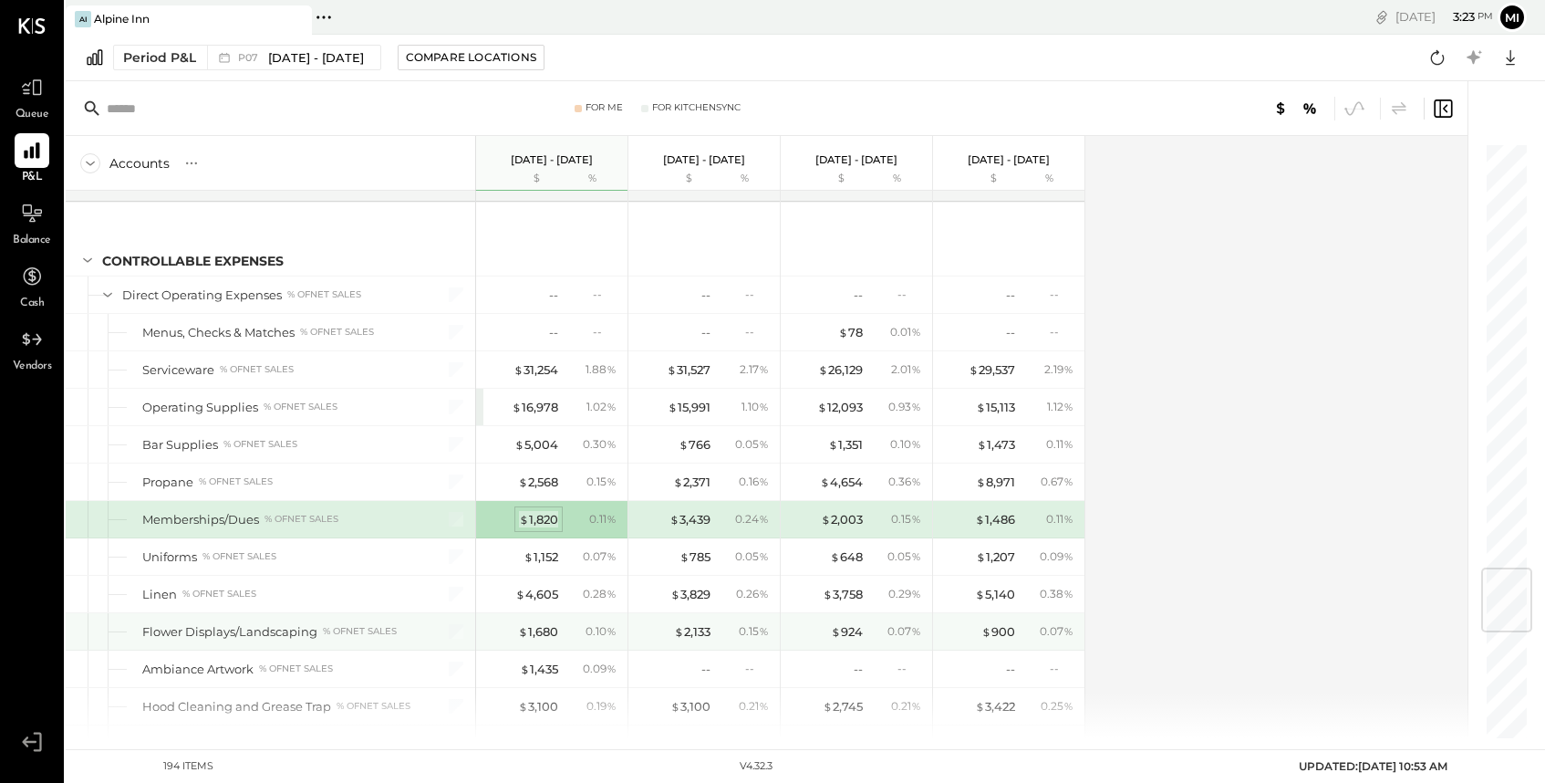
scroll to position [3580, 0]
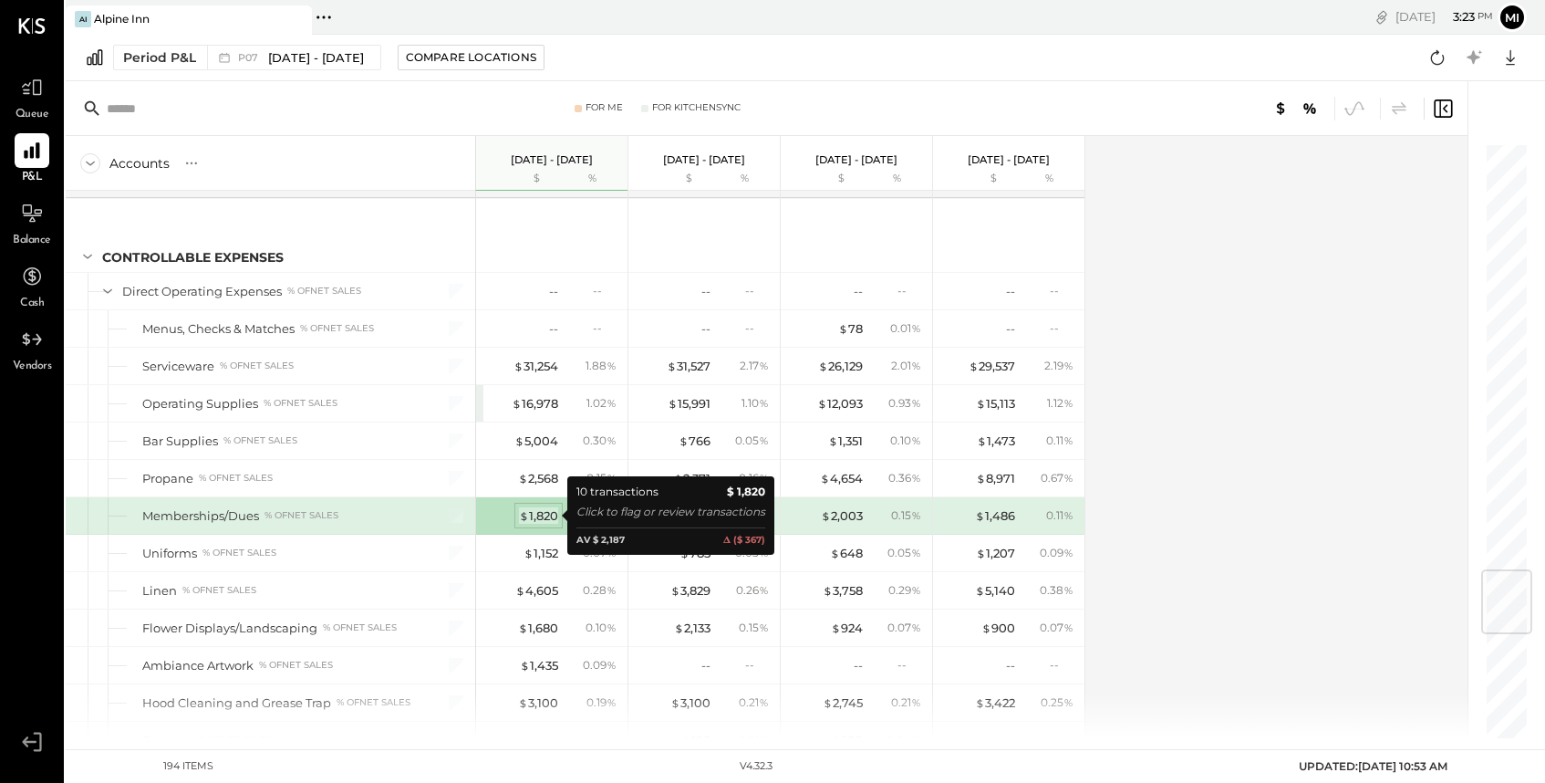
click at [544, 515] on div "$ 1,820" at bounding box center [538, 515] width 39 height 17
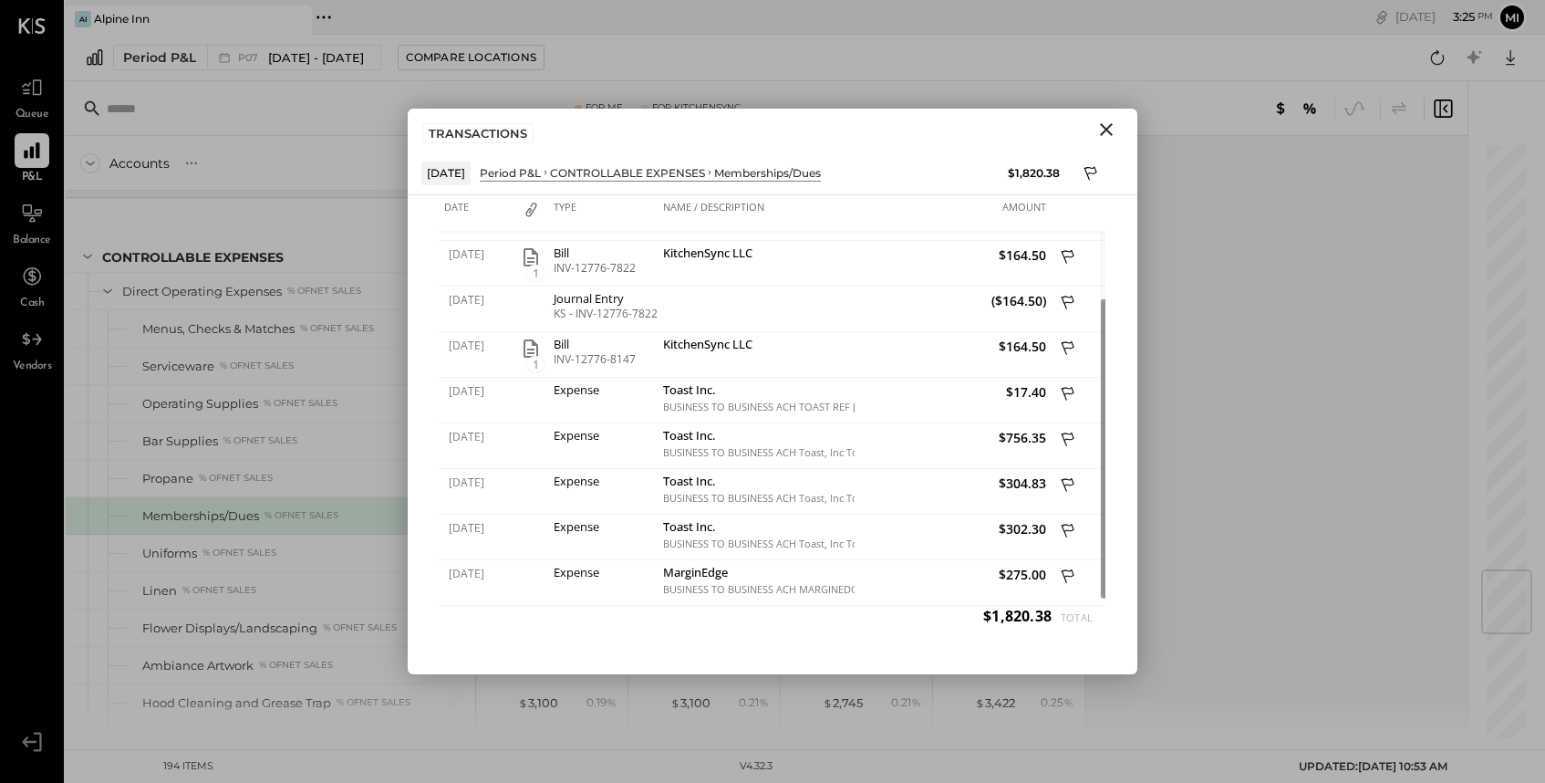
click at [1108, 135] on icon "Close" at bounding box center [1107, 130] width 22 height 22
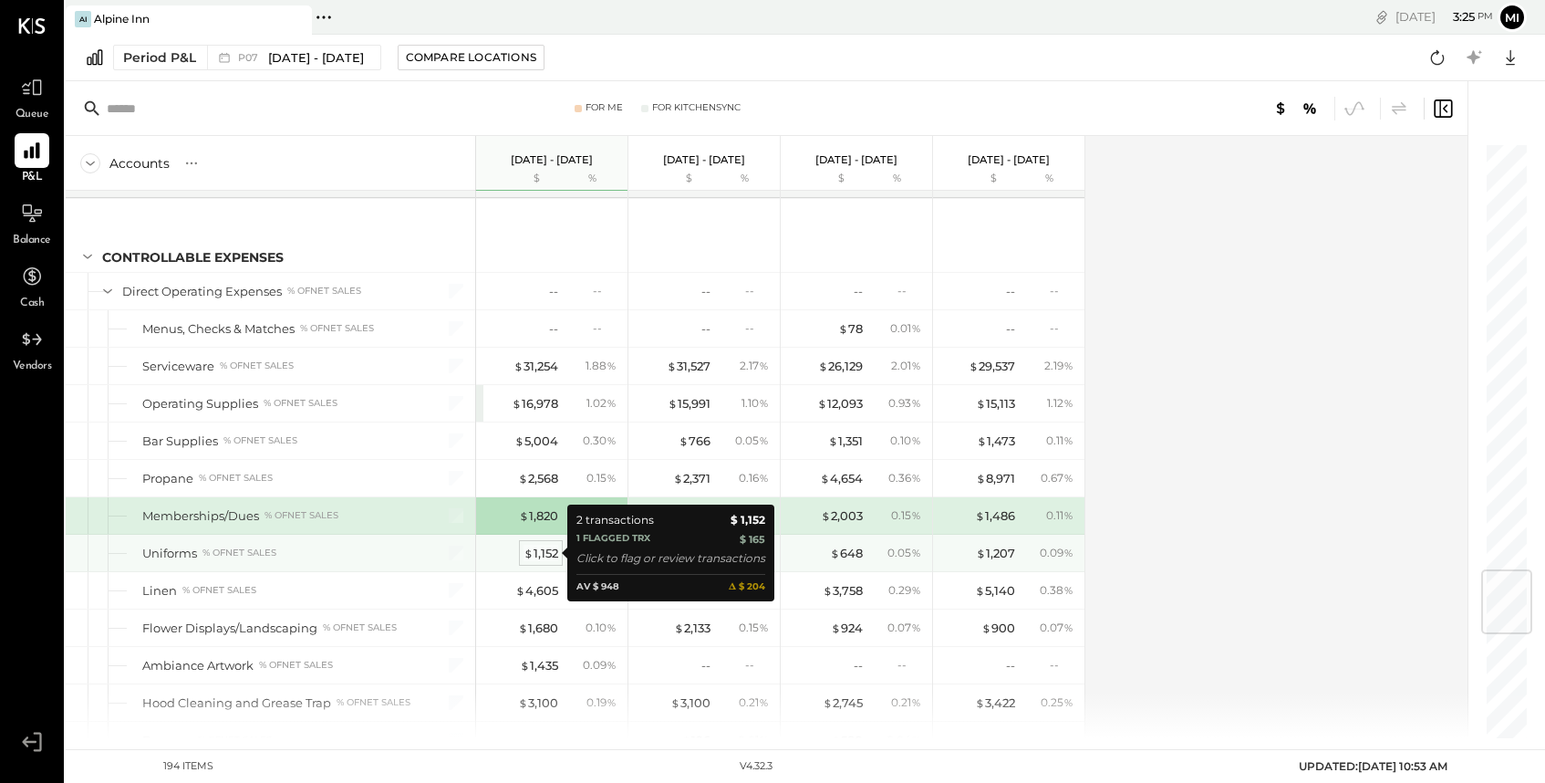
click at [541, 553] on div "$ 1,152" at bounding box center [541, 553] width 35 height 17
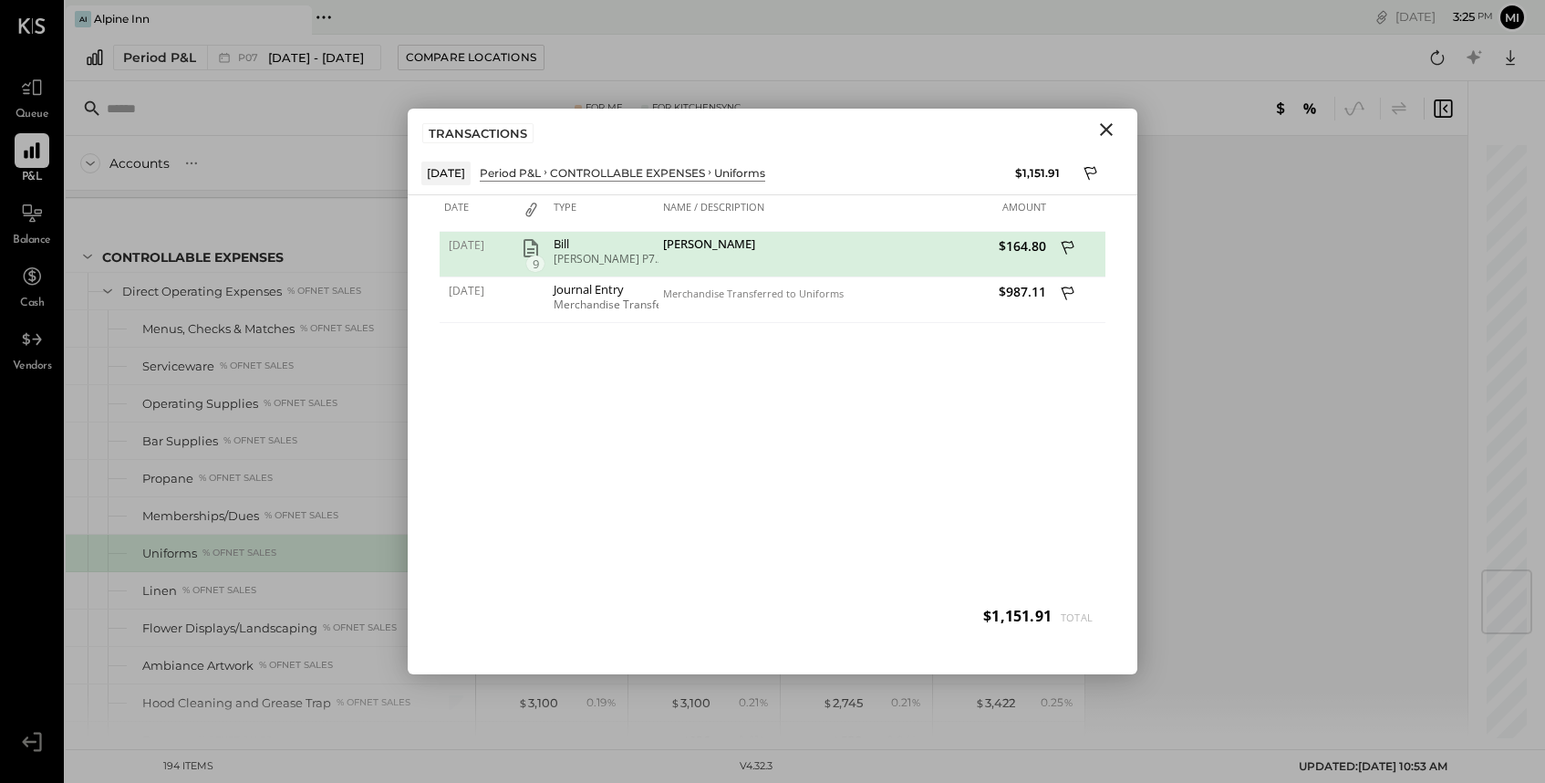
click at [1105, 133] on icon "Close" at bounding box center [1107, 130] width 22 height 22
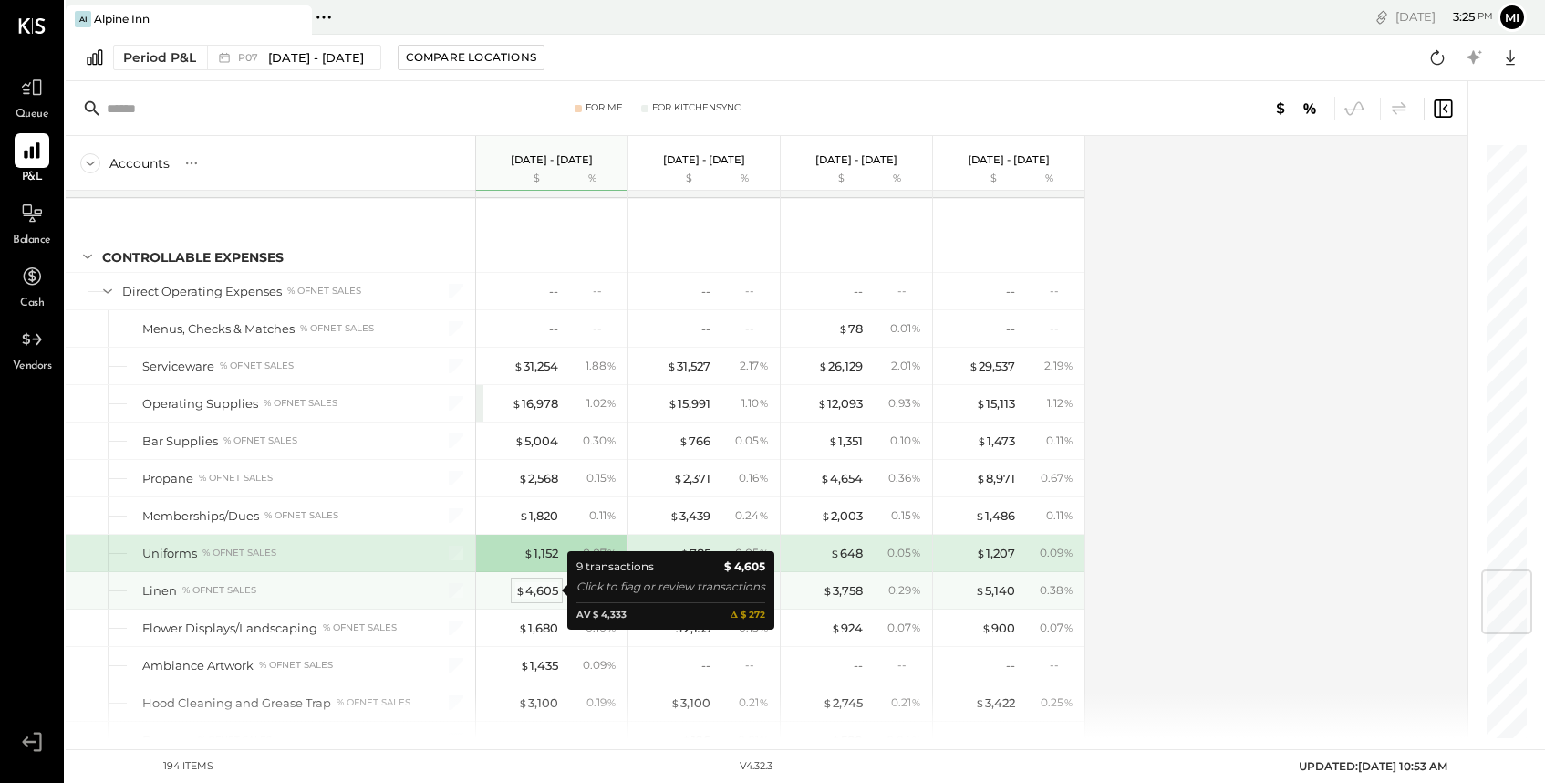
click at [535, 593] on div "$ 4,605" at bounding box center [536, 590] width 43 height 17
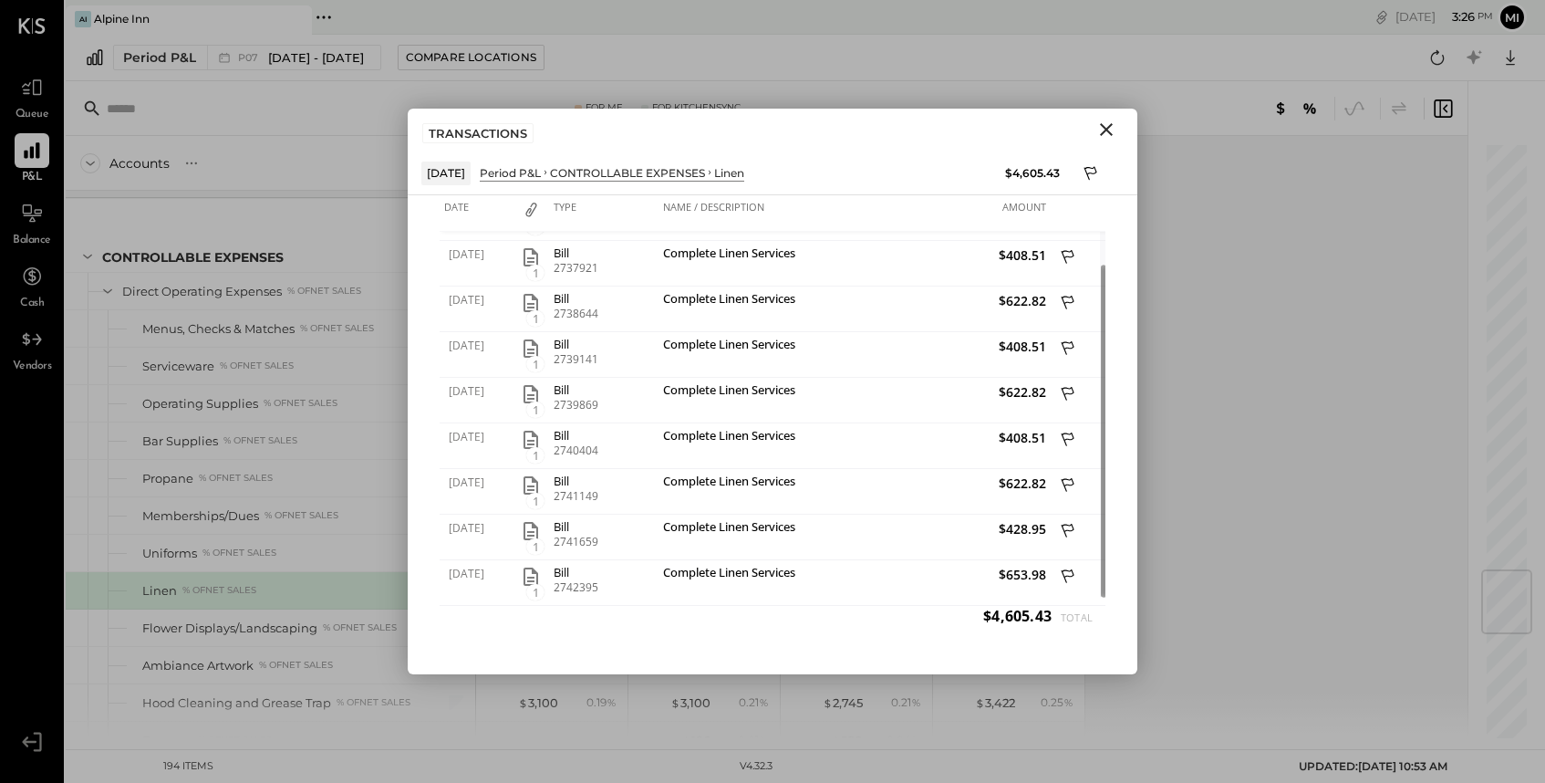
click at [1110, 134] on icon "Close" at bounding box center [1106, 129] width 13 height 13
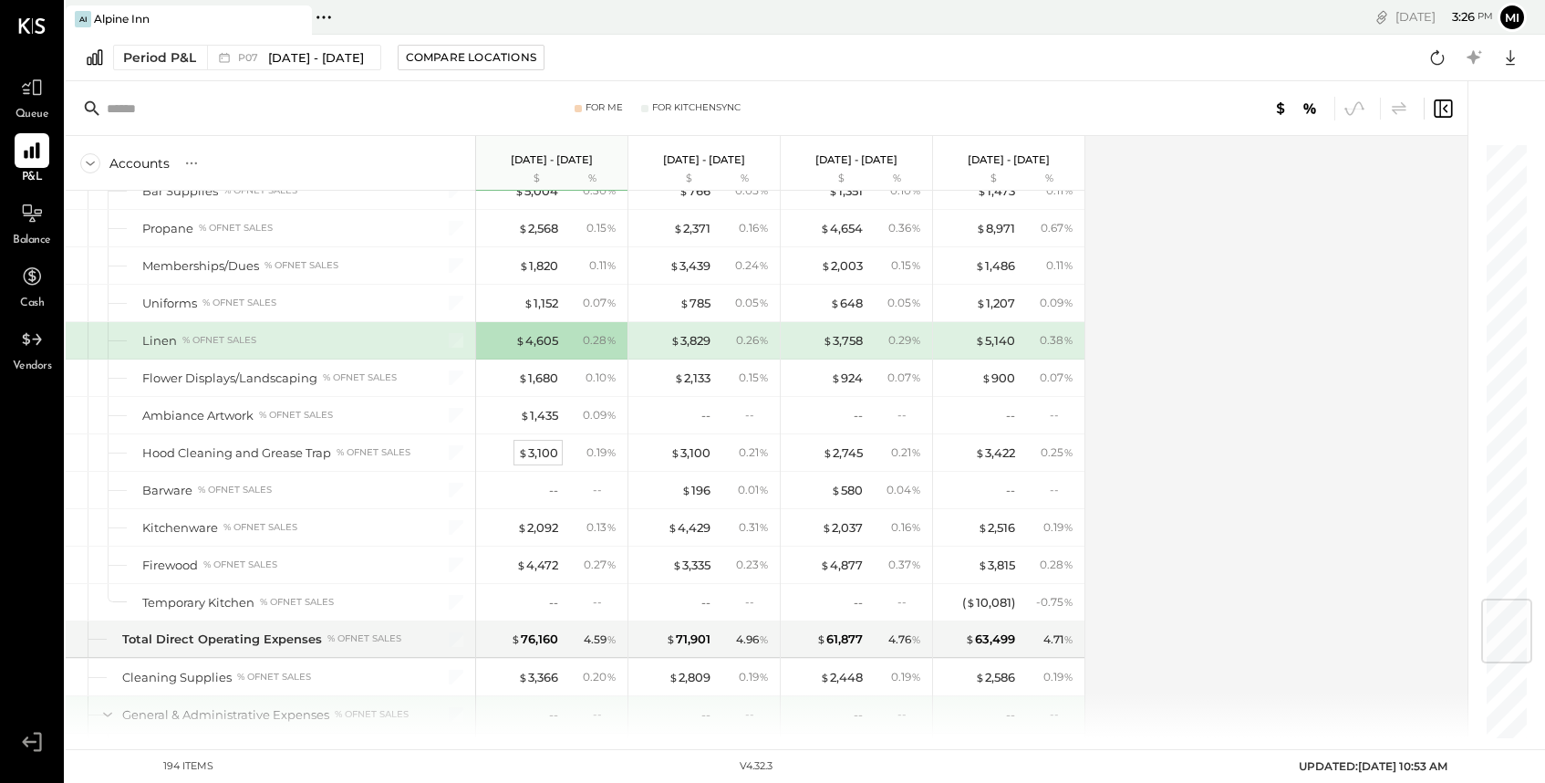
scroll to position [3832, 0]
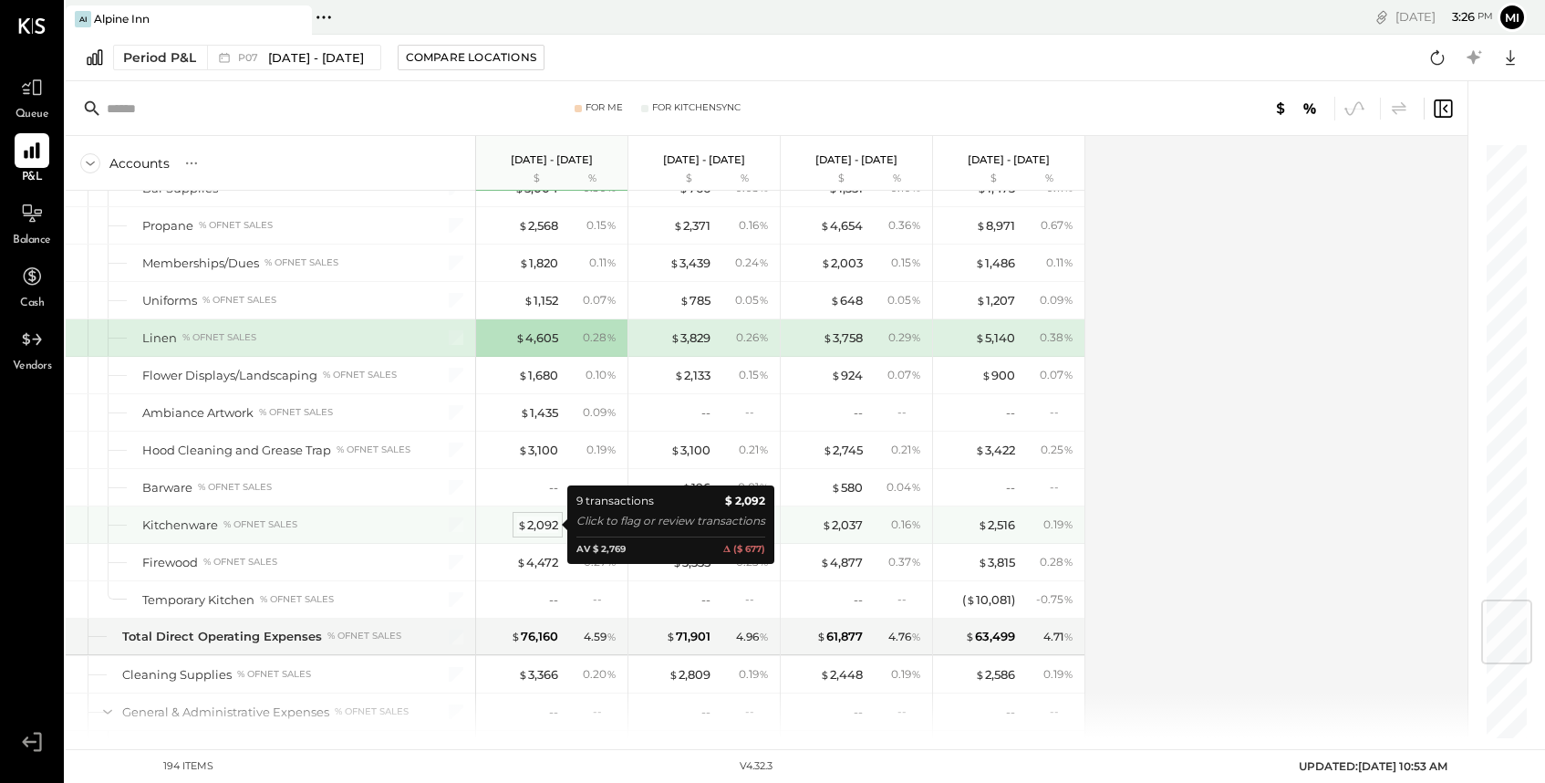
click at [536, 526] on div "$ 2,092" at bounding box center [537, 524] width 41 height 17
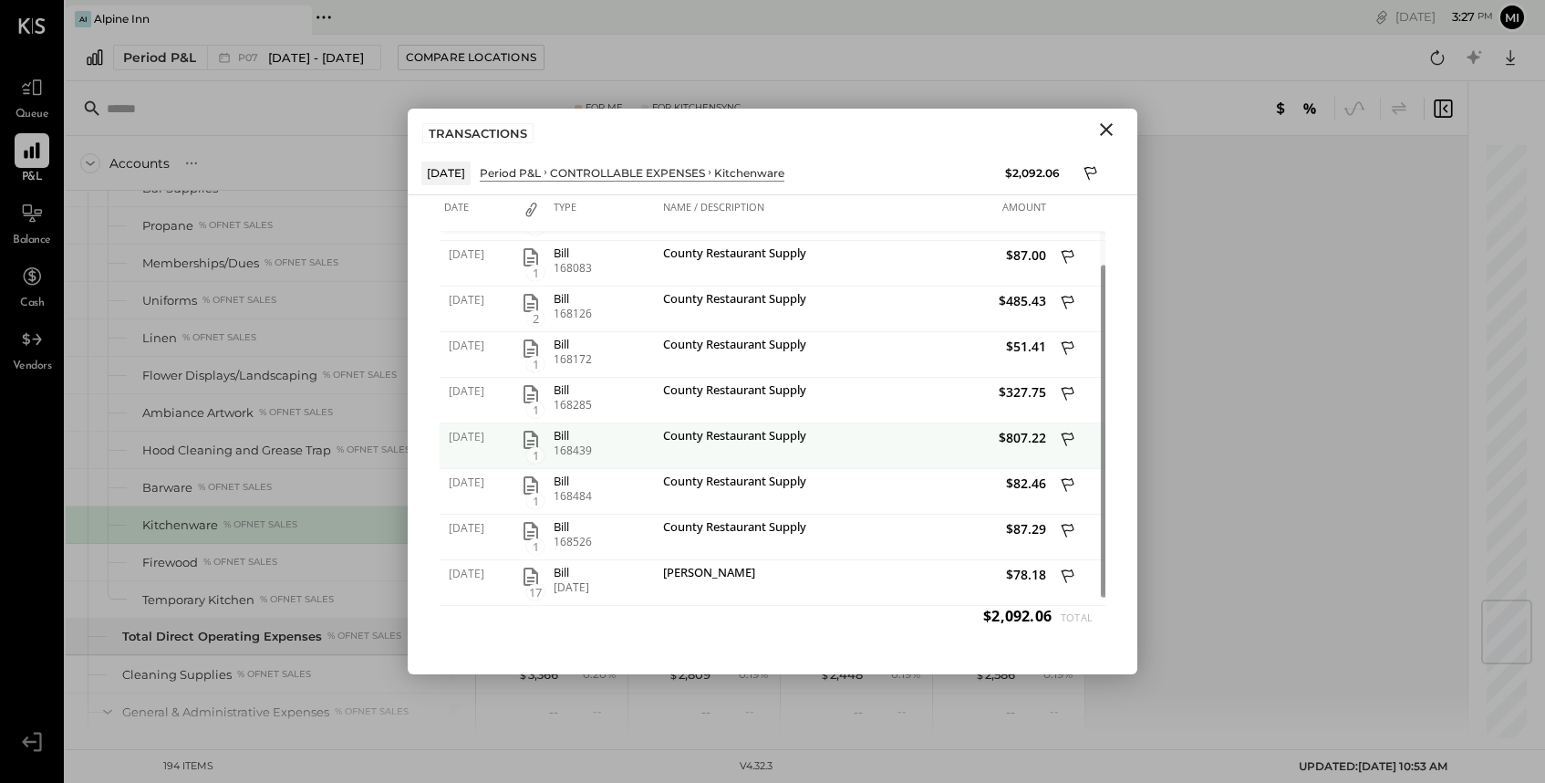
click at [531, 444] on icon "button" at bounding box center [531, 440] width 15 height 18
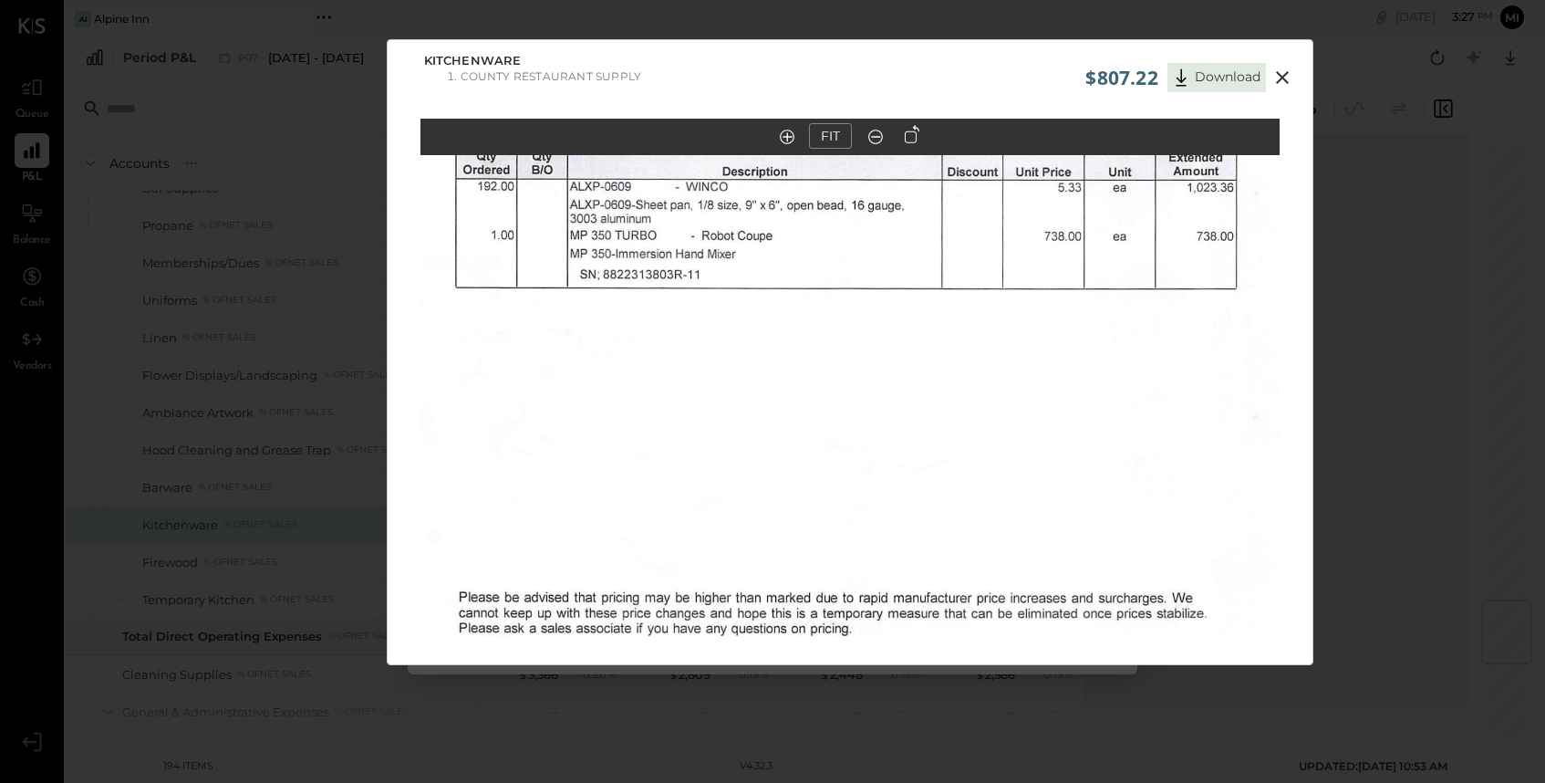
click at [1280, 77] on icon at bounding box center [1282, 77] width 13 height 13
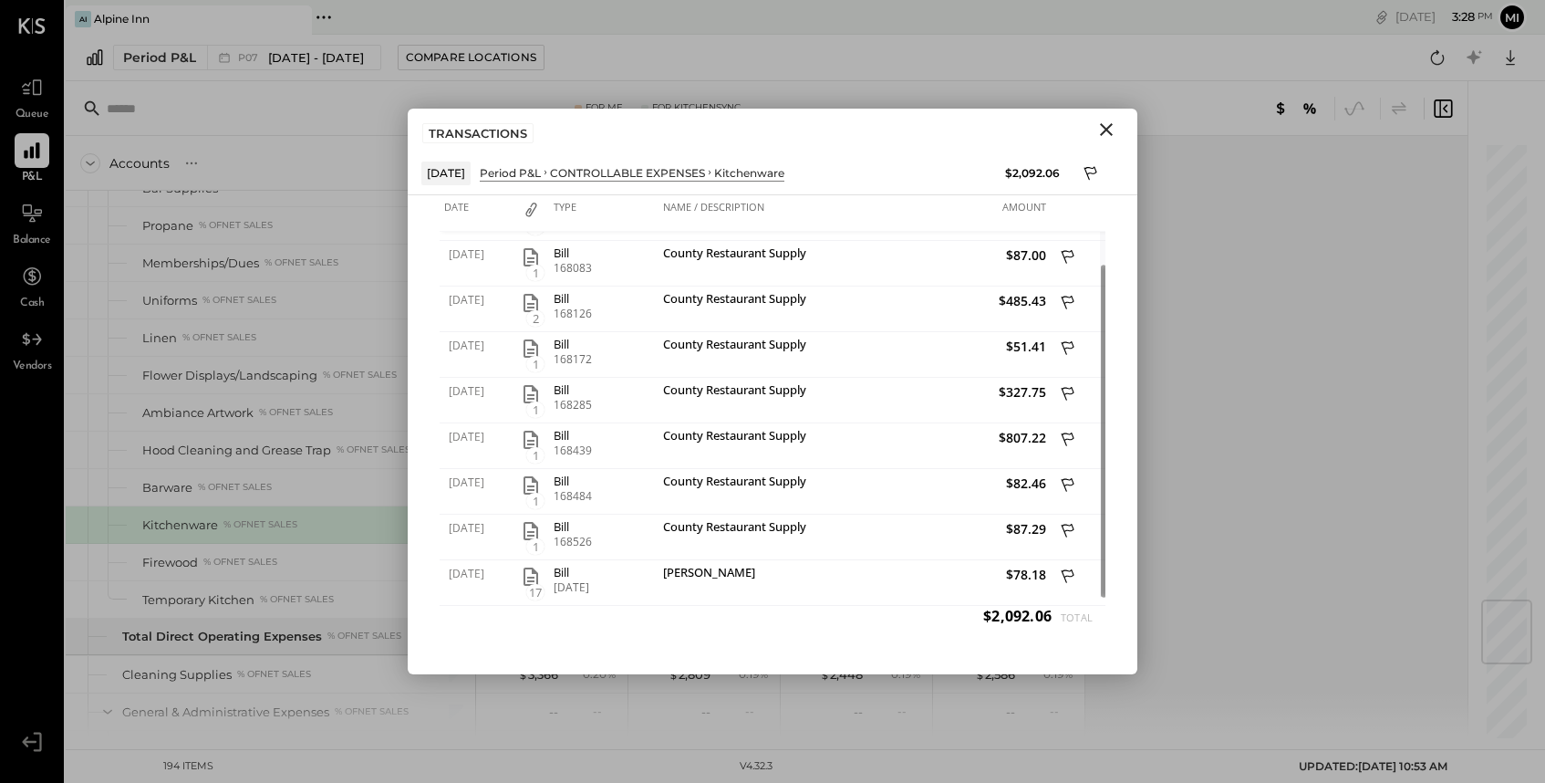
click at [1105, 130] on icon "Close" at bounding box center [1106, 129] width 13 height 13
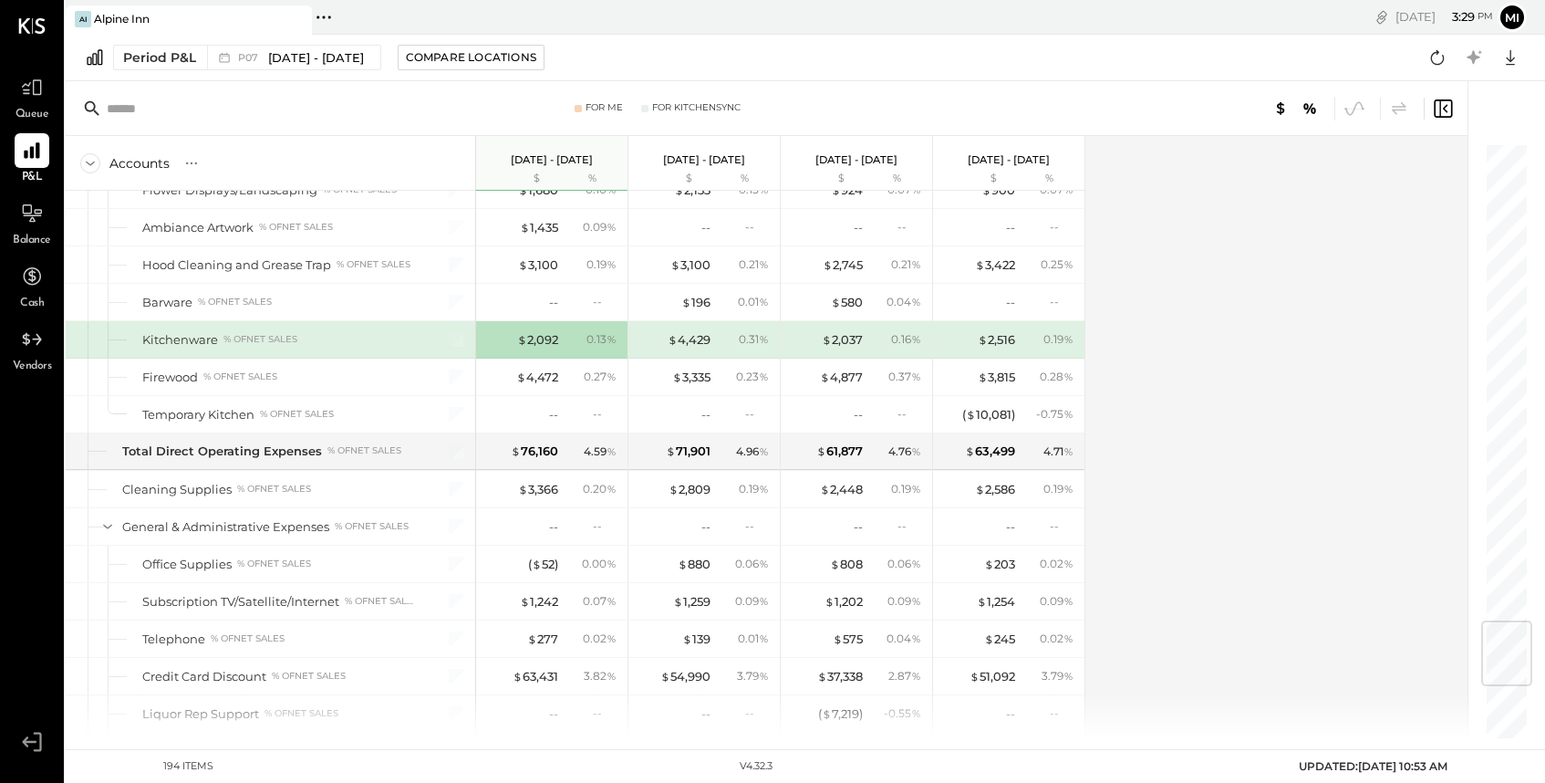
scroll to position [4020, 0]
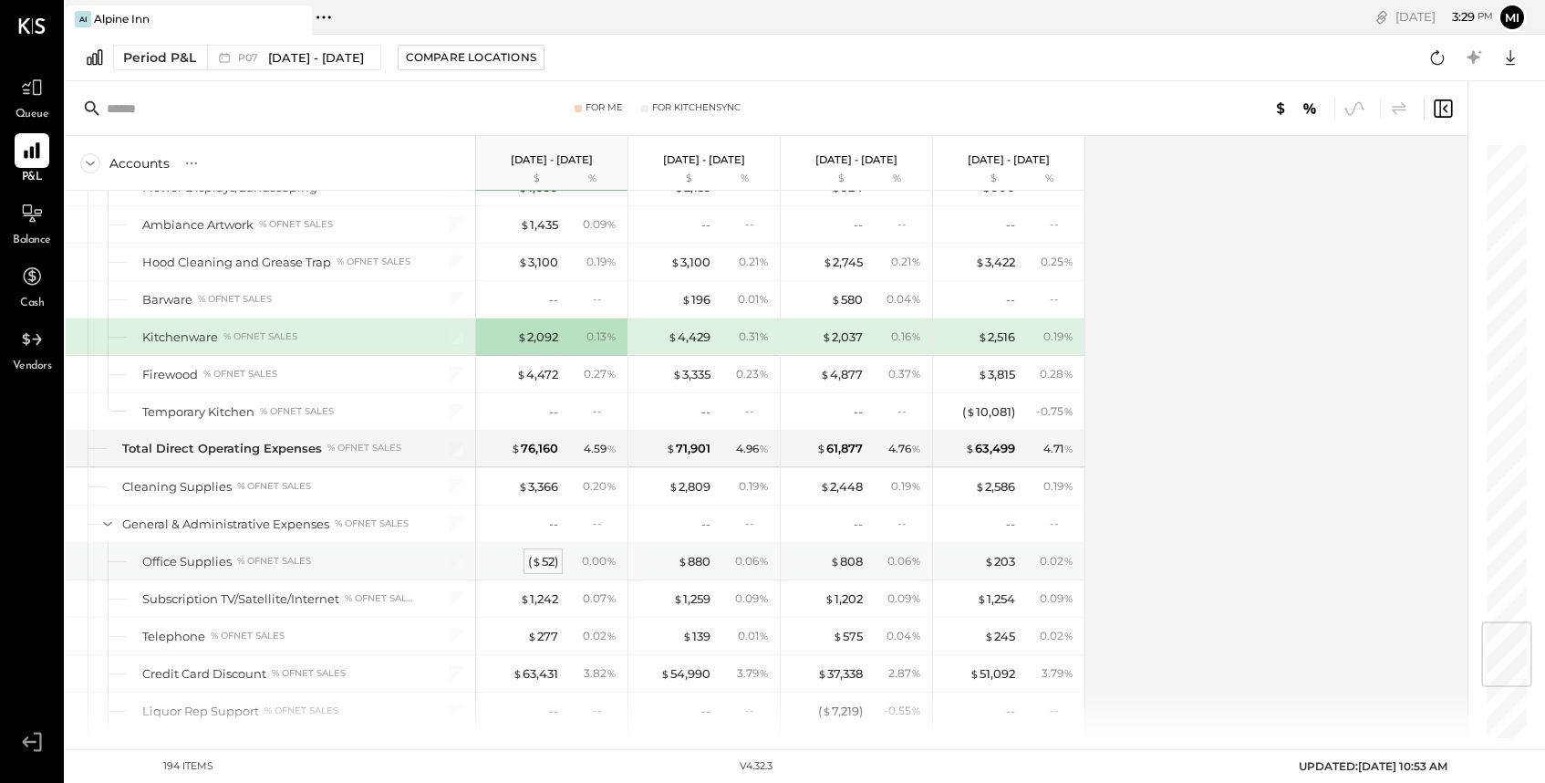
click at [547, 558] on div "( $ 52 )" at bounding box center [543, 561] width 30 height 17
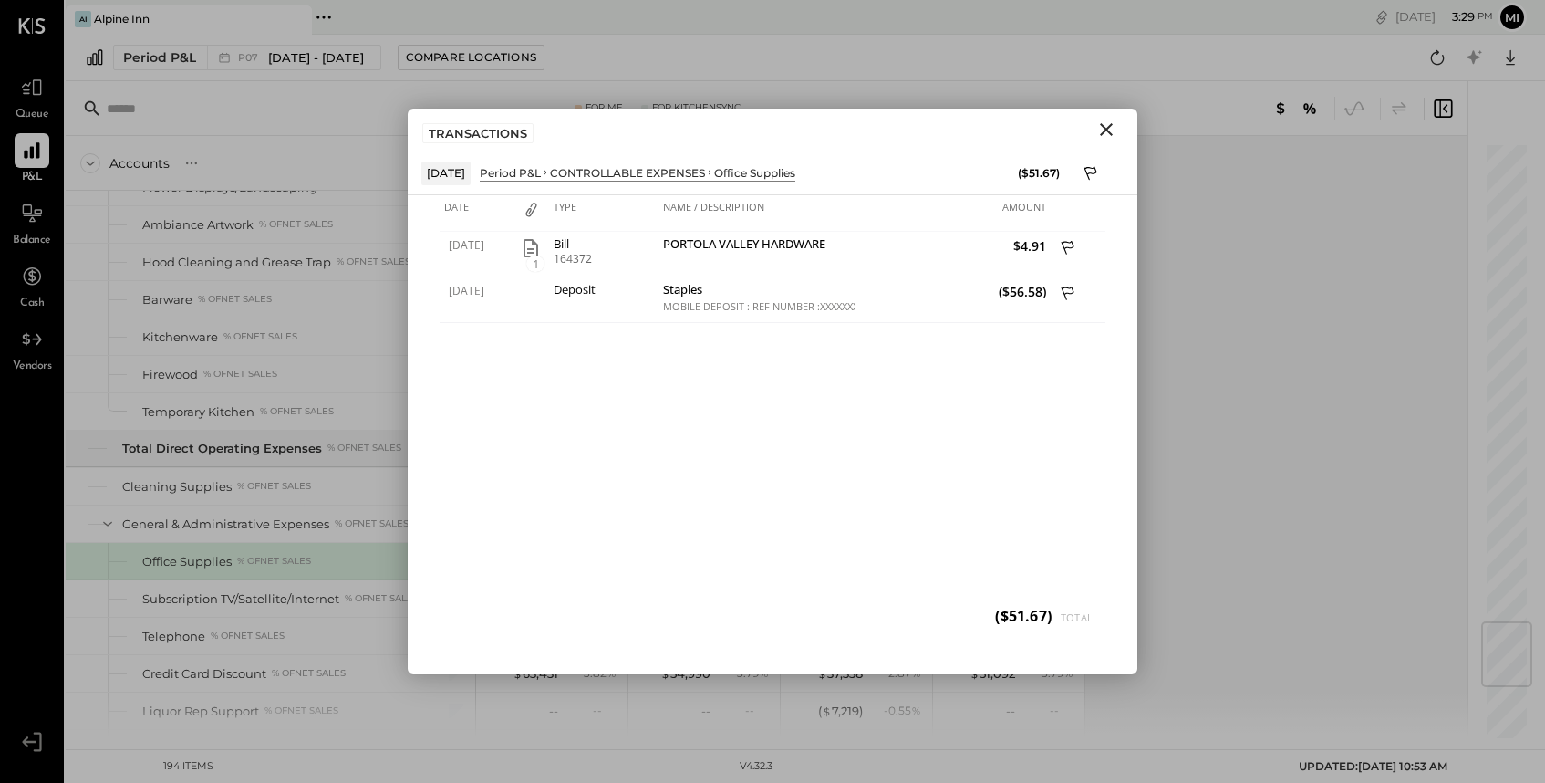
click at [1108, 129] on icon "Close" at bounding box center [1107, 130] width 22 height 22
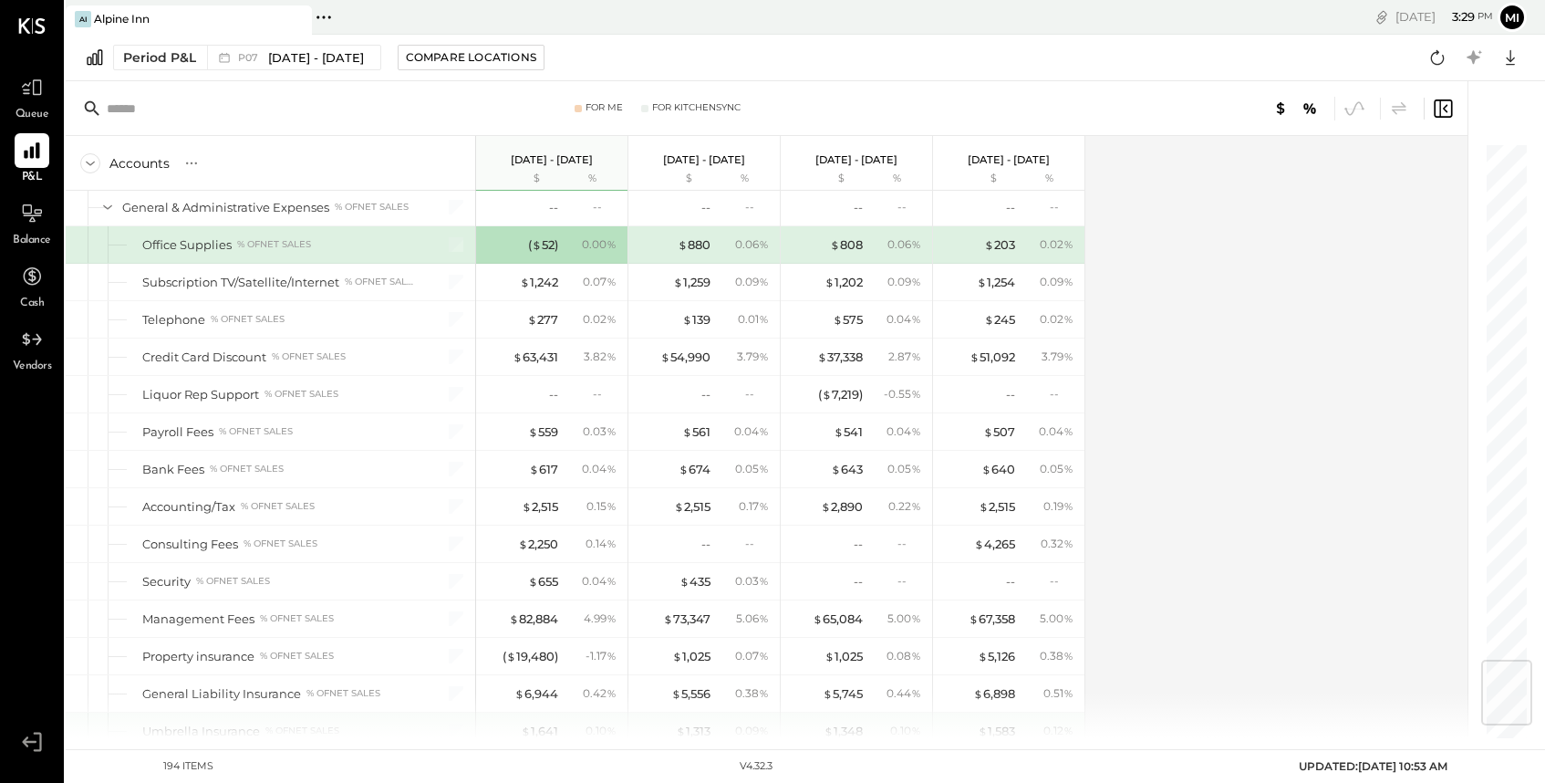
scroll to position [4349, 0]
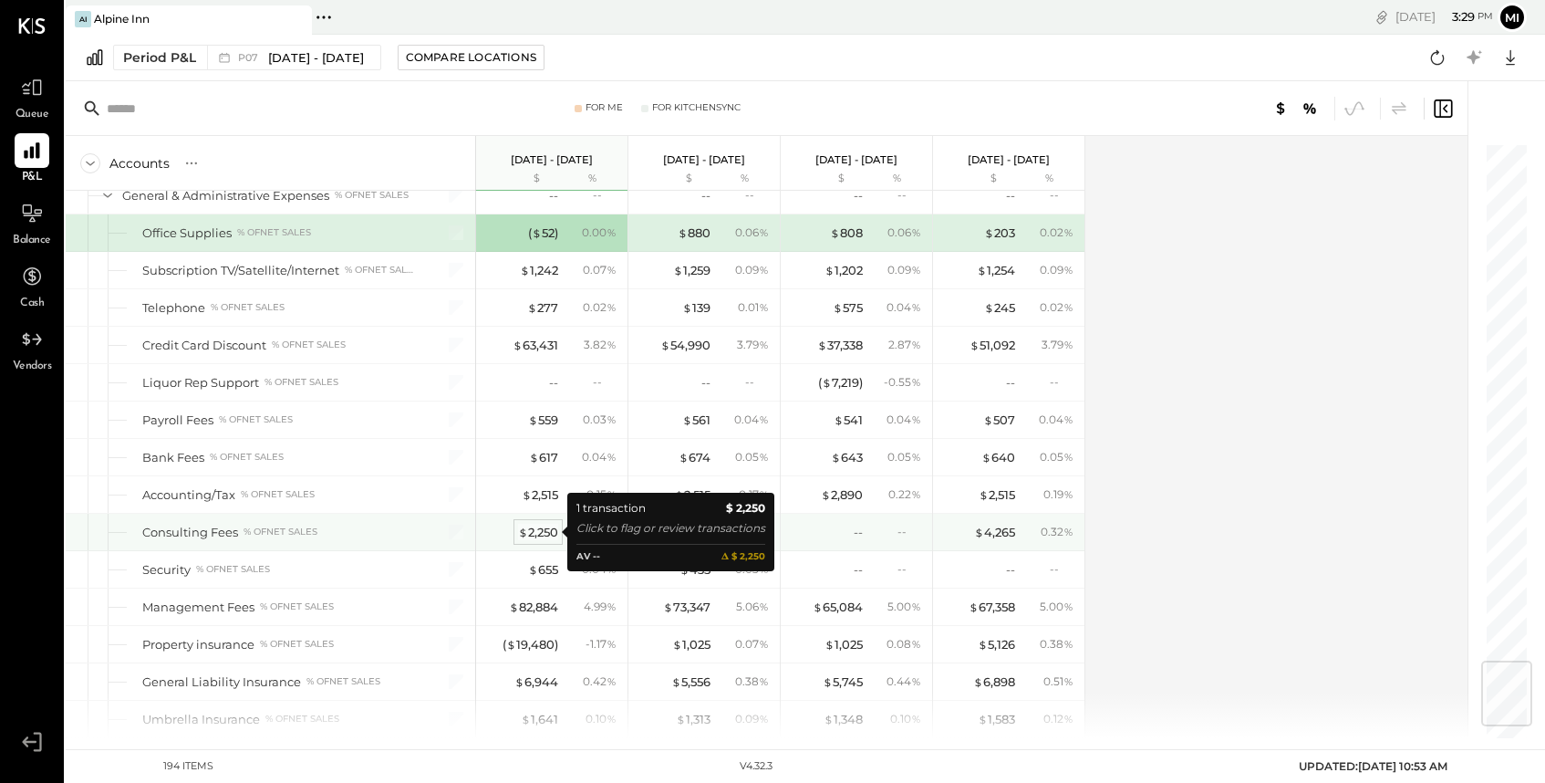
click at [542, 533] on div "$ 2,250" at bounding box center [538, 532] width 40 height 17
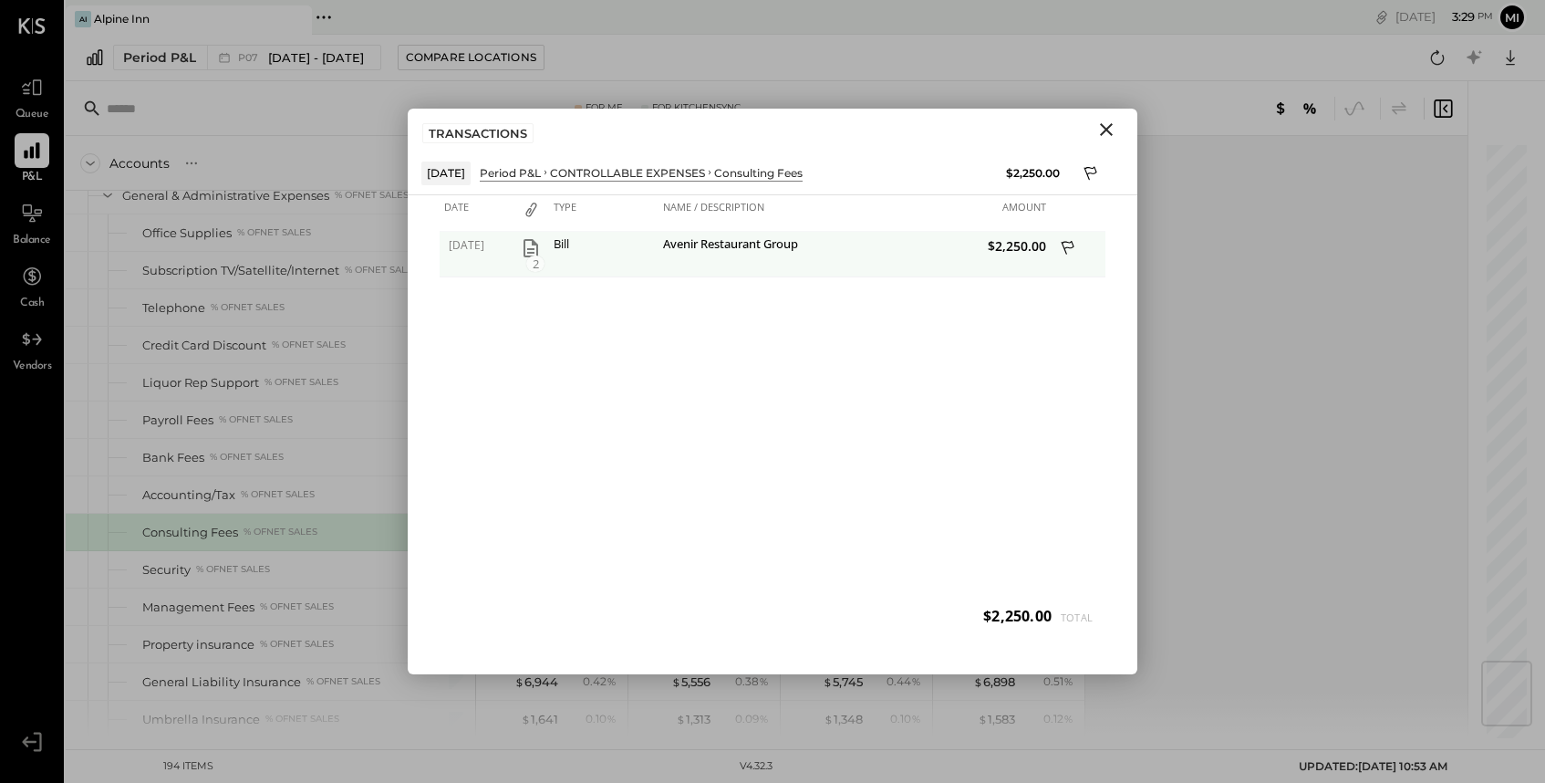
click at [529, 251] on icon "button" at bounding box center [531, 248] width 22 height 22
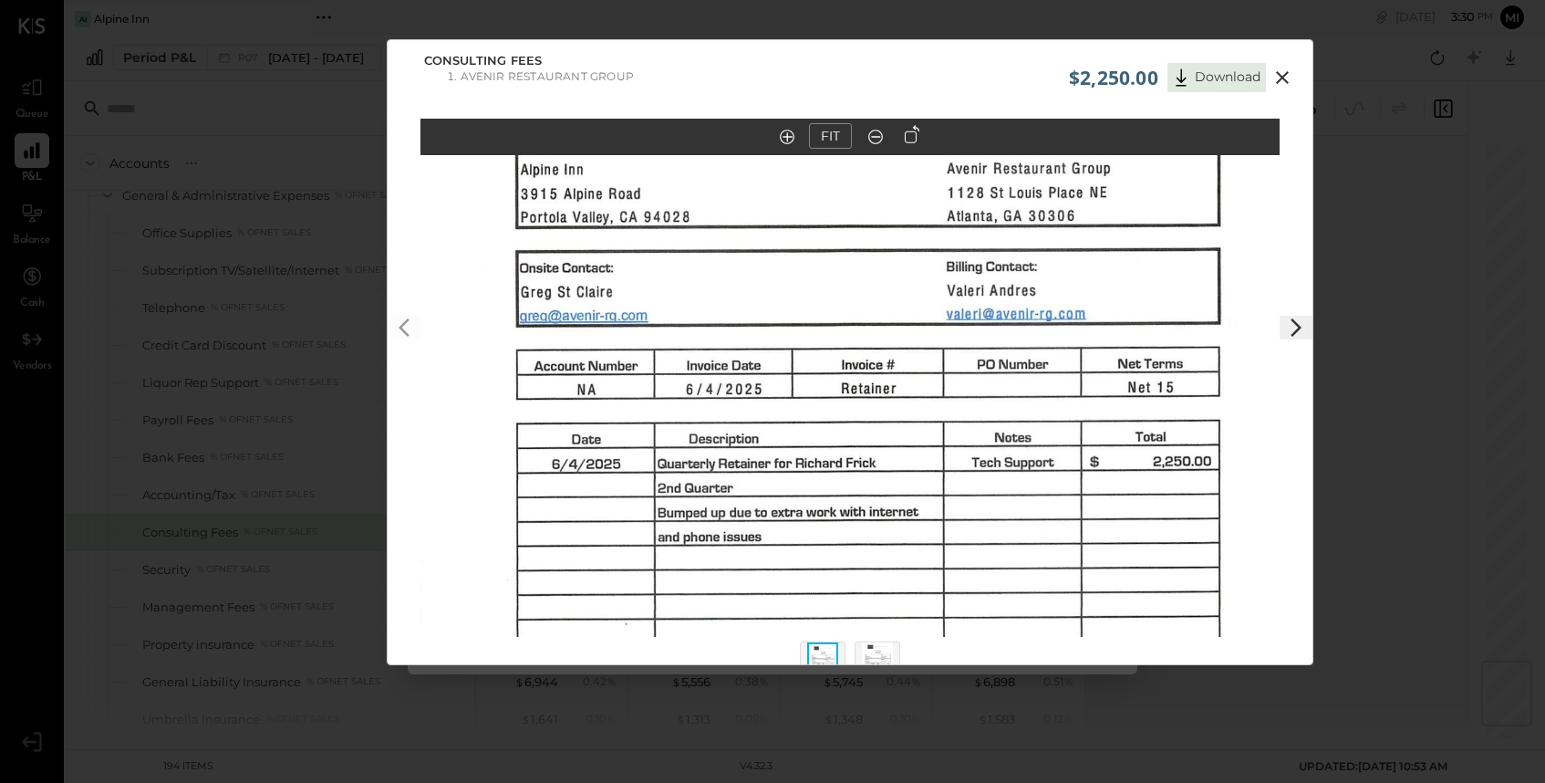
click at [1282, 76] on icon at bounding box center [1282, 77] width 13 height 13
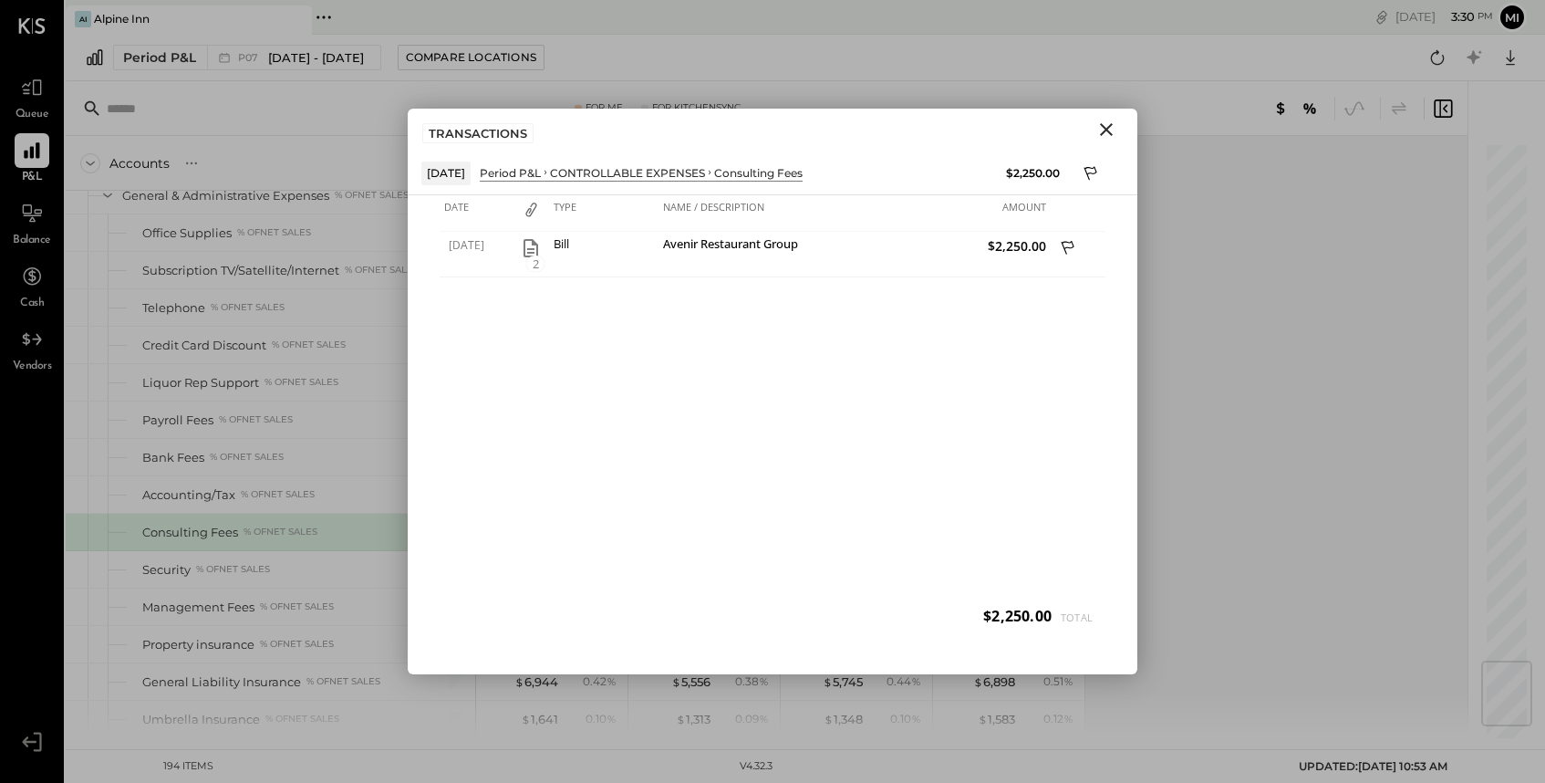
click at [1111, 134] on icon "Close" at bounding box center [1106, 129] width 13 height 13
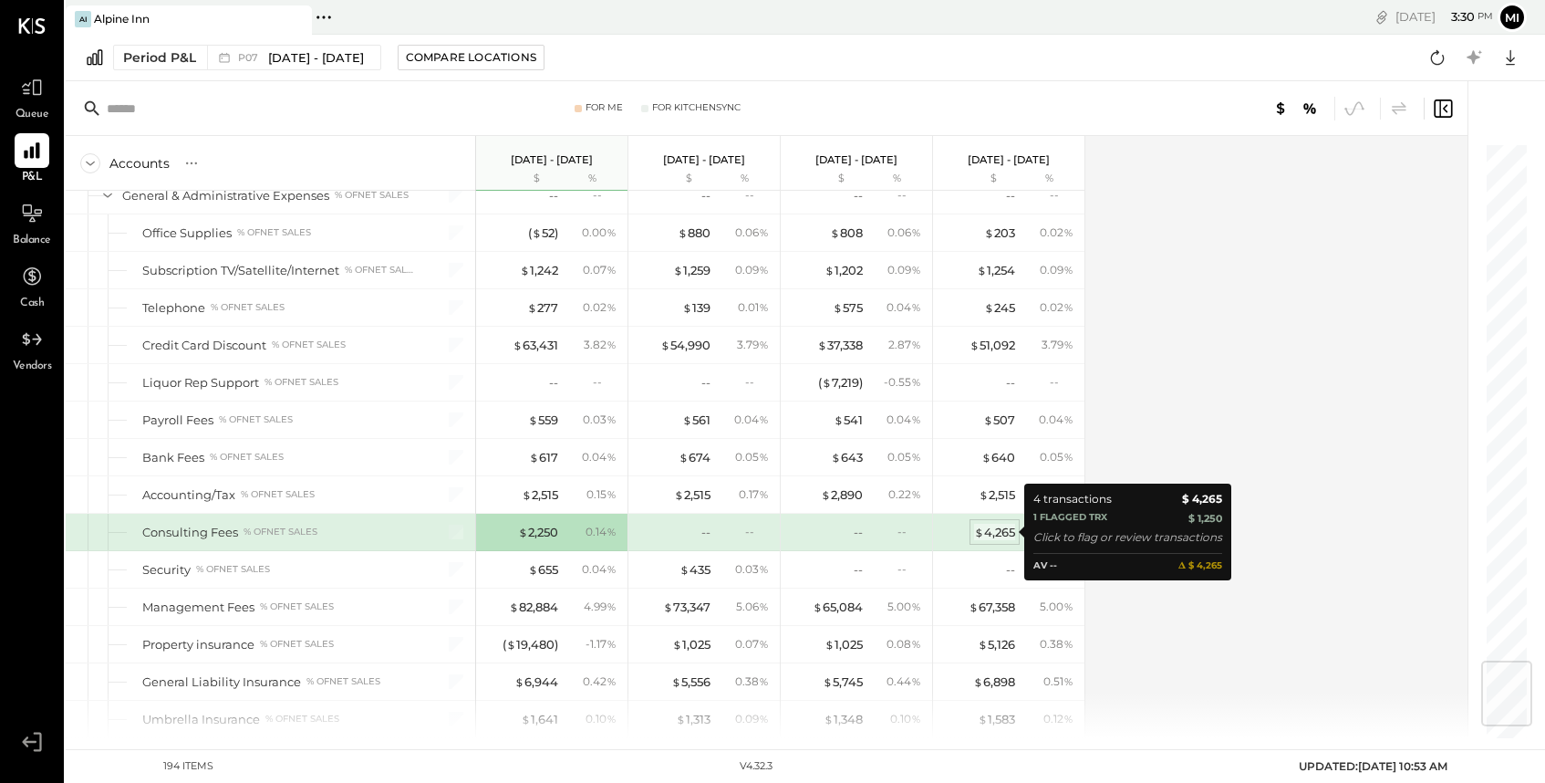
click at [1002, 529] on div "$ 4,265" at bounding box center [994, 532] width 41 height 17
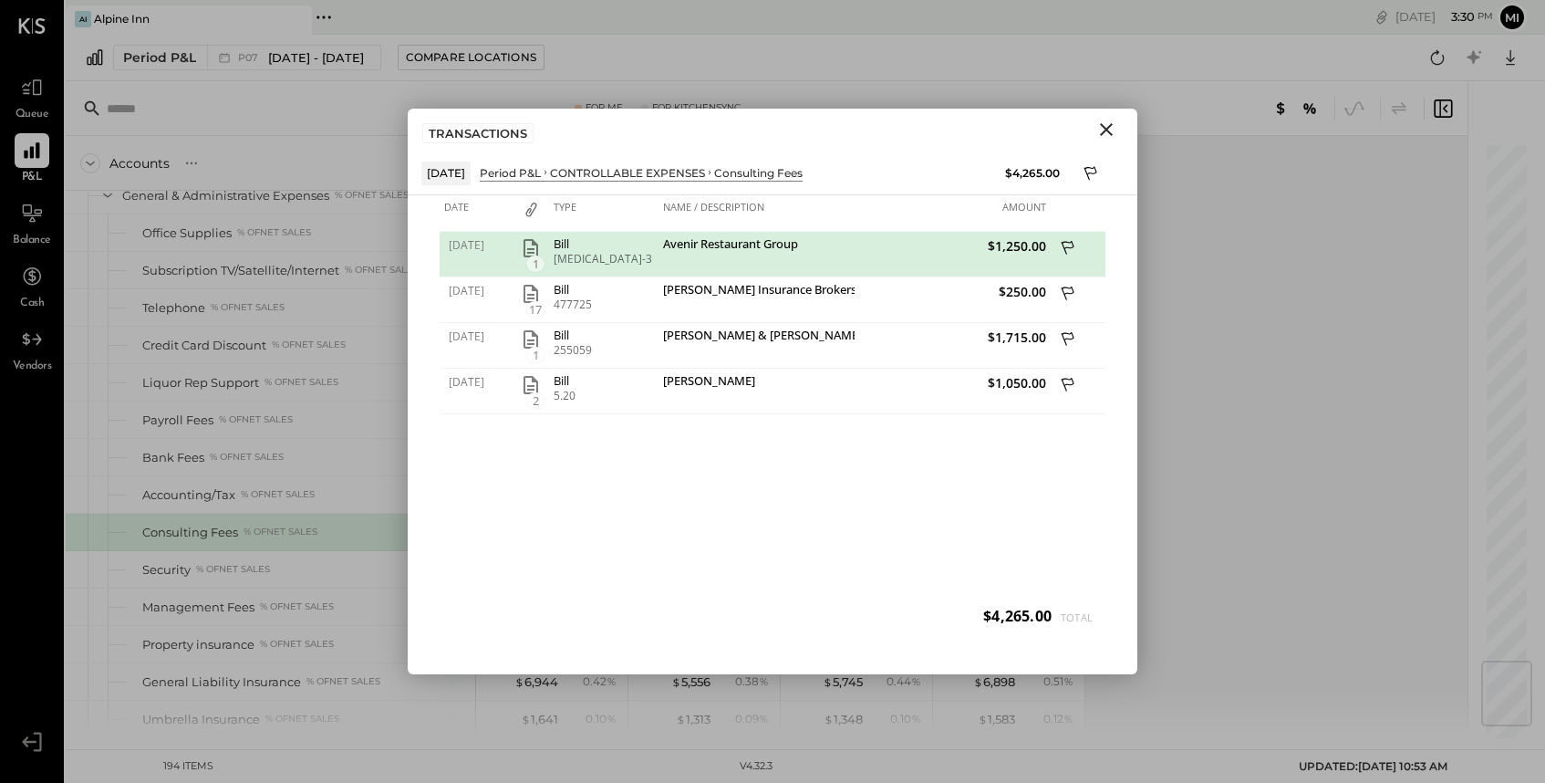
click at [1104, 129] on icon "Close" at bounding box center [1106, 129] width 13 height 13
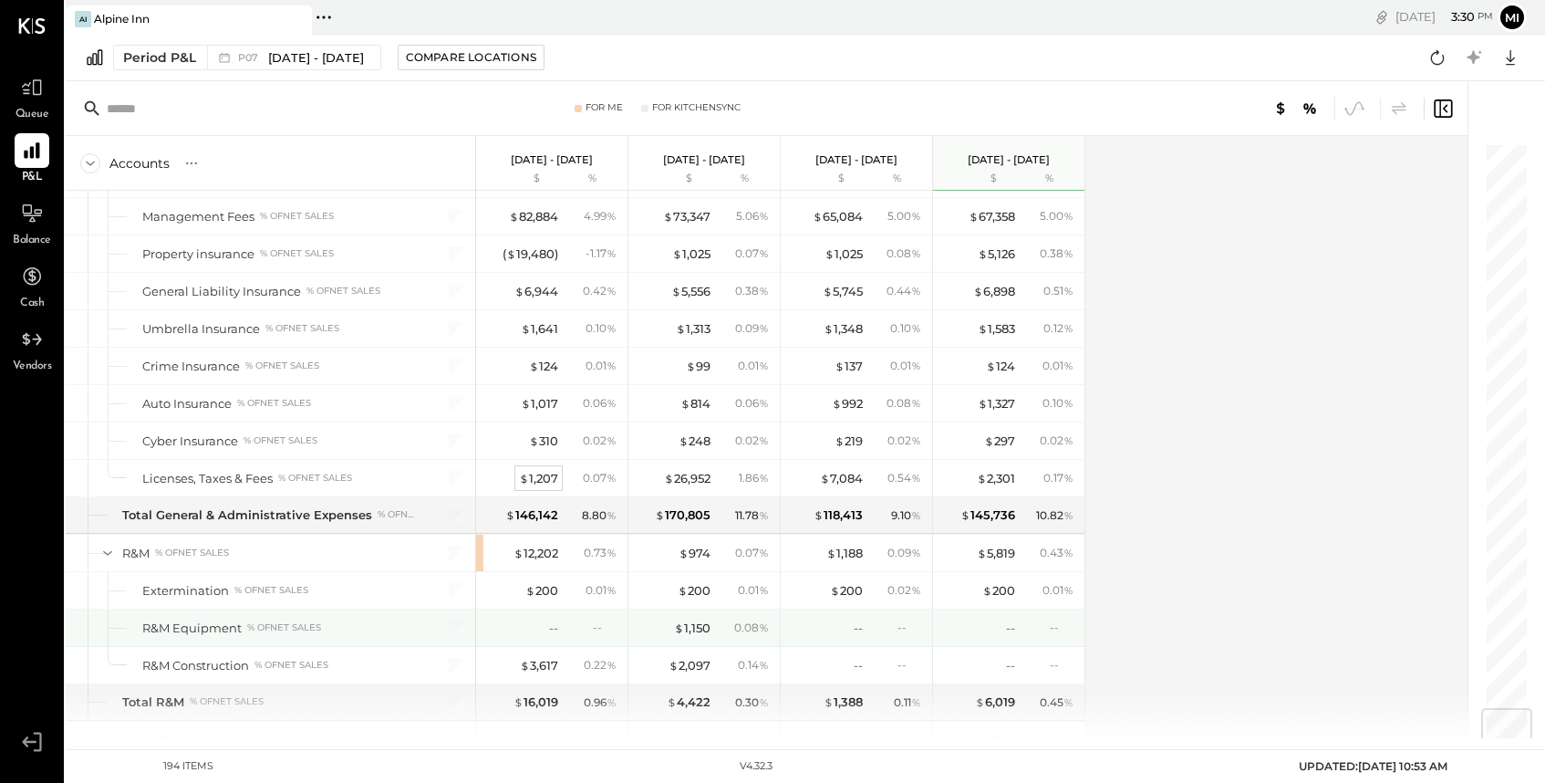
scroll to position [4747, 0]
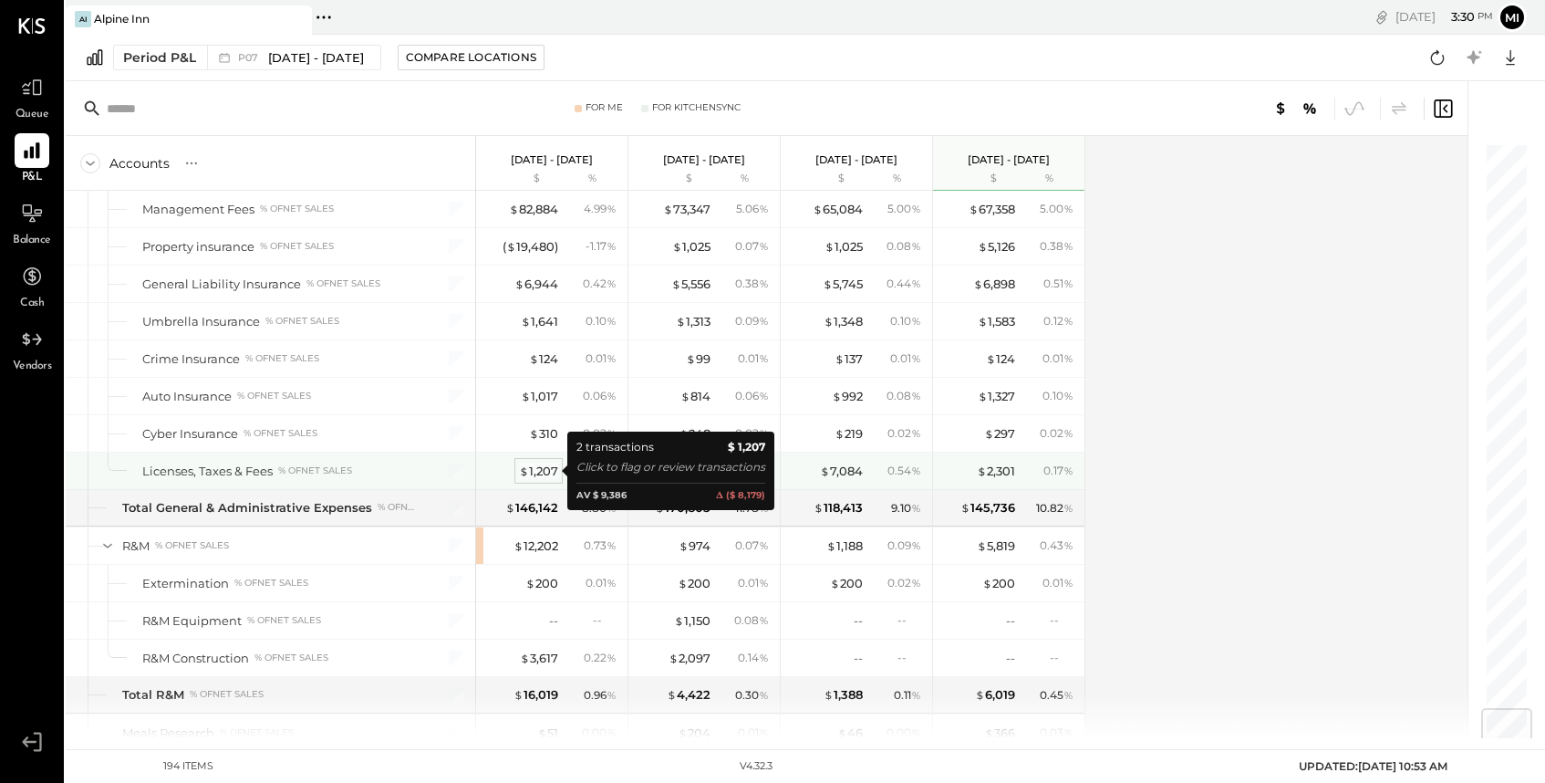
click at [539, 469] on div "$ 1,207" at bounding box center [538, 471] width 39 height 17
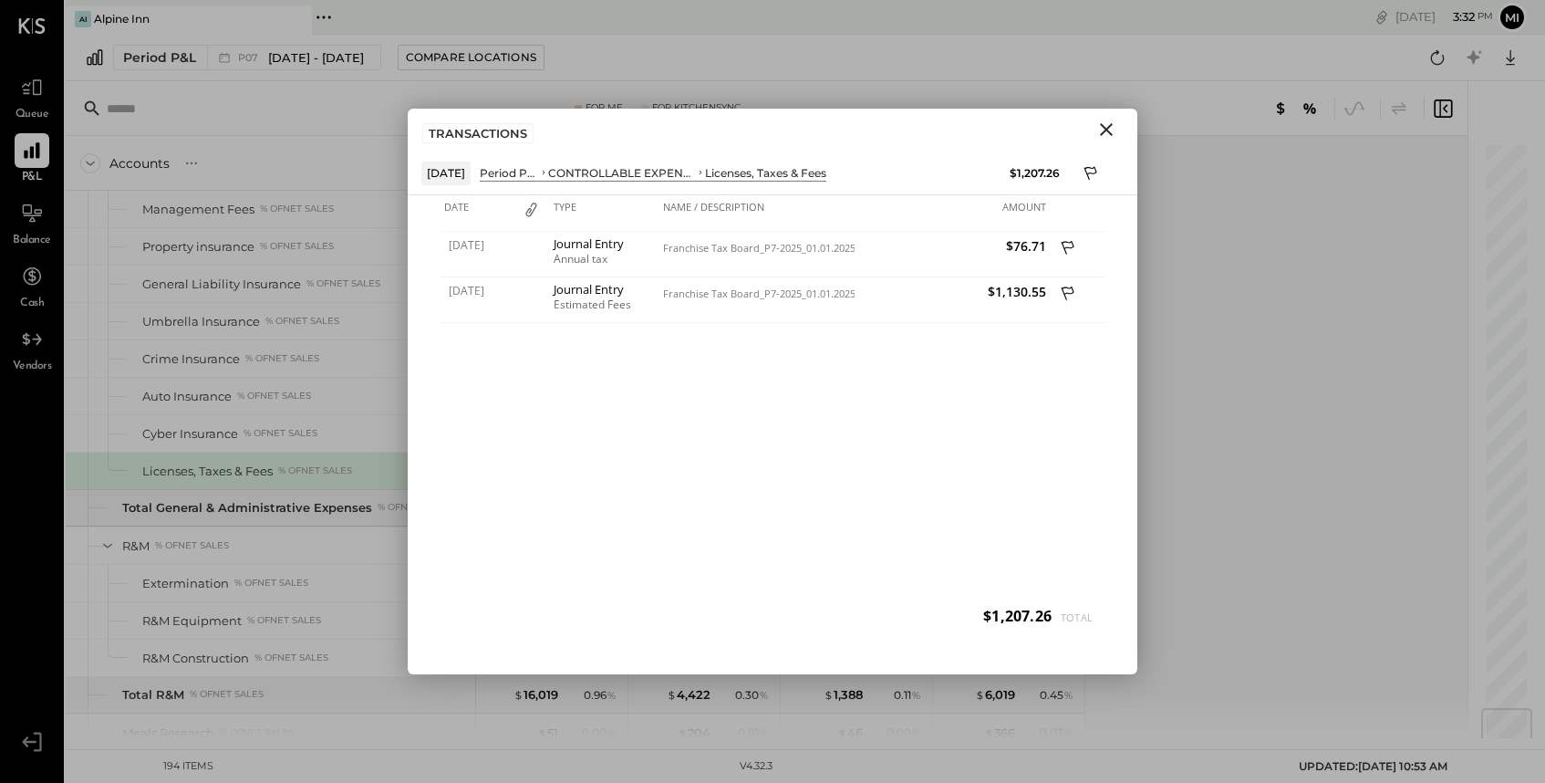
click at [1106, 130] on icon "Close" at bounding box center [1106, 129] width 13 height 13
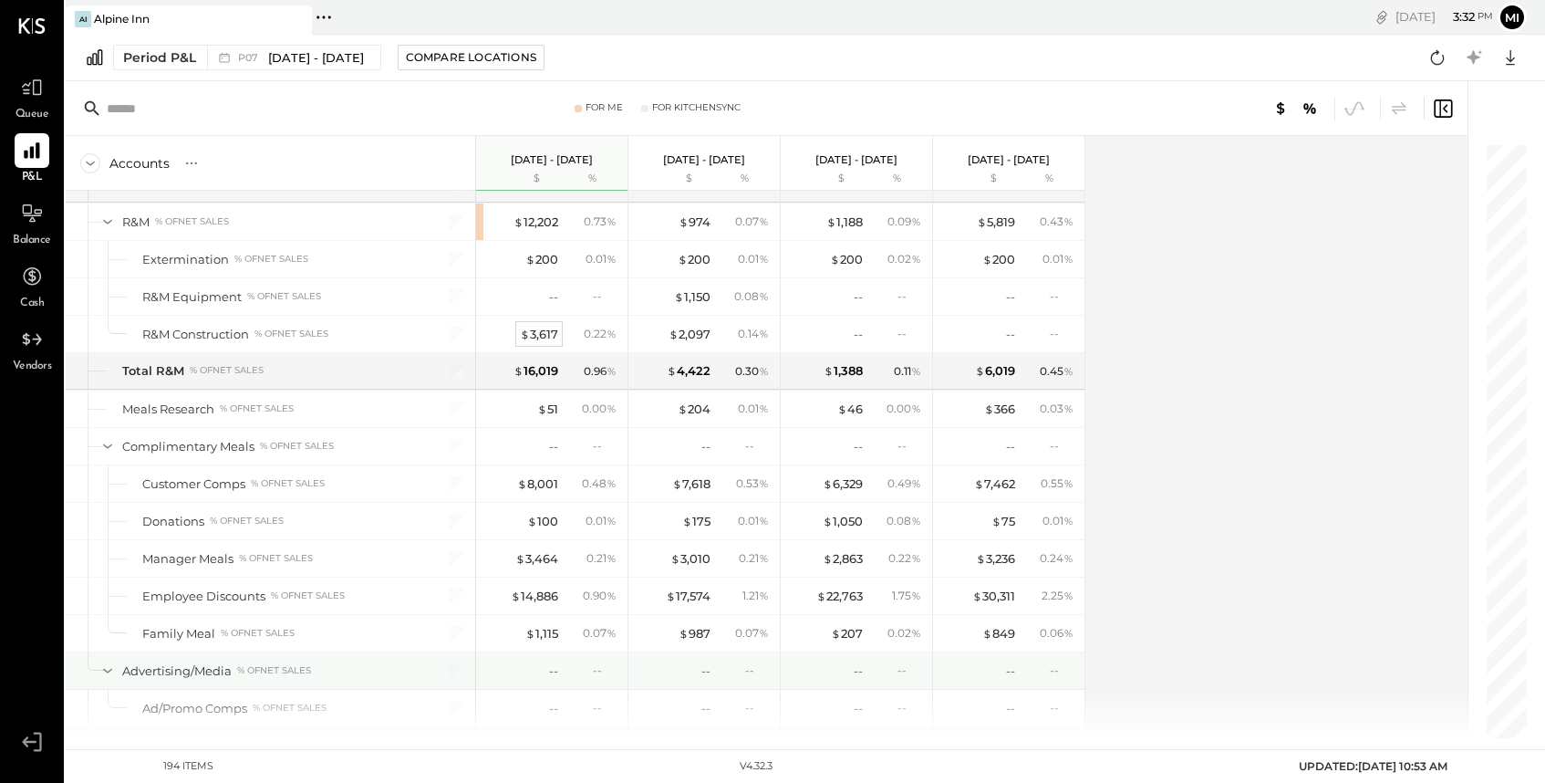
scroll to position [5074, 0]
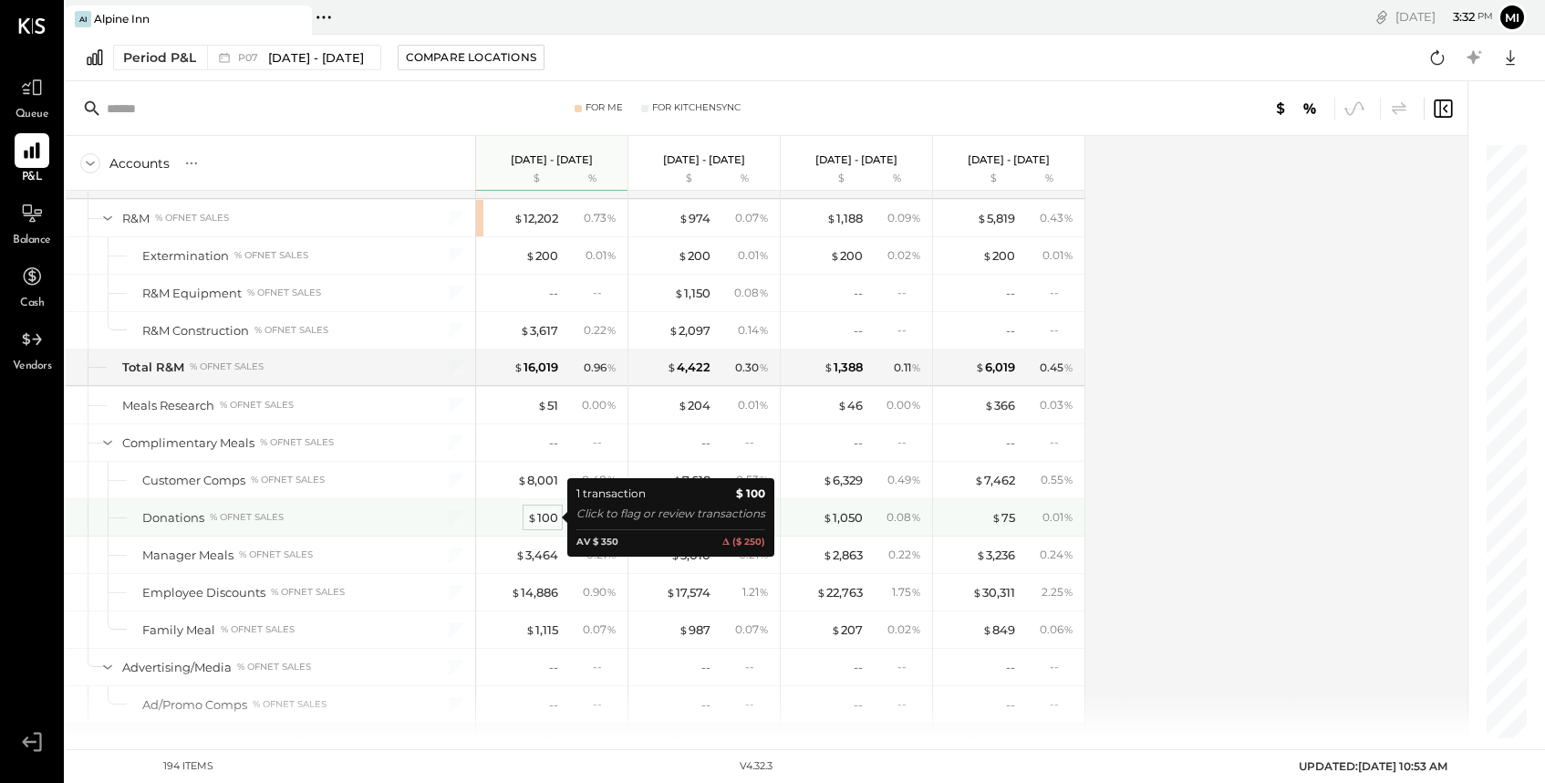
click at [537, 519] on div "$ 100" at bounding box center [542, 517] width 31 height 17
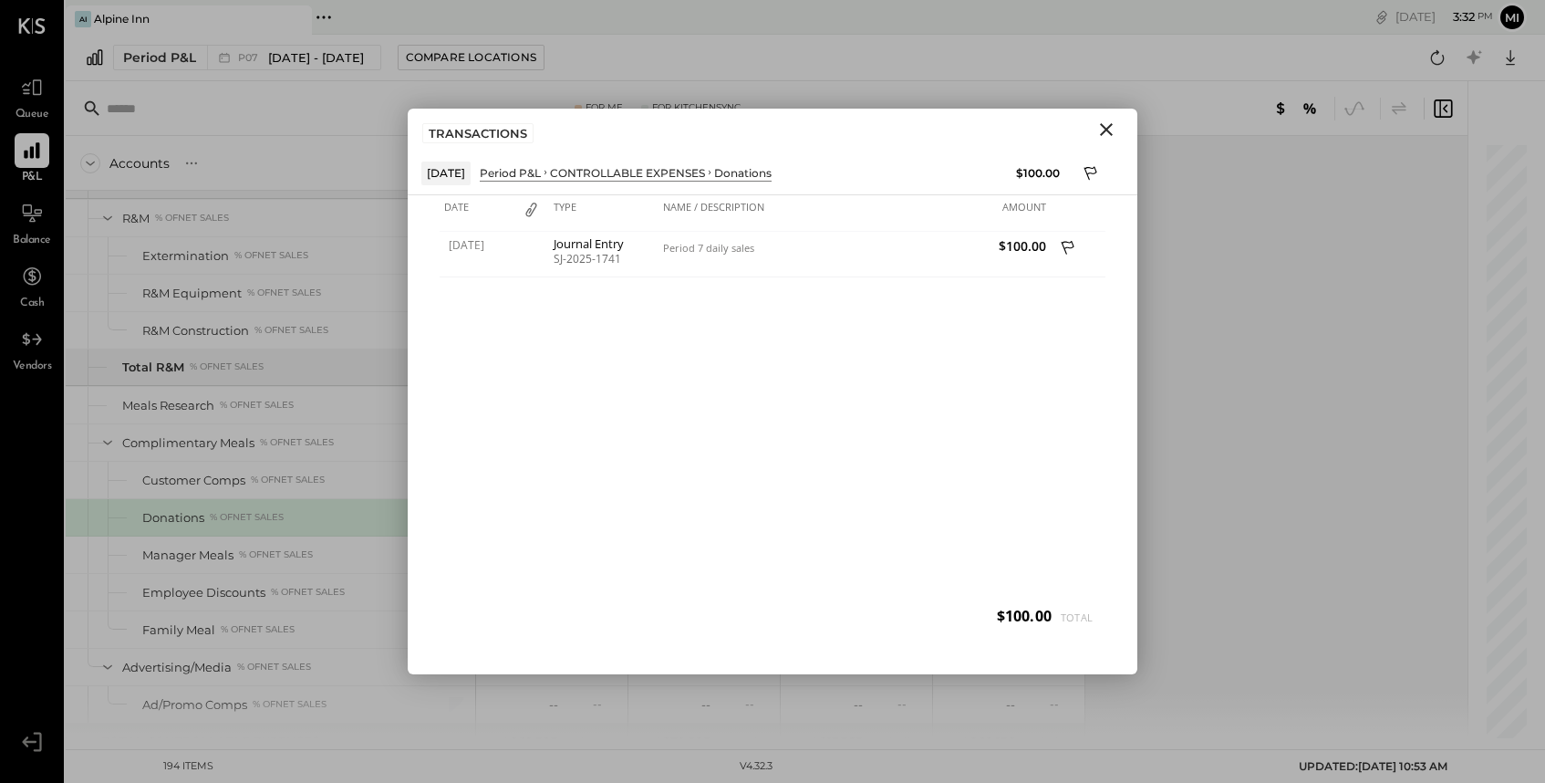
click at [1110, 129] on icon "Close" at bounding box center [1107, 130] width 22 height 22
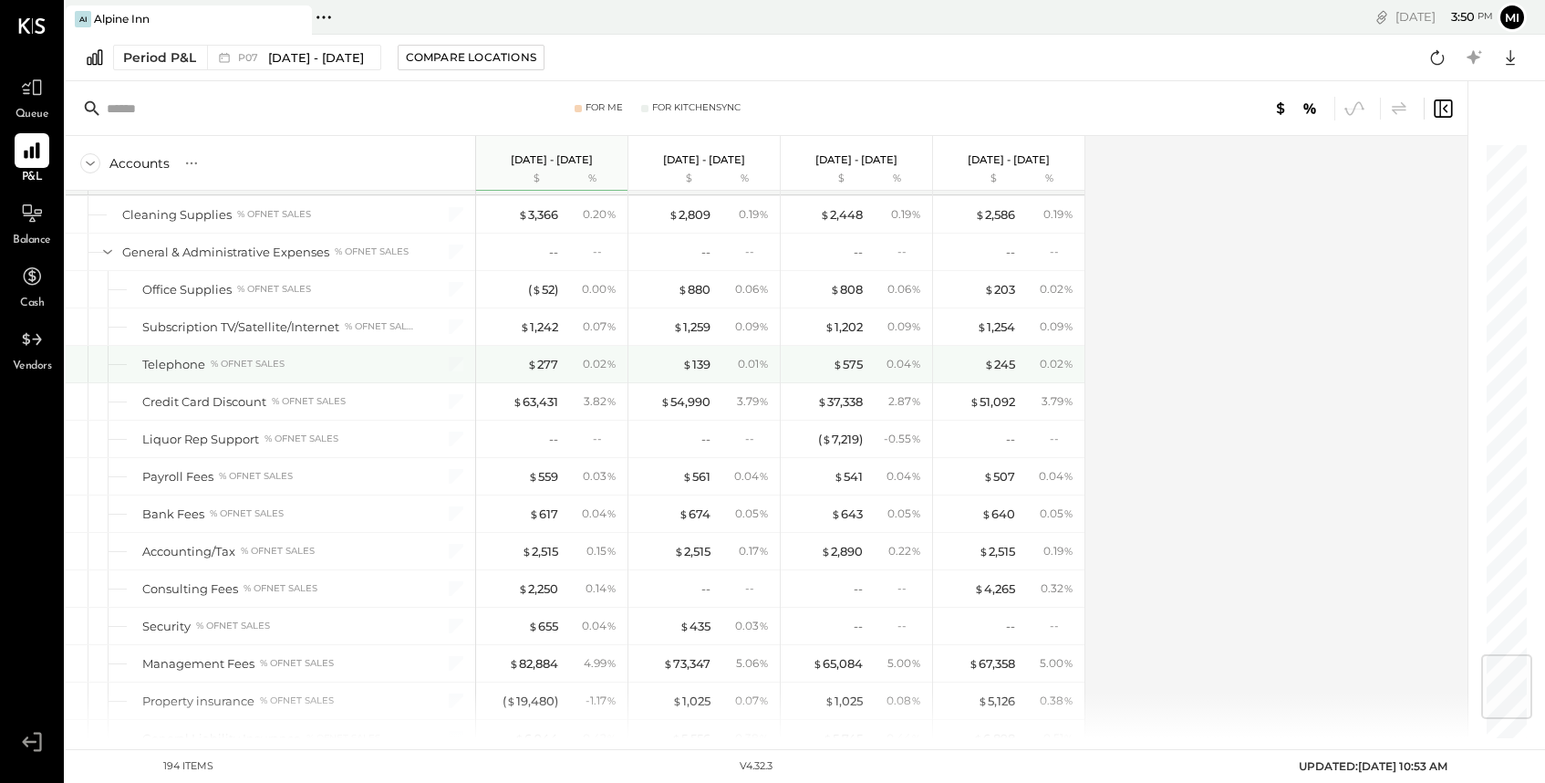
scroll to position [4279, 0]
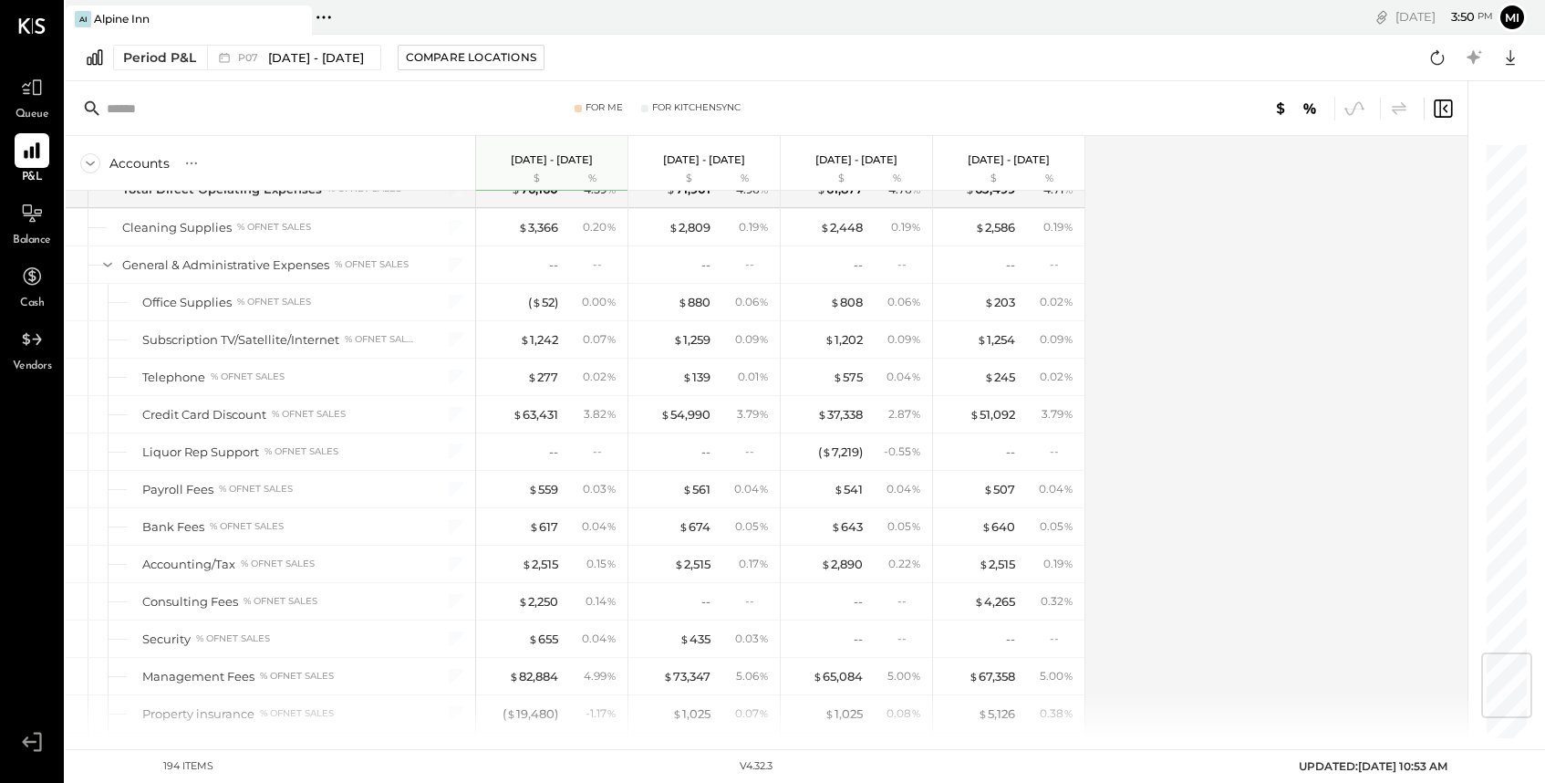
click at [214, 109] on input "text" at bounding box center [250, 108] width 287 height 33
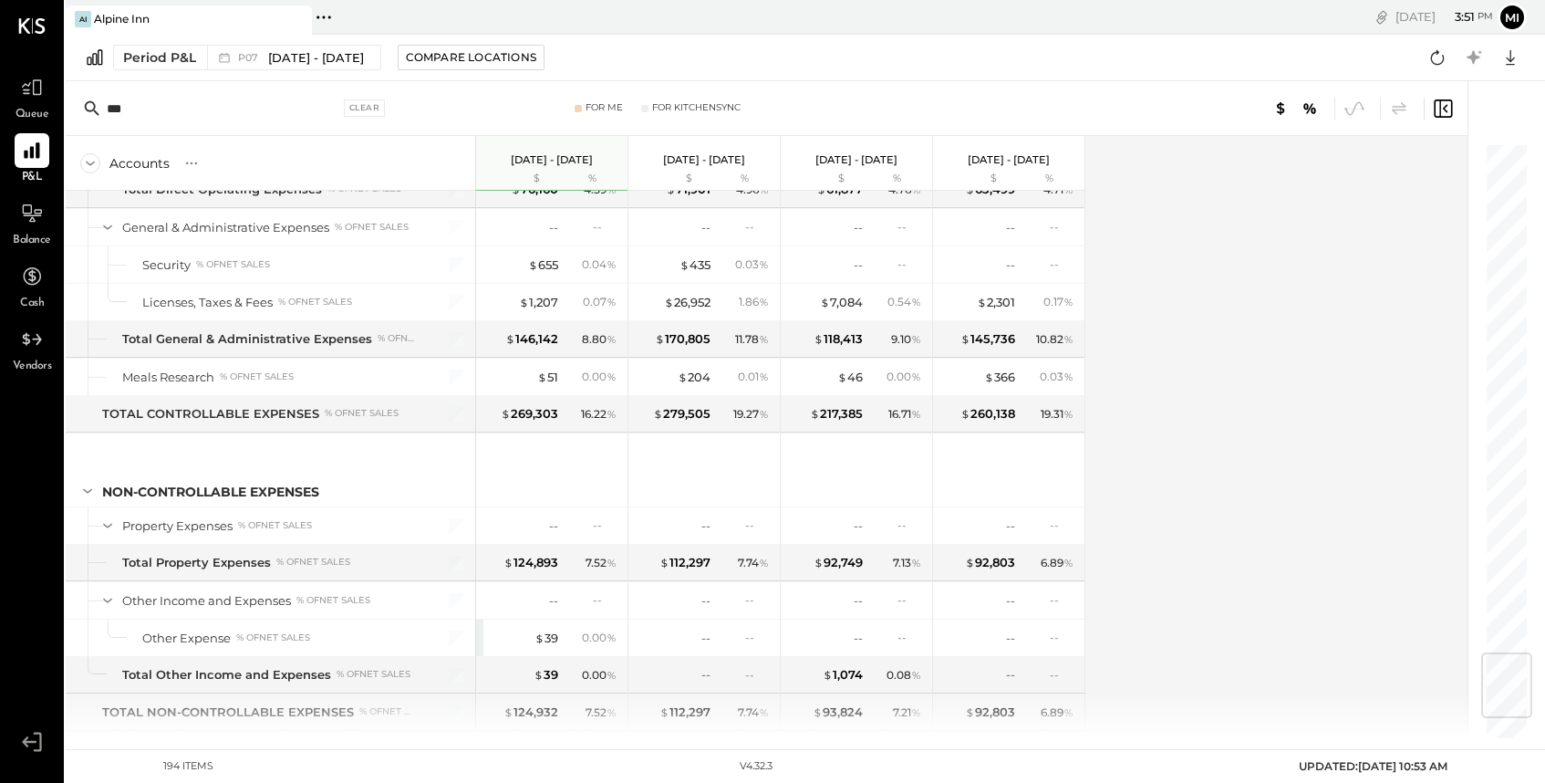
scroll to position [0, 0]
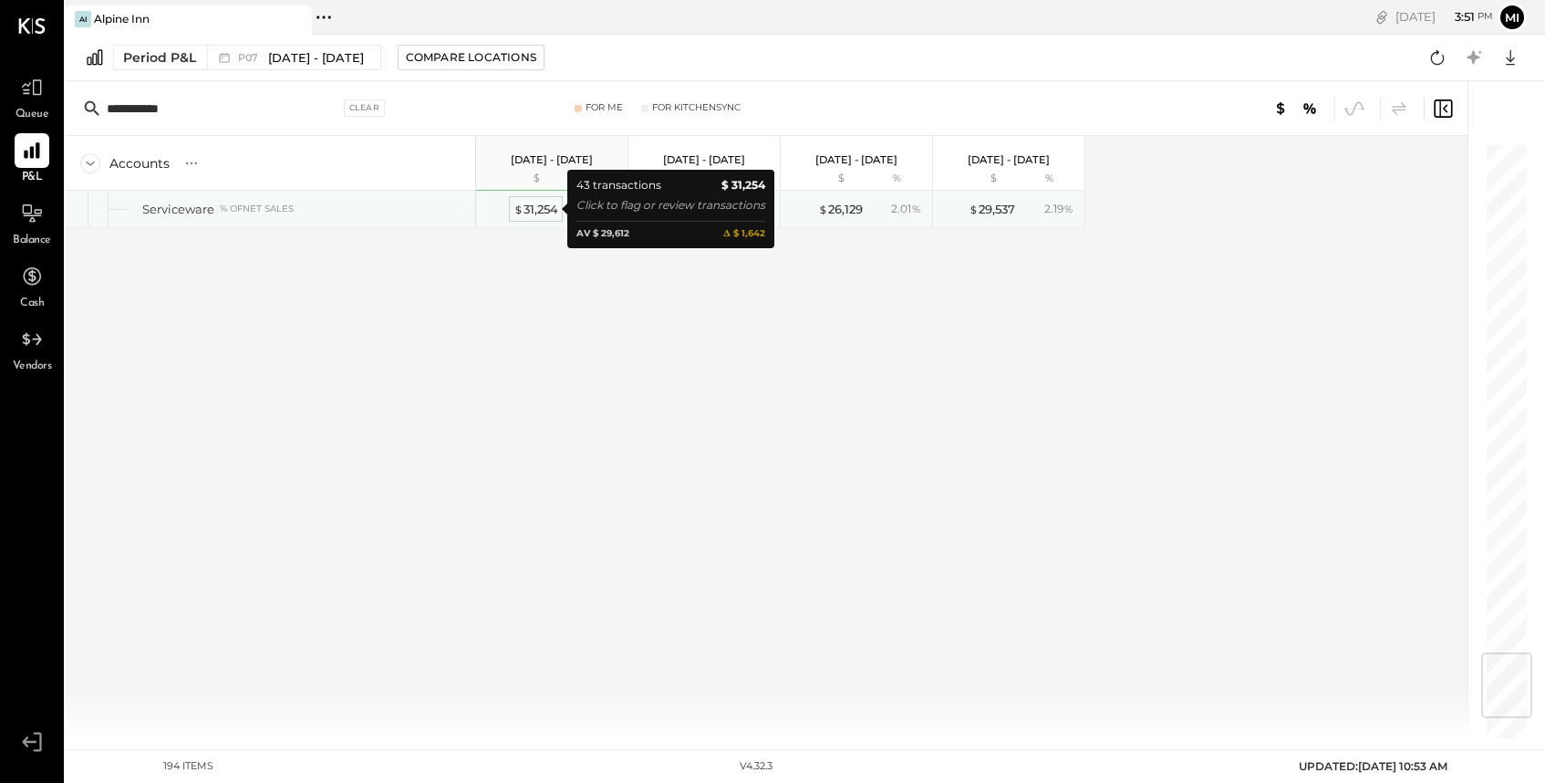
click at [533, 211] on div "$ 31,254" at bounding box center [536, 209] width 45 height 17
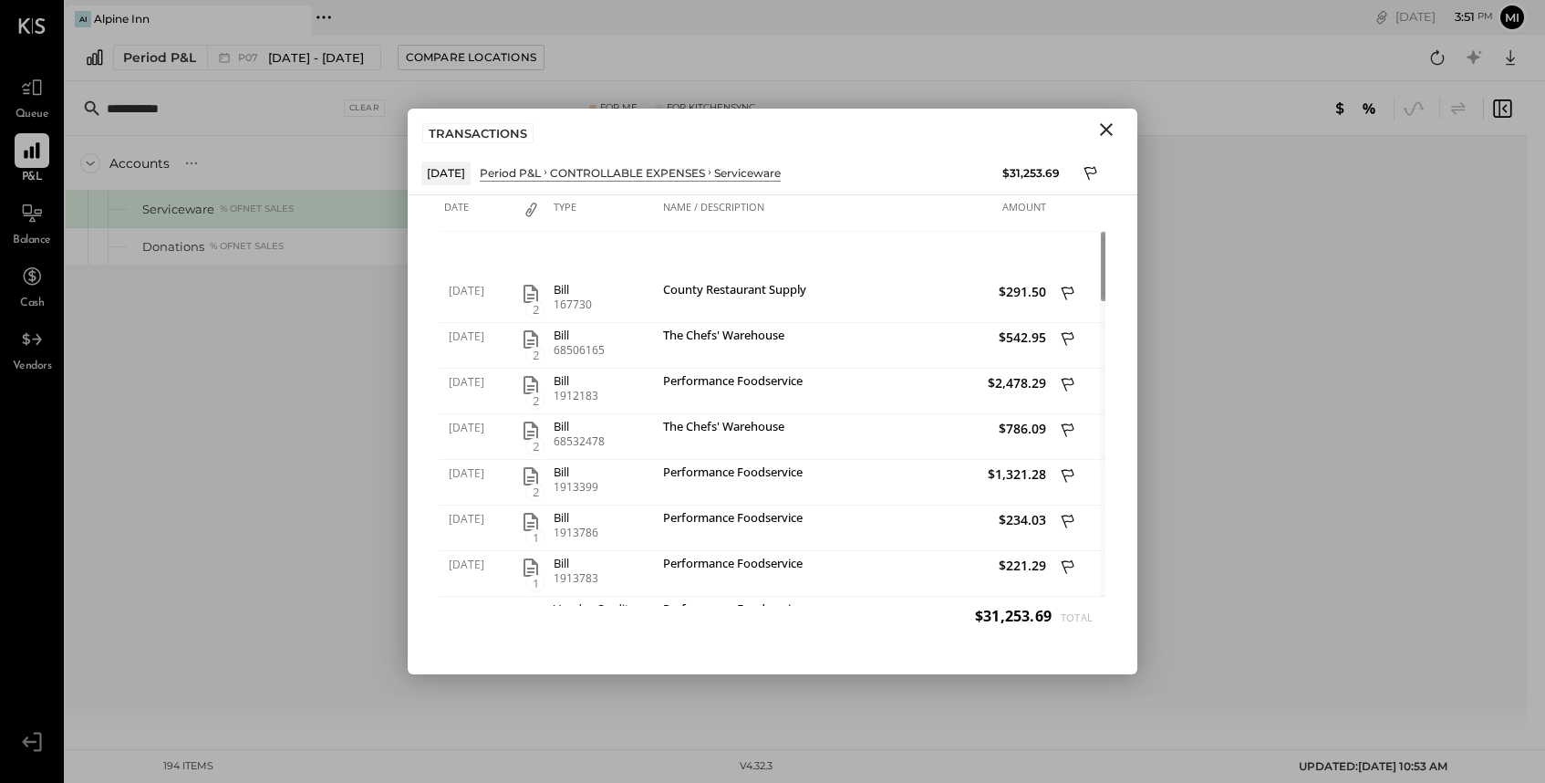
click at [1111, 122] on icon "Close" at bounding box center [1107, 130] width 22 height 22
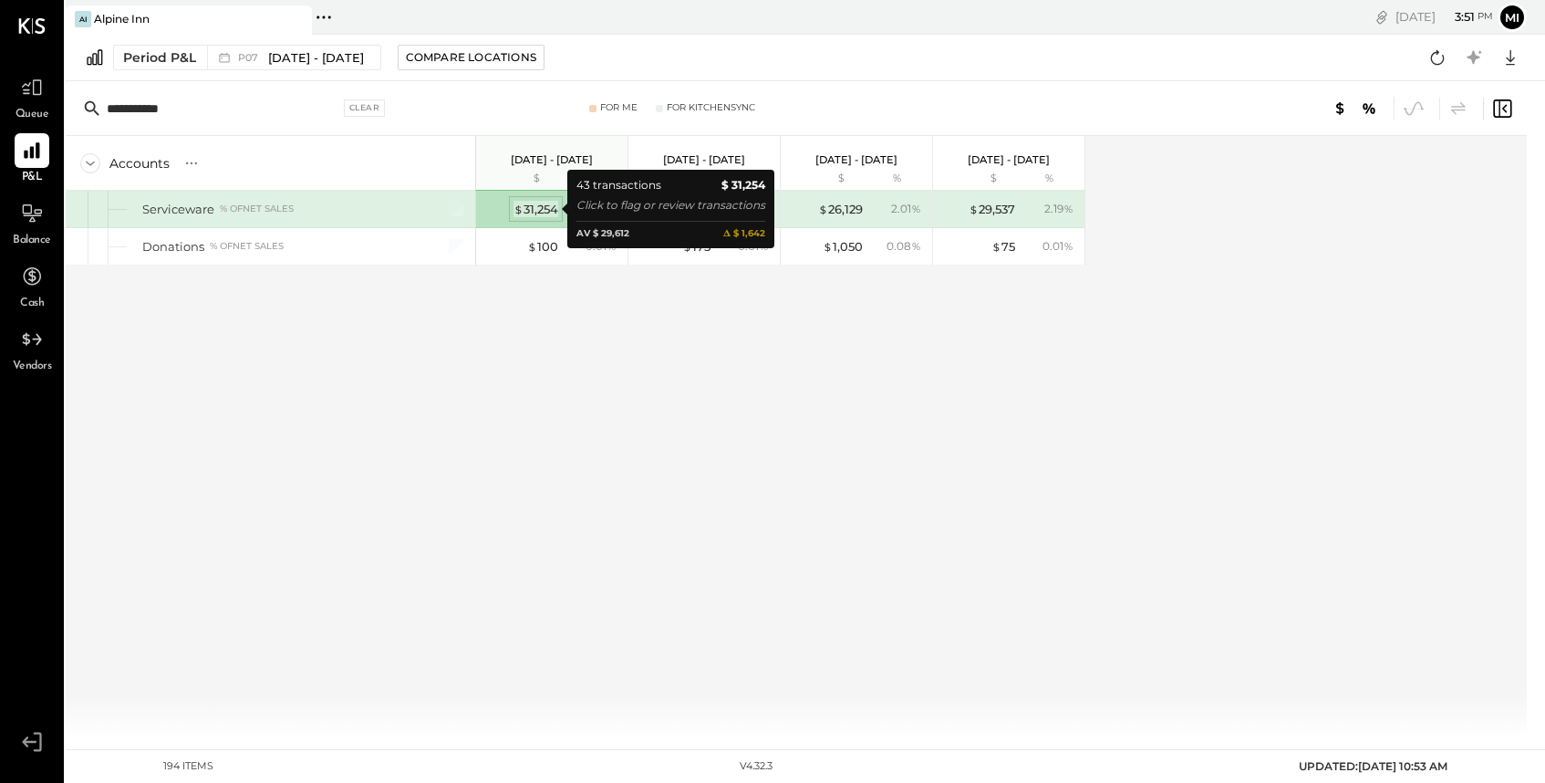
click at [539, 213] on div "$ 31,254" at bounding box center [536, 209] width 45 height 17
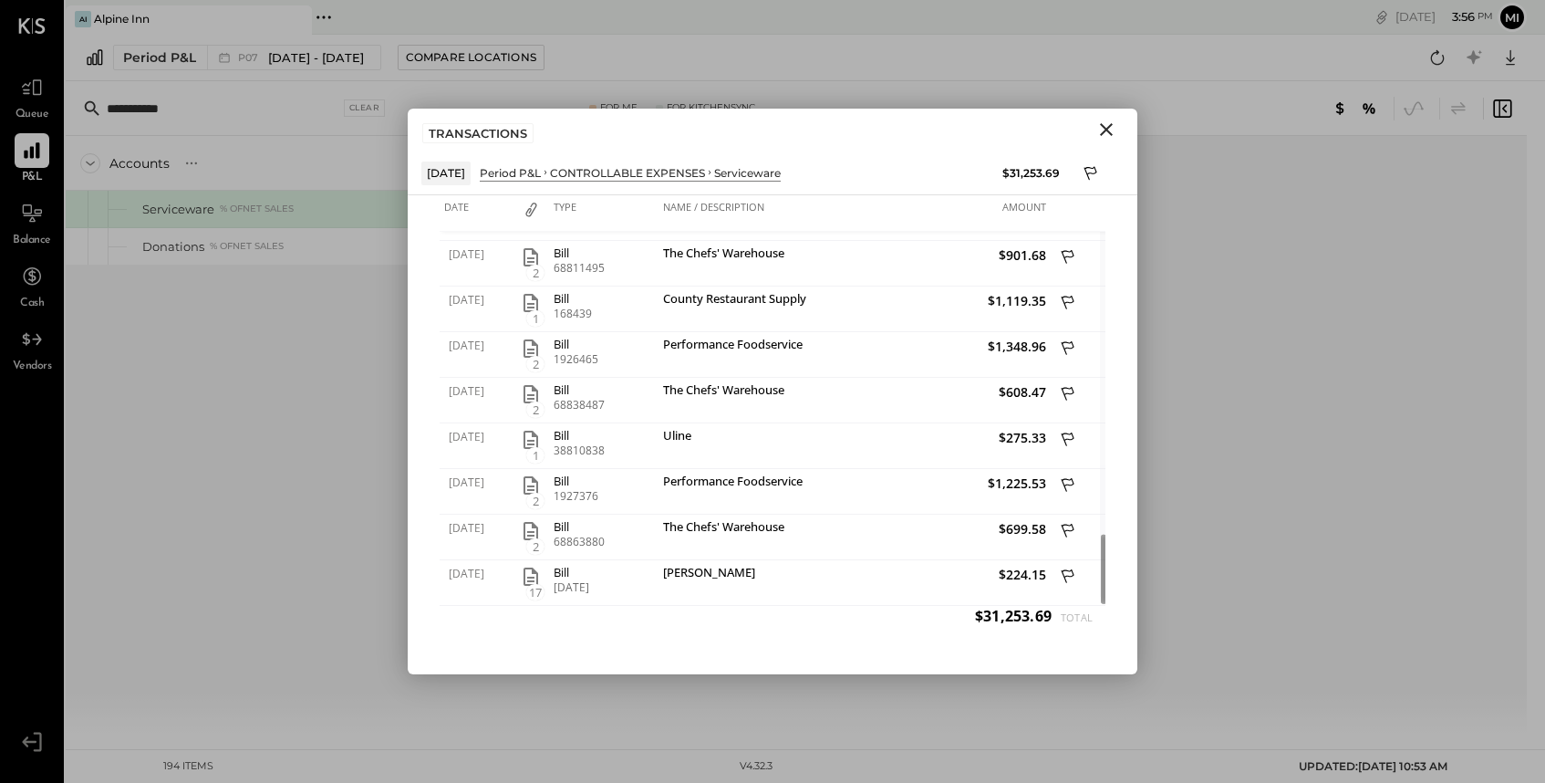
click at [1106, 132] on icon "Close" at bounding box center [1107, 130] width 22 height 22
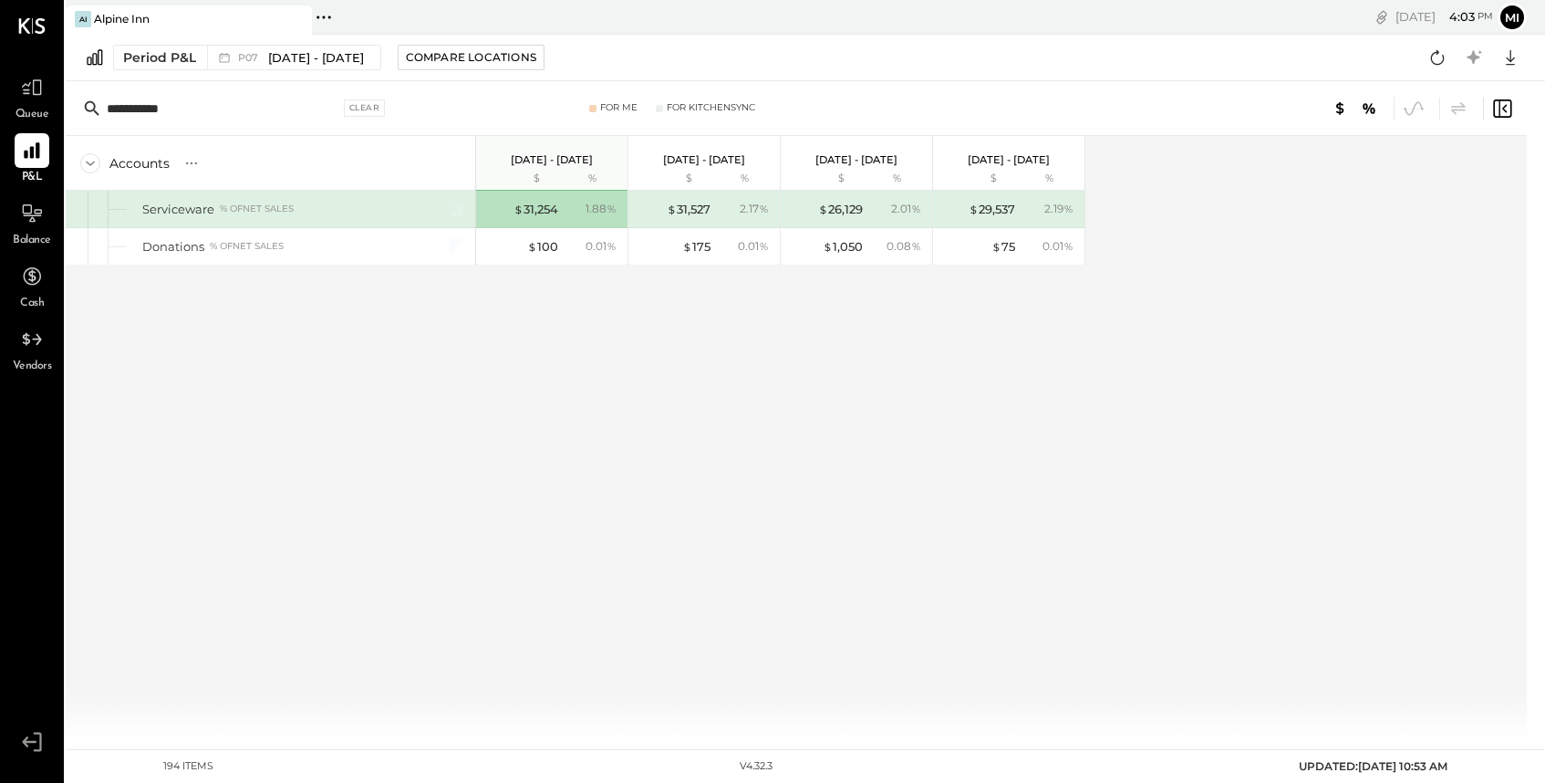
click at [226, 112] on input "**********" at bounding box center [223, 108] width 233 height 33
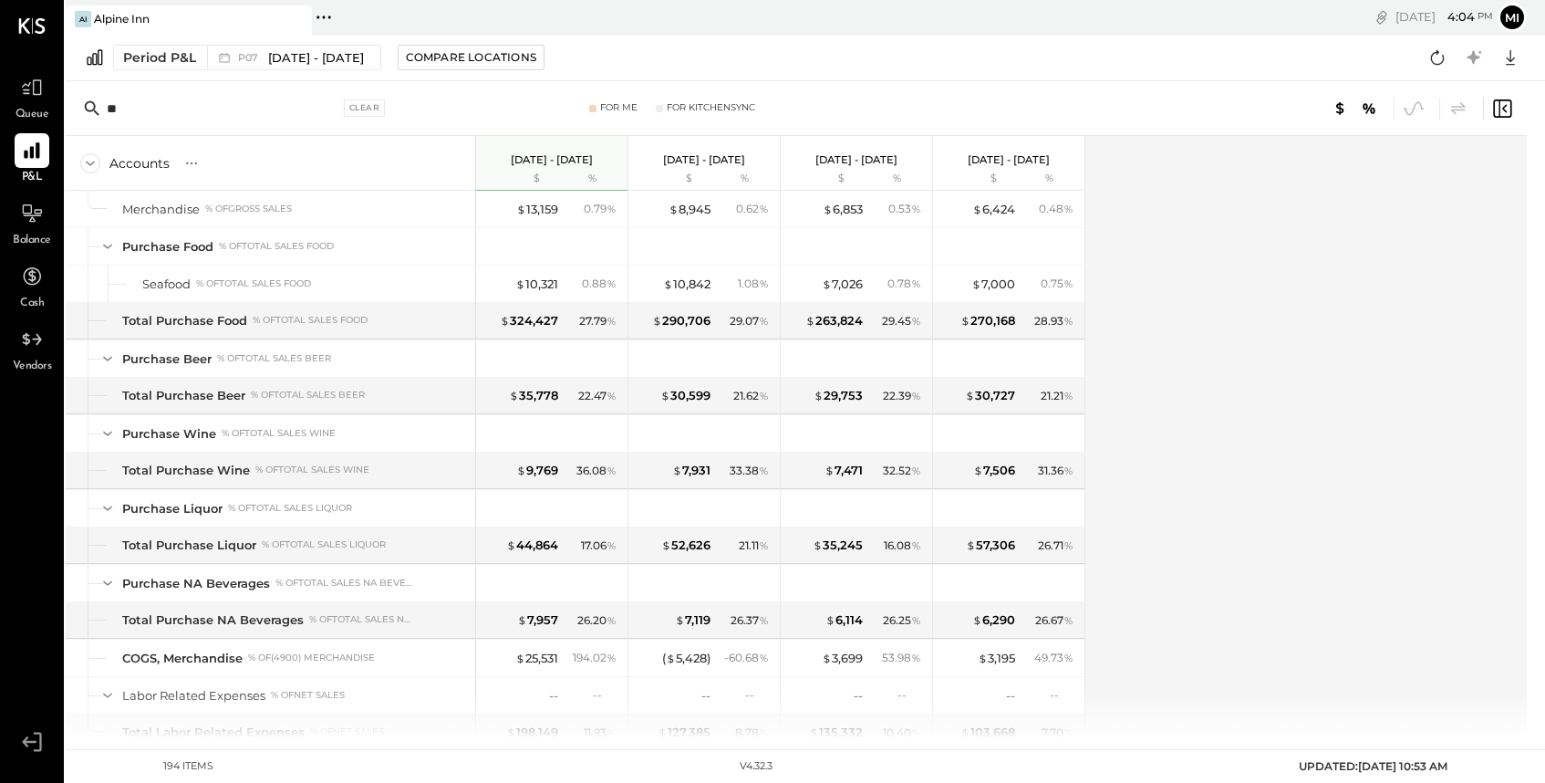
type input "*"
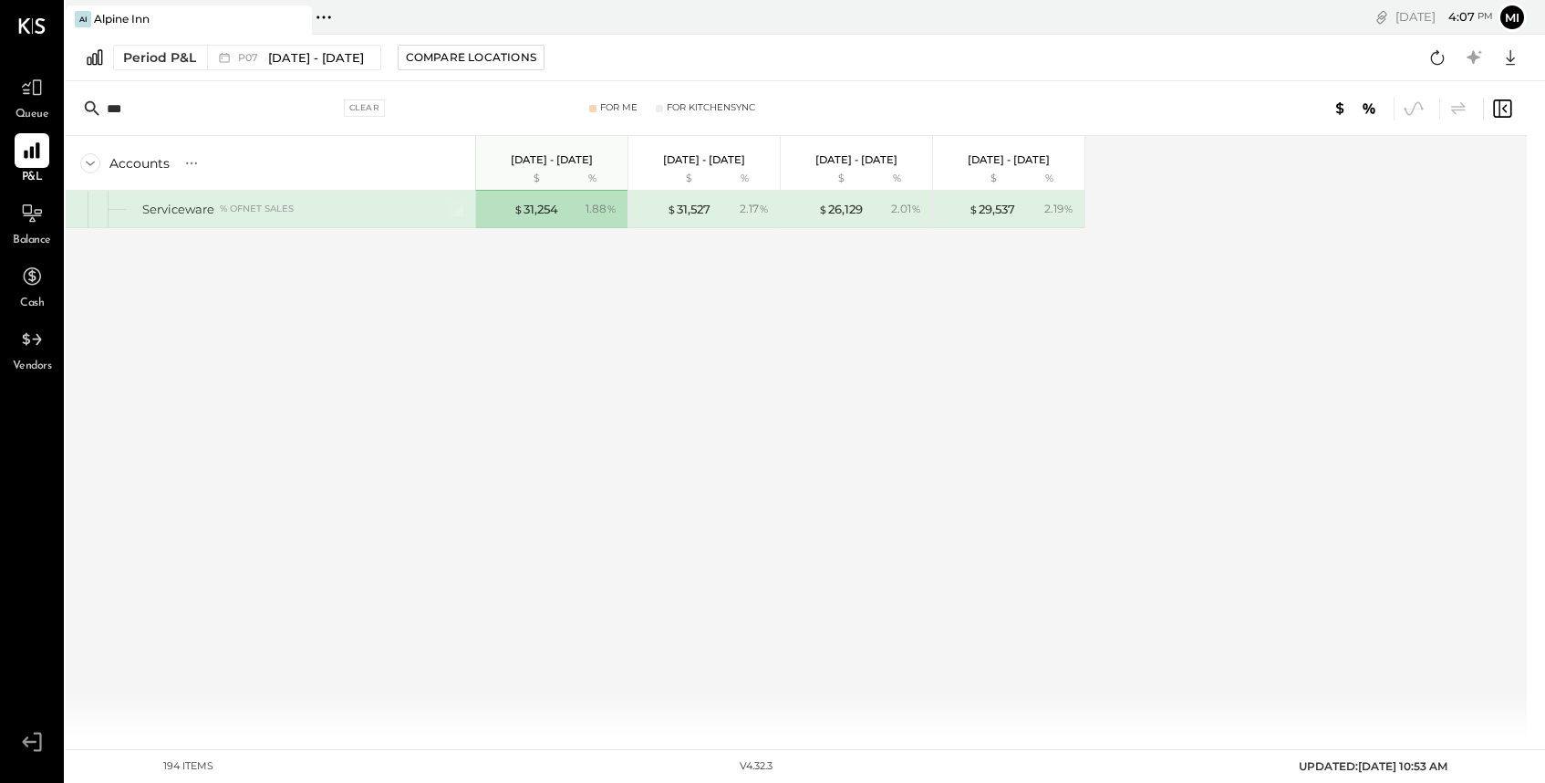
click at [175, 110] on input "***" at bounding box center [223, 108] width 233 height 33
type input "*"
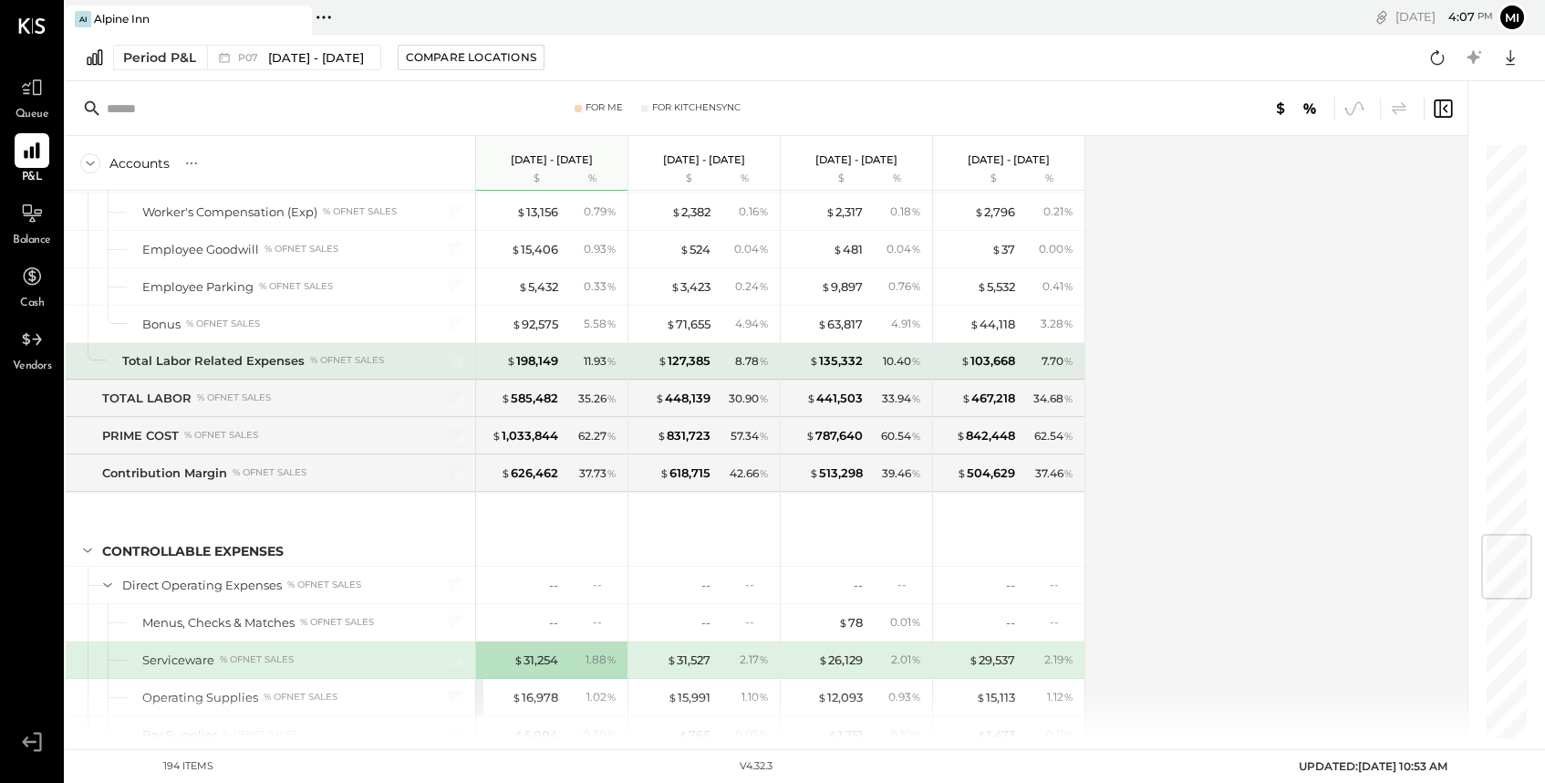
scroll to position [3299, 0]
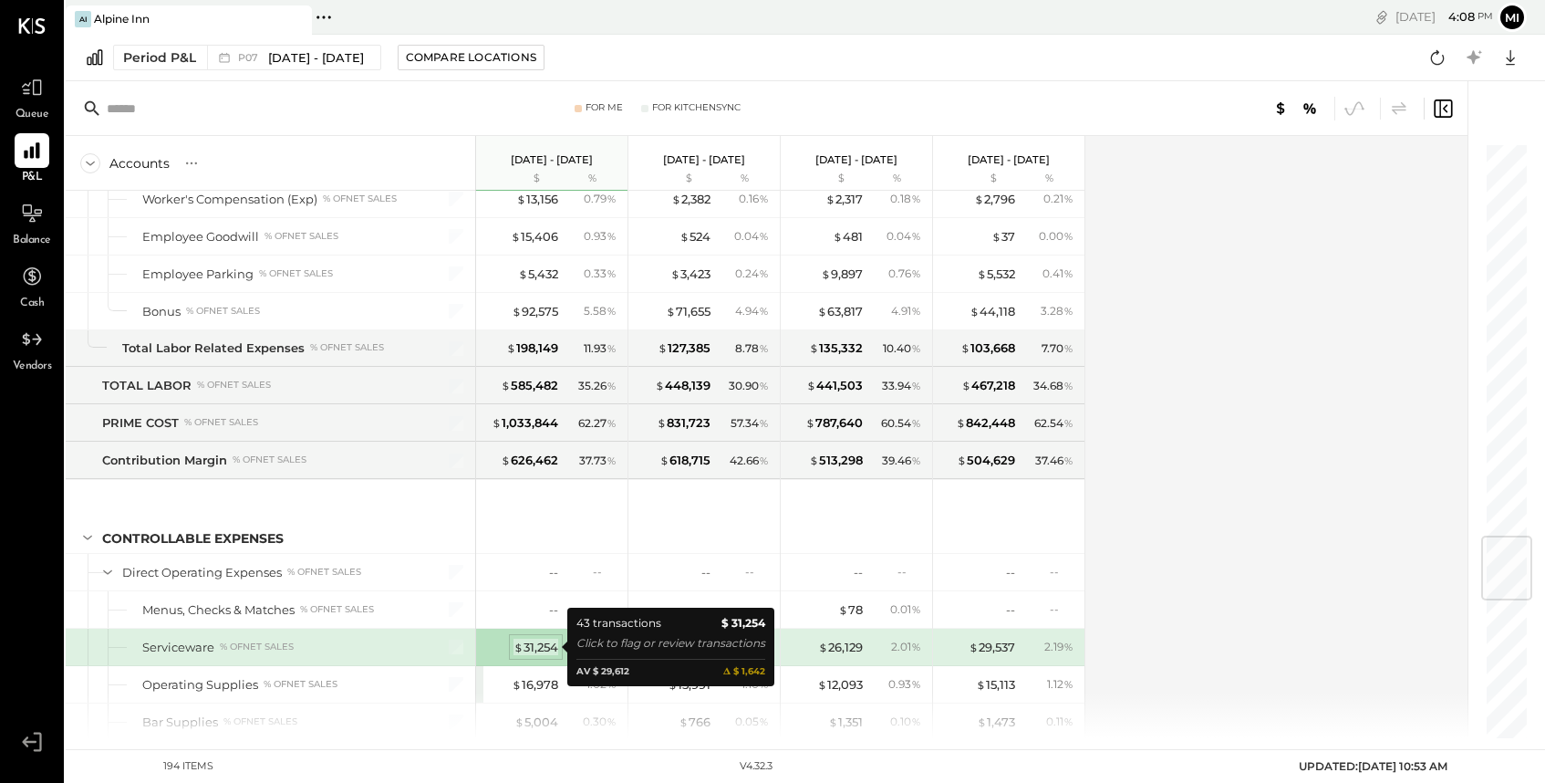
click at [545, 644] on div "$ 31,254" at bounding box center [536, 647] width 45 height 17
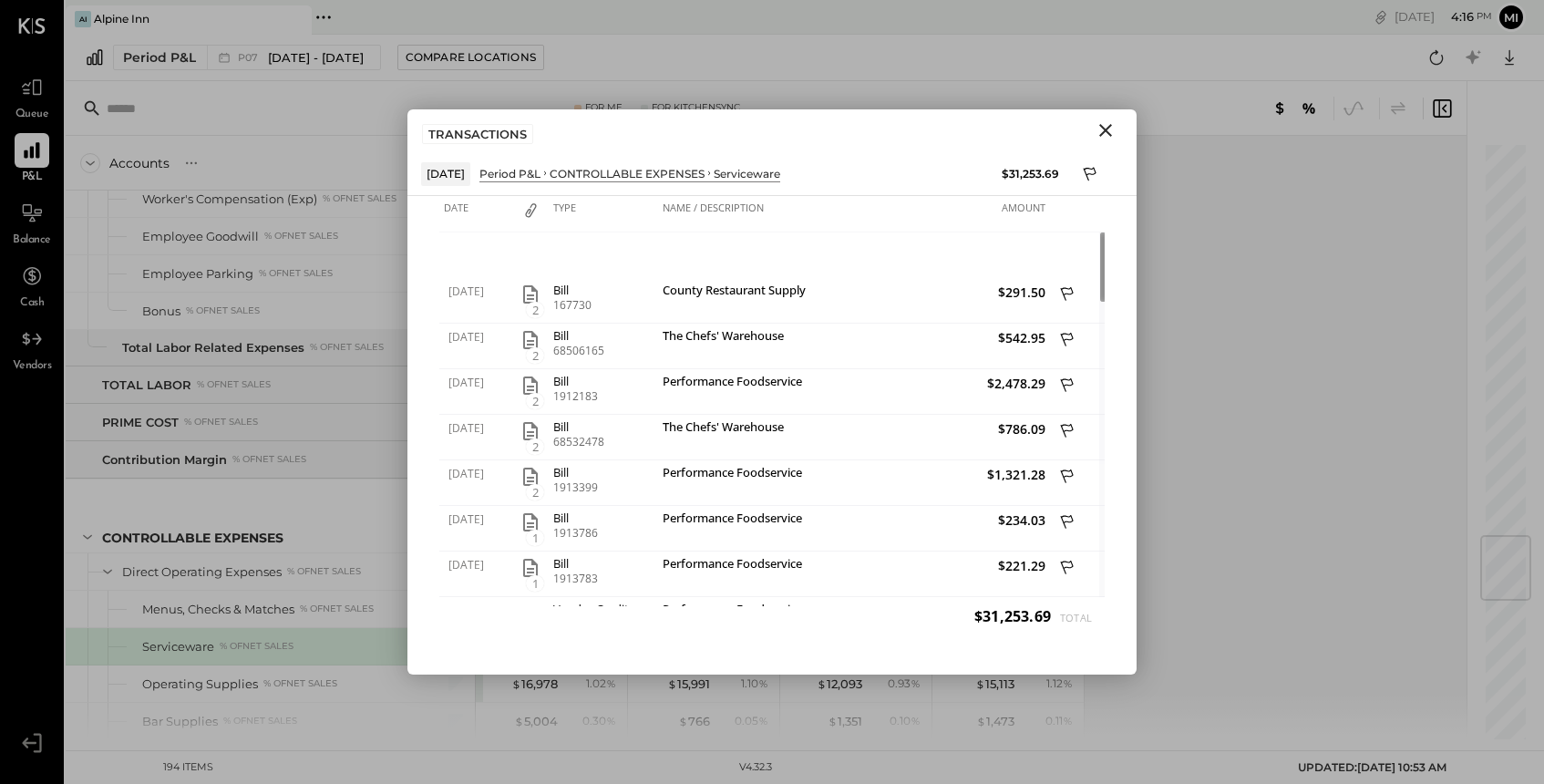
click at [1104, 131] on icon "Close" at bounding box center [1105, 130] width 13 height 13
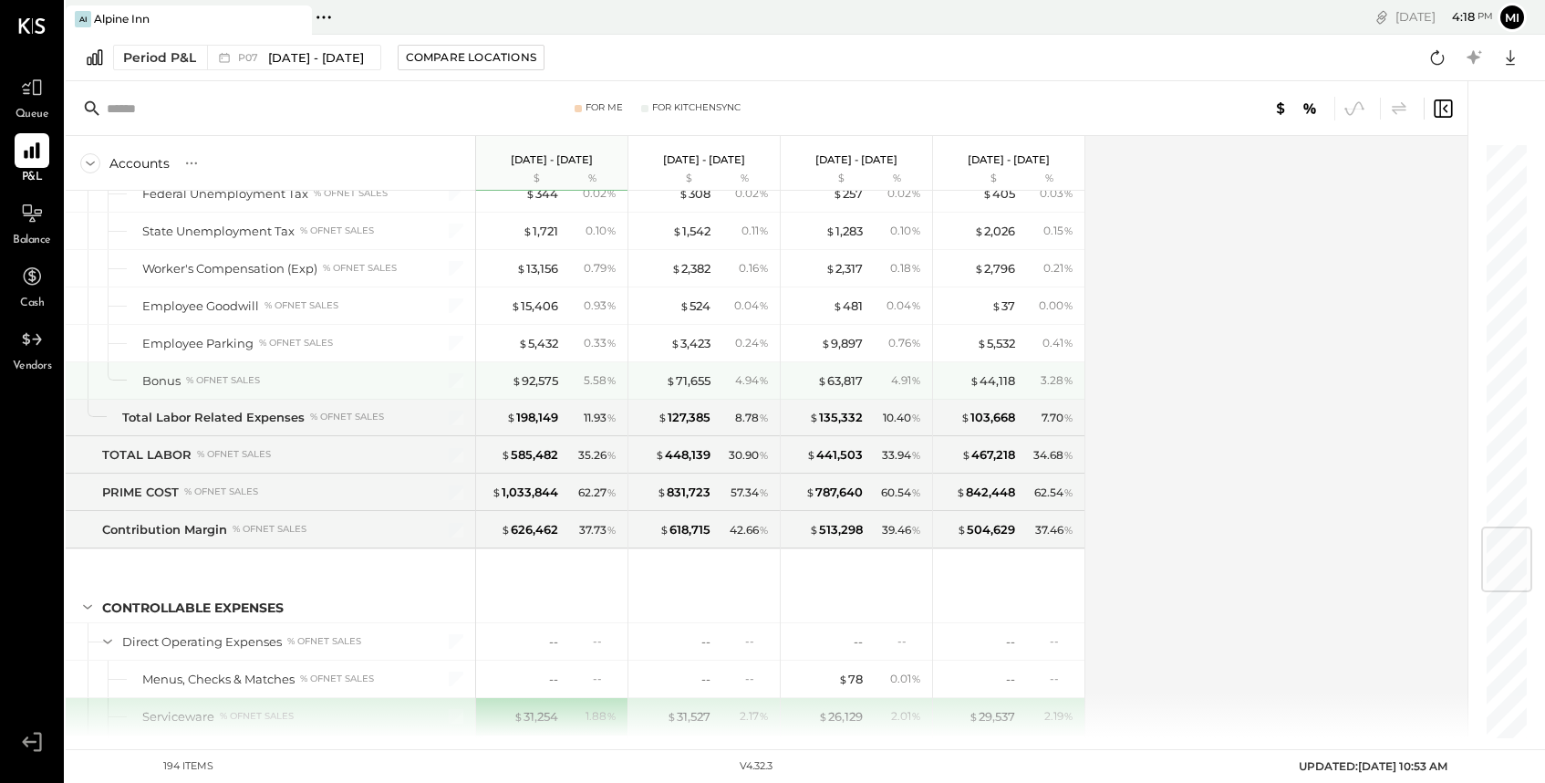
scroll to position [3229, 0]
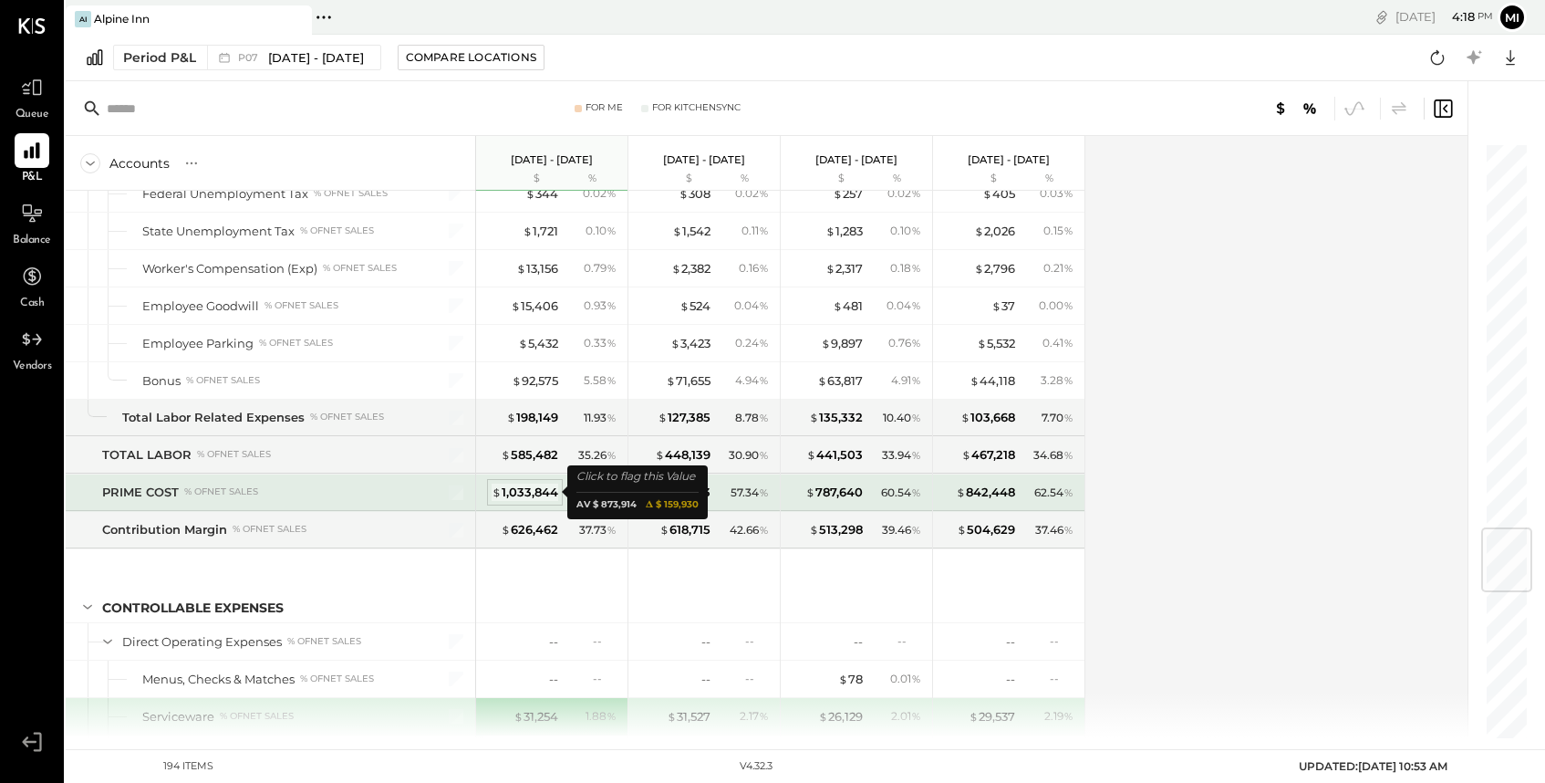
click at [533, 492] on div "$ 1,033,844" at bounding box center [525, 492] width 67 height 17
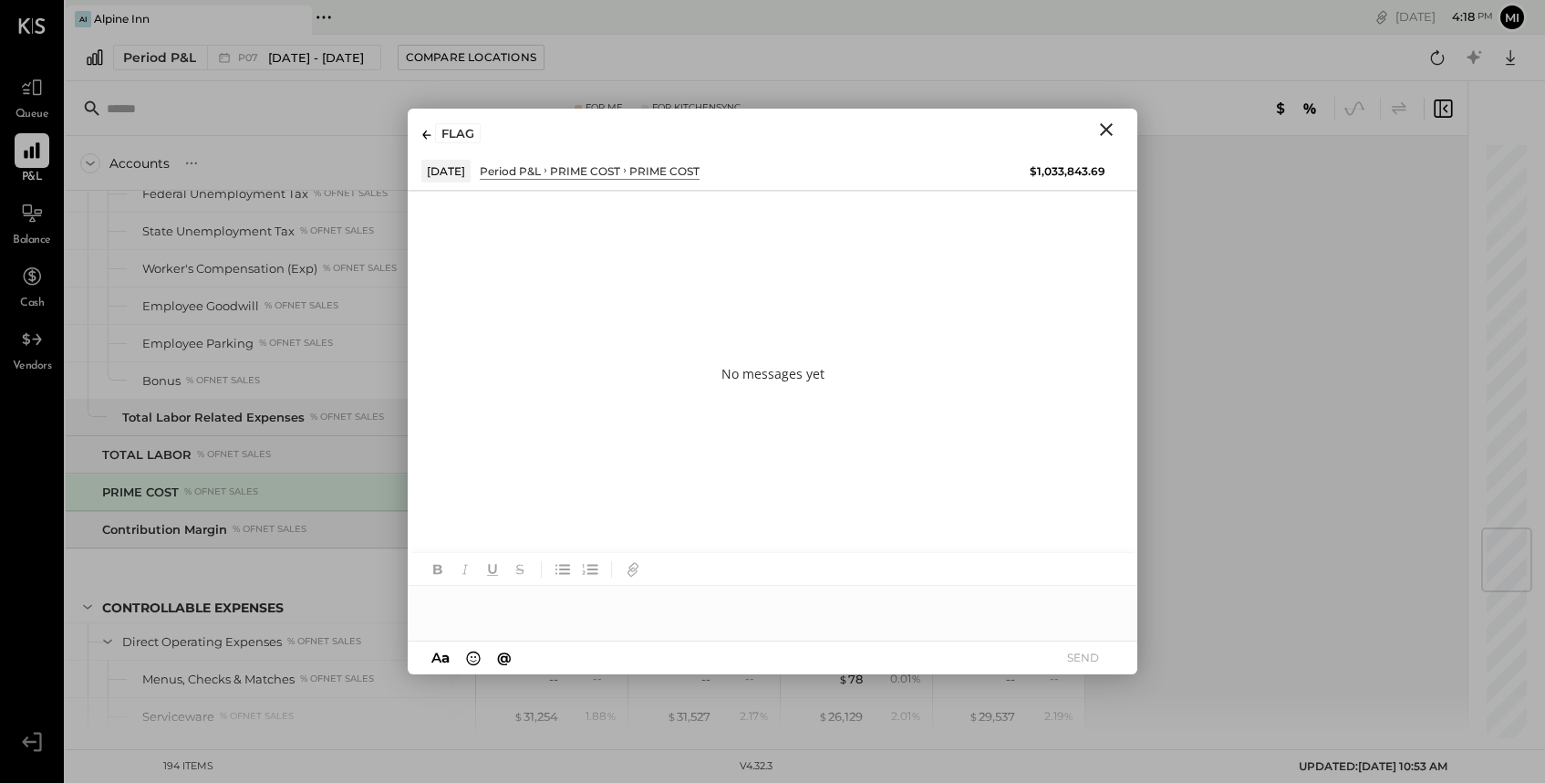
click at [1108, 130] on icon "Close" at bounding box center [1106, 129] width 13 height 13
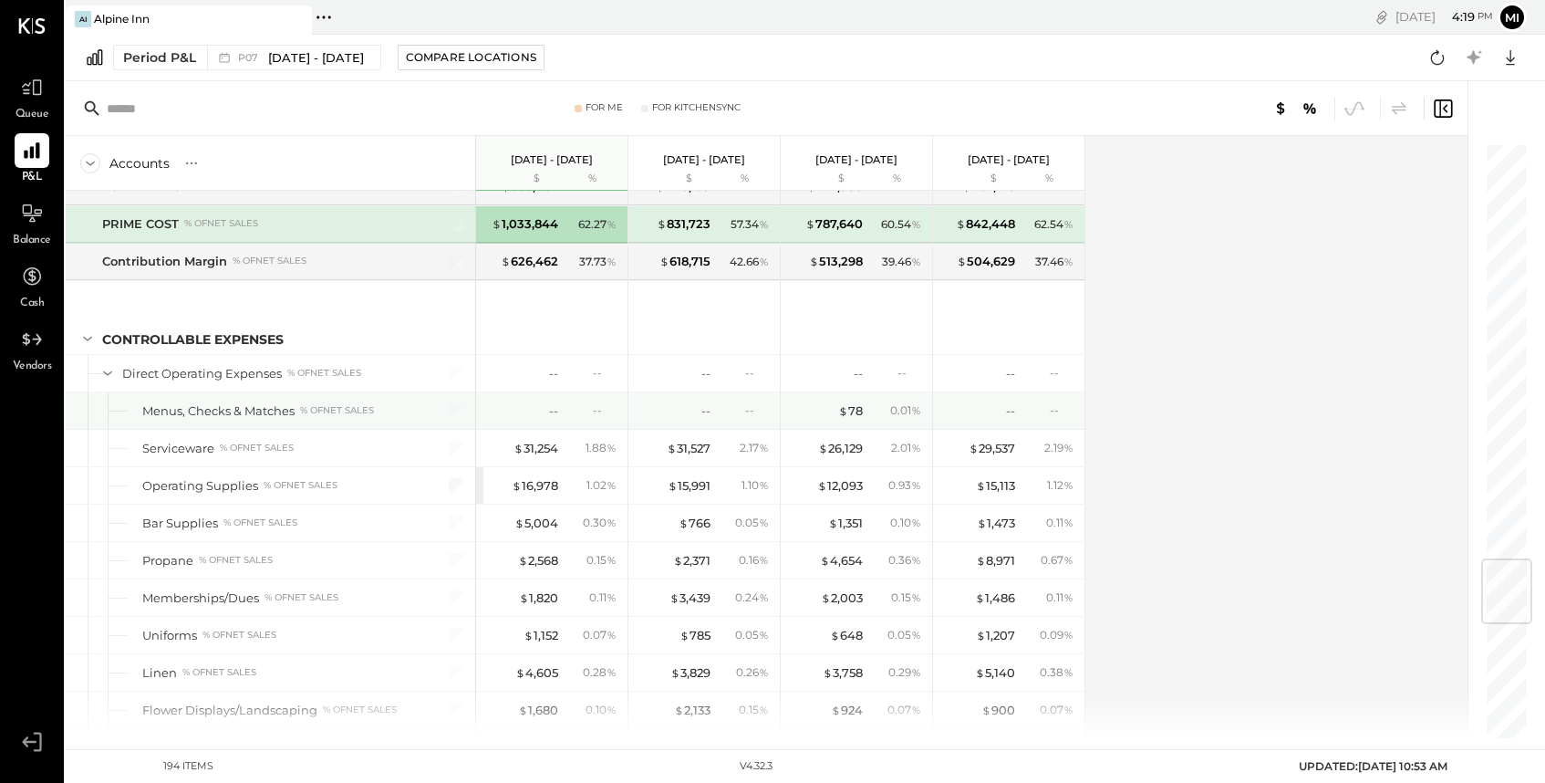
scroll to position [3490, 0]
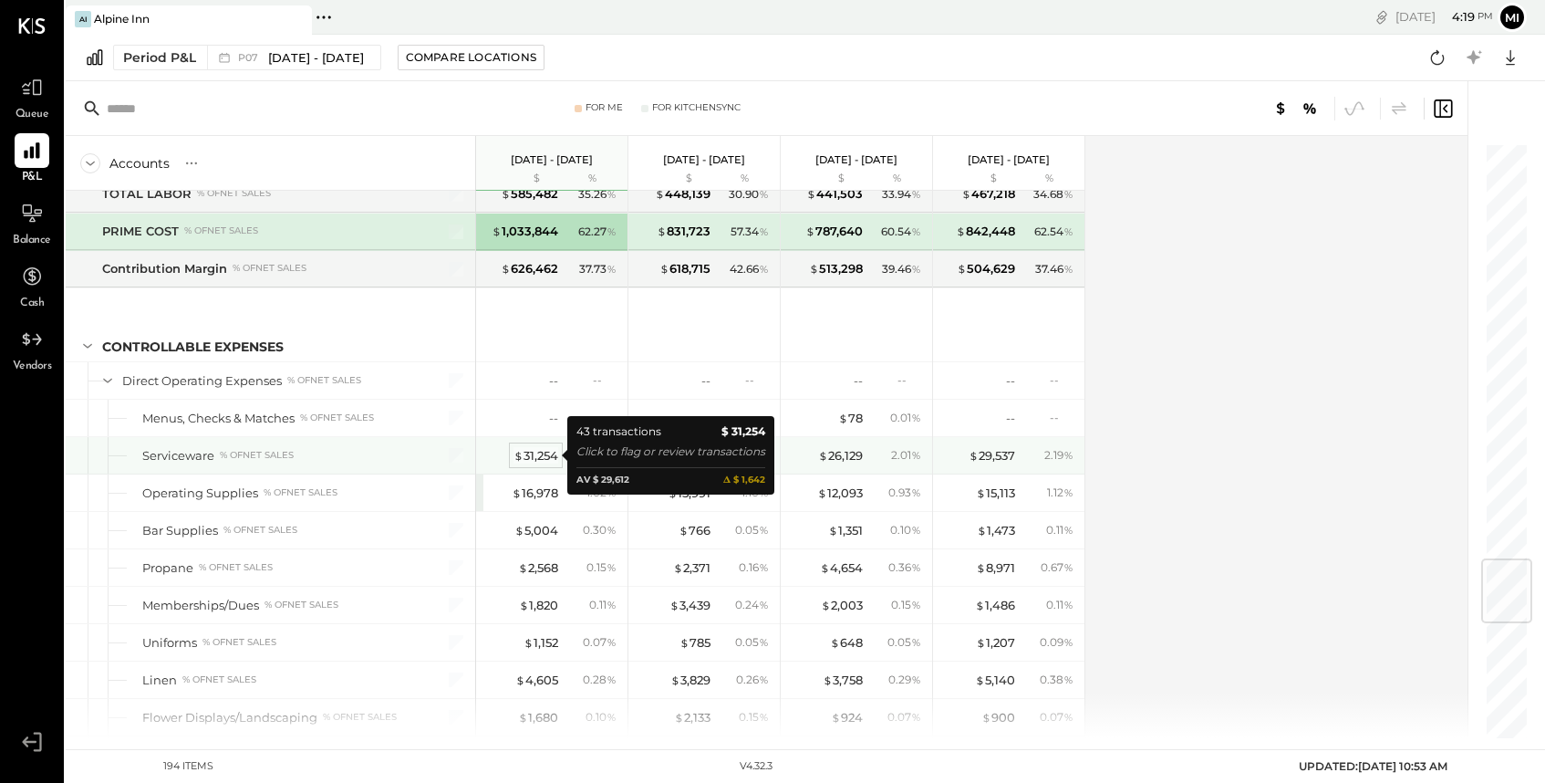
click at [537, 457] on div "$ 31,254" at bounding box center [536, 455] width 45 height 17
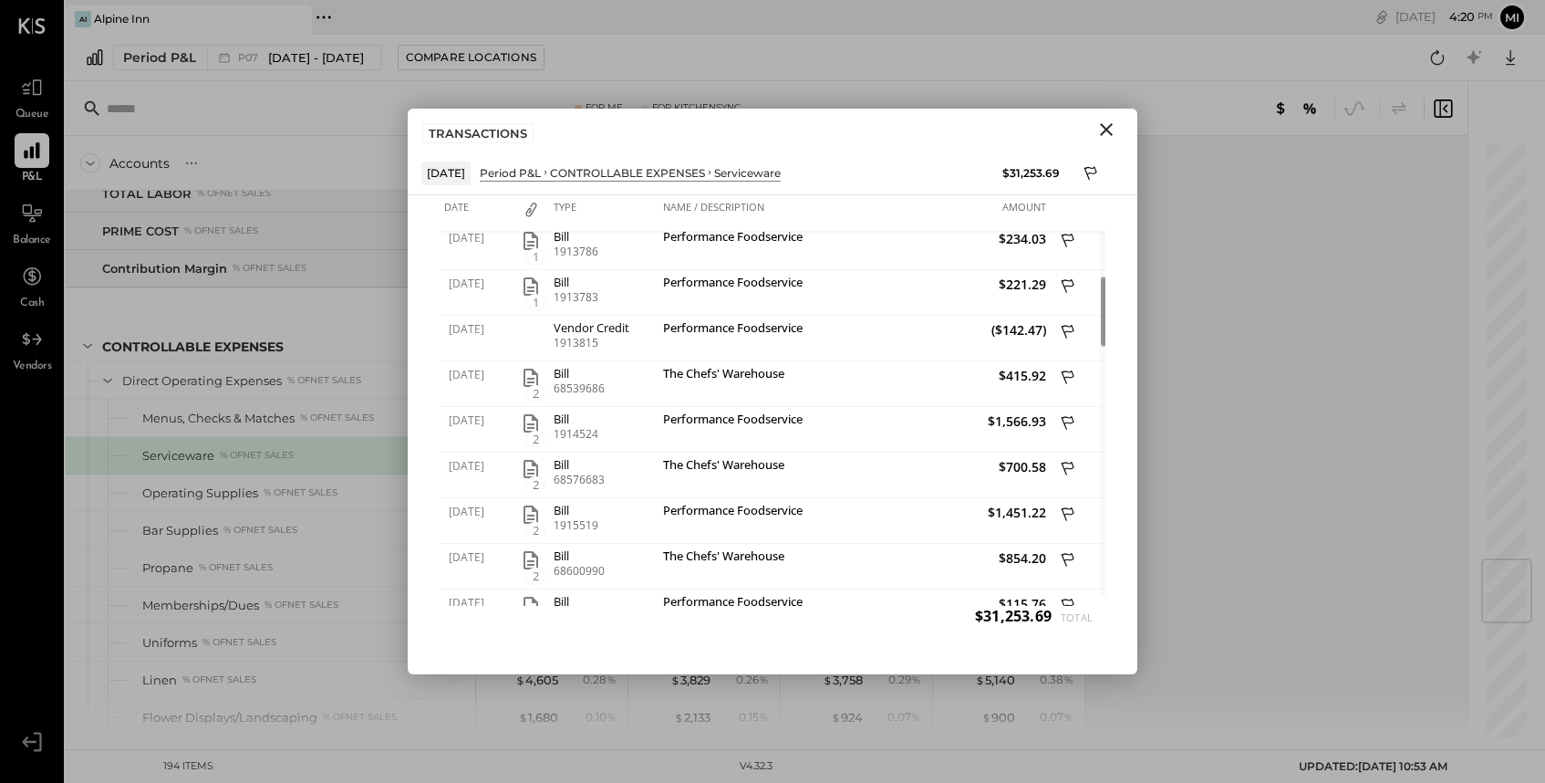
click at [1105, 129] on icon "Close" at bounding box center [1107, 130] width 22 height 22
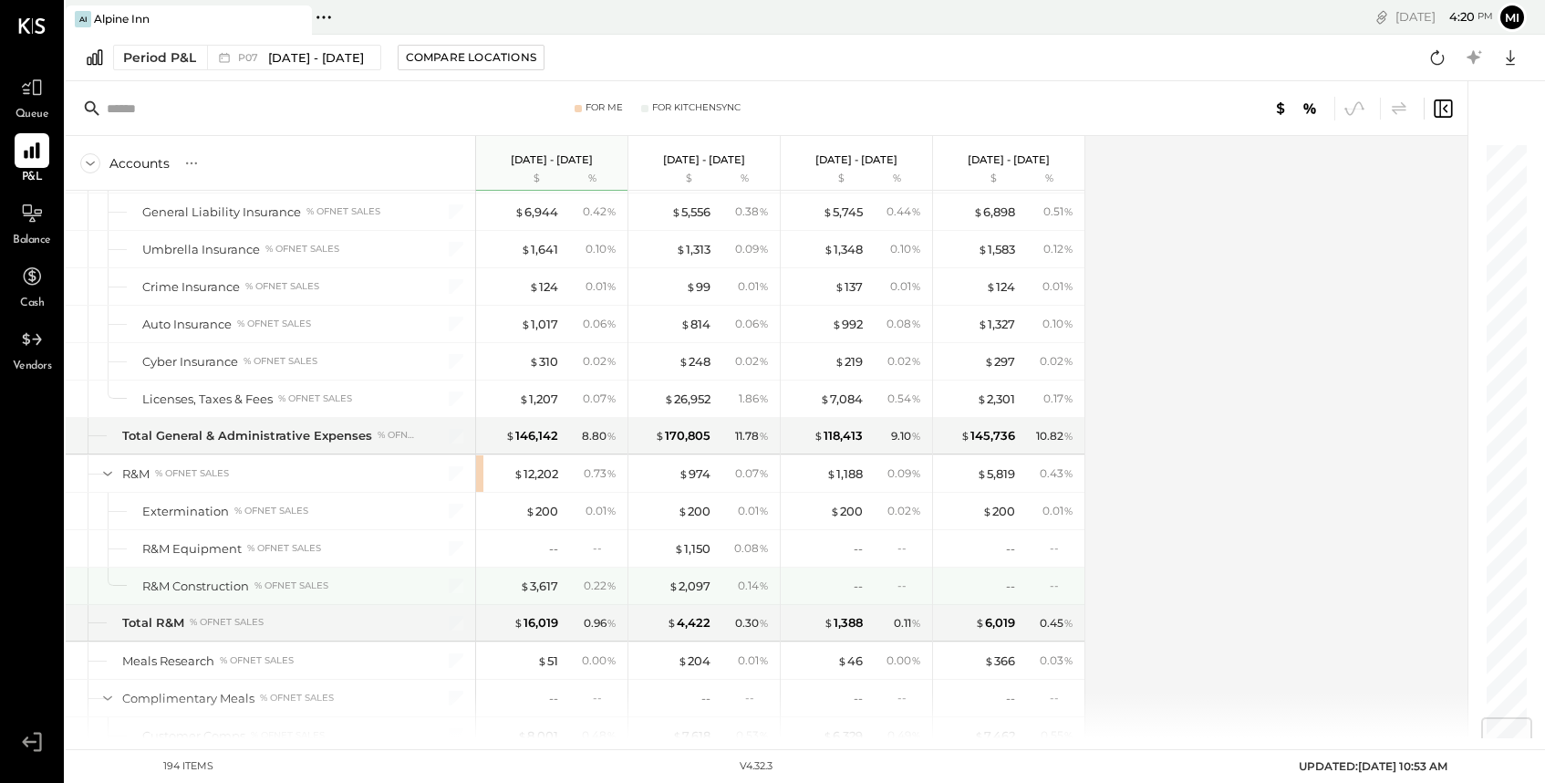
scroll to position [4827, 0]
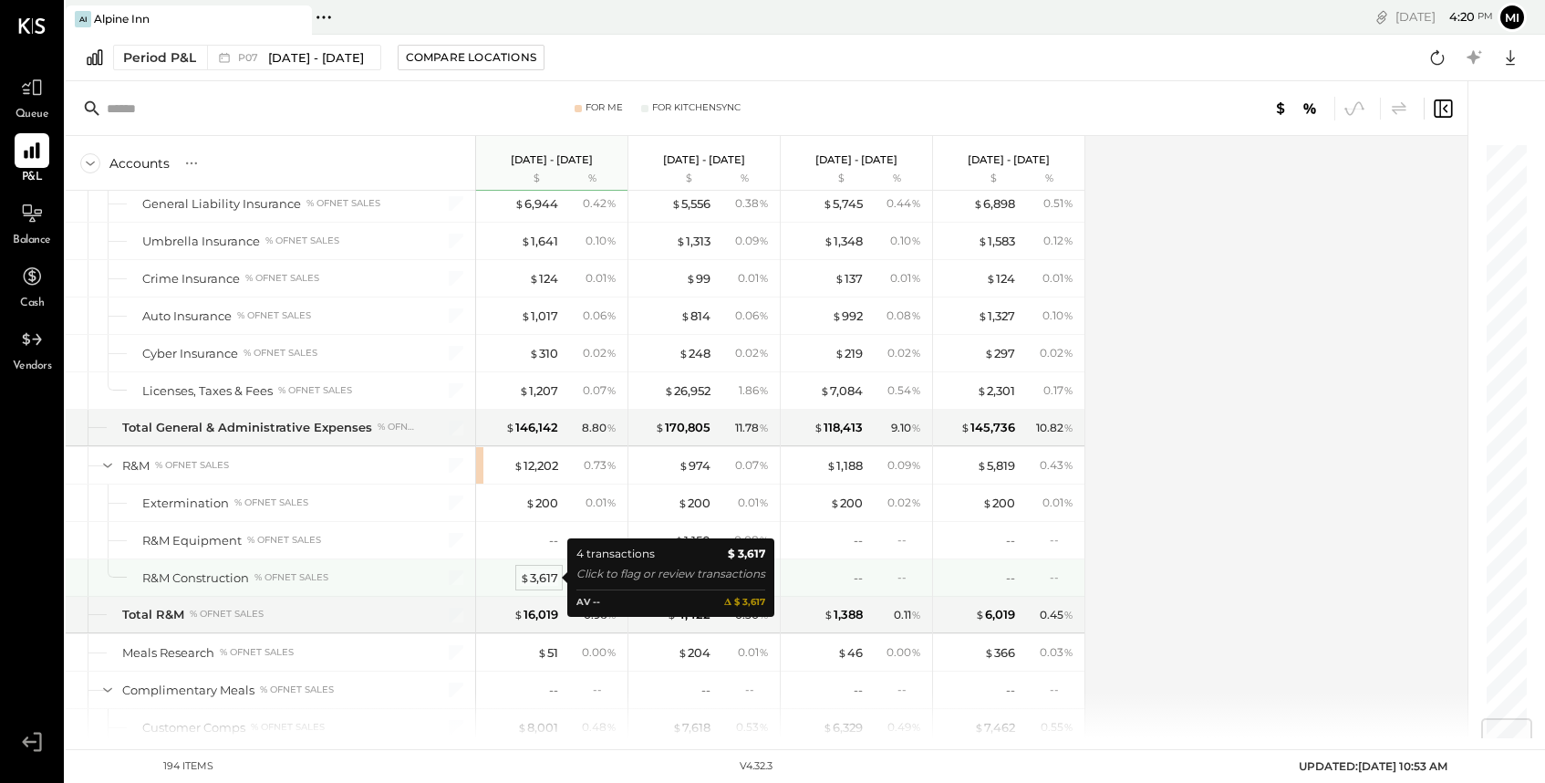
click at [546, 579] on div "$ 3,617" at bounding box center [539, 577] width 38 height 17
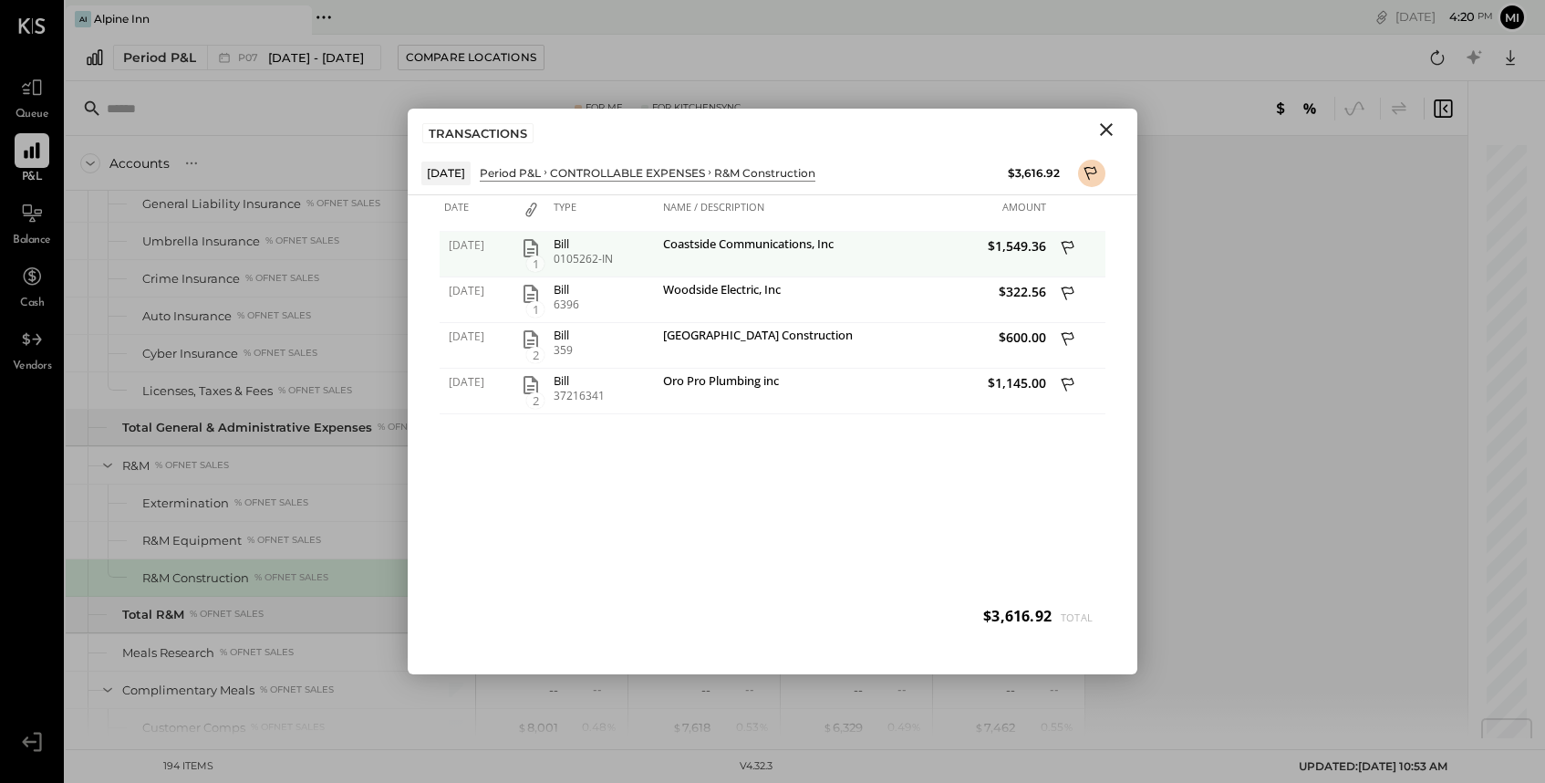
click at [529, 256] on span "1" at bounding box center [535, 263] width 18 height 16
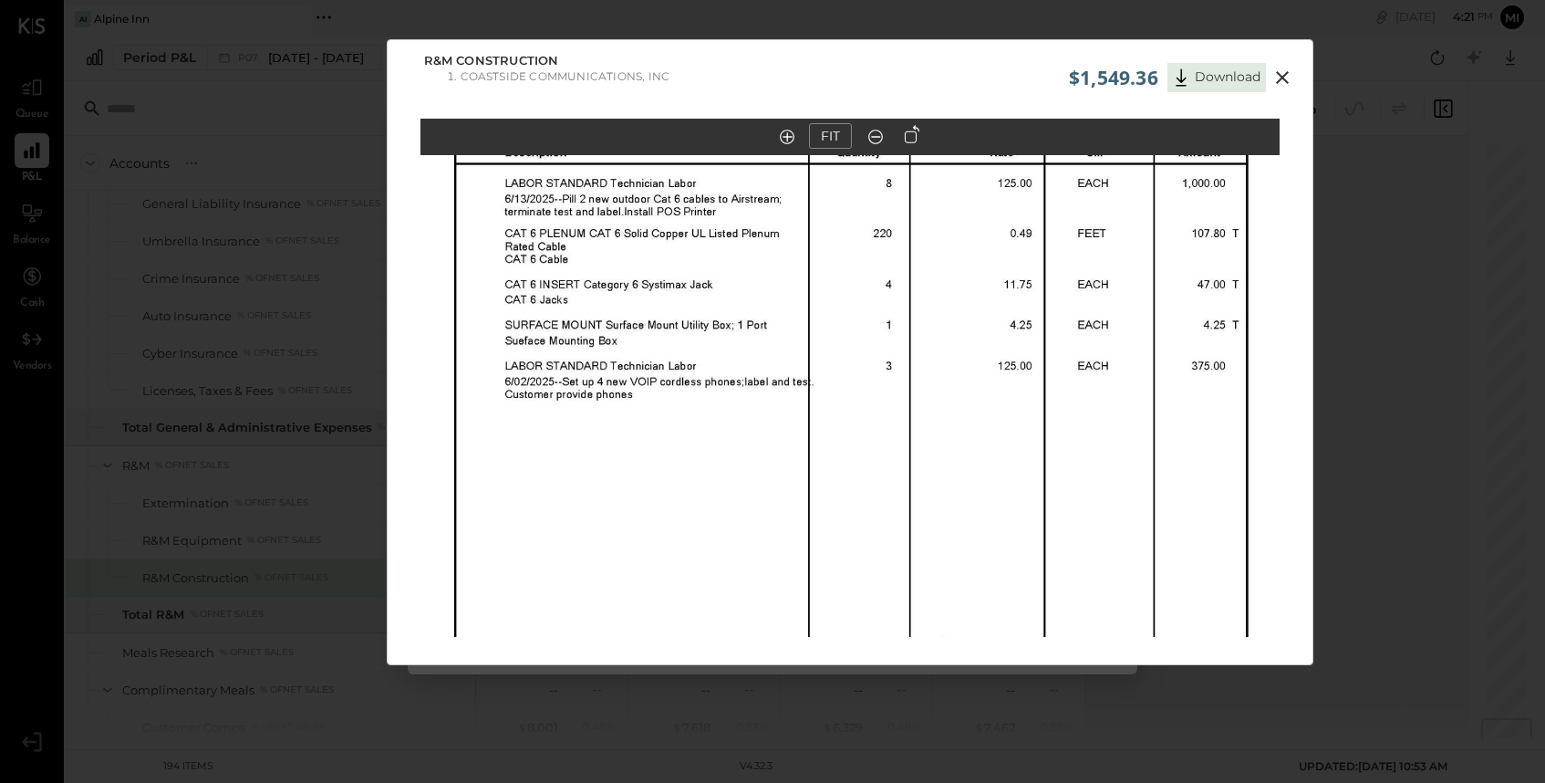
click at [1281, 78] on icon at bounding box center [1282, 77] width 13 height 13
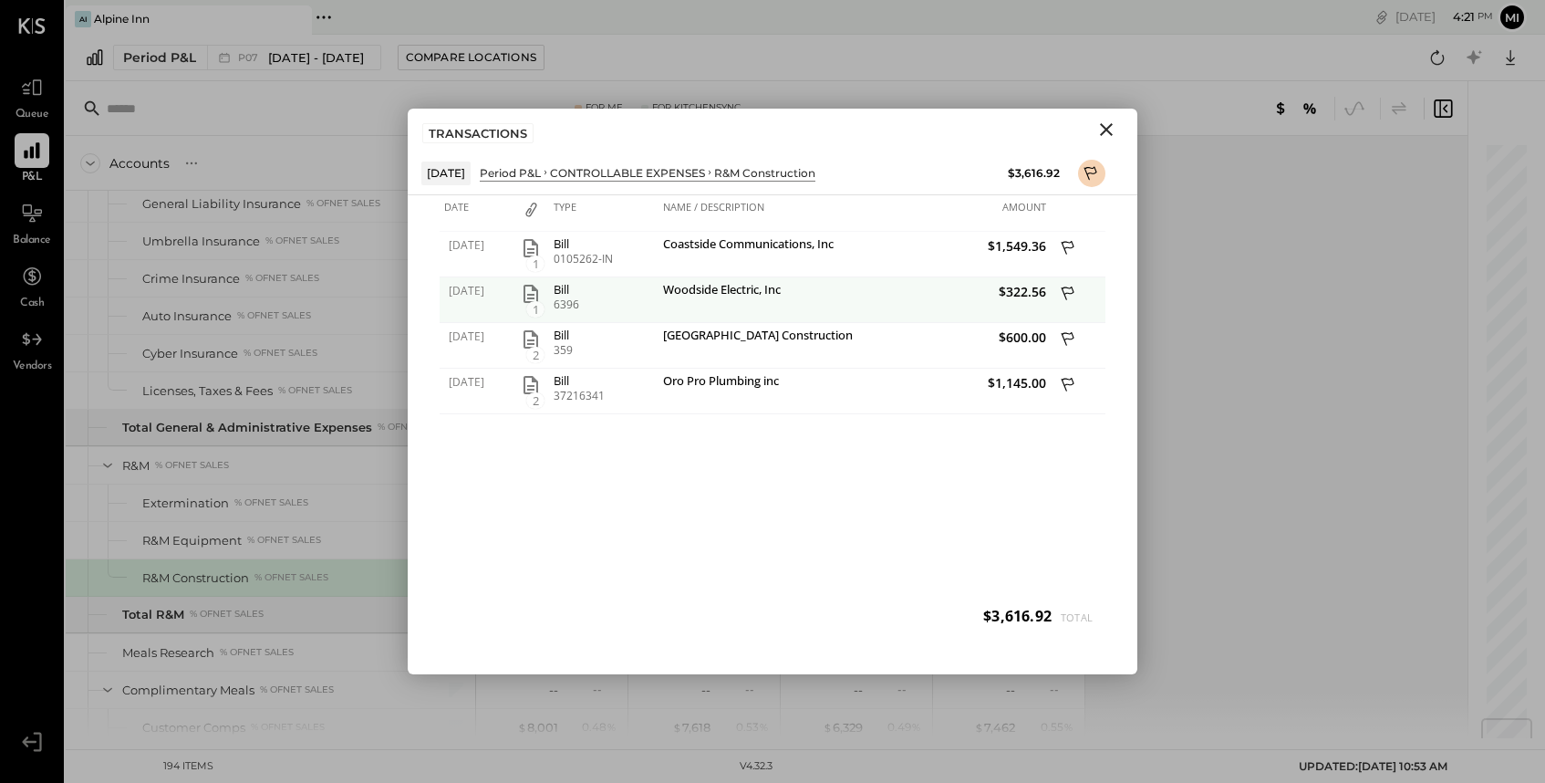
click at [533, 301] on span "1" at bounding box center [535, 309] width 18 height 16
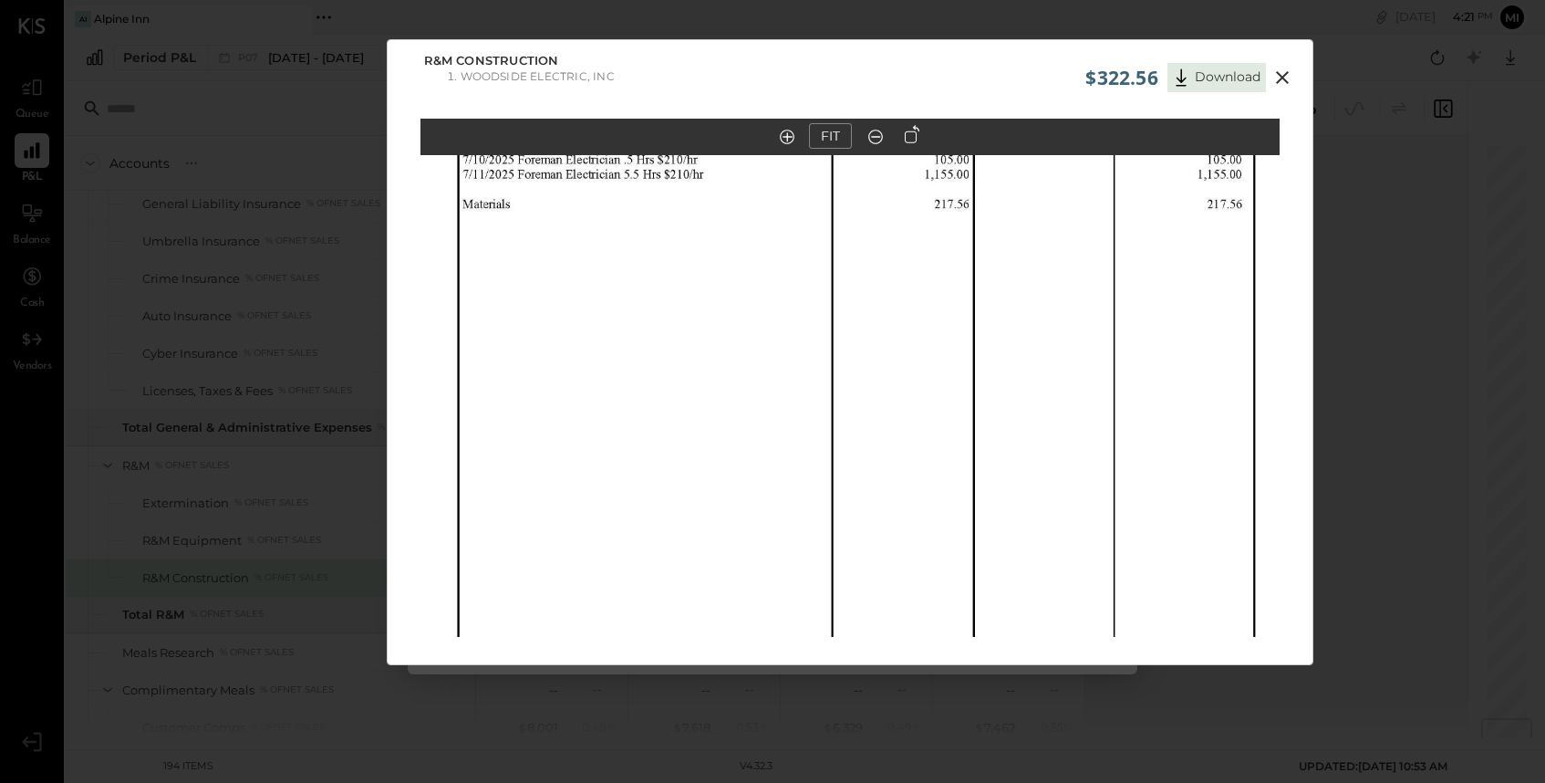
click at [1279, 81] on icon at bounding box center [1283, 78] width 22 height 22
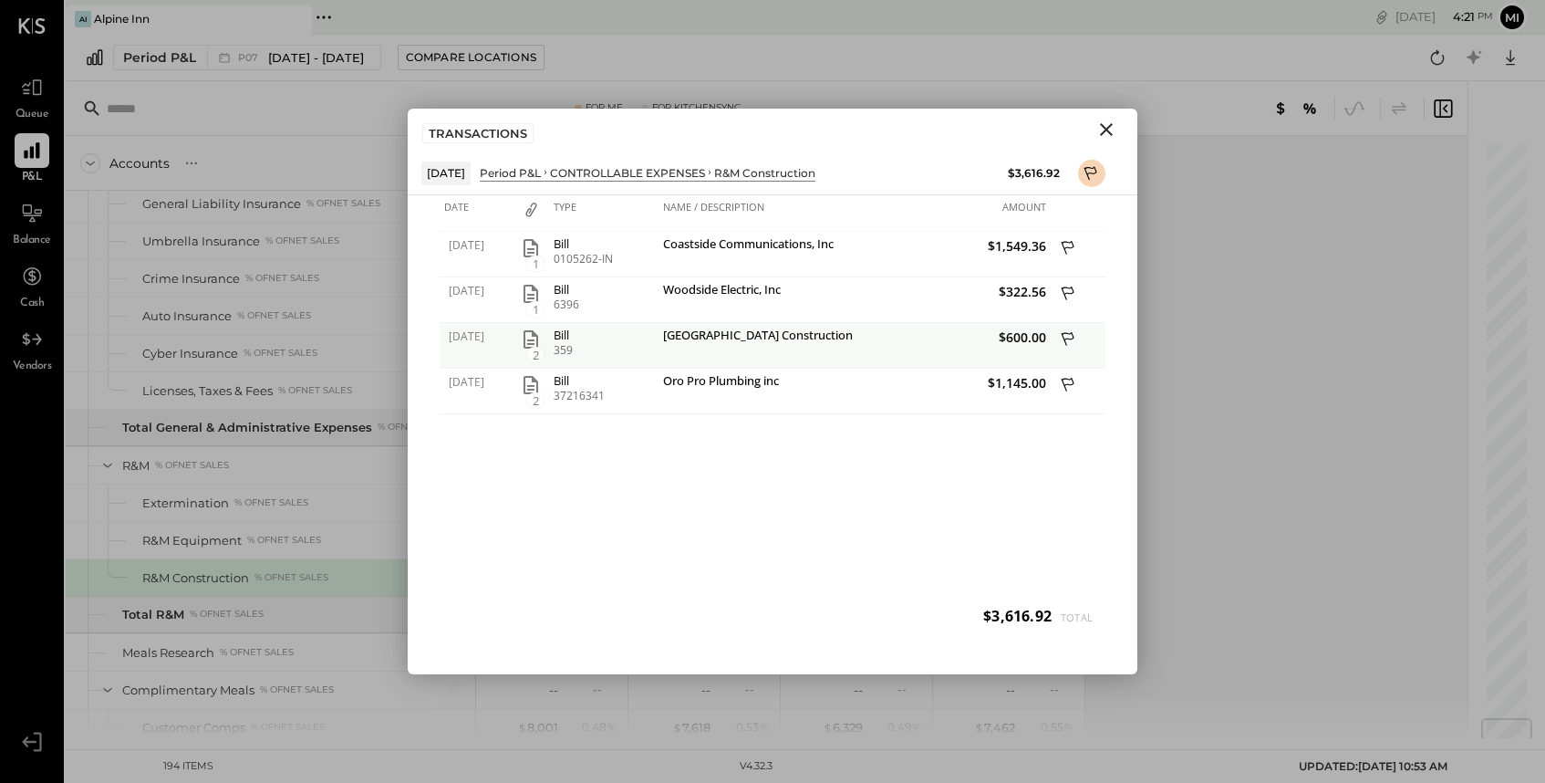
click at [527, 346] on icon "button" at bounding box center [531, 339] width 22 height 22
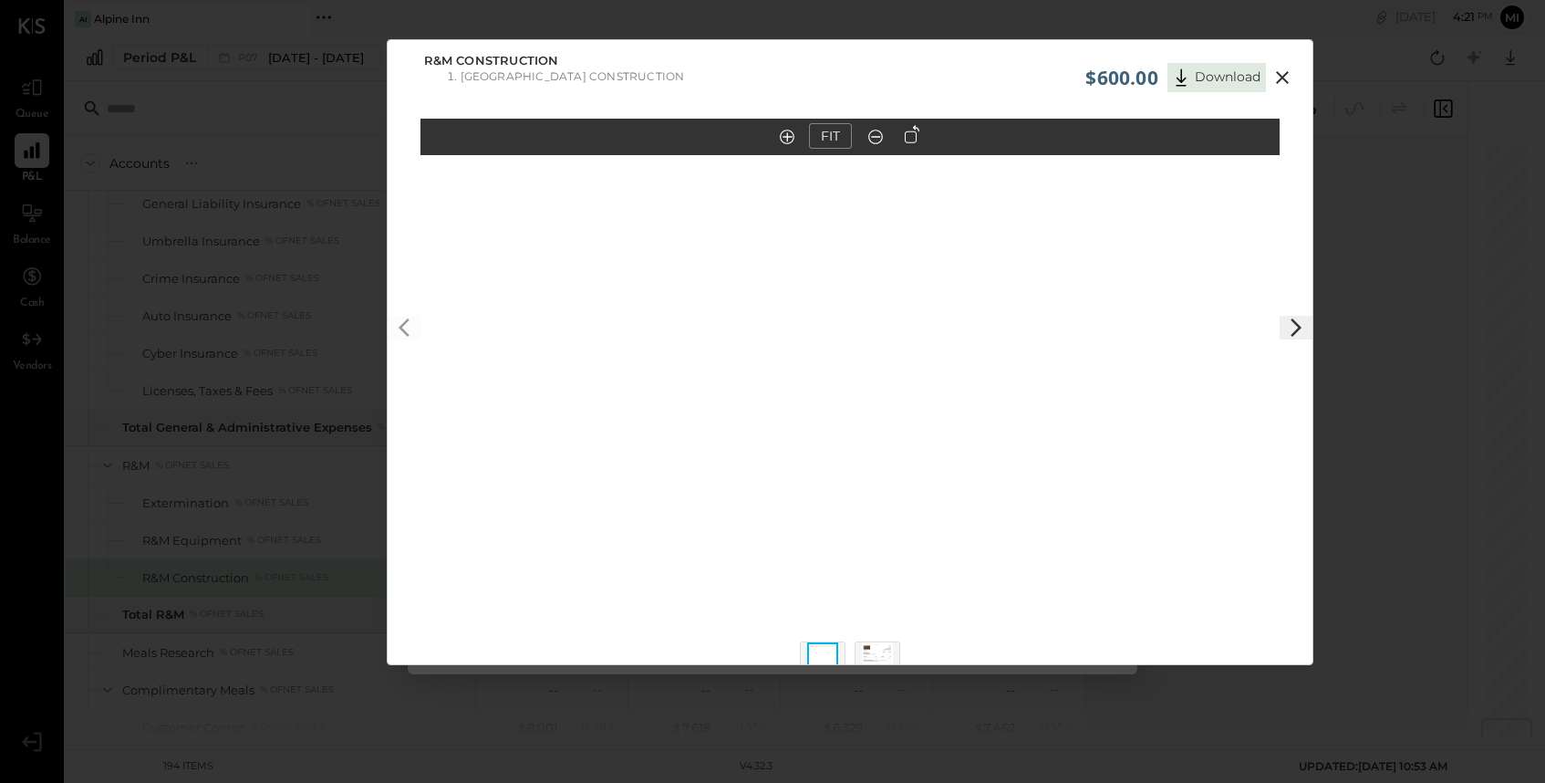
scroll to position [13, 0]
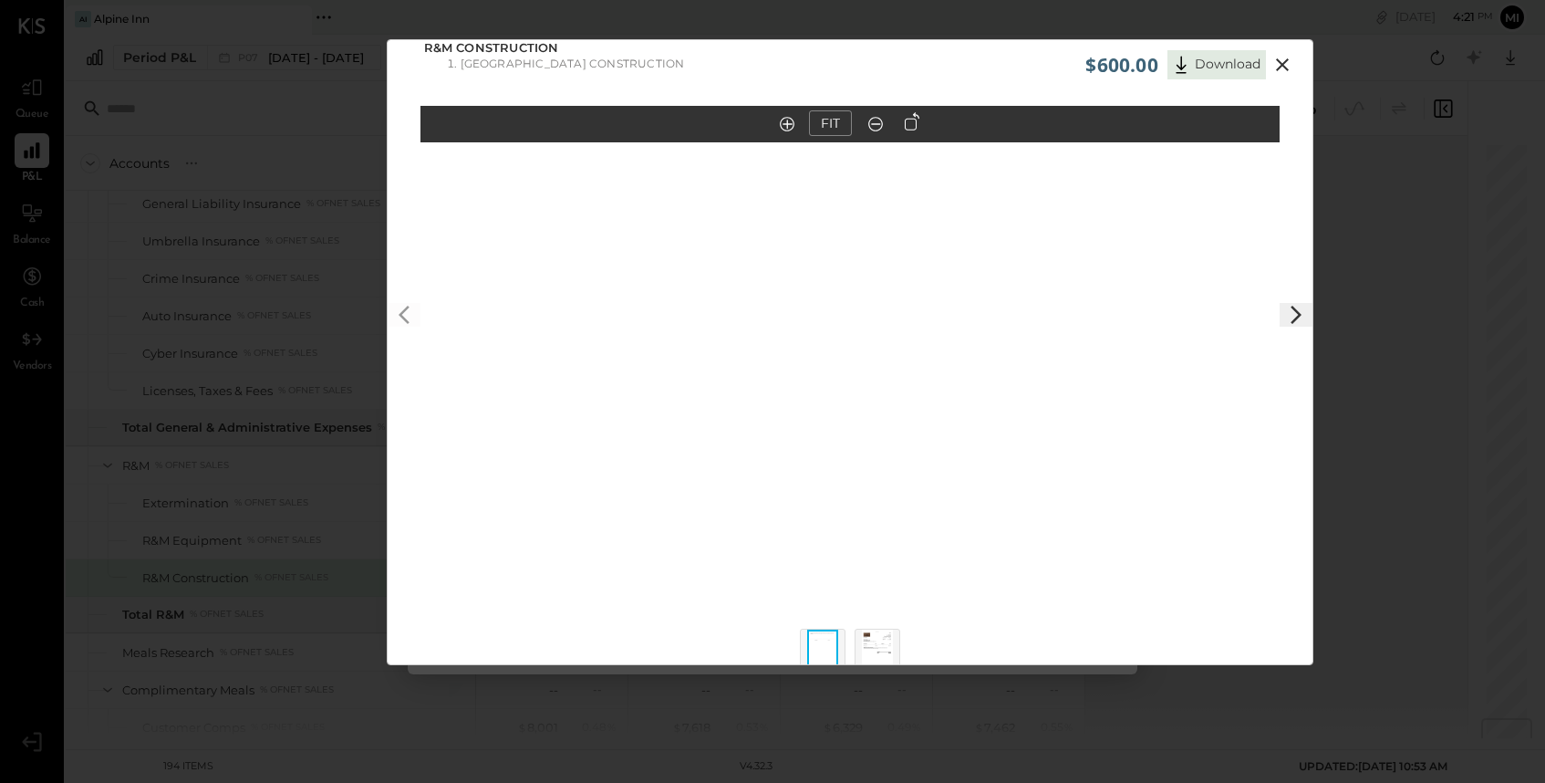
click at [871, 640] on img at bounding box center [877, 649] width 31 height 40
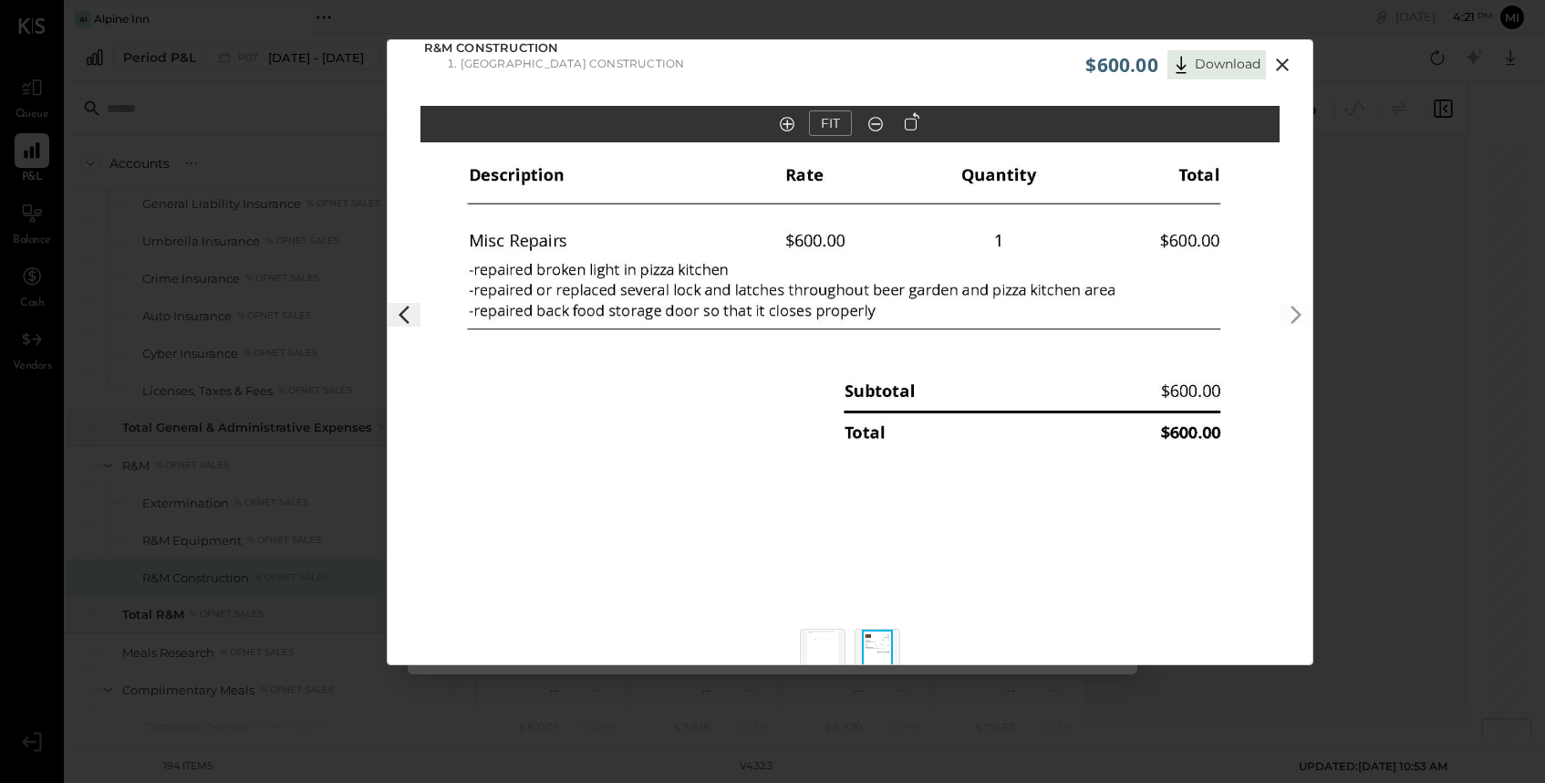
click at [1277, 67] on icon at bounding box center [1282, 64] width 13 height 13
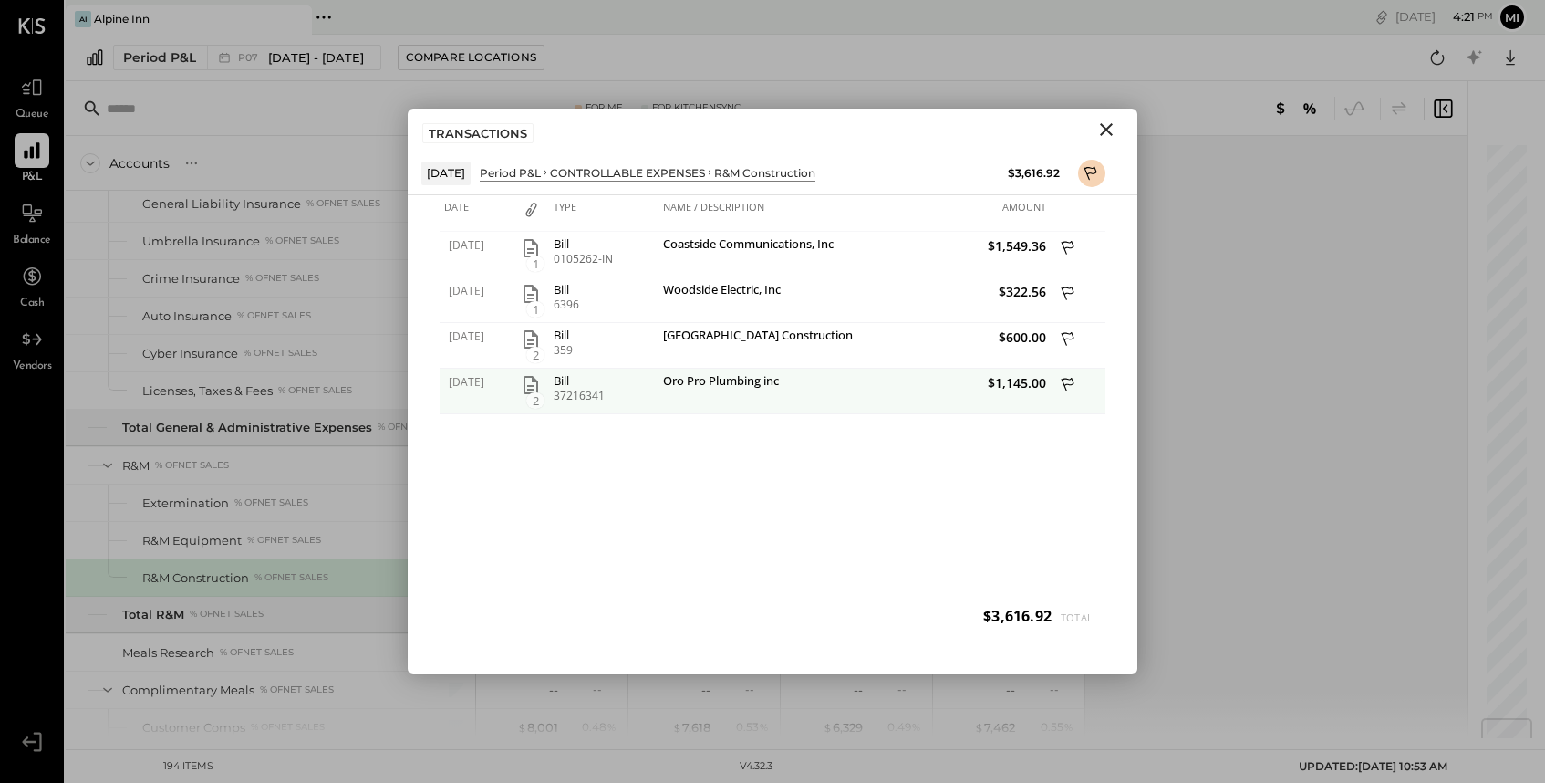
click at [531, 398] on span "2" at bounding box center [535, 400] width 18 height 16
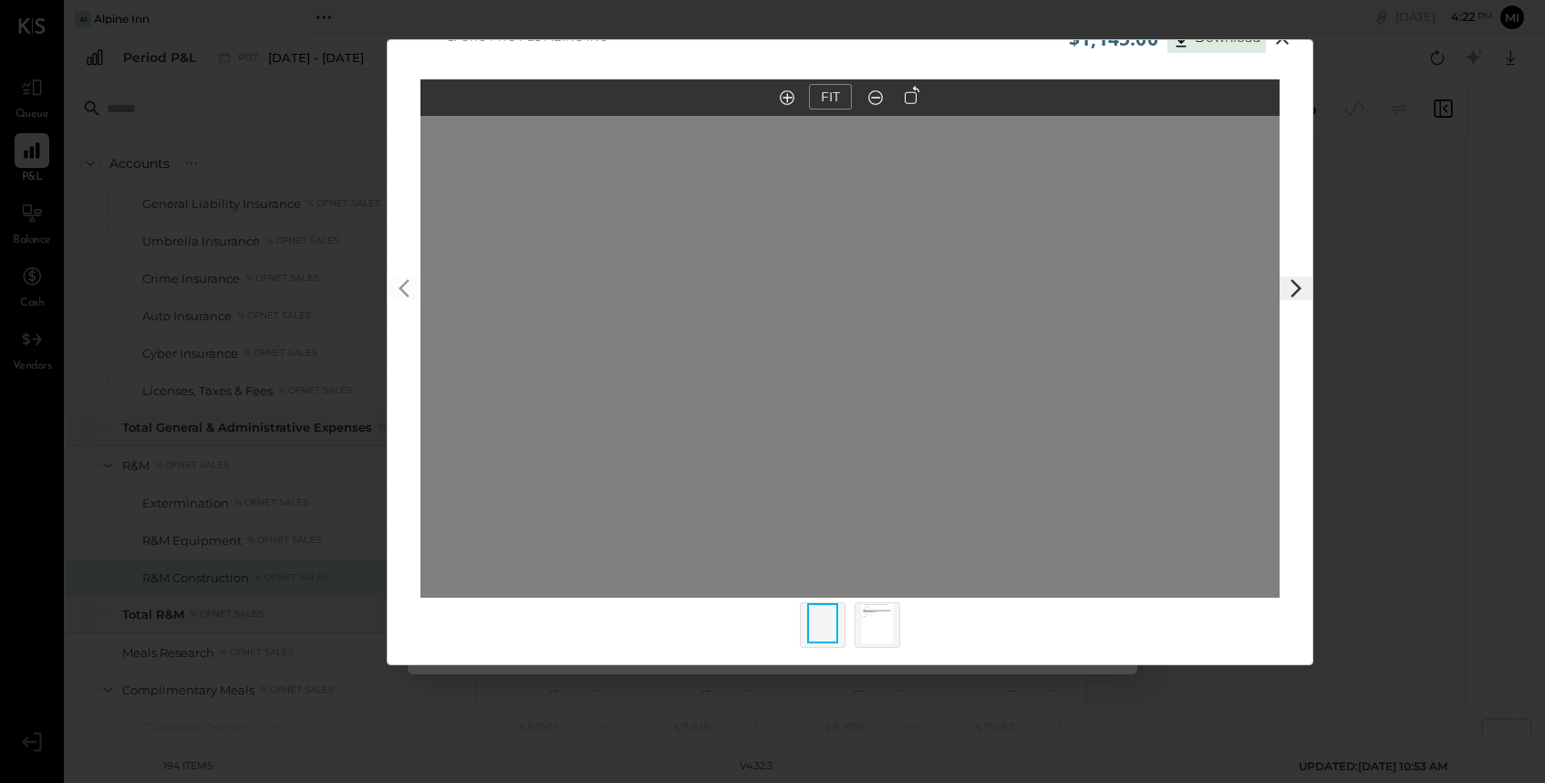
scroll to position [41, 0]
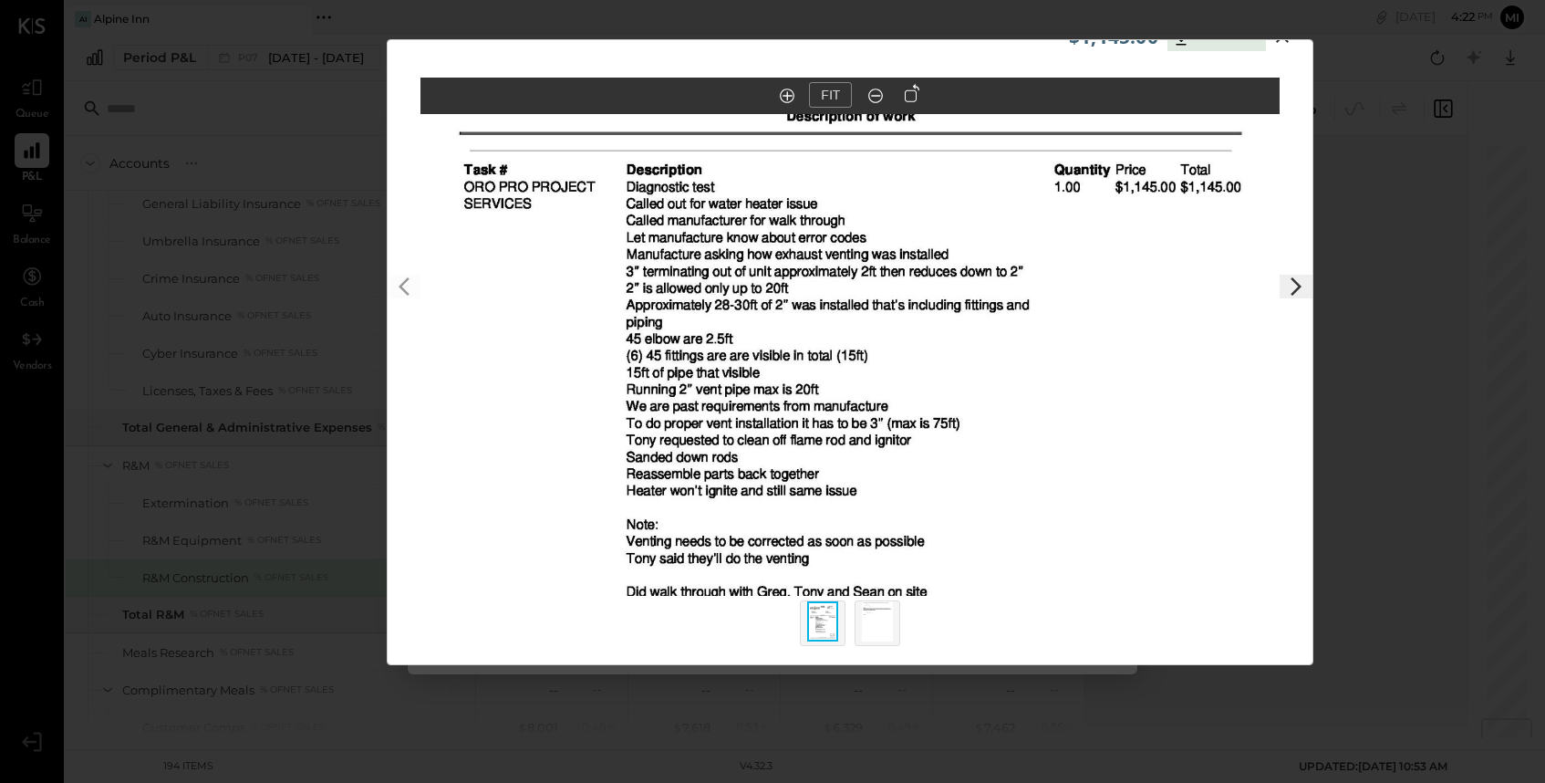
click at [883, 624] on img at bounding box center [877, 621] width 31 height 40
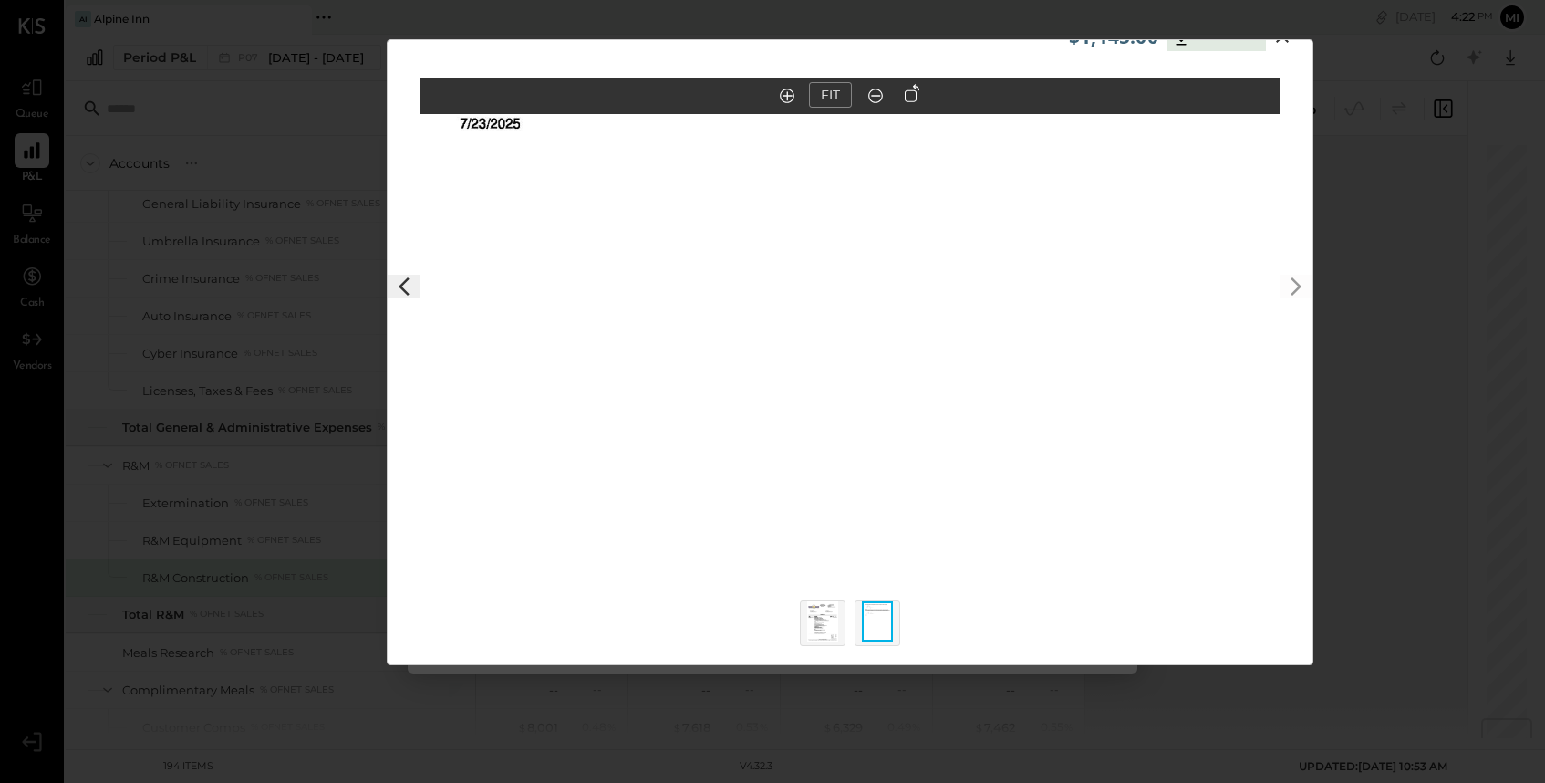
click at [828, 624] on img at bounding box center [822, 621] width 31 height 40
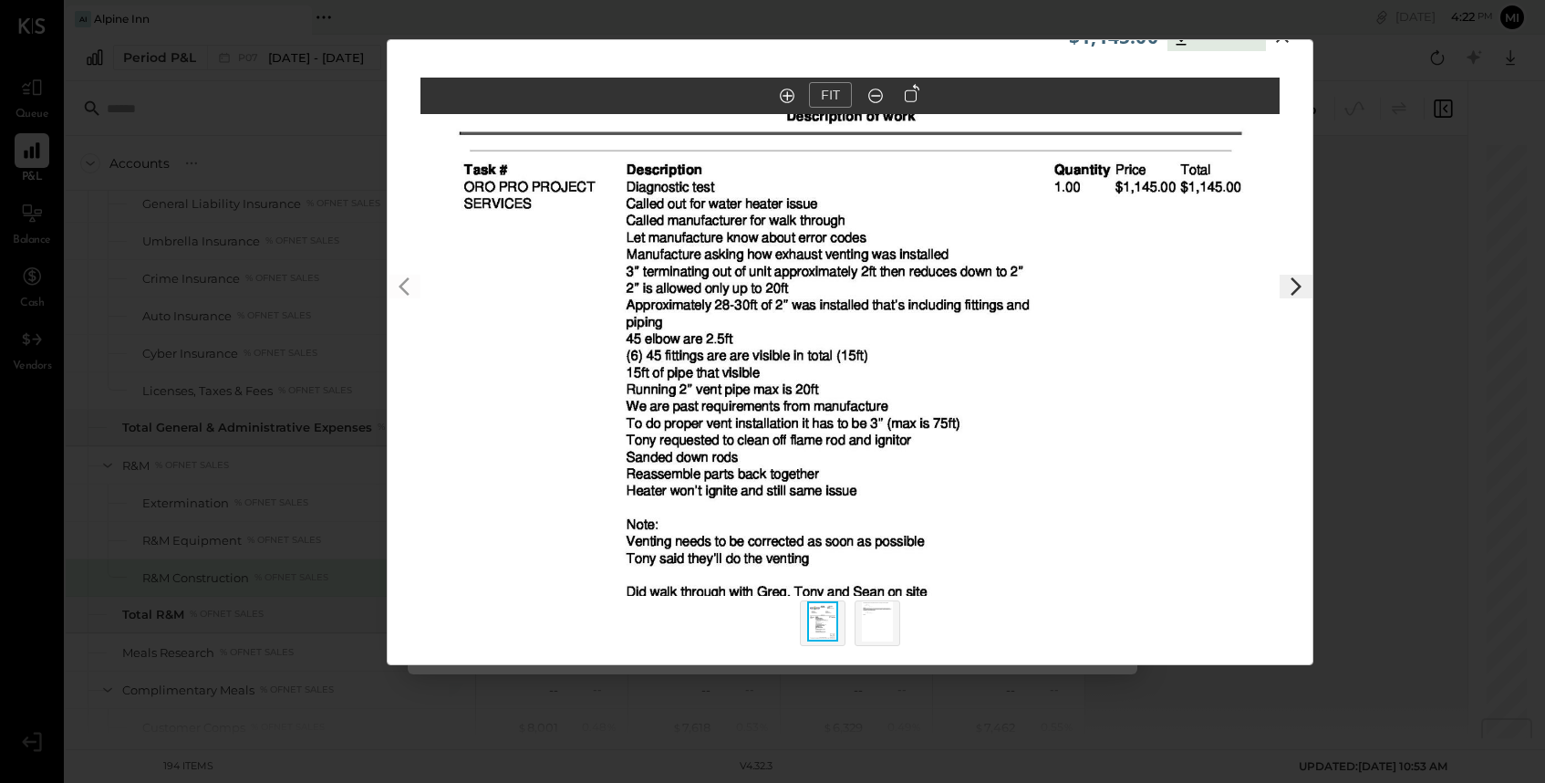
scroll to position [0, 0]
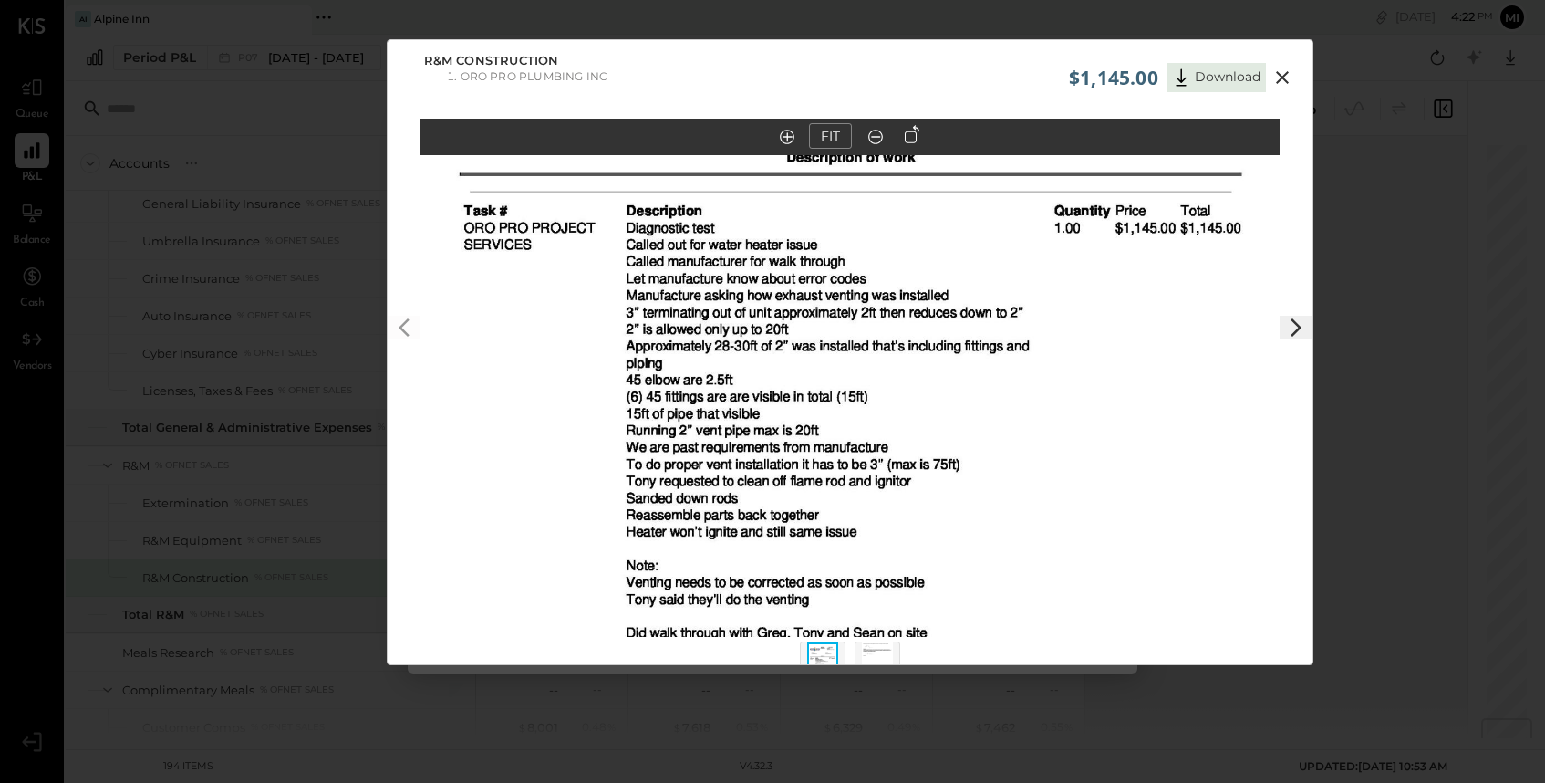
click at [1279, 78] on icon at bounding box center [1282, 77] width 13 height 13
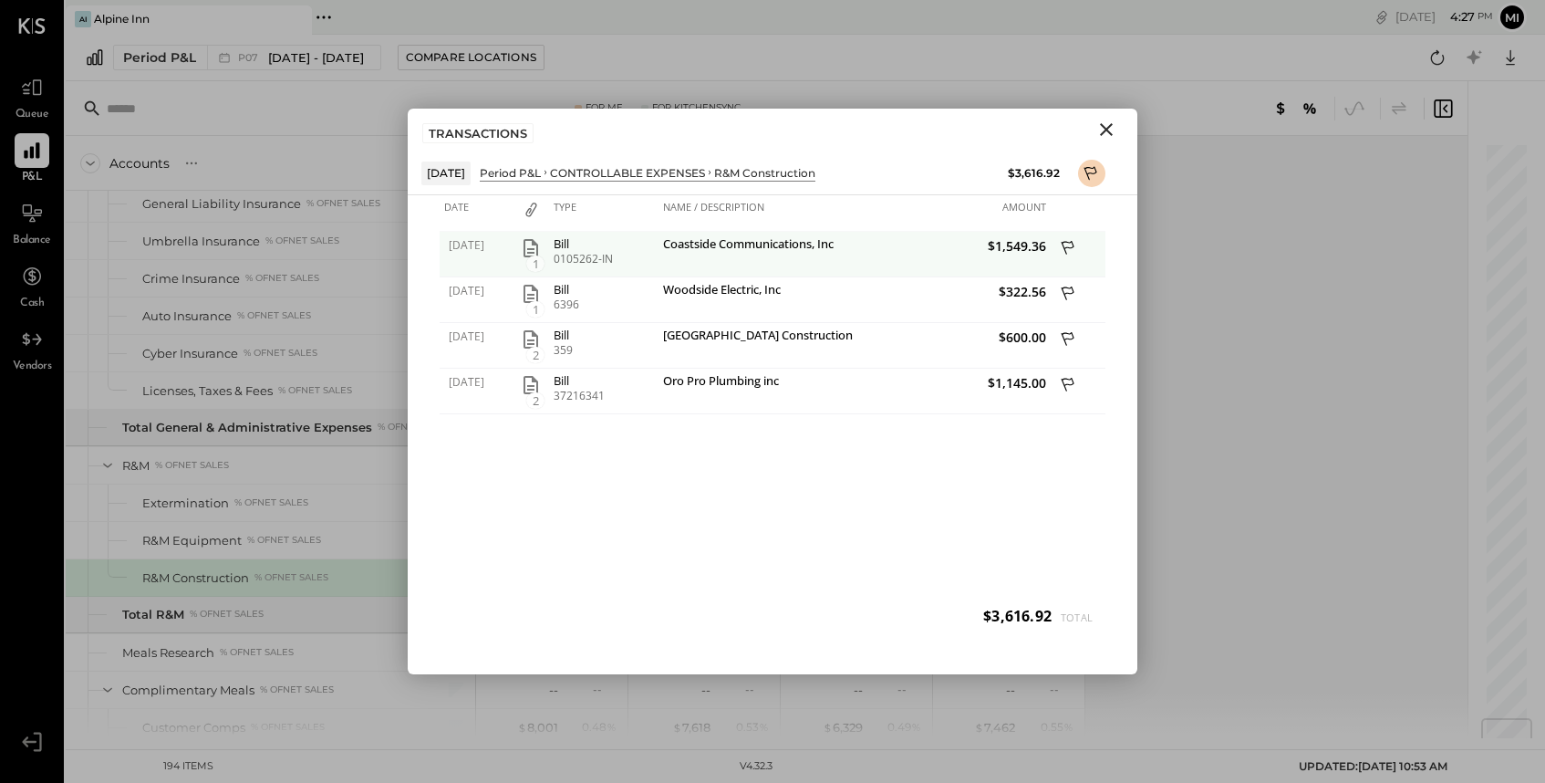
click at [530, 250] on icon "button" at bounding box center [531, 248] width 22 height 22
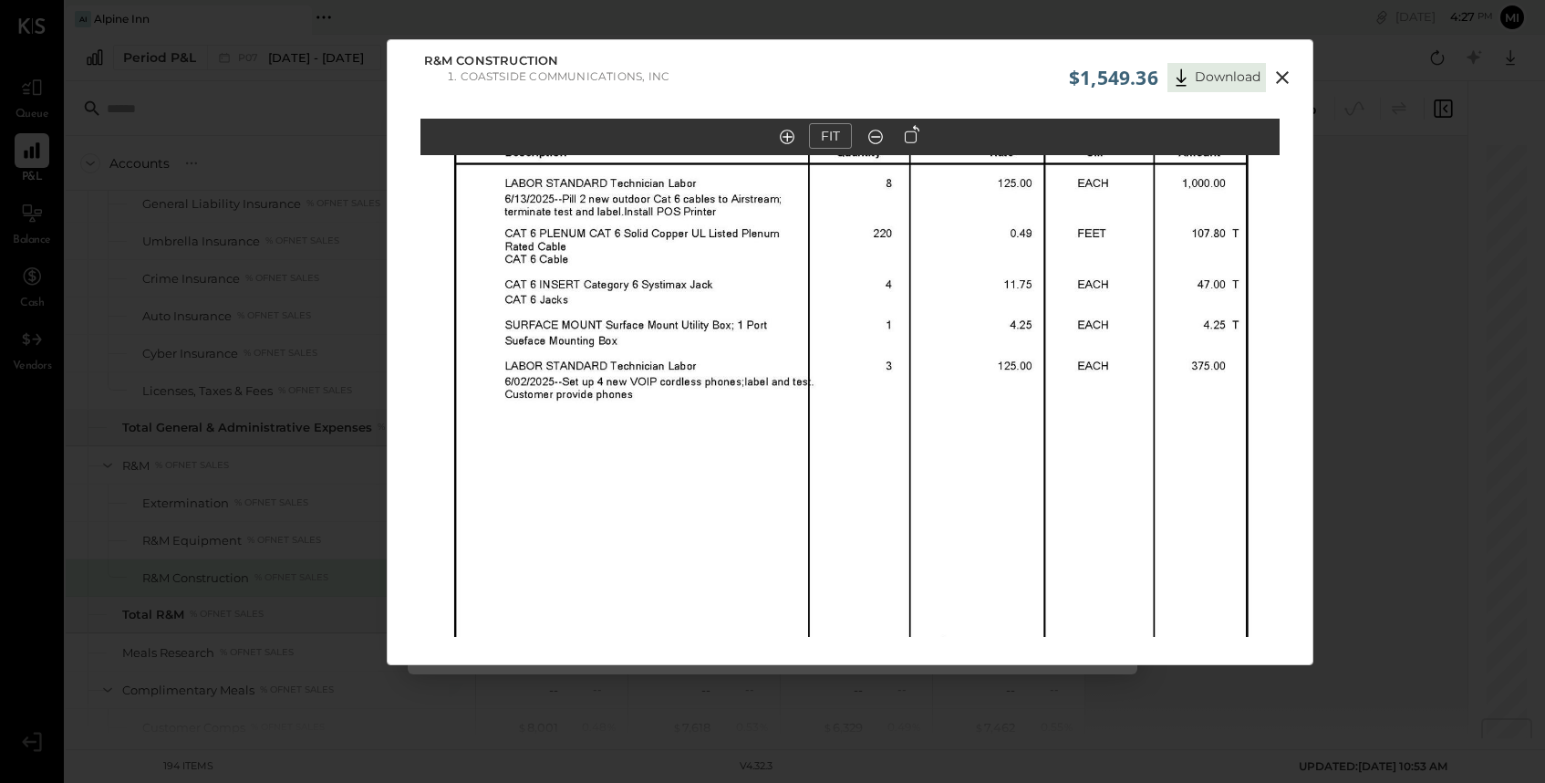
click at [1280, 79] on icon at bounding box center [1283, 78] width 22 height 22
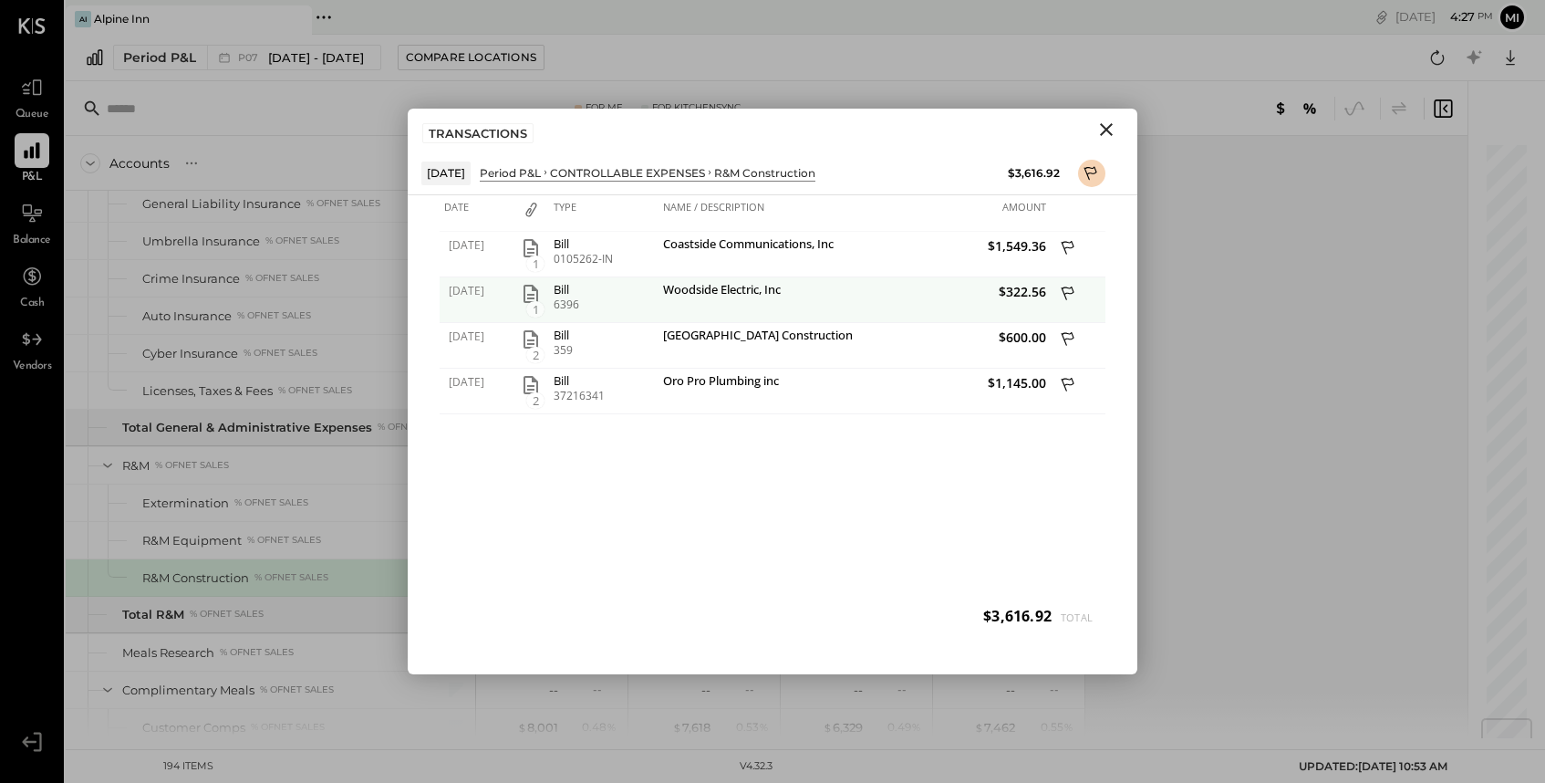
click at [526, 295] on icon "button" at bounding box center [531, 294] width 22 height 22
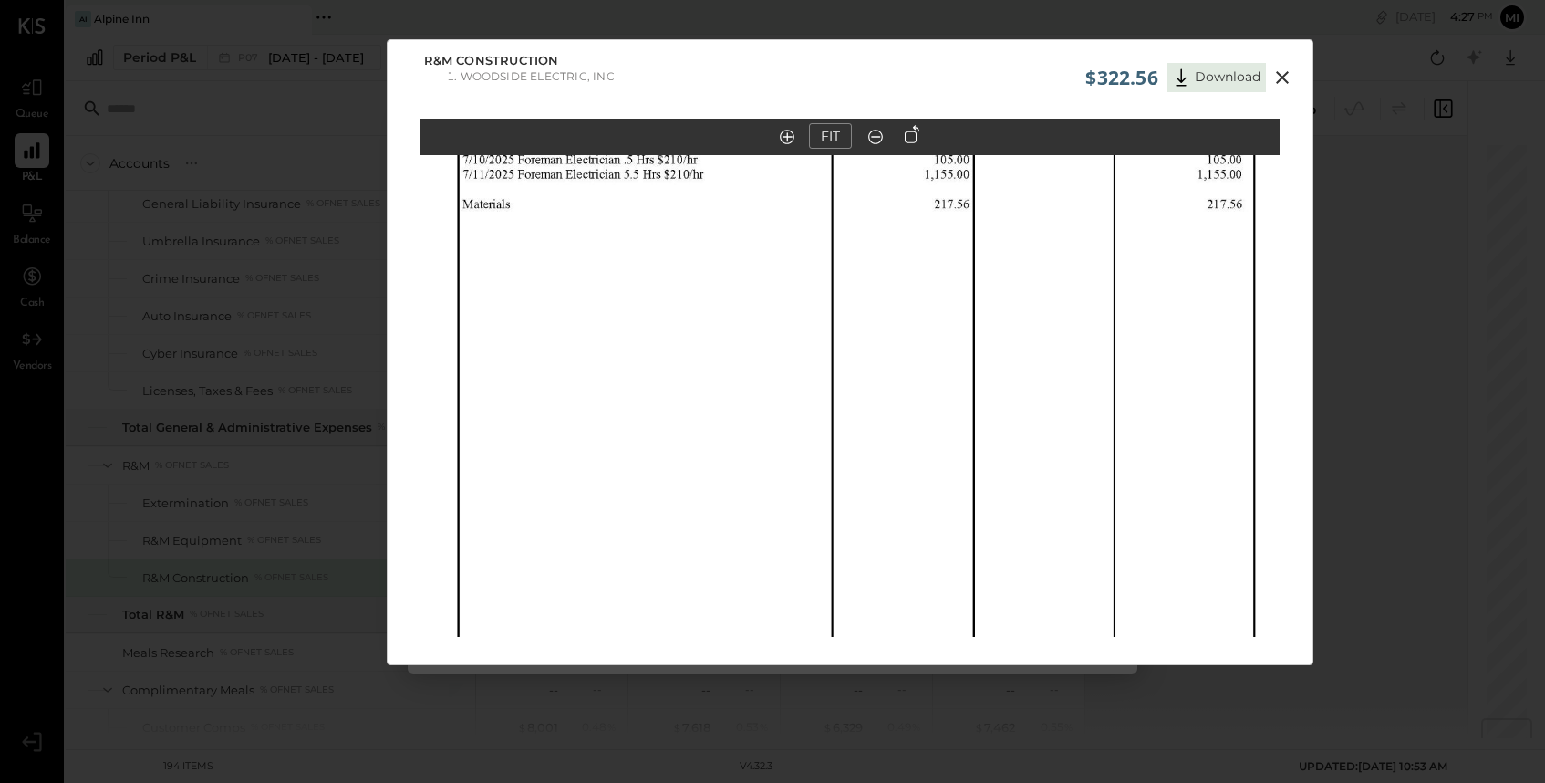
click at [1280, 81] on icon at bounding box center [1283, 78] width 22 height 22
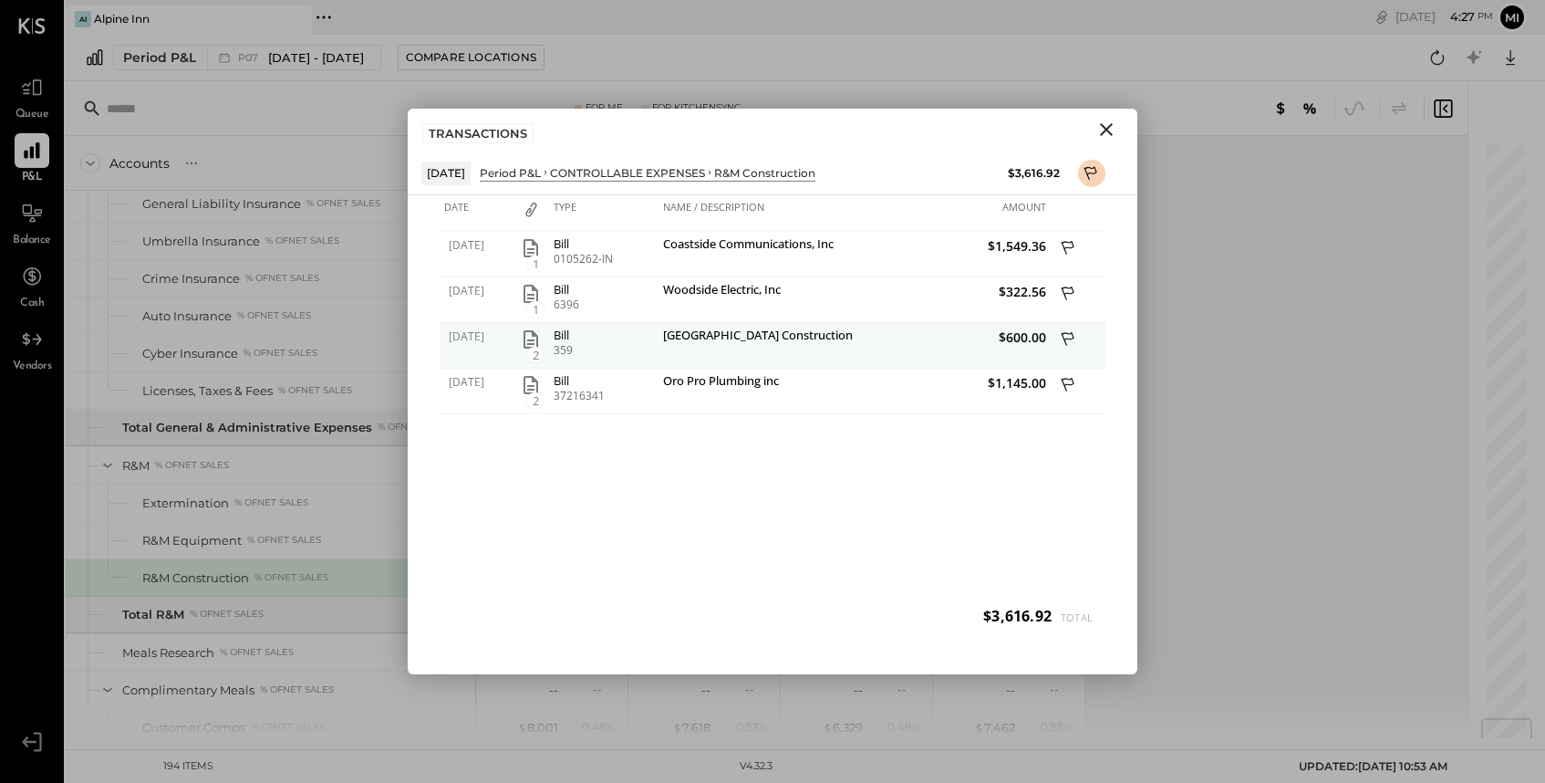
click at [533, 343] on icon "button" at bounding box center [531, 339] width 15 height 18
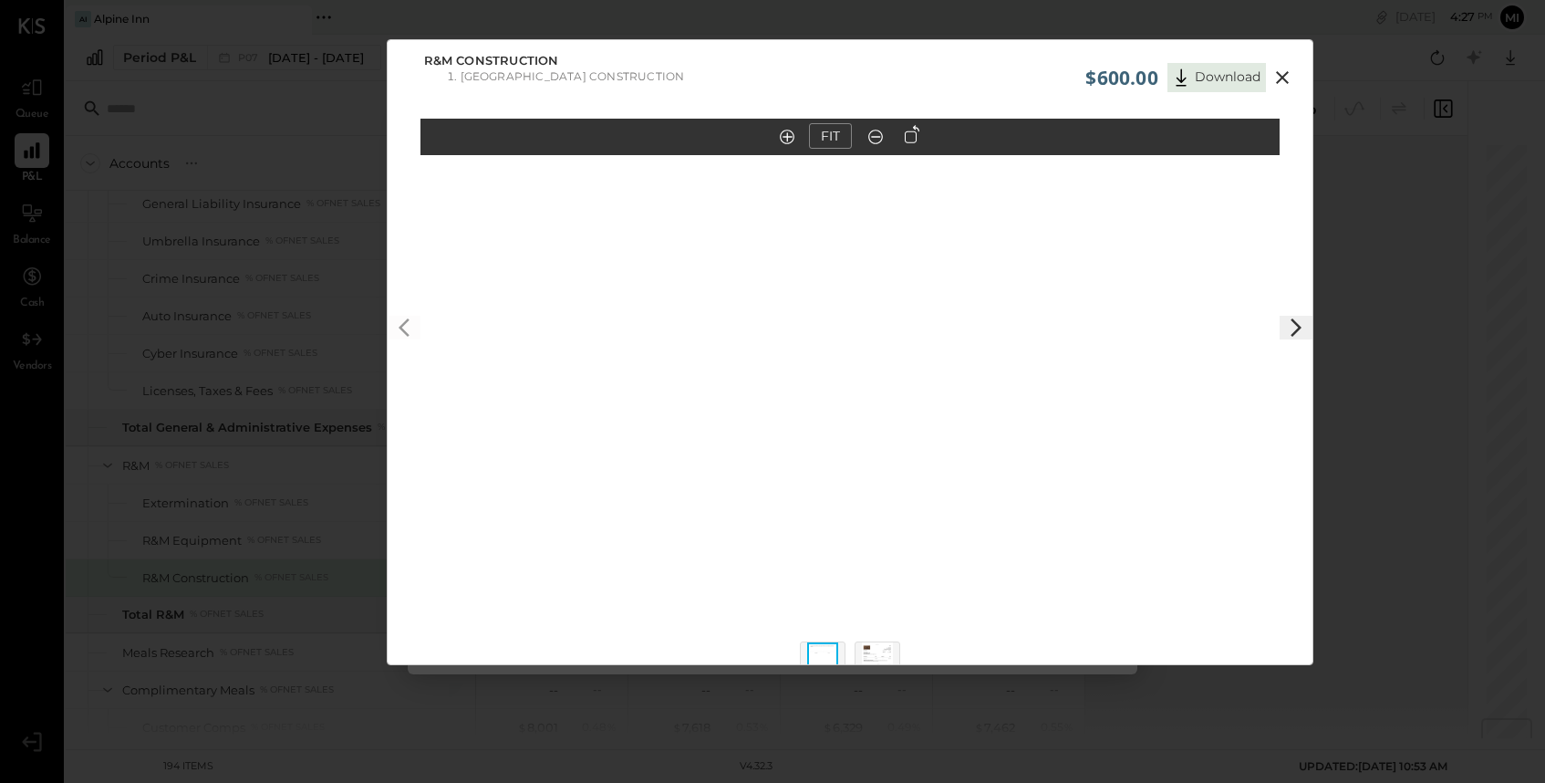
click at [883, 656] on img at bounding box center [877, 662] width 31 height 40
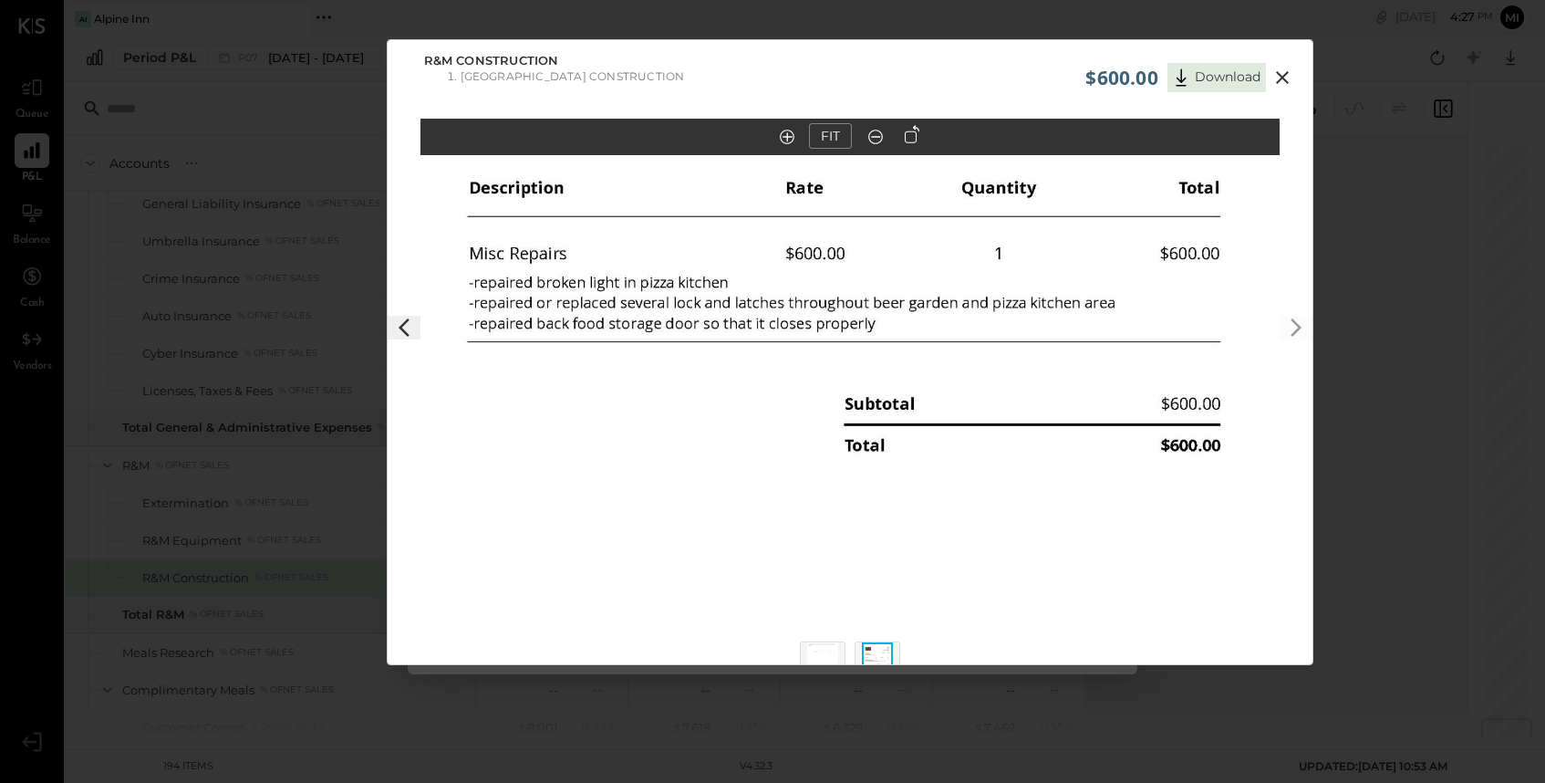
click at [1284, 76] on icon at bounding box center [1283, 78] width 22 height 22
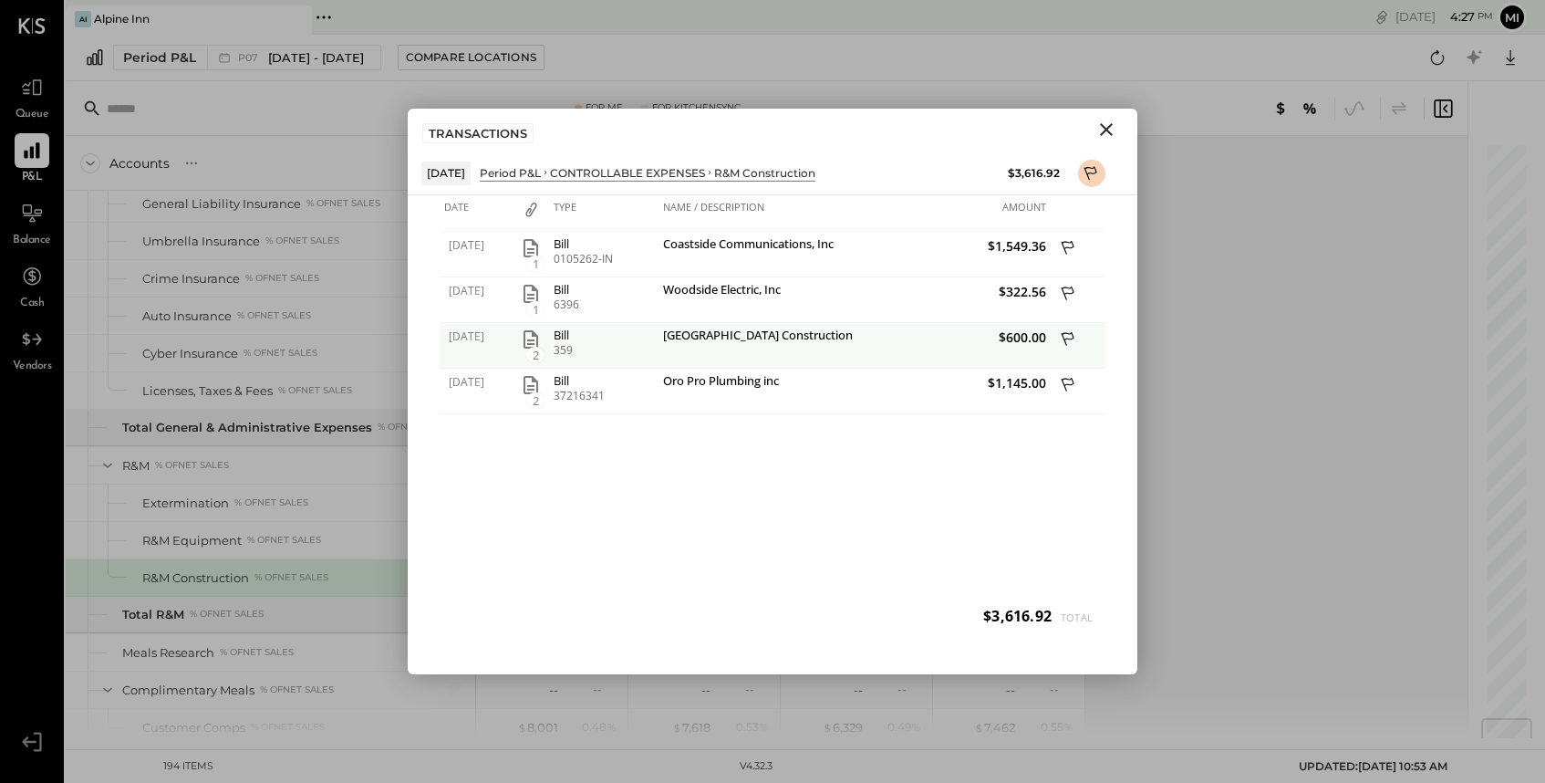
click at [1065, 338] on icon at bounding box center [1068, 339] width 13 height 14
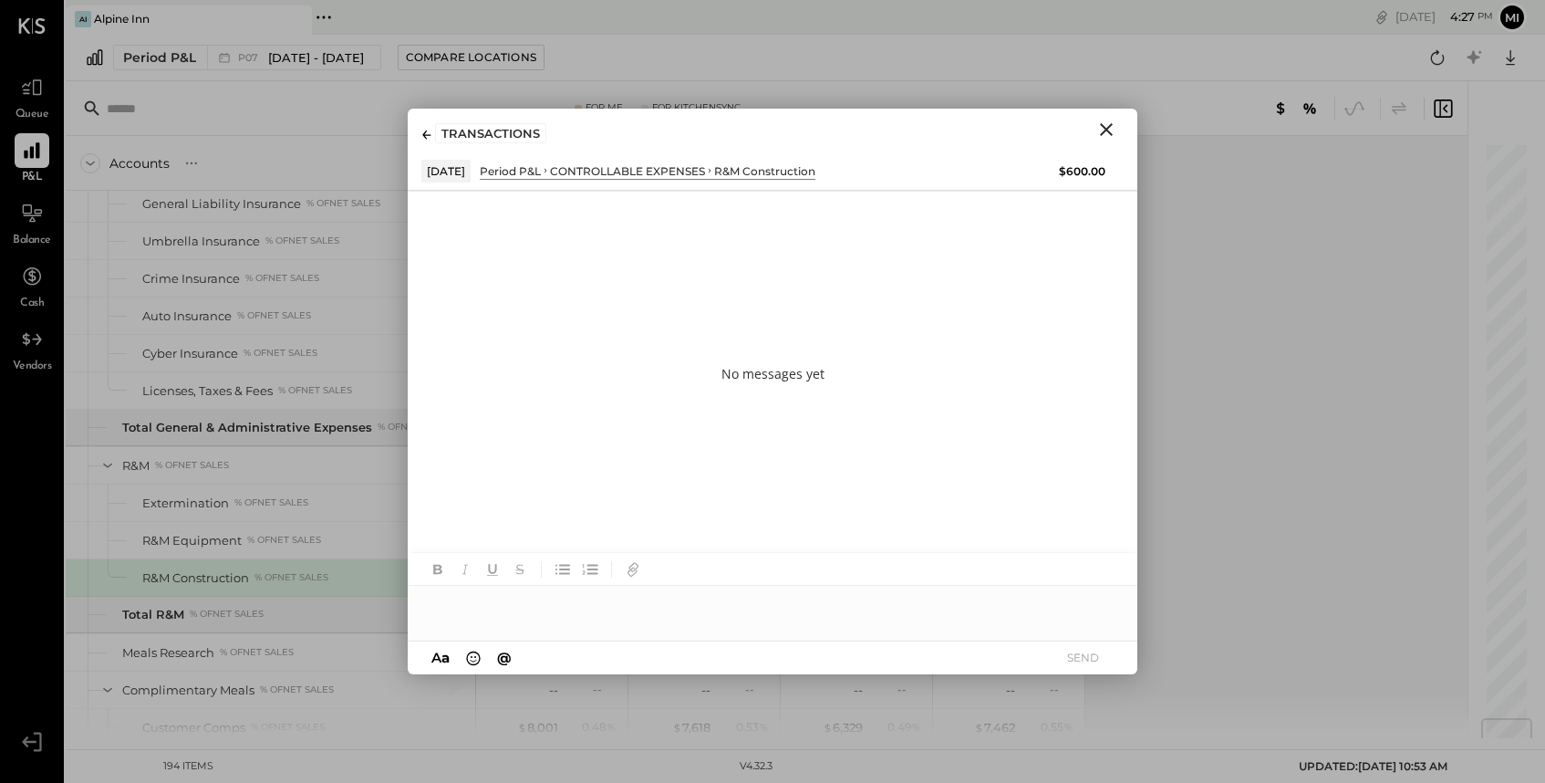
click at [1107, 130] on icon "Close" at bounding box center [1106, 129] width 13 height 13
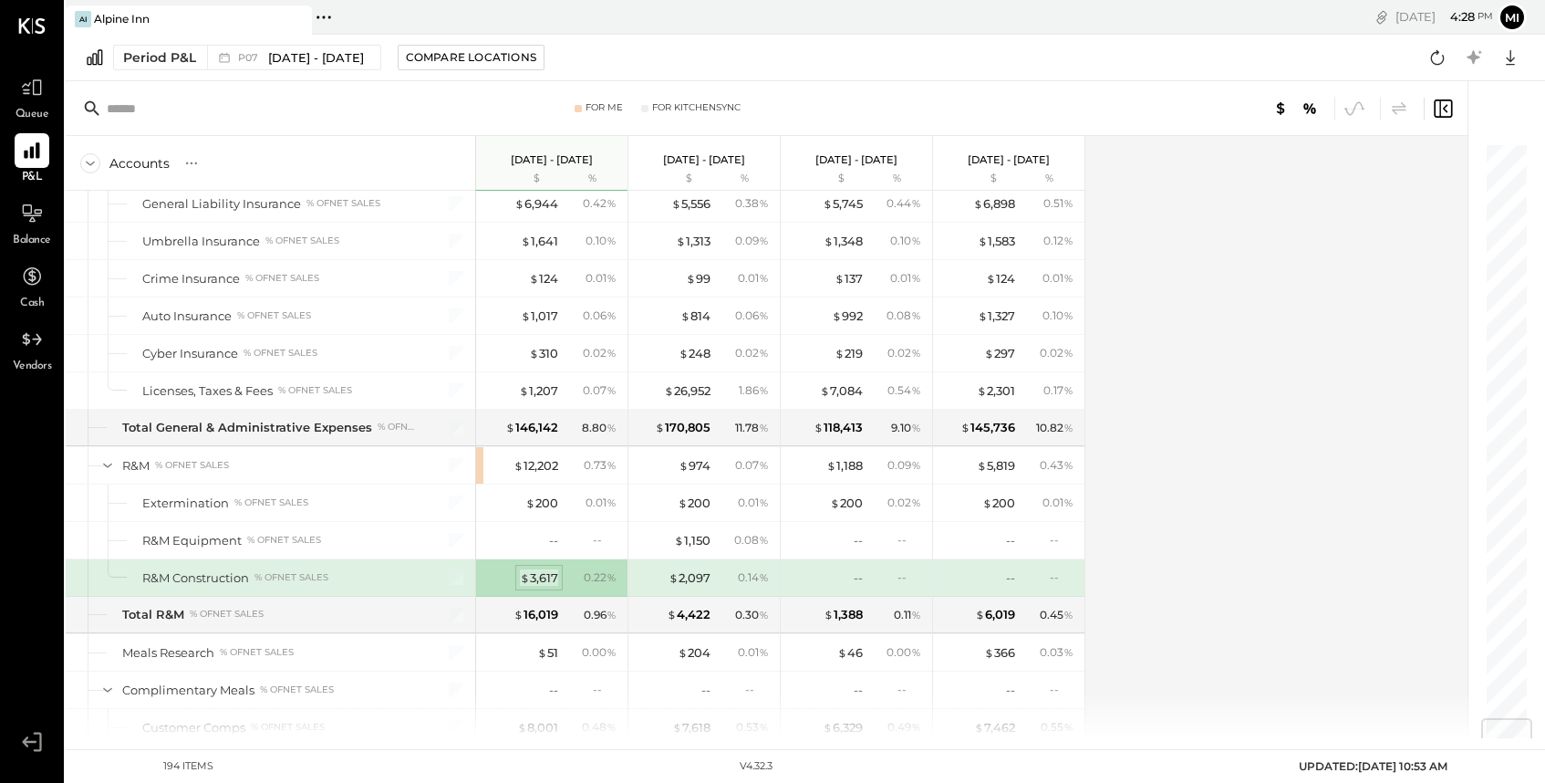
click at [530, 577] on div "$ 3,617" at bounding box center [539, 577] width 38 height 17
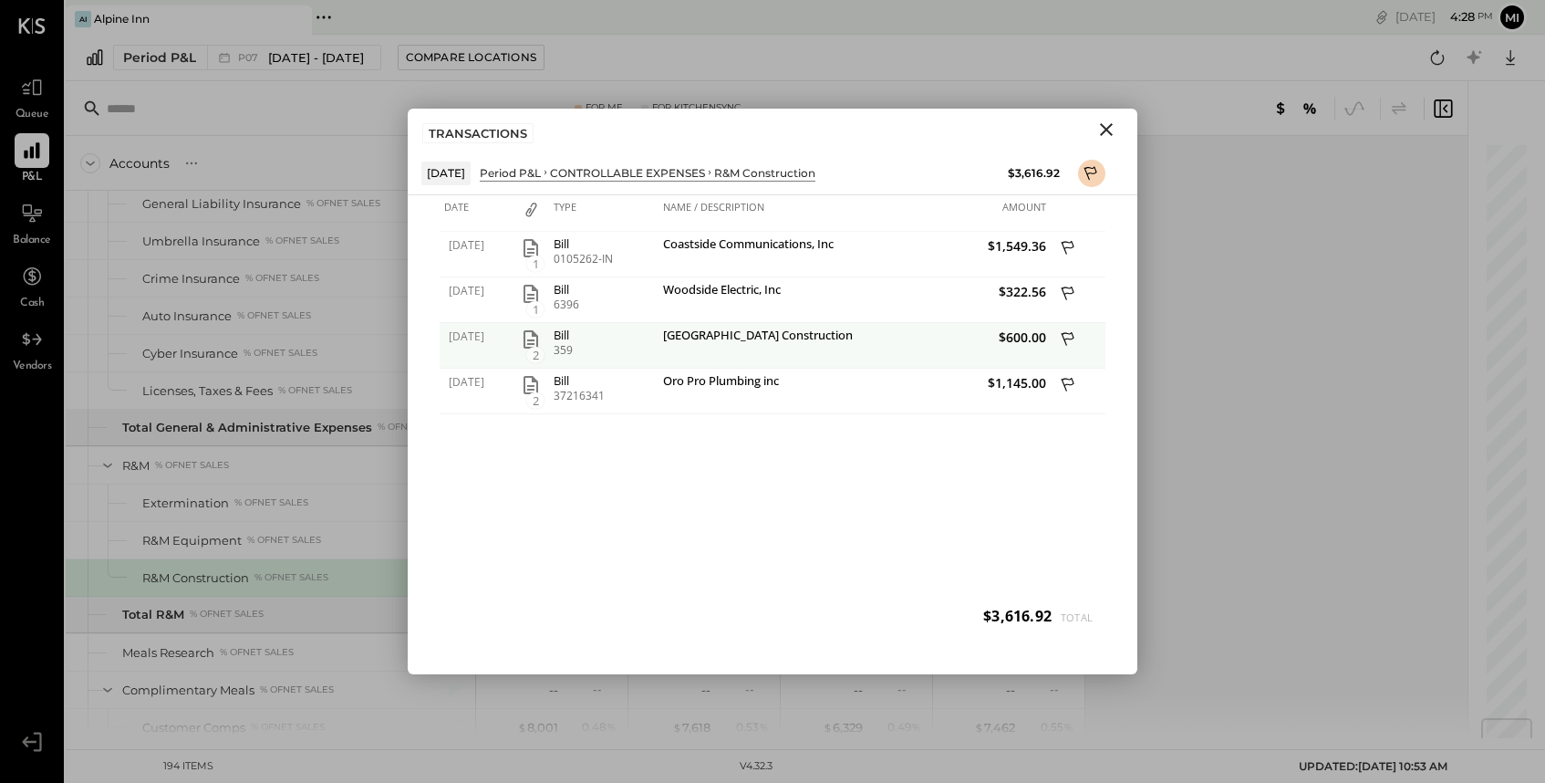
click at [1068, 335] on icon at bounding box center [1069, 340] width 16 height 23
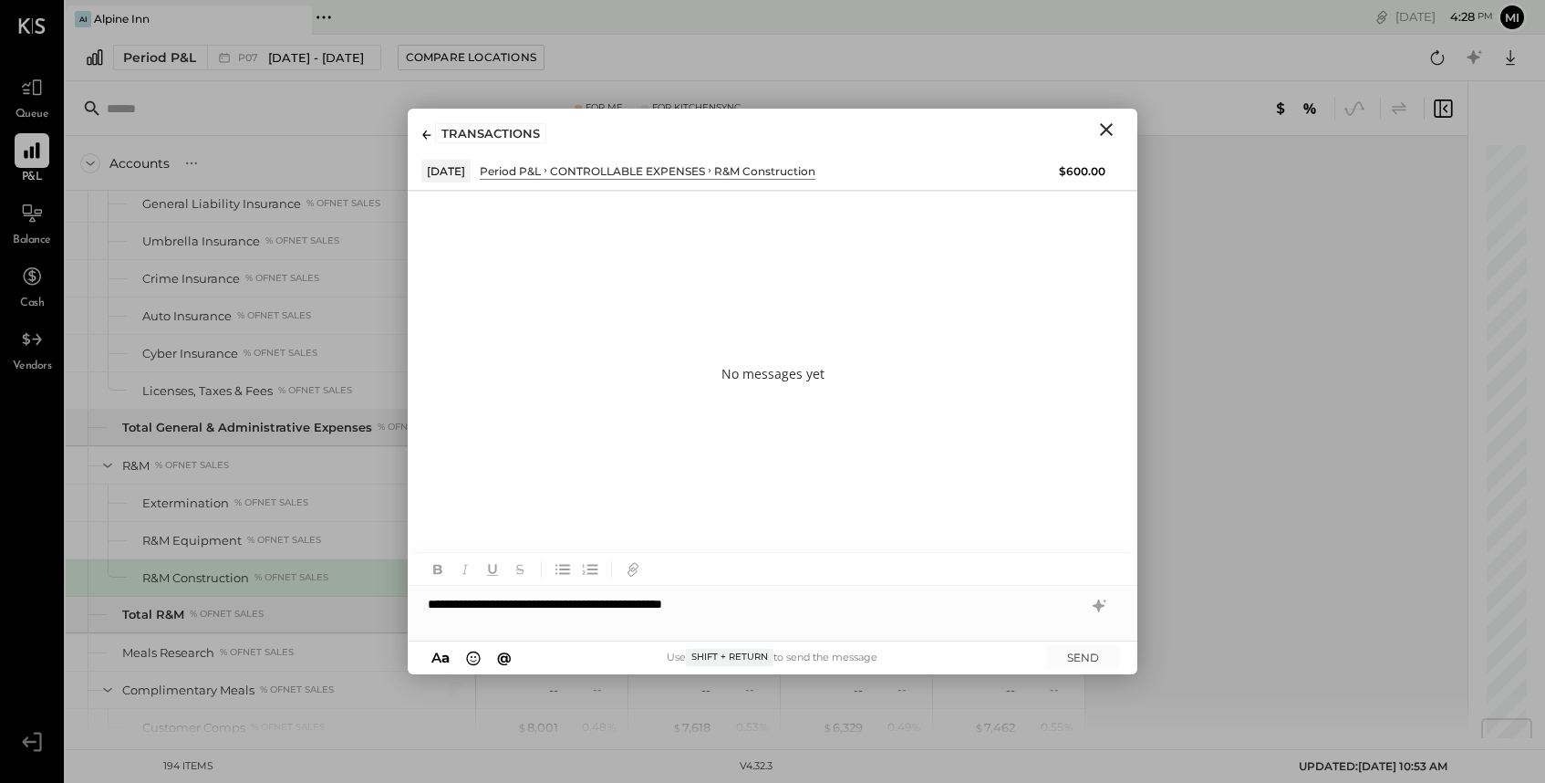
click at [742, 597] on div "**********" at bounding box center [773, 604] width 730 height 36
click at [1071, 648] on button "SEND" at bounding box center [1082, 657] width 73 height 25
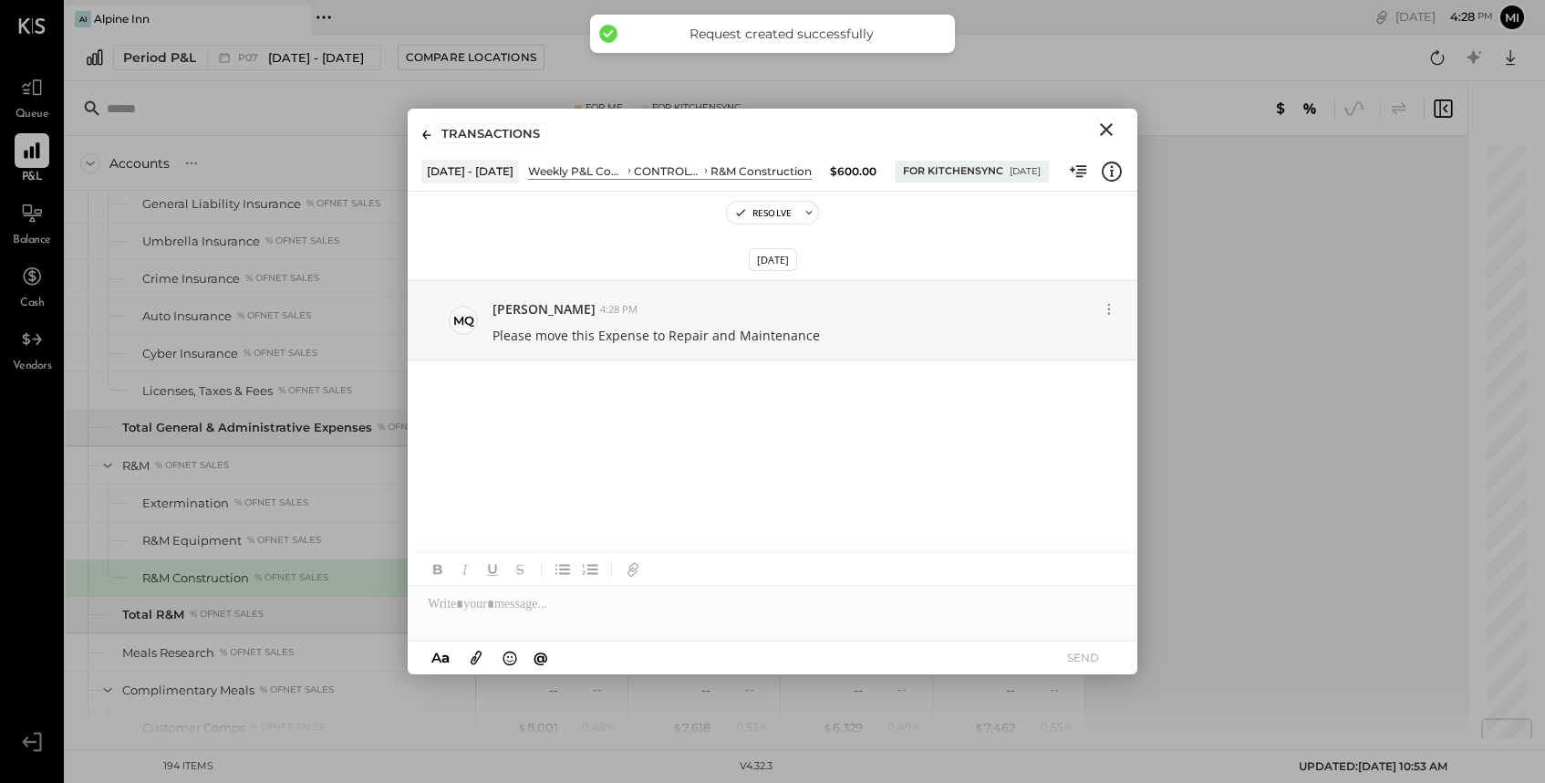
click at [1106, 130] on icon "Close" at bounding box center [1106, 129] width 13 height 13
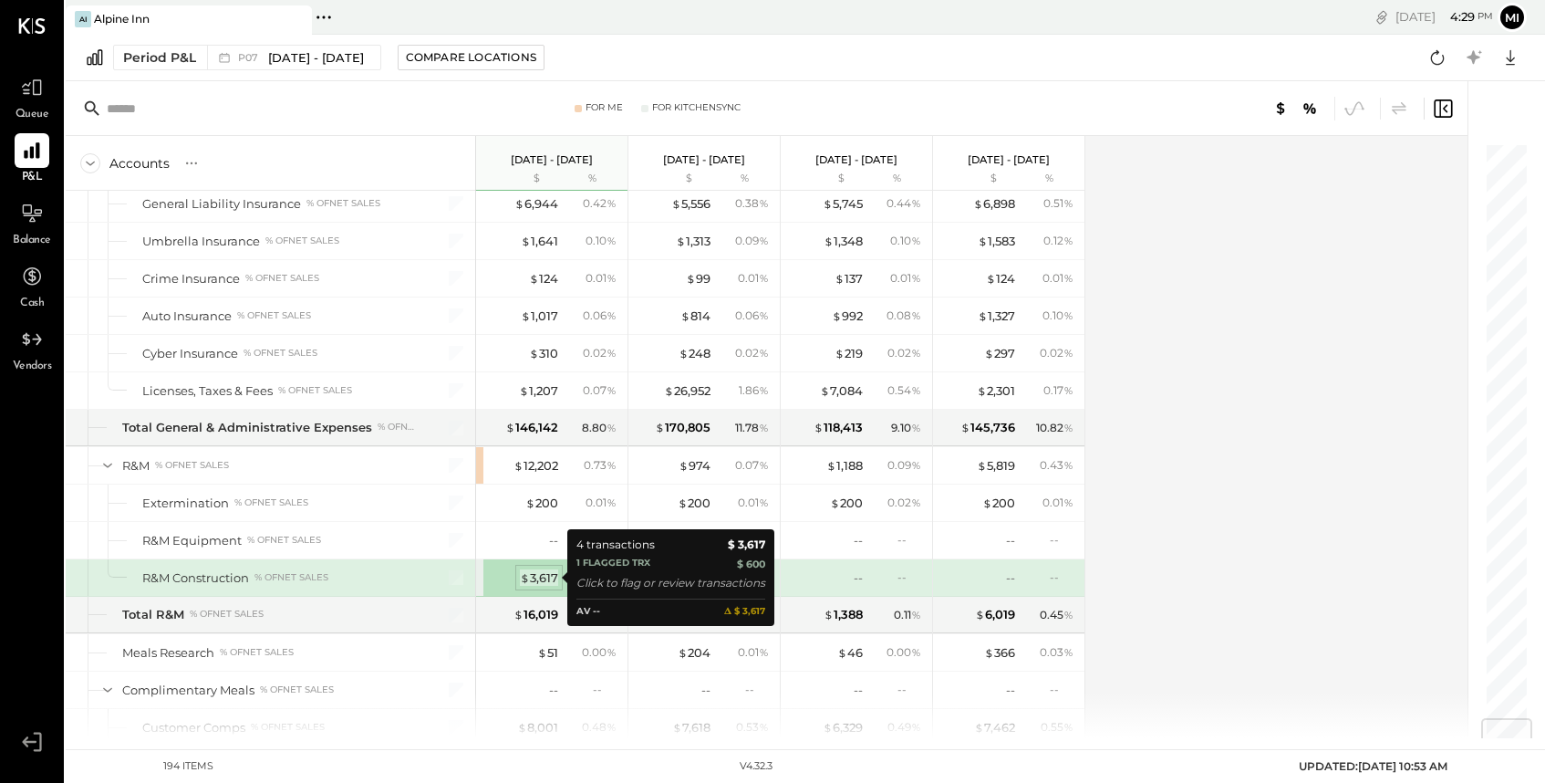
click at [535, 576] on div "$ 3,617" at bounding box center [539, 577] width 38 height 17
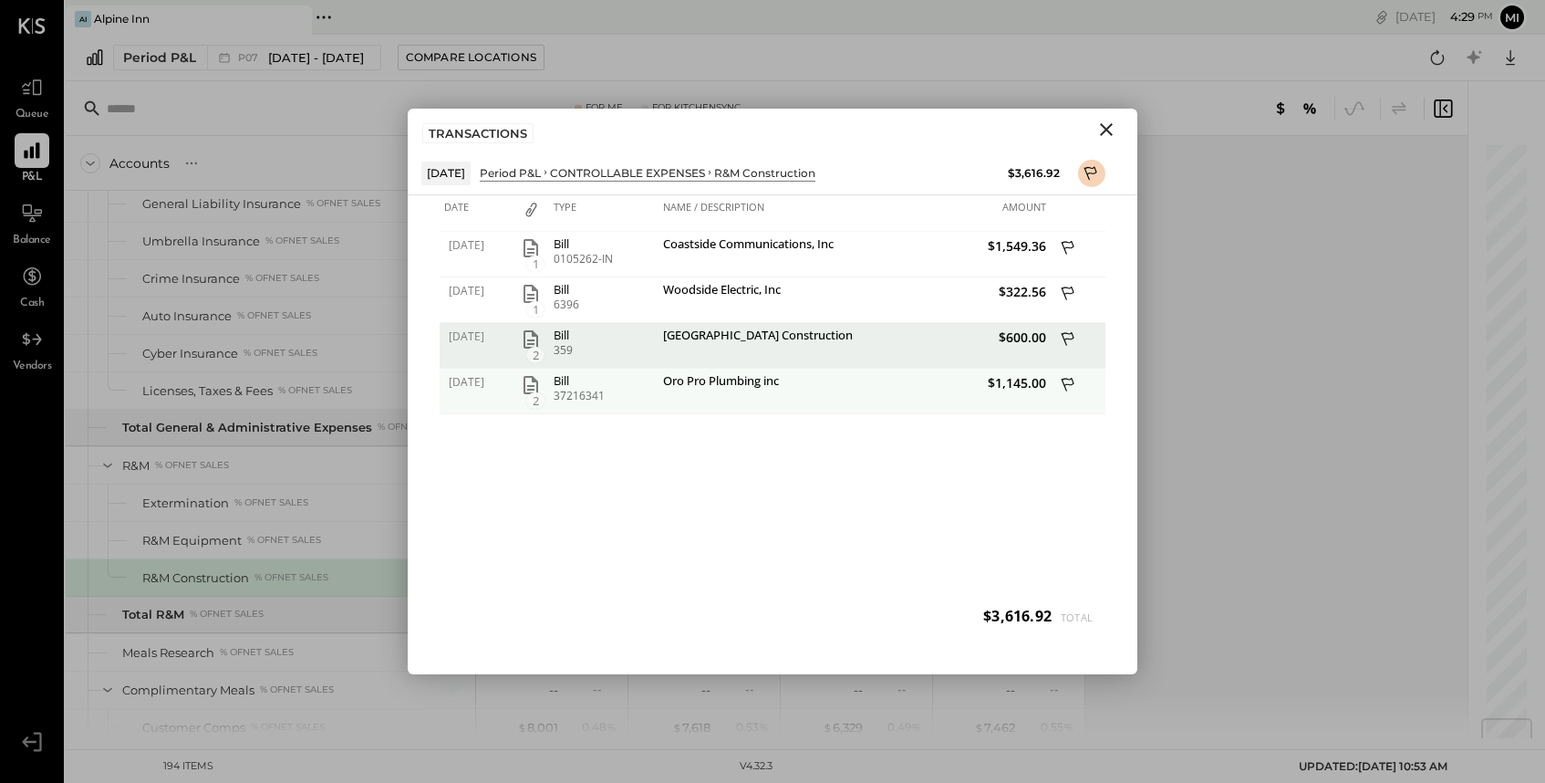
click at [527, 389] on icon "button" at bounding box center [531, 385] width 15 height 18
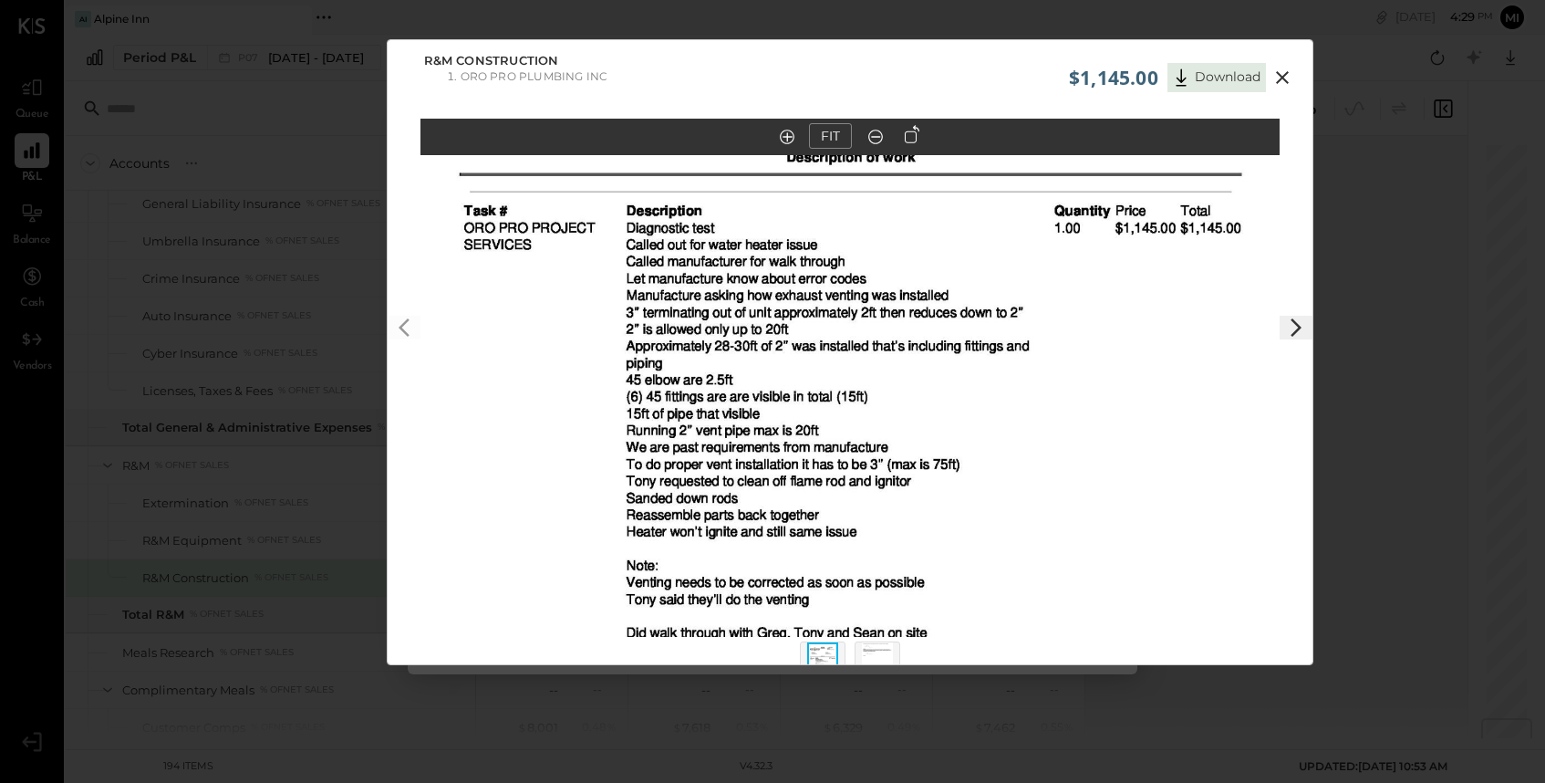
click at [1291, 329] on icon at bounding box center [1296, 328] width 22 height 22
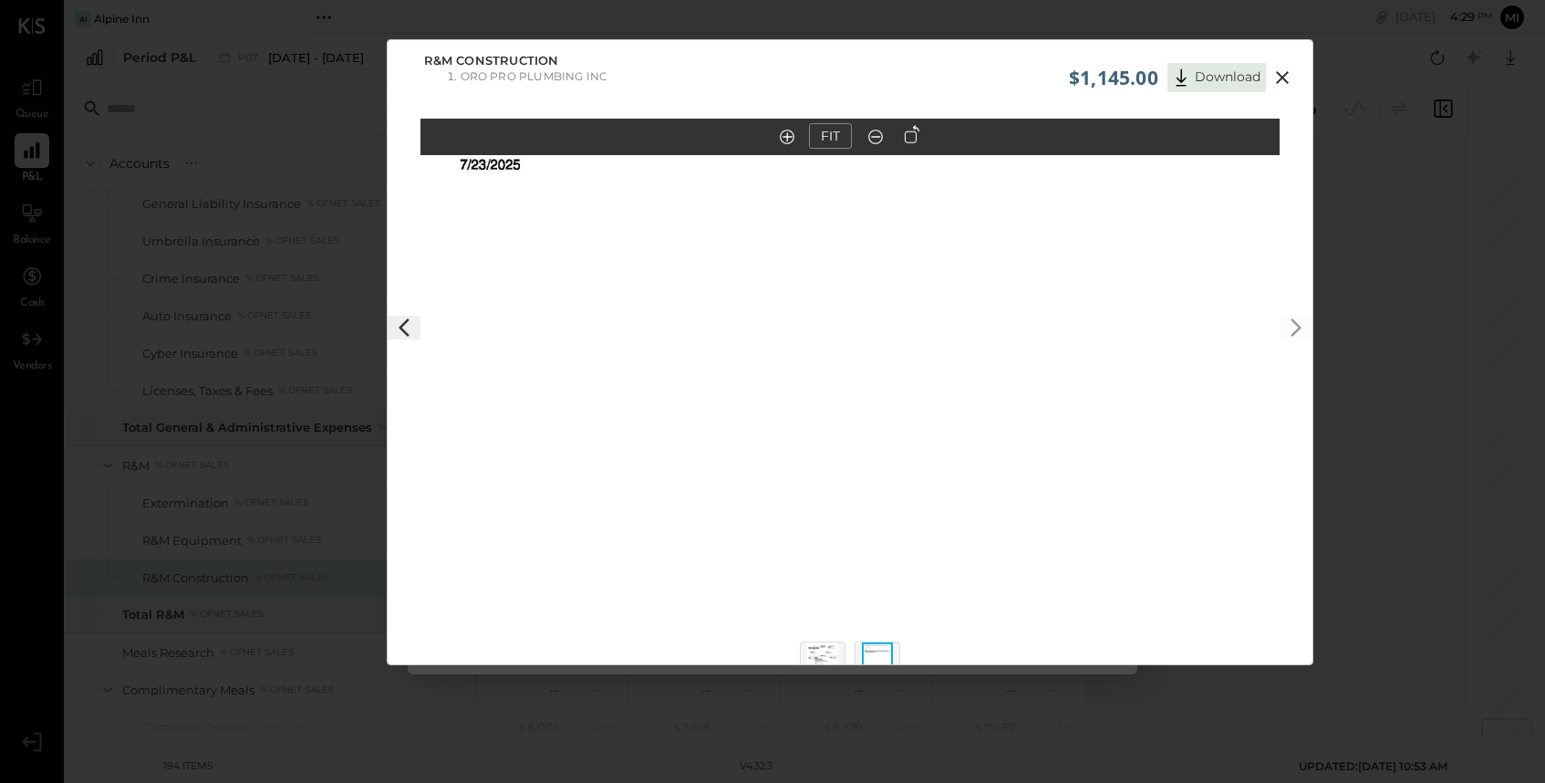
click at [1272, 82] on icon at bounding box center [1283, 78] width 22 height 22
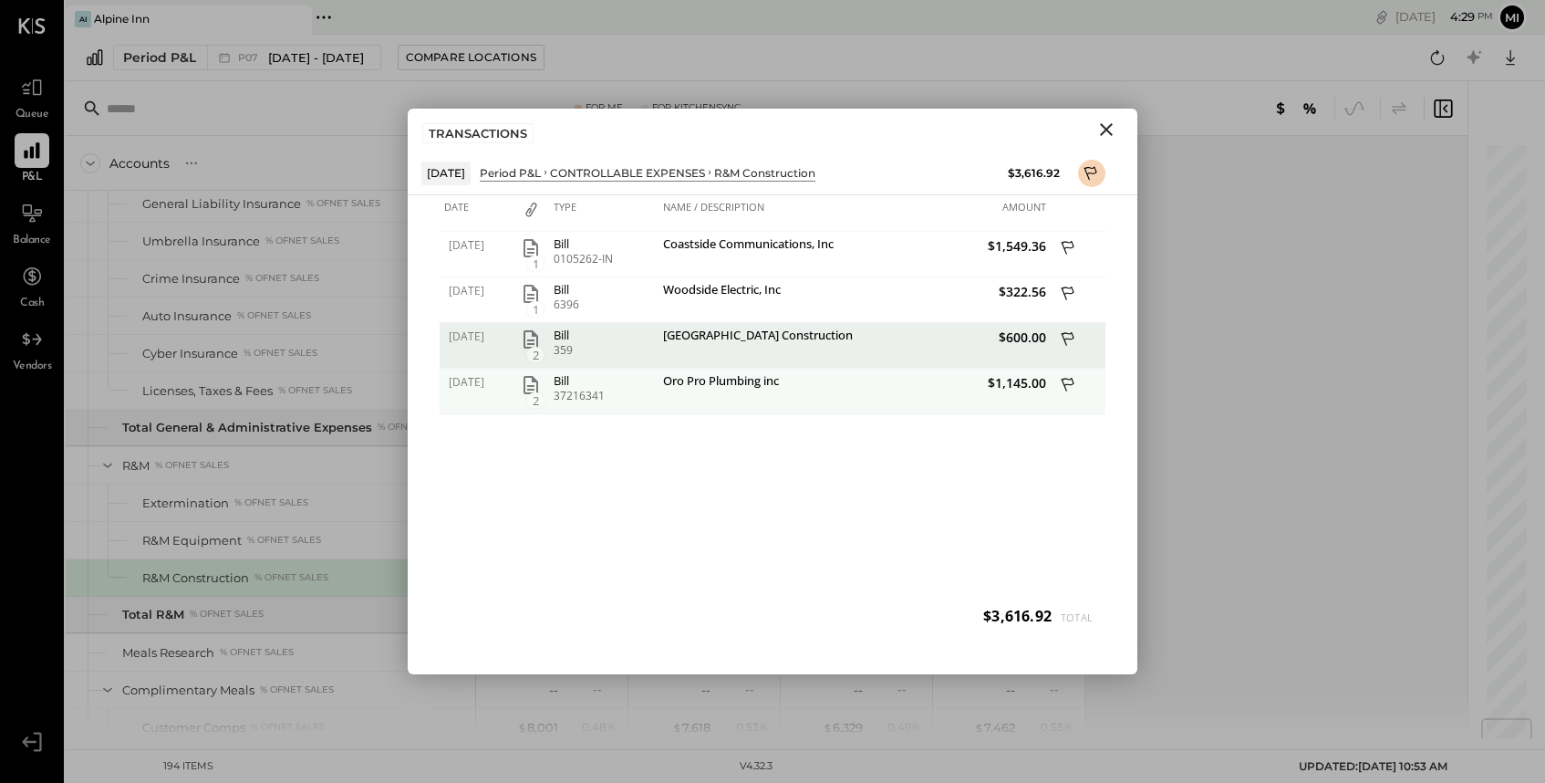
click at [947, 397] on div "$1,145.00" at bounding box center [953, 392] width 196 height 46
click at [535, 390] on icon "button" at bounding box center [531, 385] width 22 height 22
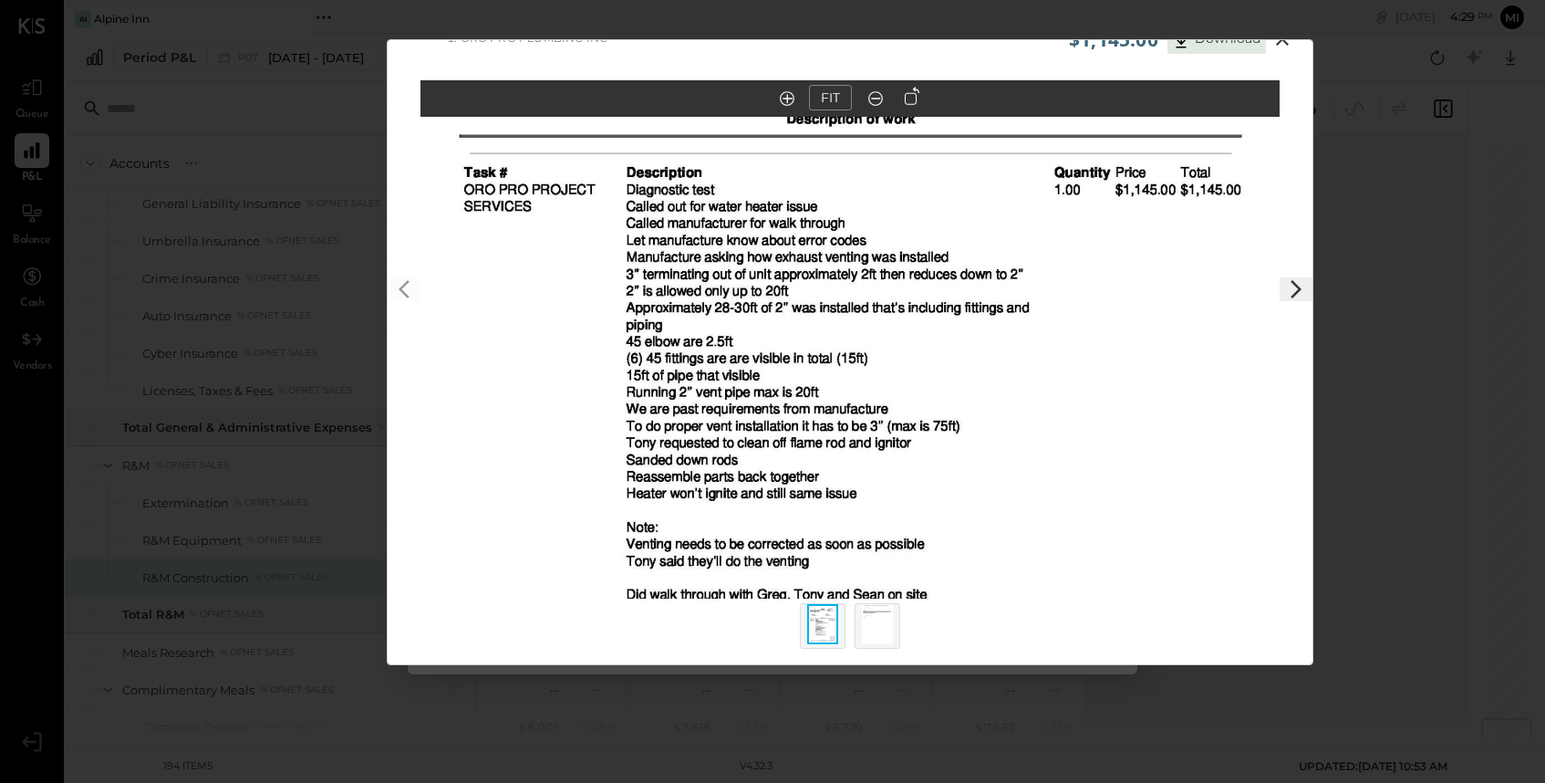
scroll to position [41, 0]
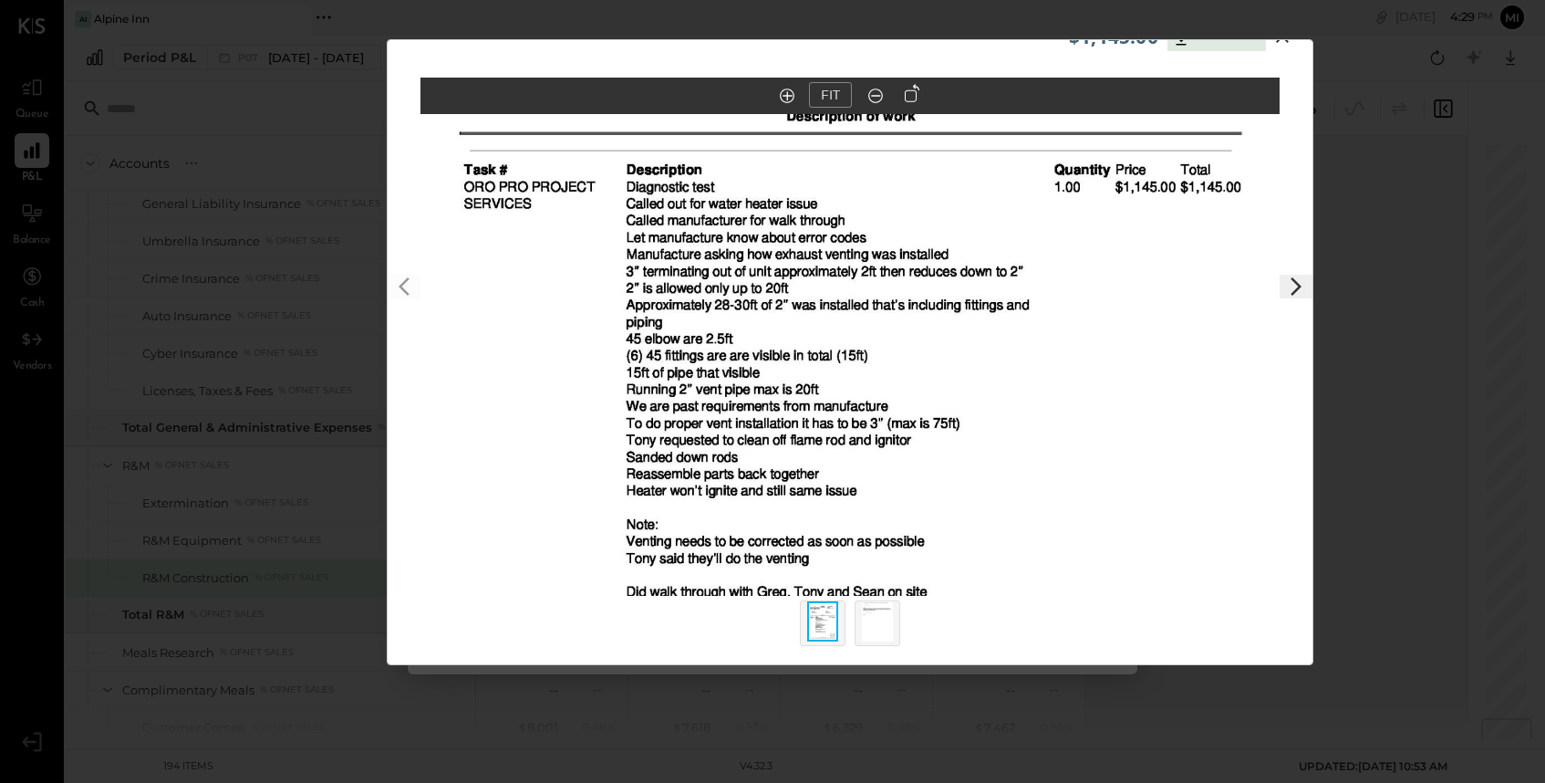
click at [876, 629] on img at bounding box center [877, 621] width 31 height 40
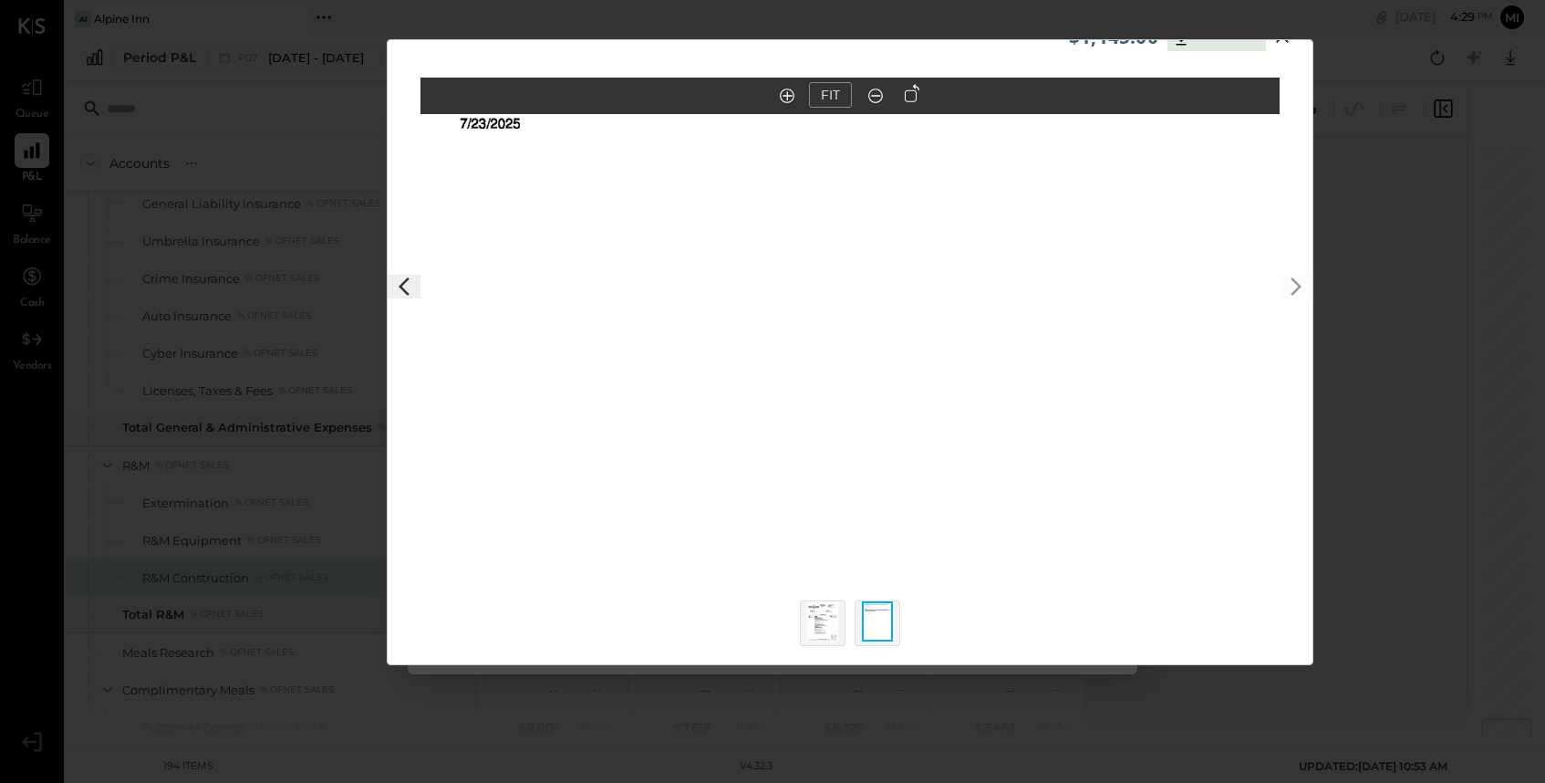
click at [834, 620] on img at bounding box center [822, 621] width 31 height 40
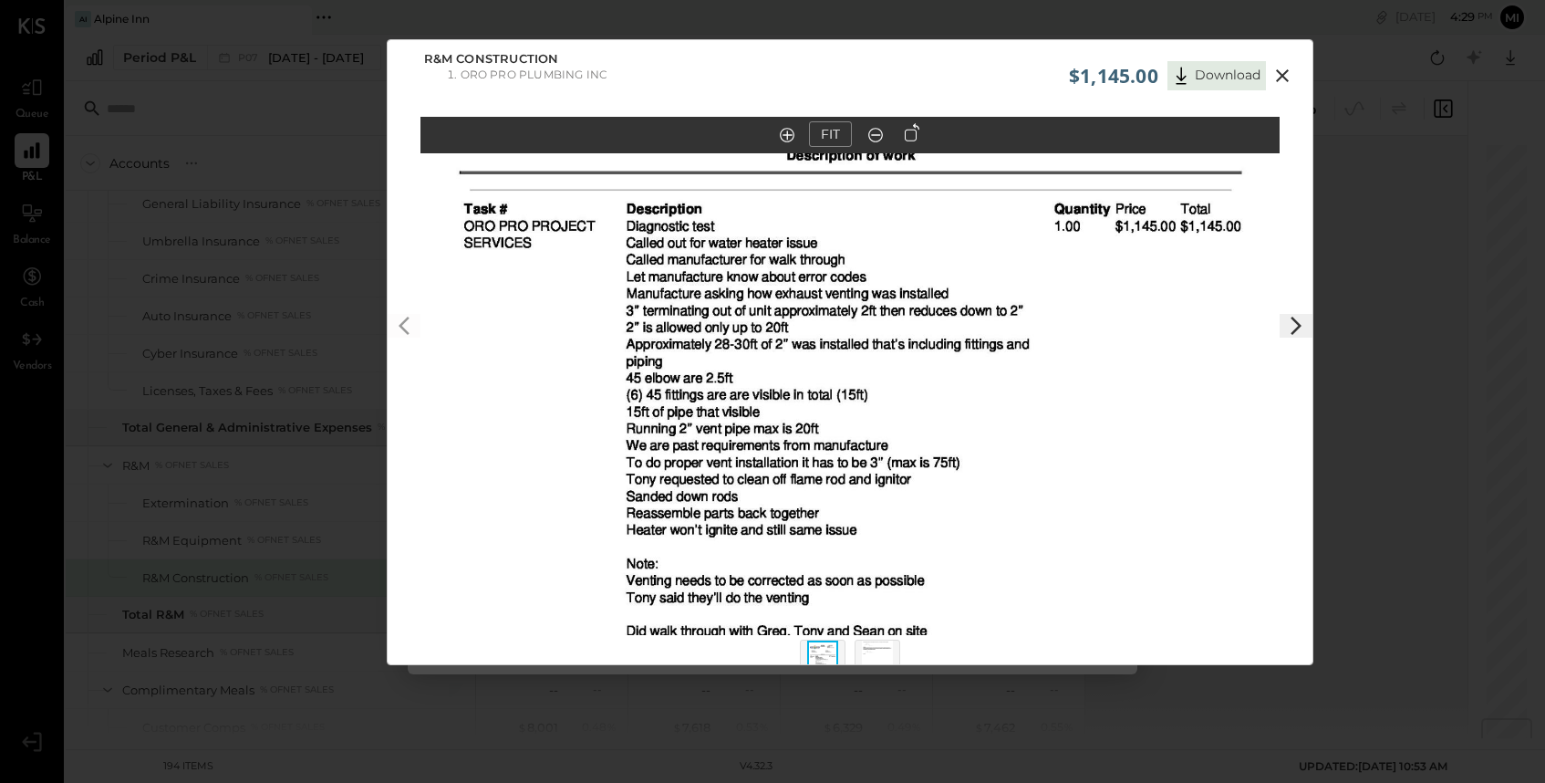
scroll to position [0, 0]
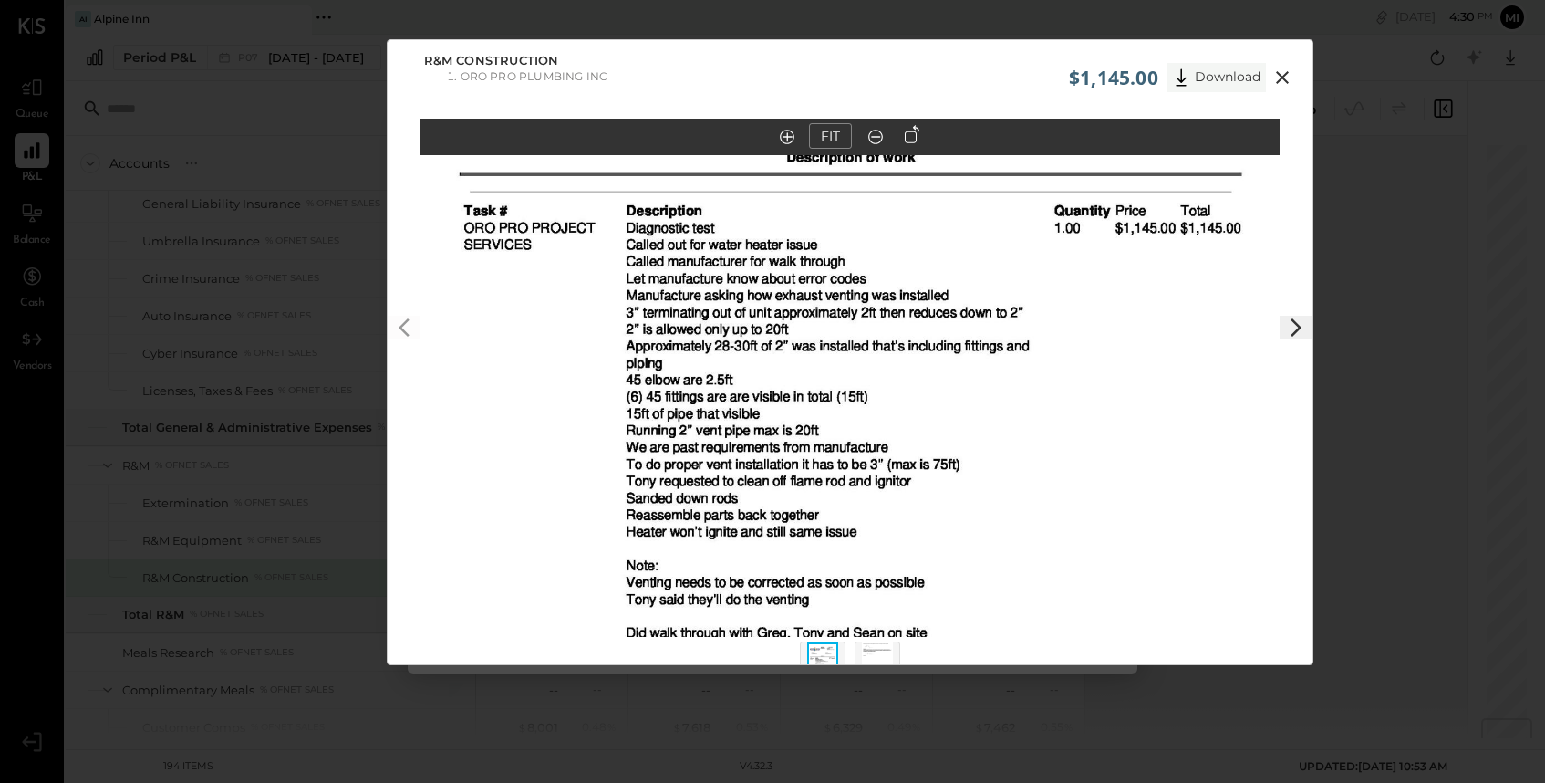
click at [1202, 78] on button "Download" at bounding box center [1217, 77] width 99 height 29
